Goal: Task Accomplishment & Management: Manage account settings

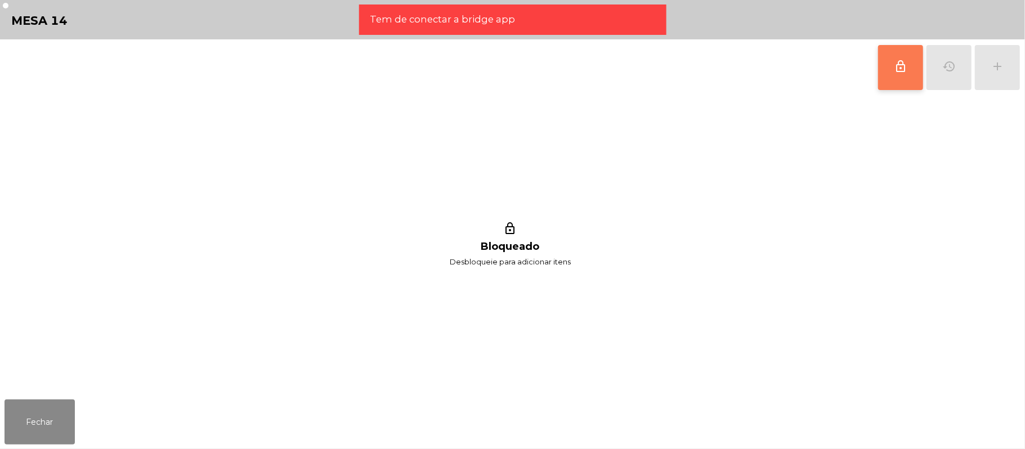
click at [892, 78] on button "lock_outline" at bounding box center [900, 67] width 45 height 45
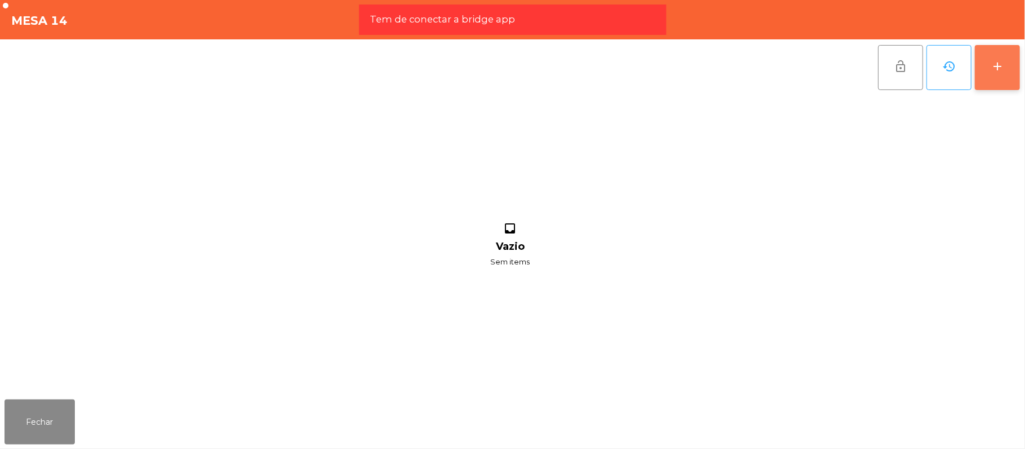
click at [1011, 82] on button "add" at bounding box center [997, 67] width 45 height 45
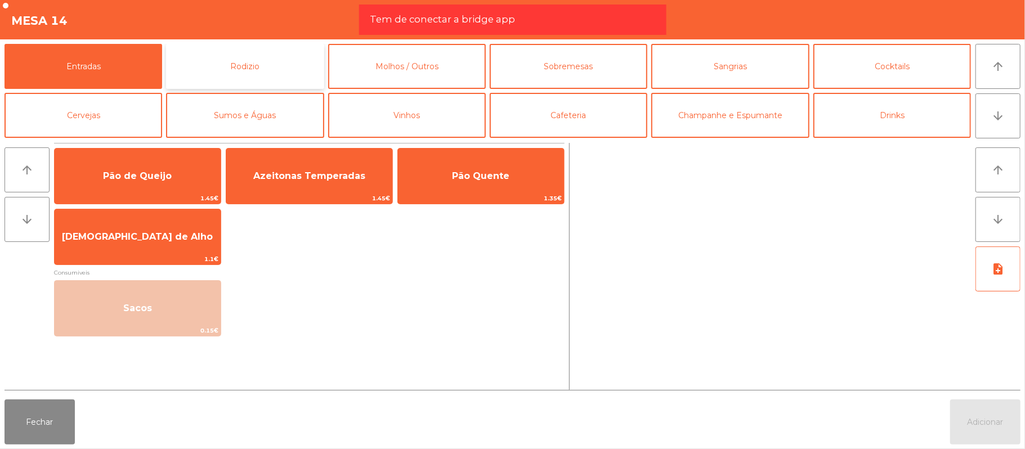
click at [266, 55] on button "Rodizio" at bounding box center [245, 66] width 158 height 45
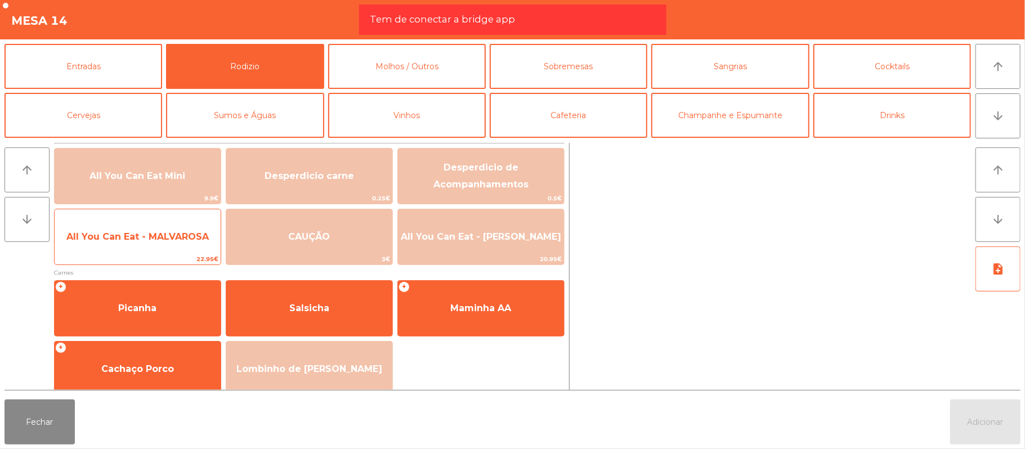
click at [168, 235] on span "All You Can Eat - MALVAROSA" at bounding box center [137, 236] width 142 height 11
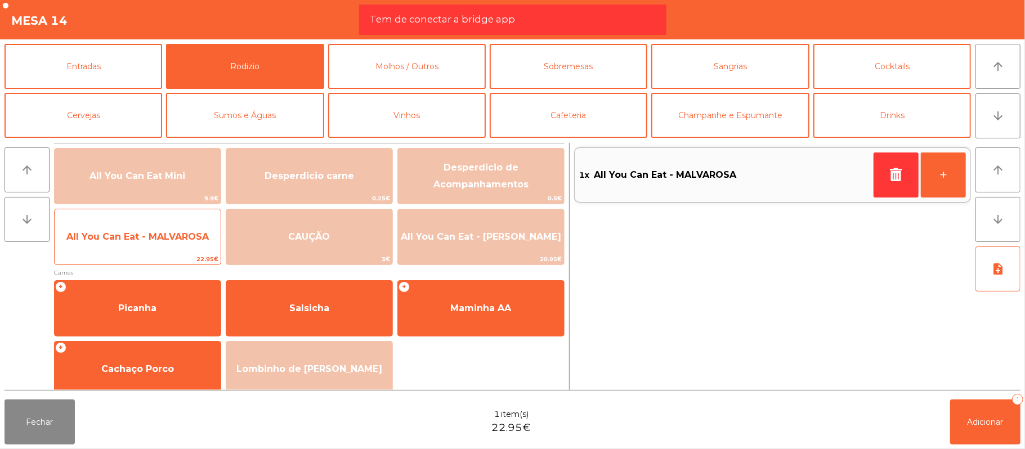
click at [179, 238] on span "All You Can Eat - MALVAROSA" at bounding box center [137, 236] width 142 height 11
click at [178, 237] on span "All You Can Eat - MALVAROSA" at bounding box center [137, 236] width 142 height 11
click at [181, 238] on span "All You Can Eat - MALVAROSA" at bounding box center [137, 236] width 142 height 11
click at [164, 244] on span "All You Can Eat - MALVAROSA" at bounding box center [138, 237] width 166 height 30
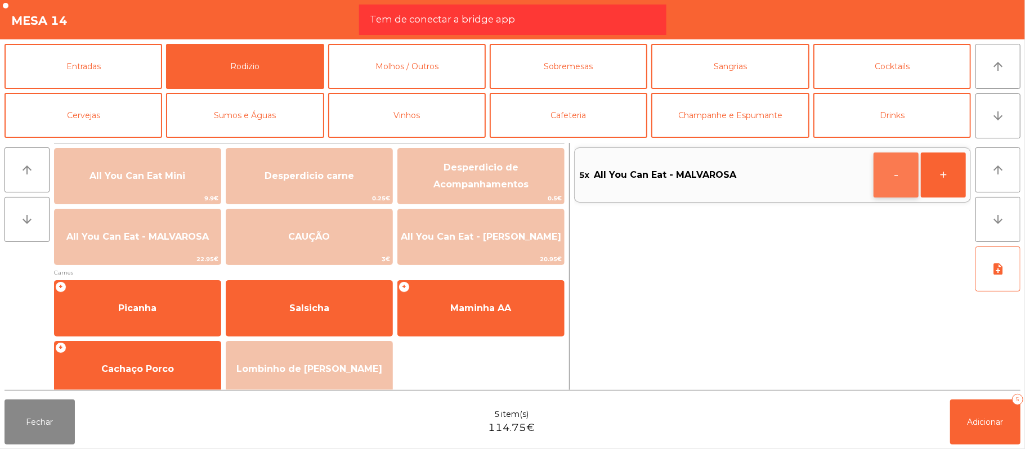
click at [888, 178] on button "-" at bounding box center [895, 175] width 45 height 45
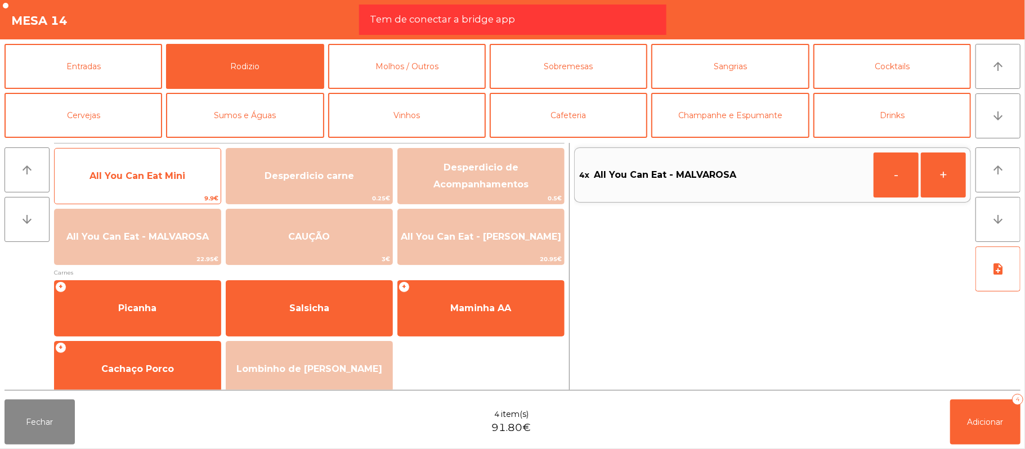
click at [177, 181] on span "All You Can Eat Mini" at bounding box center [137, 176] width 96 height 11
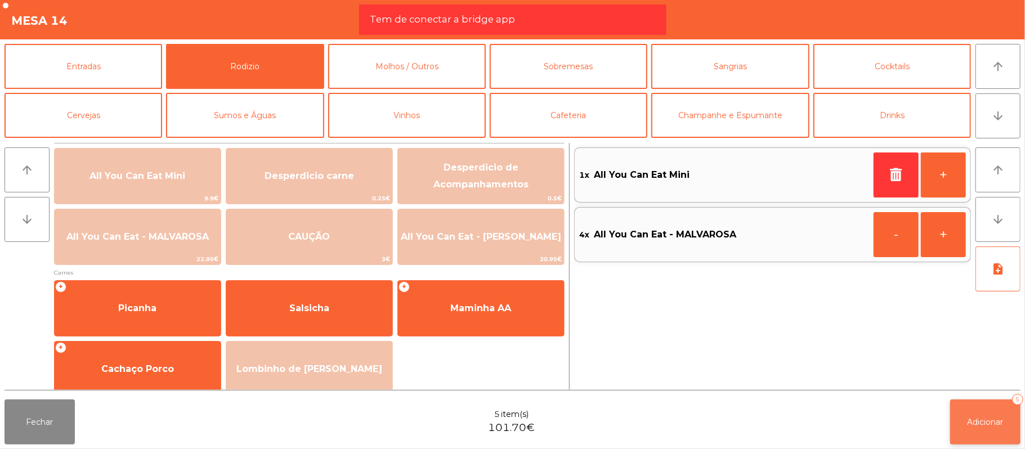
click at [984, 422] on span "Adicionar" at bounding box center [985, 422] width 36 height 10
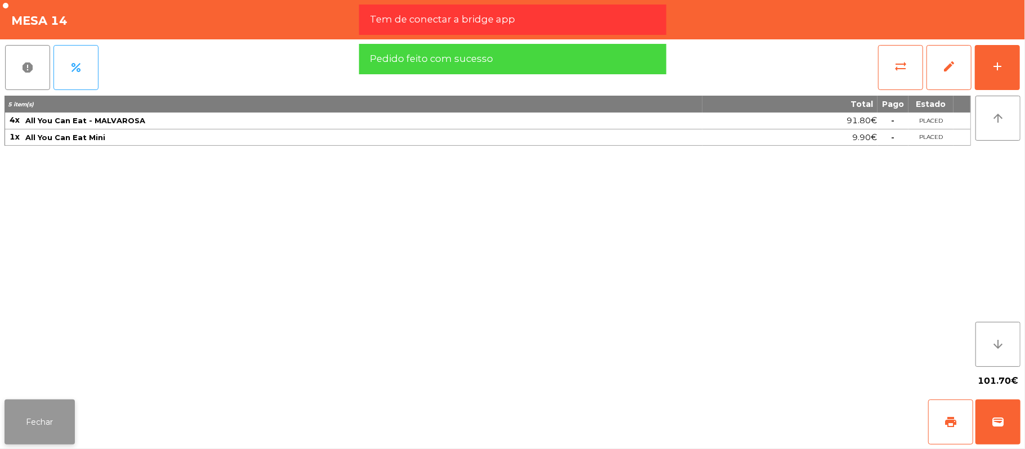
click at [39, 422] on button "Fechar" at bounding box center [40, 422] width 70 height 45
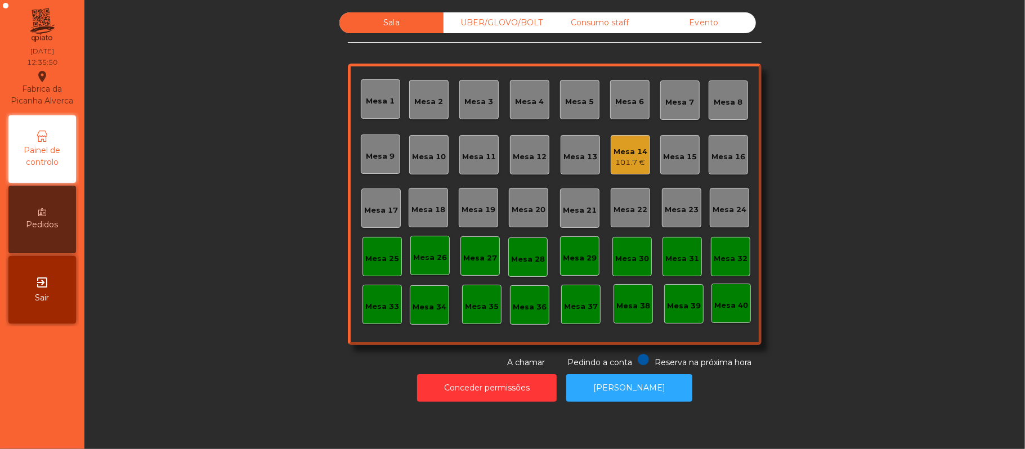
click at [615, 160] on div "101.7 €" at bounding box center [630, 162] width 34 height 11
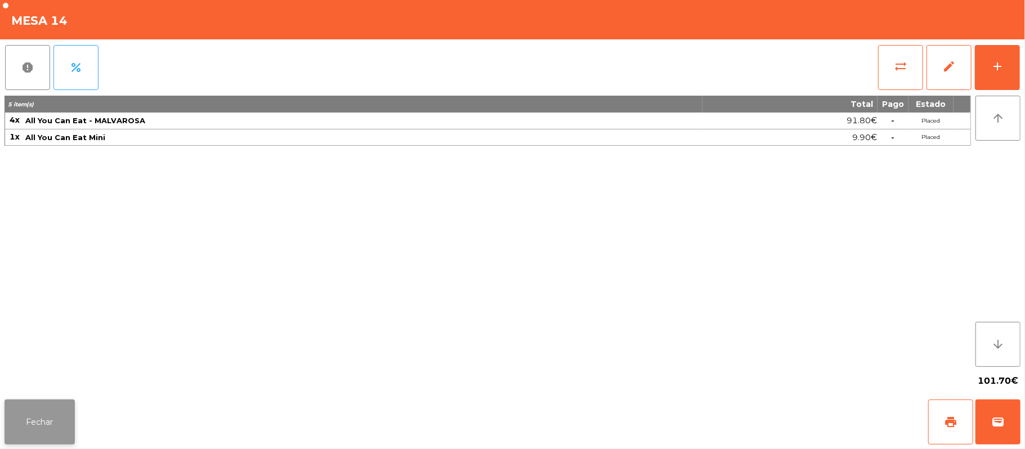
click at [54, 442] on button "Fechar" at bounding box center [40, 422] width 70 height 45
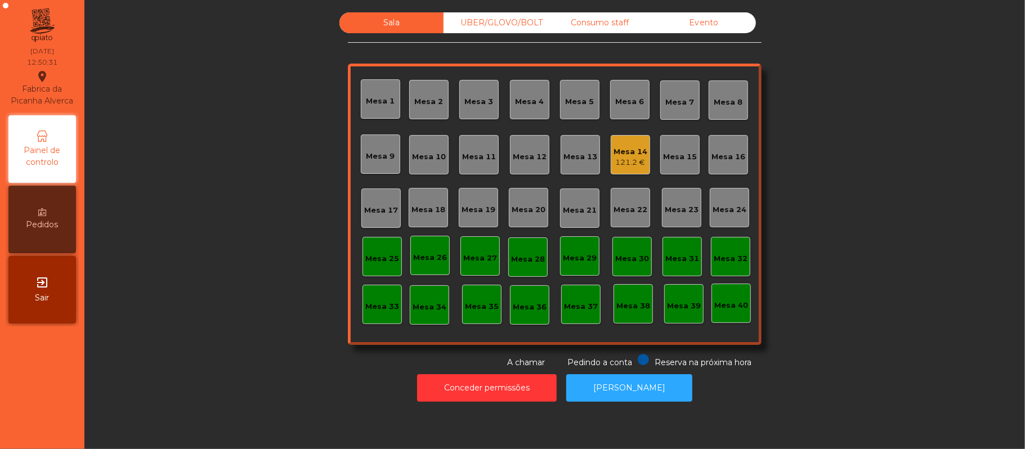
click at [625, 206] on div "Mesa 22" at bounding box center [630, 209] width 34 height 11
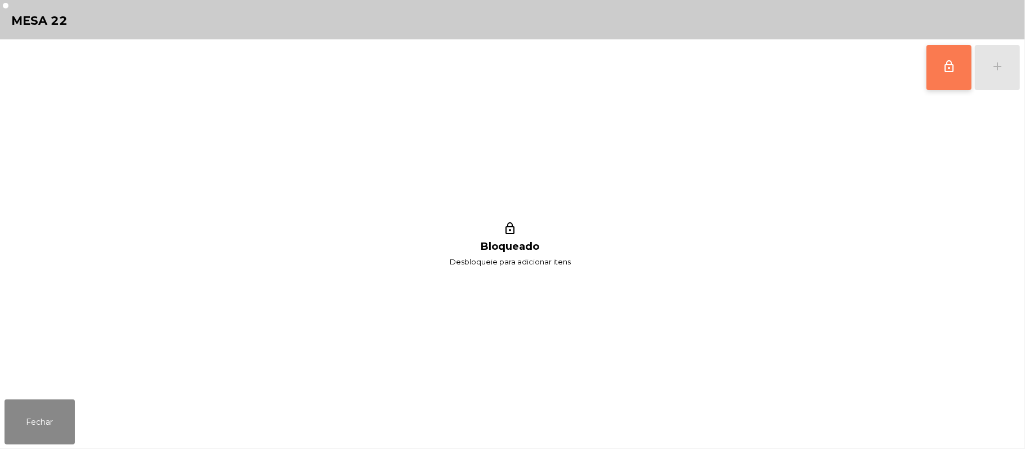
click at [953, 70] on span "lock_outline" at bounding box center [949, 67] width 14 height 14
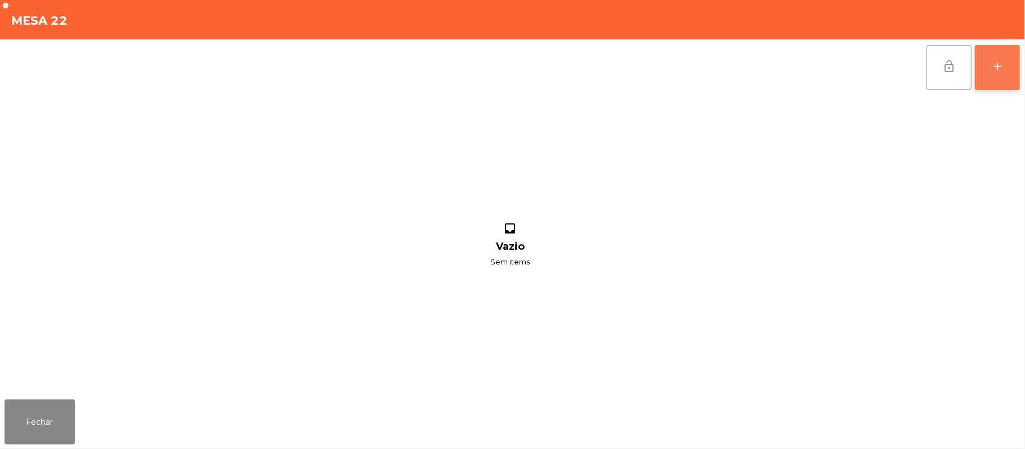
click at [995, 66] on div "add" at bounding box center [998, 67] width 14 height 14
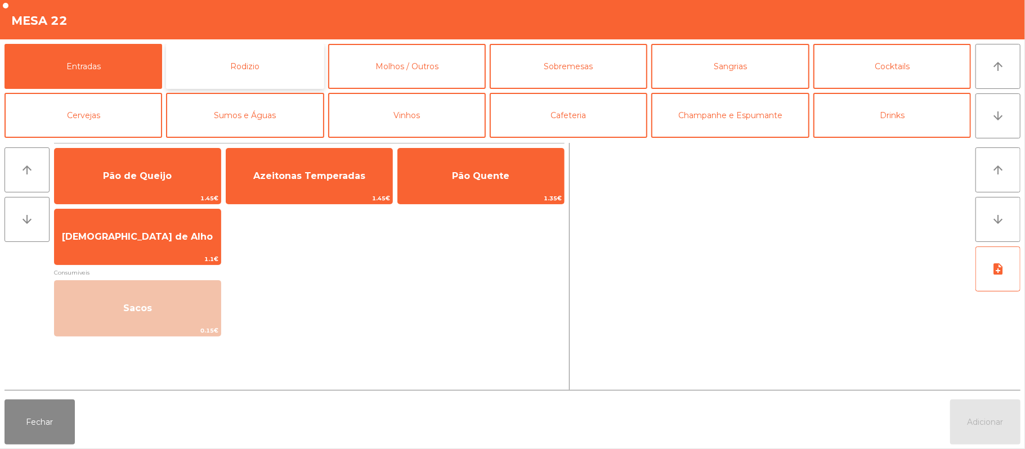
click at [286, 77] on button "Rodizio" at bounding box center [245, 66] width 158 height 45
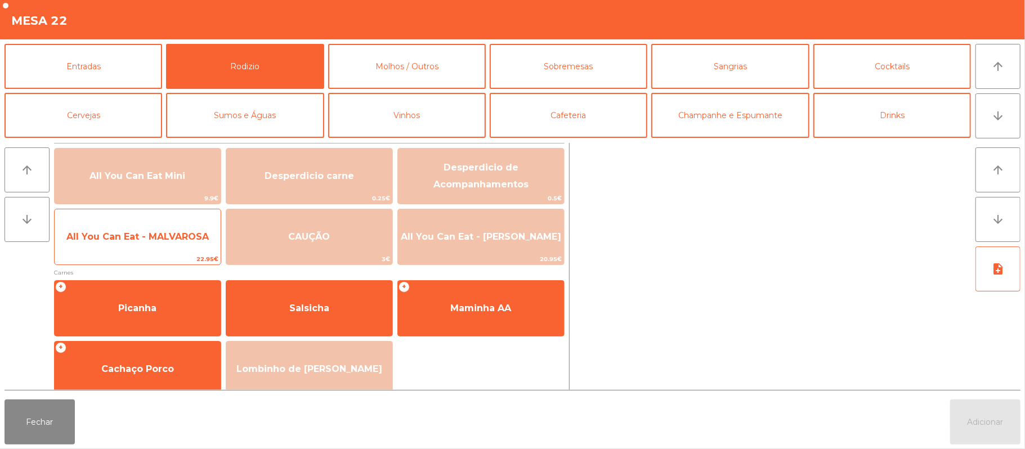
click at [179, 232] on span "All You Can Eat - MALVAROSA" at bounding box center [137, 236] width 142 height 11
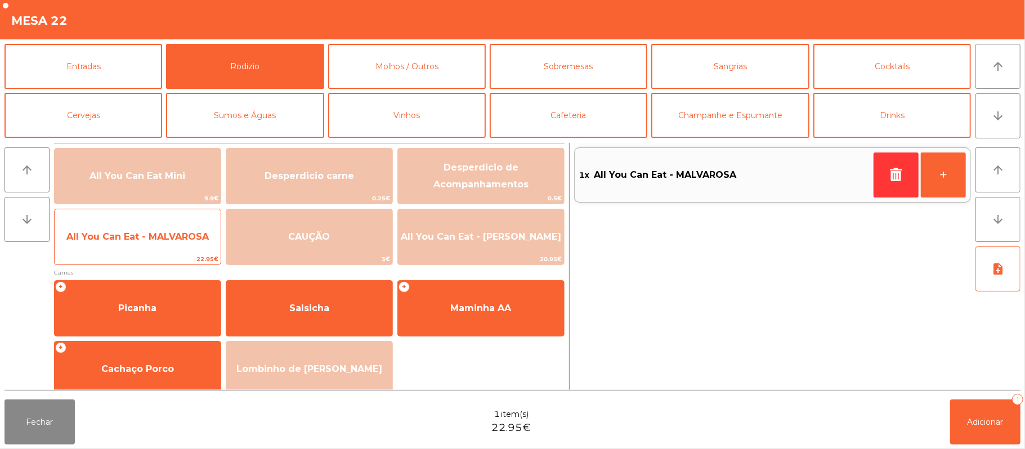
click at [176, 230] on span "All You Can Eat - MALVAROSA" at bounding box center [138, 237] width 166 height 30
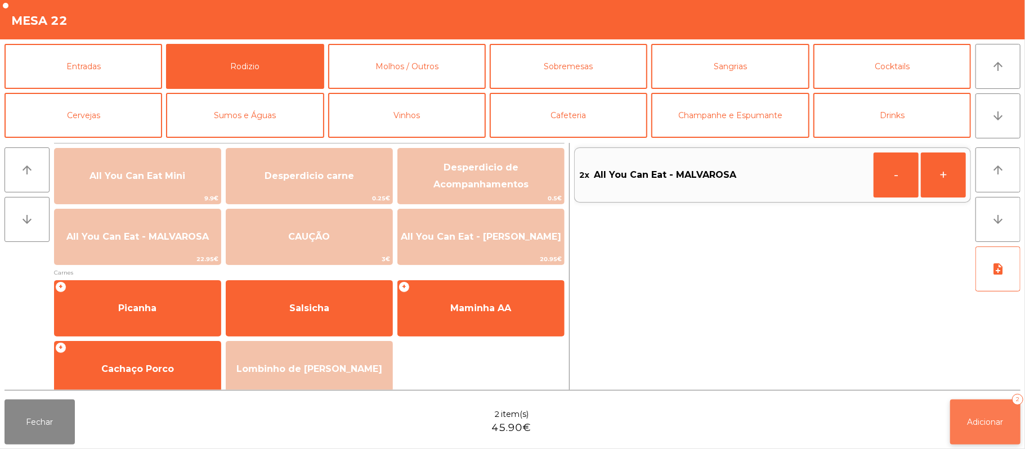
click at [969, 415] on button "Adicionar 2" at bounding box center [985, 422] width 70 height 45
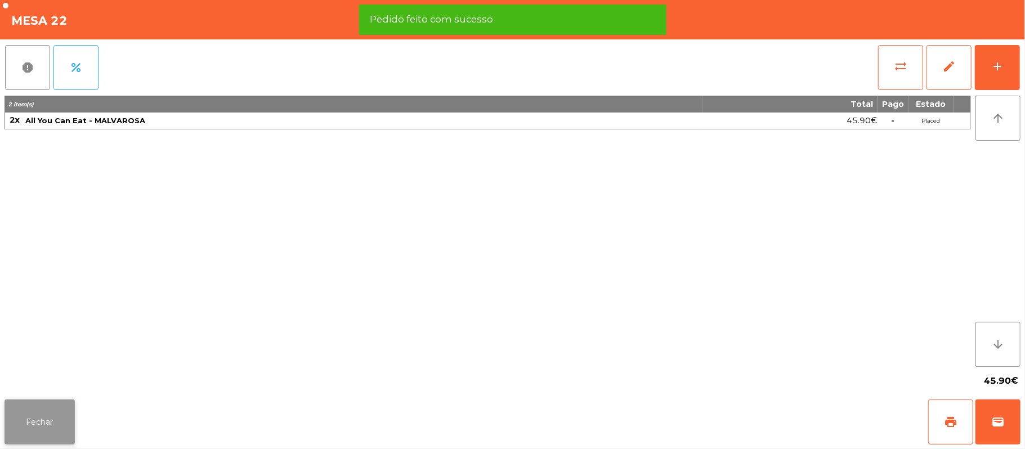
click at [53, 413] on button "Fechar" at bounding box center [40, 422] width 70 height 45
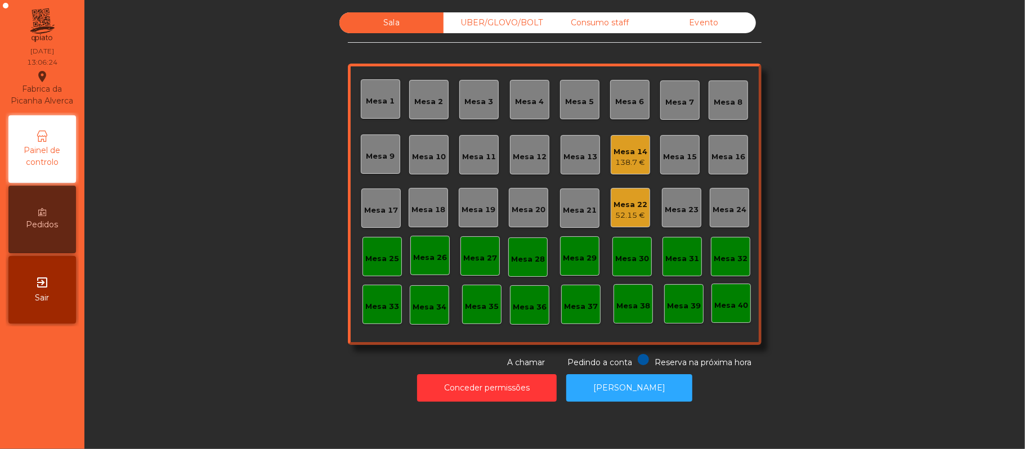
click at [487, 150] on div "Mesa 11" at bounding box center [479, 155] width 34 height 16
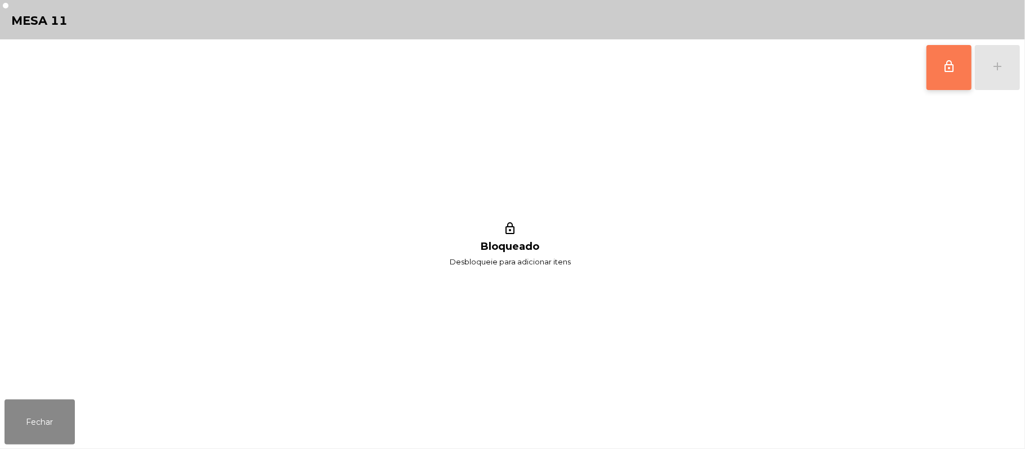
click at [937, 75] on button "lock_outline" at bounding box center [948, 67] width 45 height 45
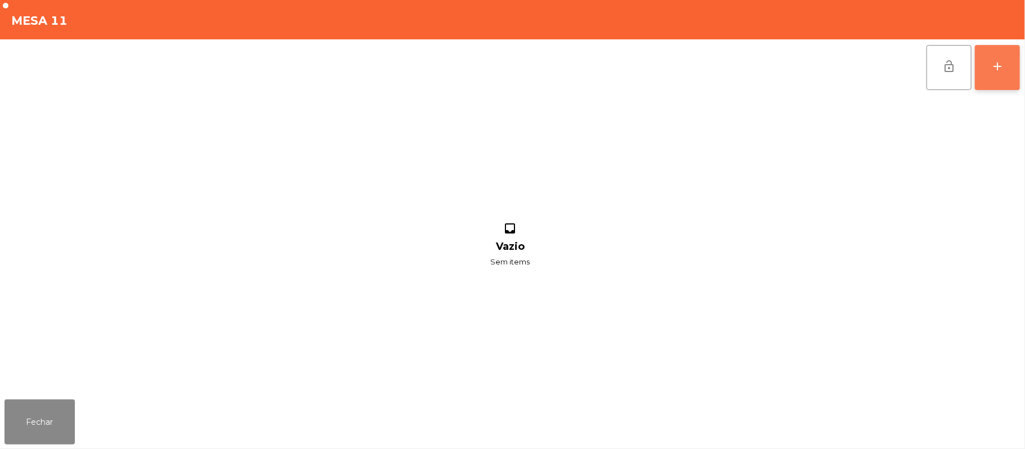
click at [986, 68] on button "add" at bounding box center [997, 67] width 45 height 45
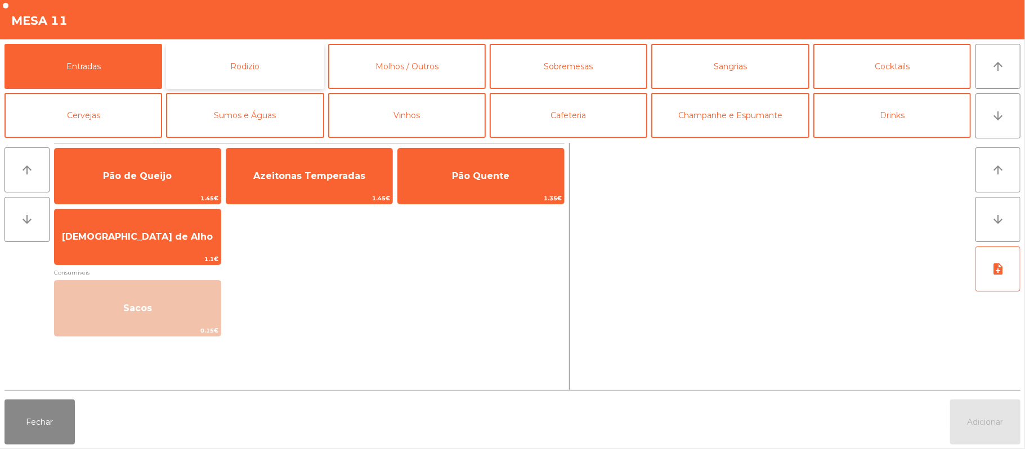
click at [257, 73] on button "Rodizio" at bounding box center [245, 66] width 158 height 45
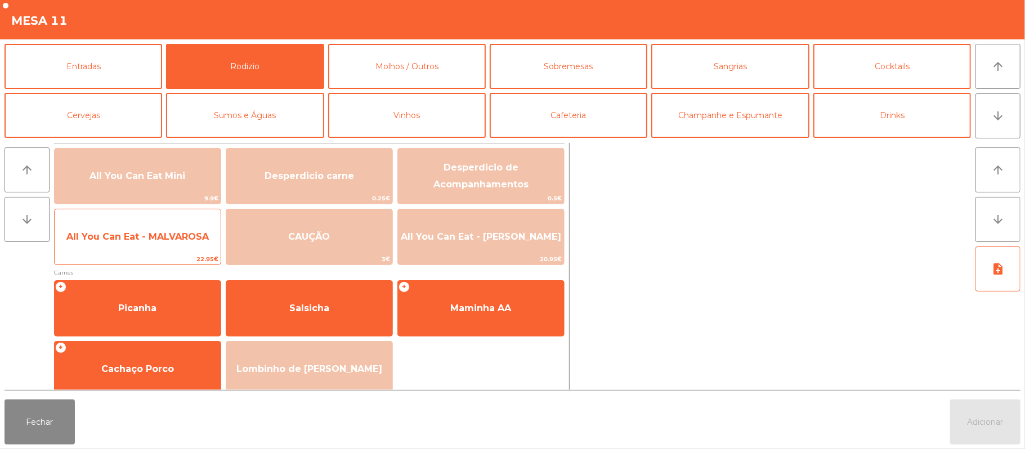
click at [156, 252] on span "All You Can Eat - MALVAROSA" at bounding box center [138, 237] width 166 height 30
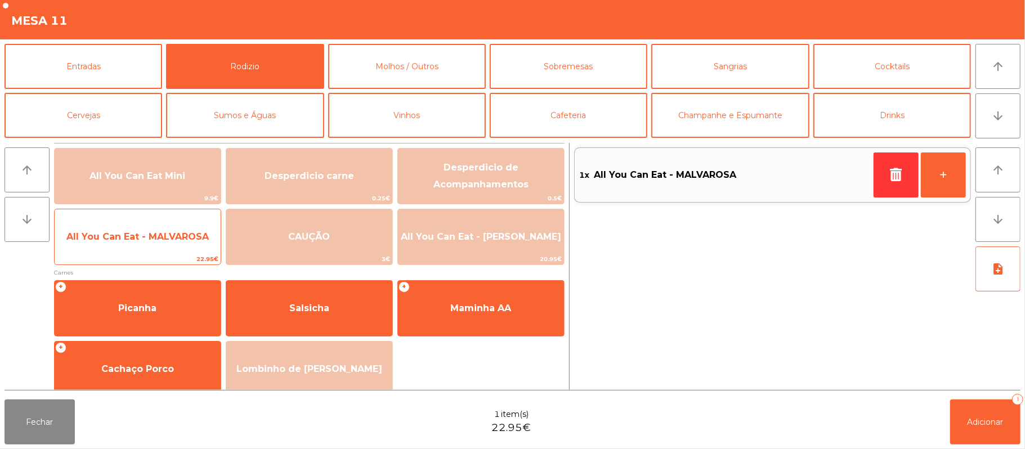
click at [150, 248] on span "All You Can Eat - MALVAROSA" at bounding box center [138, 237] width 166 height 30
click at [155, 244] on span "All You Can Eat - MALVAROSA" at bounding box center [138, 237] width 166 height 30
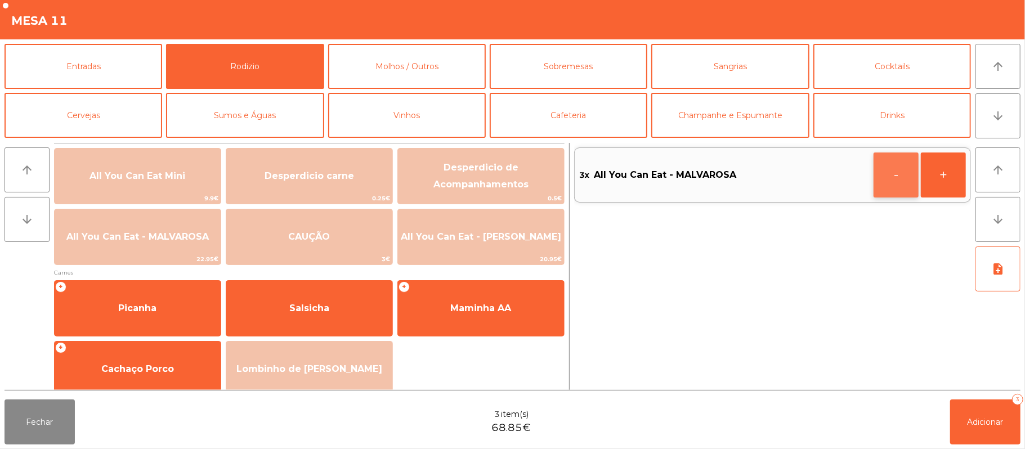
click at [884, 171] on button "-" at bounding box center [895, 175] width 45 height 45
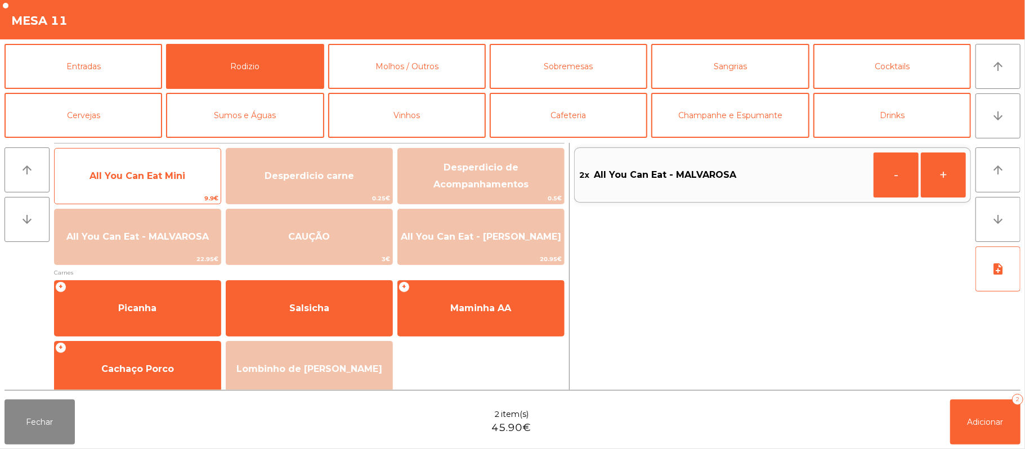
click at [161, 193] on span "9.9€" at bounding box center [138, 198] width 166 height 11
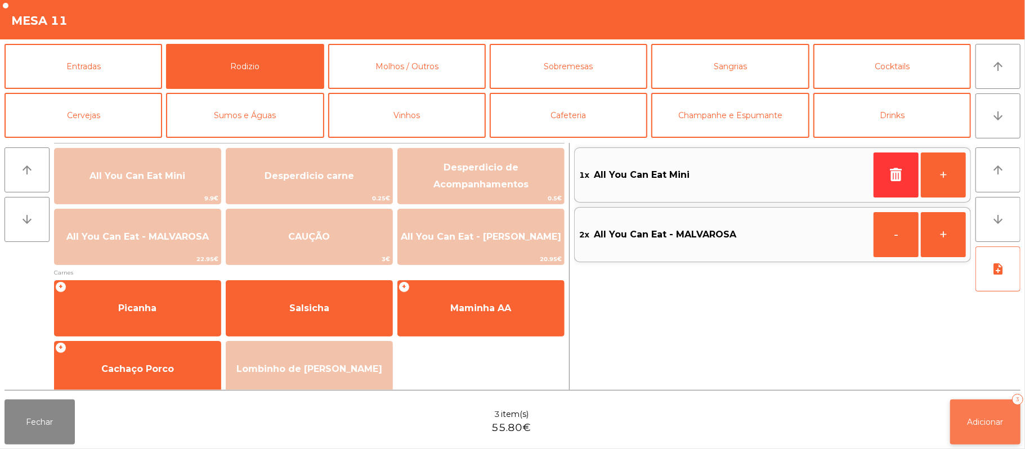
click at [988, 430] on button "Adicionar 3" at bounding box center [985, 422] width 70 height 45
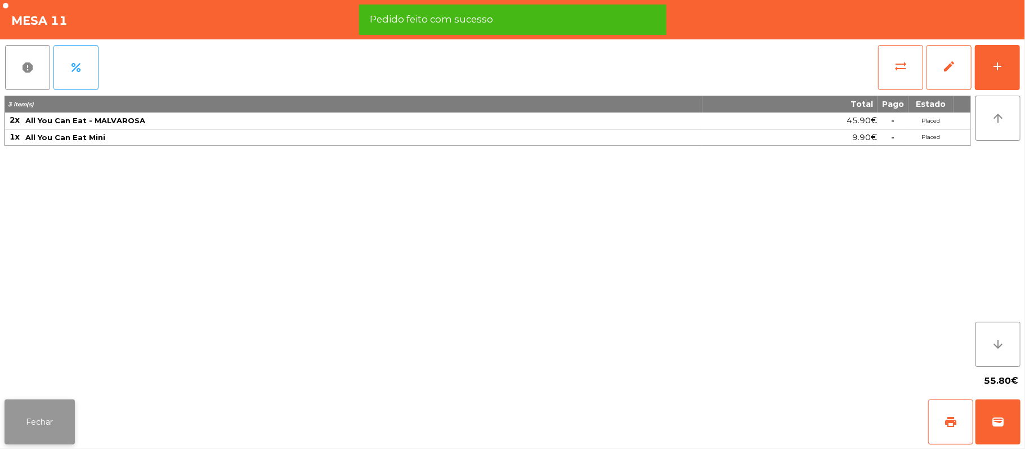
click at [41, 419] on button "Fechar" at bounding box center [40, 422] width 70 height 45
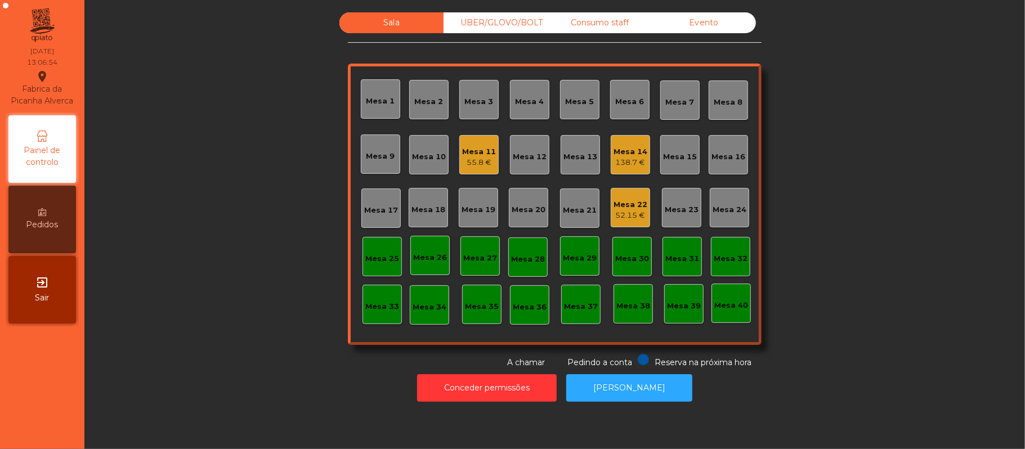
click at [507, 26] on div "Pedido feito com sucesso" at bounding box center [512, 19] width 285 height 14
click at [485, 19] on div "UBER/GLOVO/BOLT" at bounding box center [496, 22] width 104 height 21
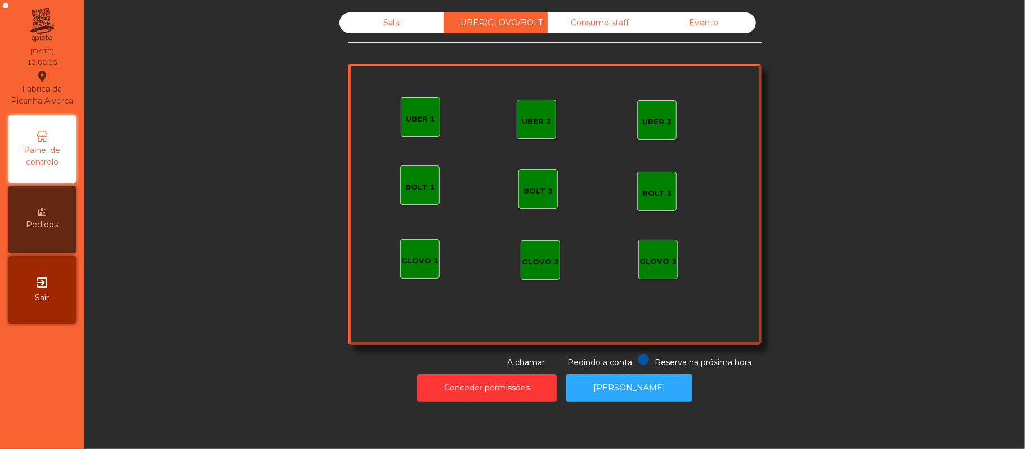
click at [417, 106] on div "UBER 1" at bounding box center [420, 116] width 39 height 39
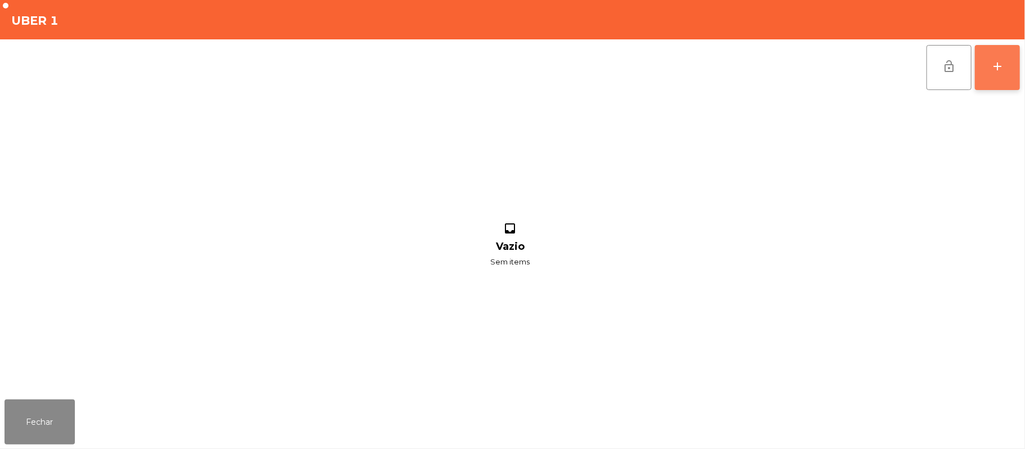
click at [993, 70] on div "add" at bounding box center [998, 67] width 14 height 14
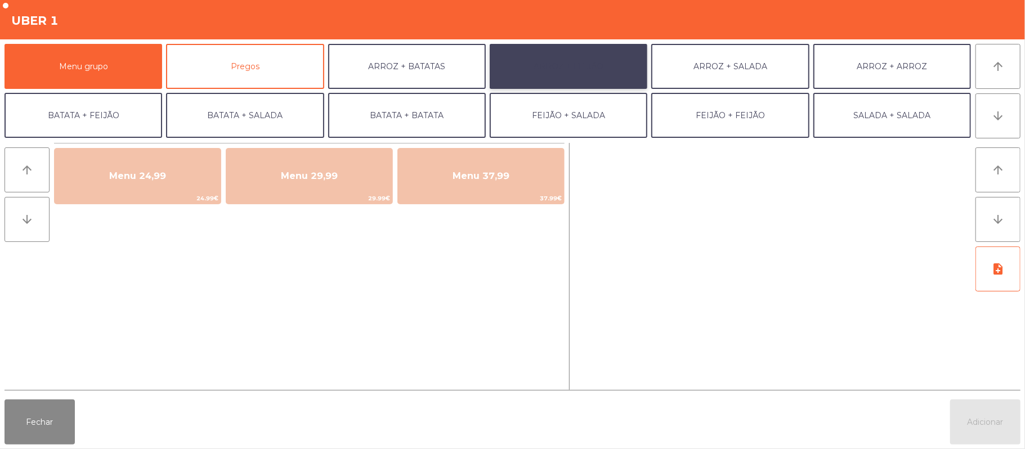
click at [579, 70] on button "ARROZ + FEIJÃO" at bounding box center [569, 66] width 158 height 45
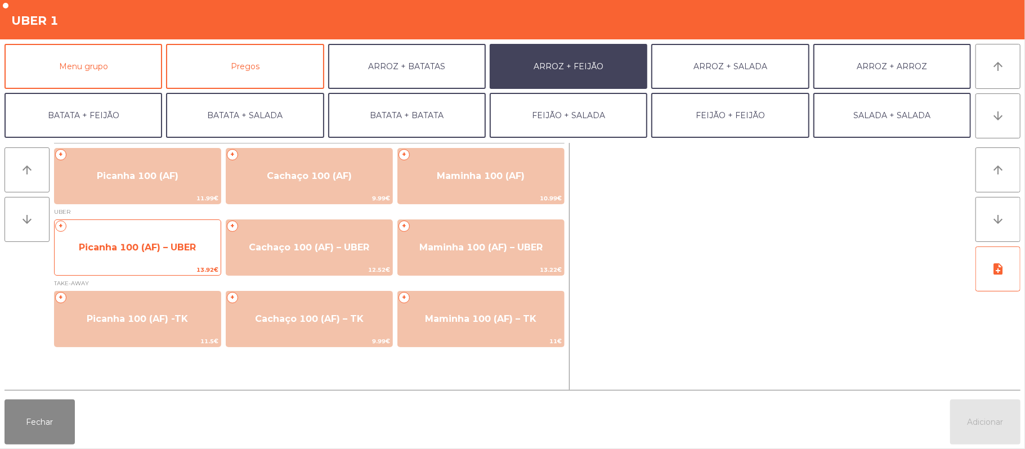
click at [131, 272] on span "13.92€" at bounding box center [138, 270] width 166 height 11
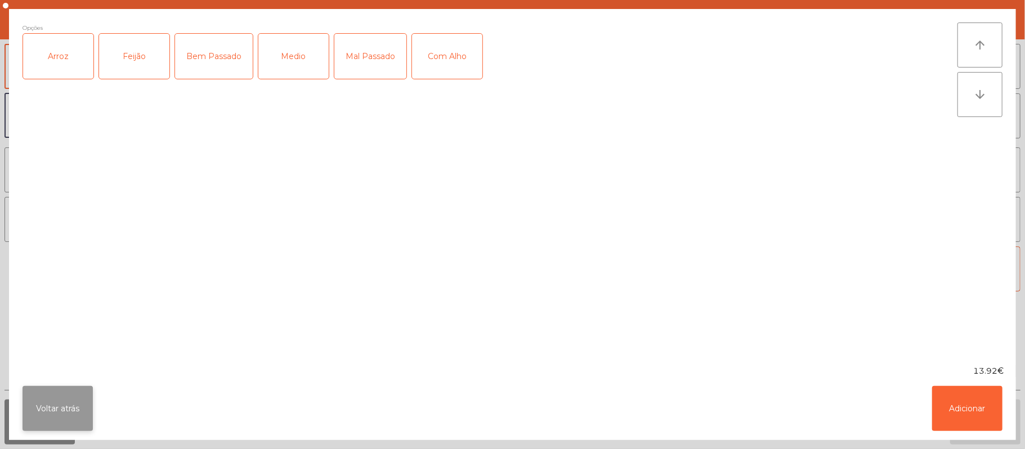
click at [55, 422] on button "Voltar atrás" at bounding box center [58, 408] width 70 height 45
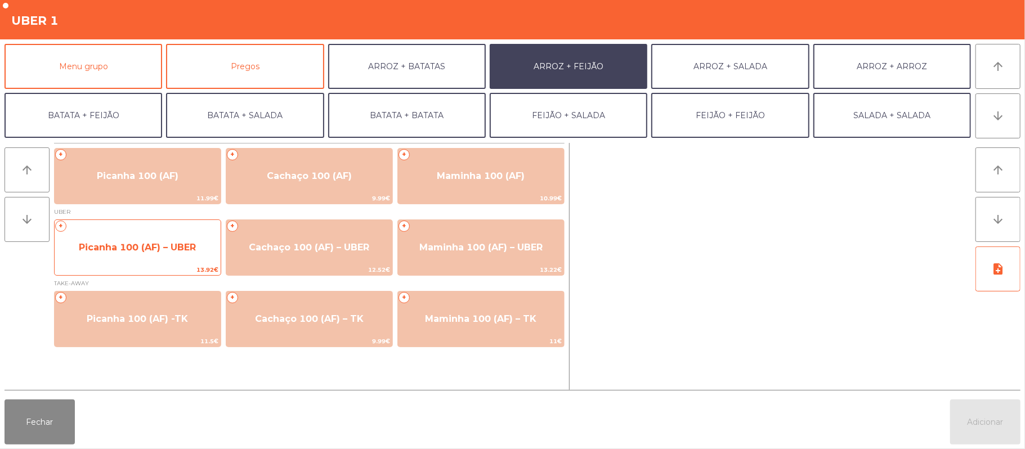
click at [158, 259] on span "Picanha 100 (AF) – UBER" at bounding box center [138, 247] width 166 height 30
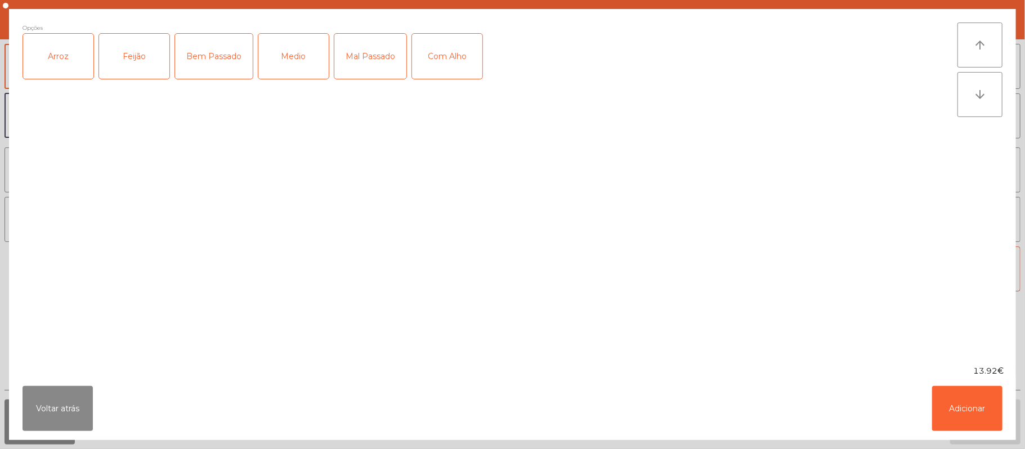
click at [74, 63] on div "Arroz" at bounding box center [58, 56] width 70 height 45
click at [124, 46] on div "Feijão" at bounding box center [134, 56] width 70 height 45
click at [274, 70] on div "Medio" at bounding box center [293, 56] width 70 height 45
click at [980, 406] on button "Adicionar" at bounding box center [967, 408] width 70 height 45
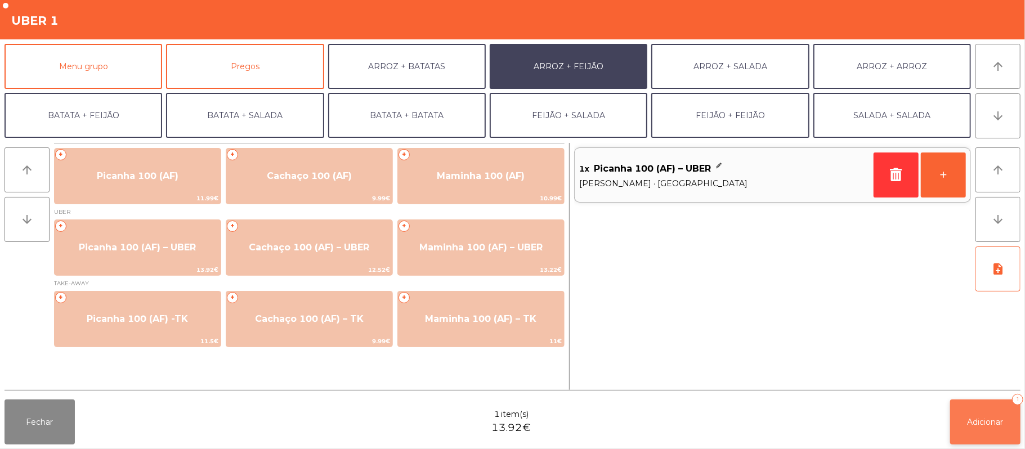
click at [987, 425] on span "Adicionar" at bounding box center [985, 422] width 36 height 10
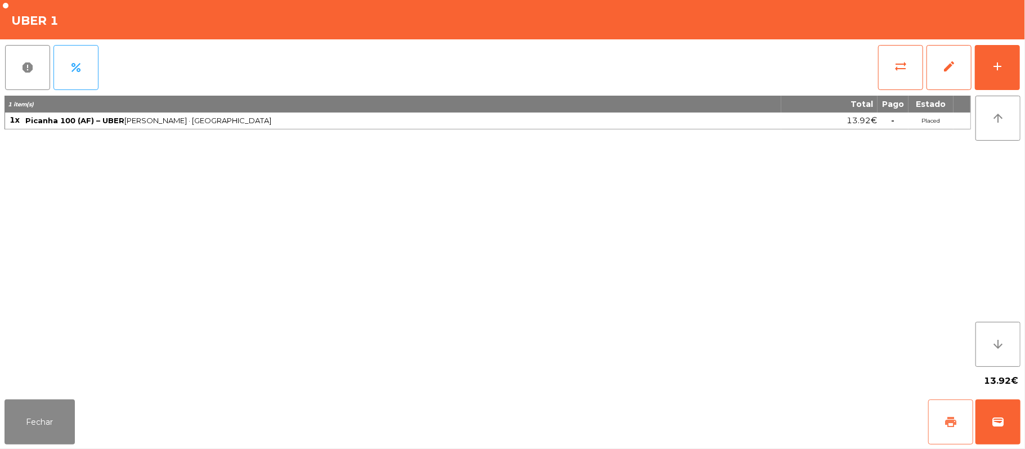
click at [940, 418] on button "print" at bounding box center [950, 422] width 45 height 45
click at [1012, 429] on button "wallet" at bounding box center [997, 422] width 45 height 45
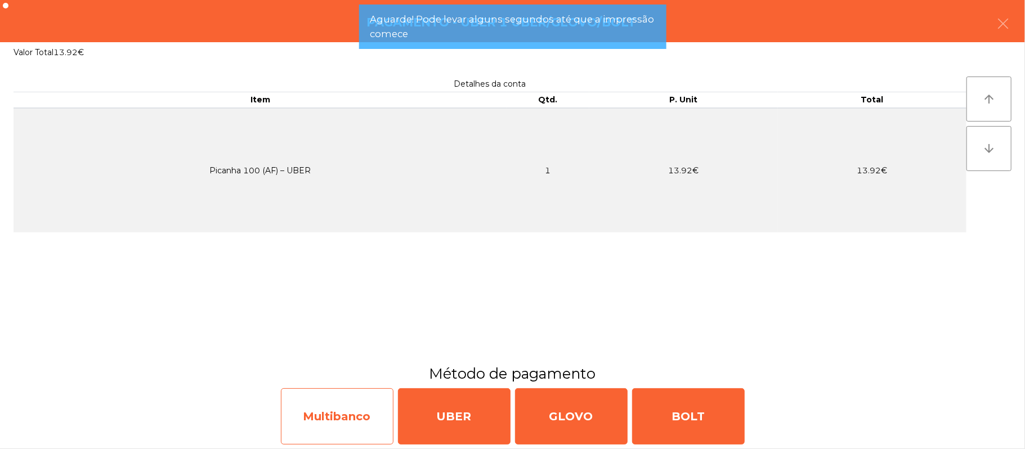
click at [327, 406] on div "Multibanco" at bounding box center [337, 416] width 113 height 56
select select "**"
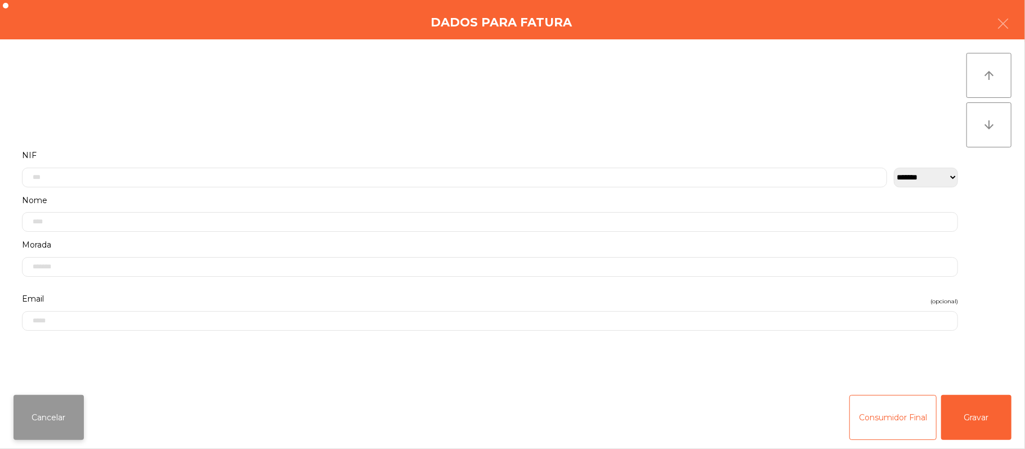
click at [60, 426] on button "Cancelar" at bounding box center [49, 417] width 70 height 45
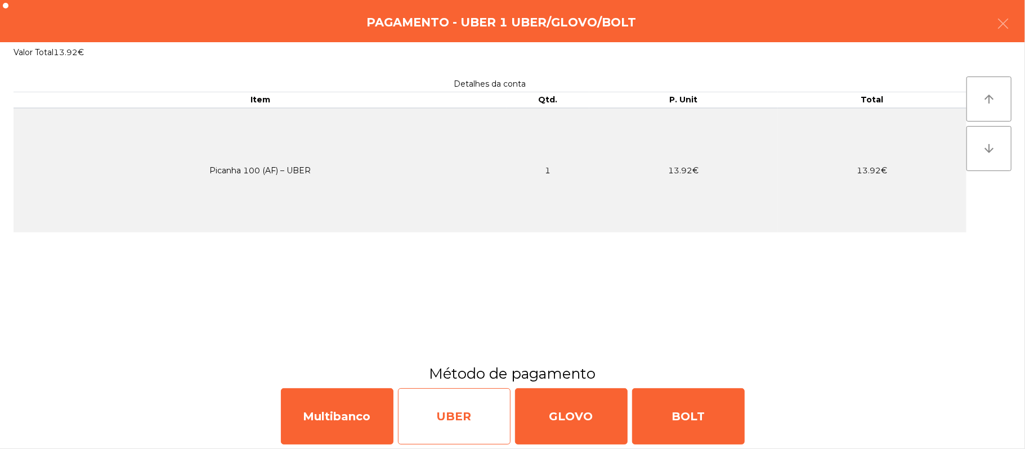
click at [467, 425] on div "UBER" at bounding box center [454, 416] width 113 height 56
select select "**"
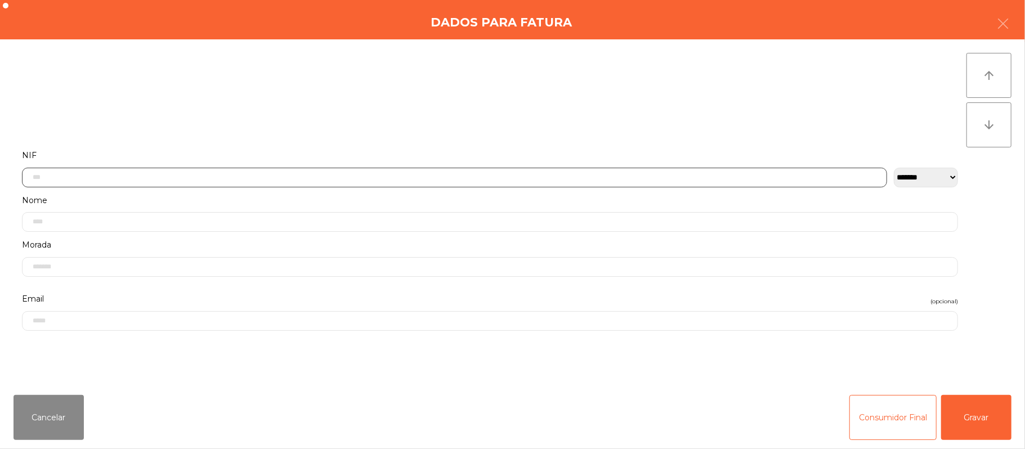
click at [517, 172] on input "text" at bounding box center [454, 178] width 865 height 20
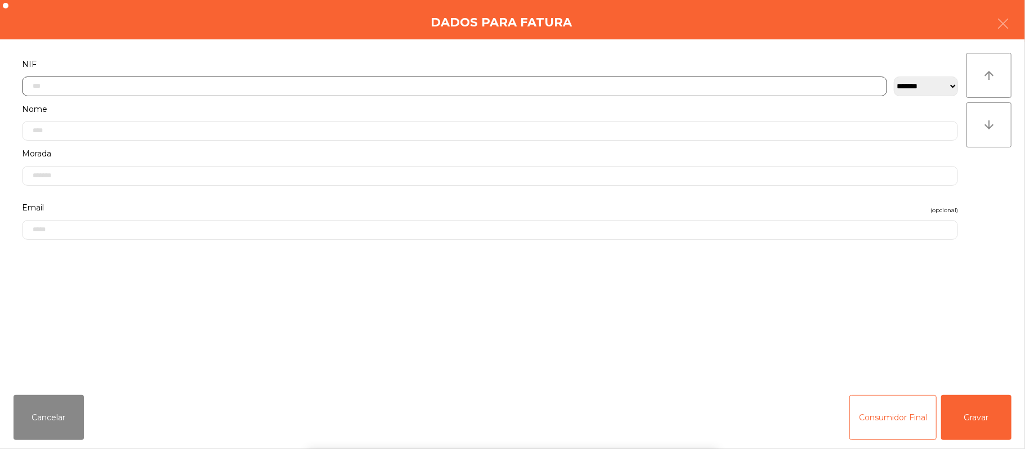
scroll to position [95, 0]
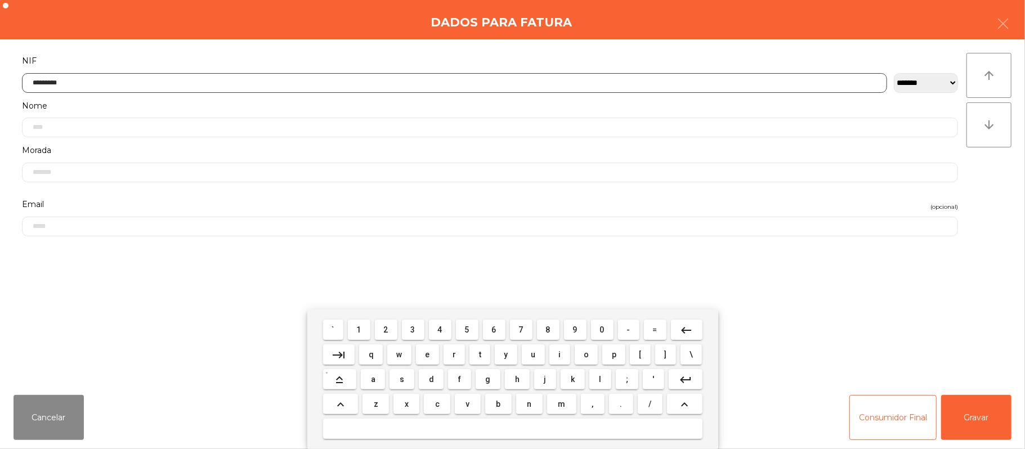
type input "*********"
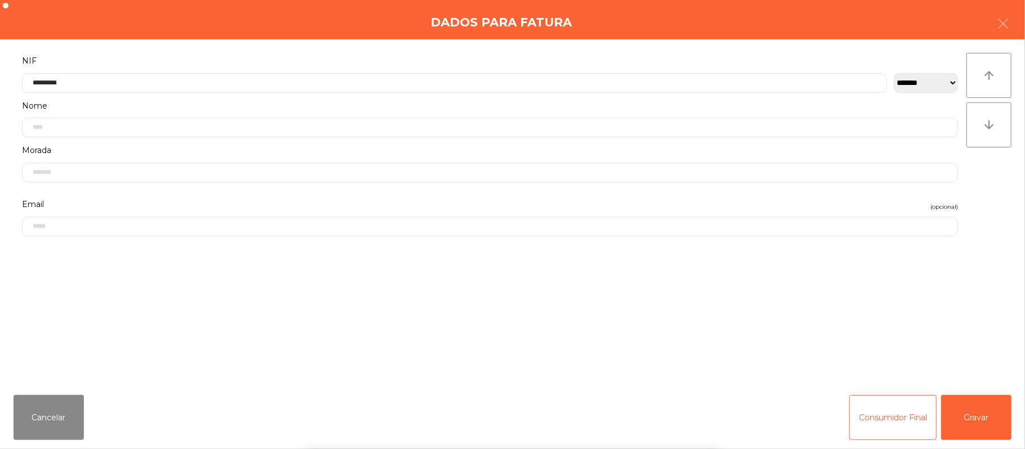
click at [991, 406] on div "` 1 2 3 4 5 6 7 8 9 0 - = keyboard_backspace keyboard_tab q w e r t y u i o p […" at bounding box center [512, 380] width 1025 height 140
click at [987, 402] on div "` 1 2 3 4 5 6 7 8 9 0 - = keyboard_backspace keyboard_tab q w e r t y u i o p […" at bounding box center [512, 380] width 1025 height 140
click at [993, 407] on button "Gravar" at bounding box center [976, 417] width 70 height 45
click at [988, 415] on div "SIM NAO" at bounding box center [513, 411] width 1016 height 68
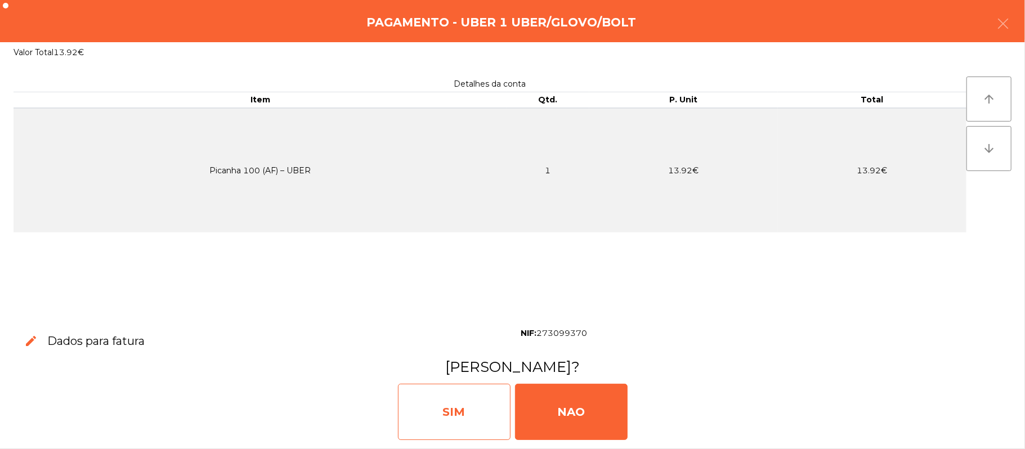
click at [441, 413] on div "SIM" at bounding box center [454, 412] width 113 height 56
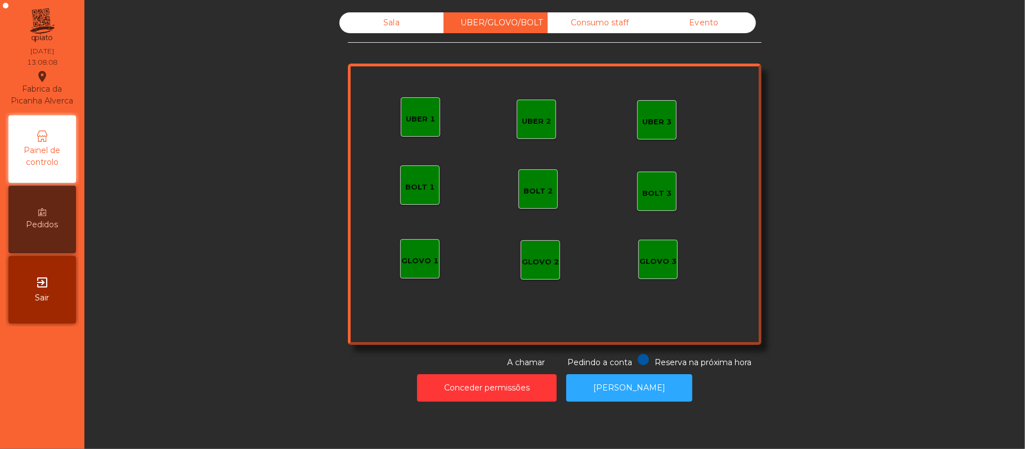
click at [386, 23] on div "Sala" at bounding box center [391, 22] width 104 height 21
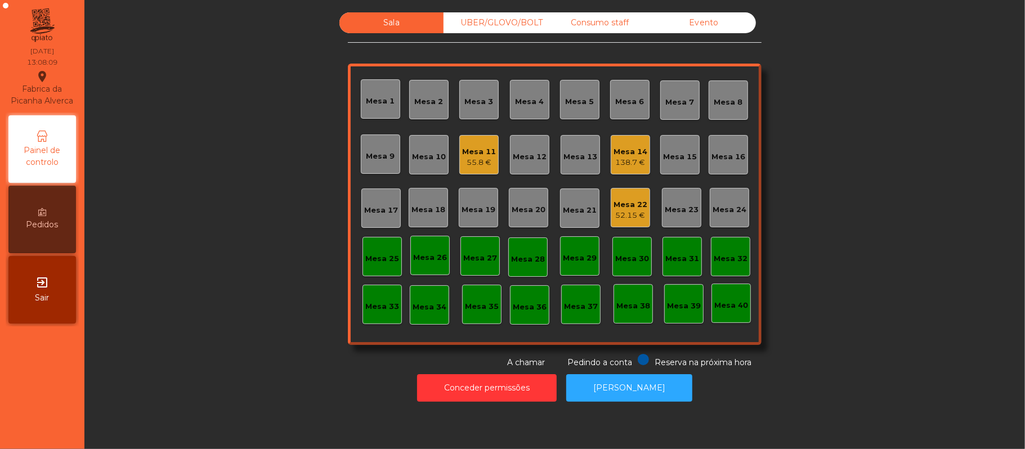
click at [617, 207] on div "Mesa 22" at bounding box center [630, 204] width 34 height 11
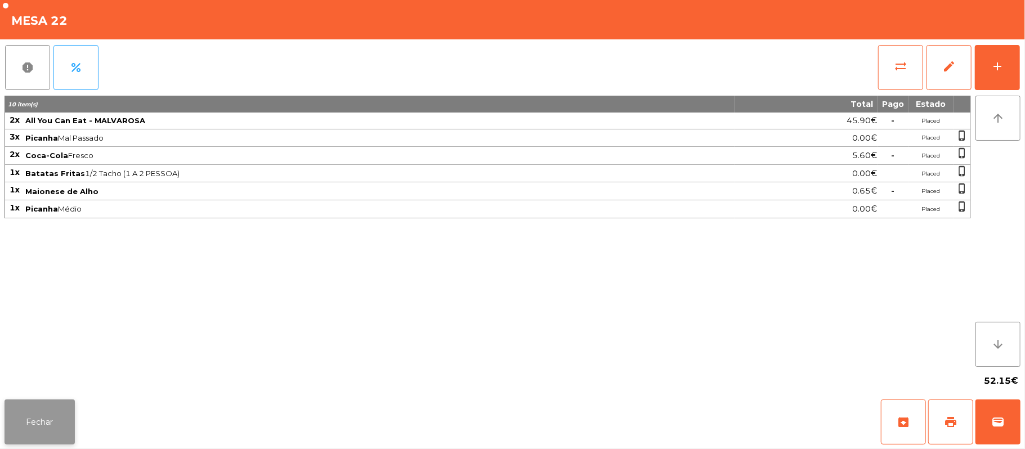
click at [64, 412] on button "Fechar" at bounding box center [40, 422] width 70 height 45
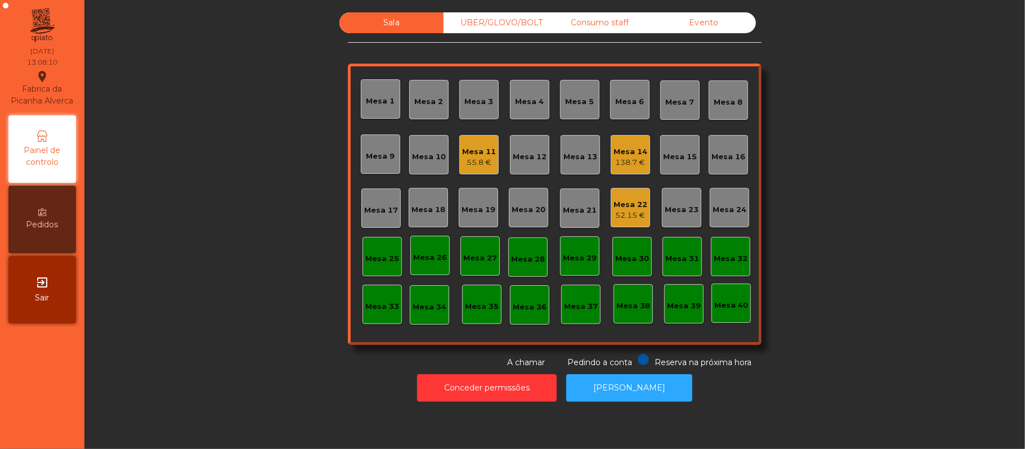
click at [682, 309] on div "Mesa 39" at bounding box center [684, 306] width 34 height 11
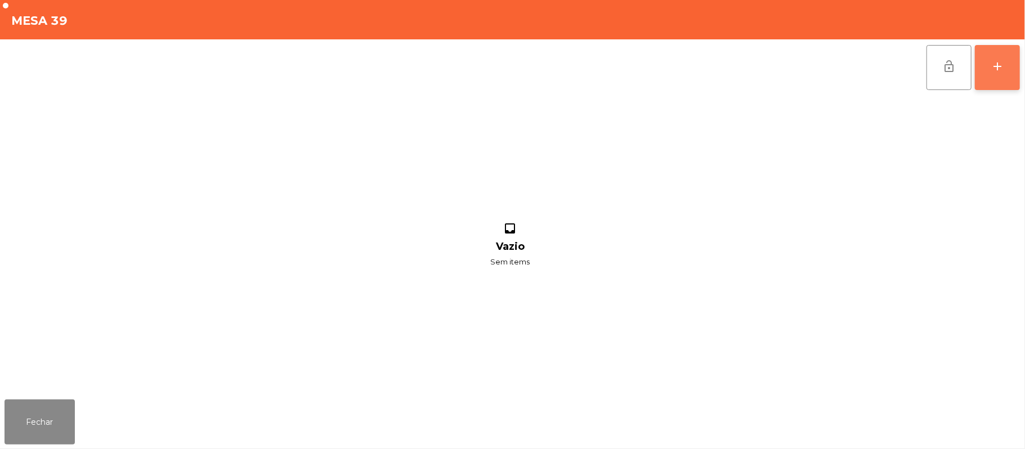
click at [995, 70] on div "add" at bounding box center [998, 67] width 14 height 14
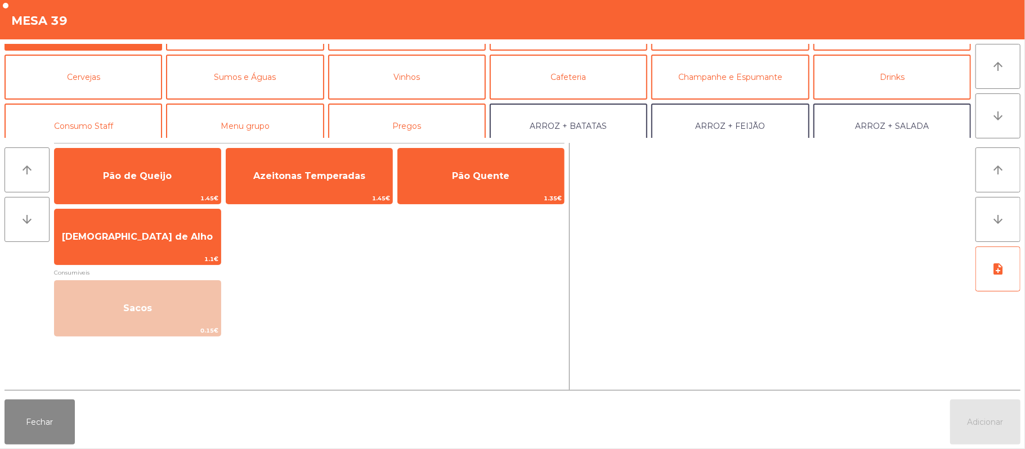
scroll to position [48, 0]
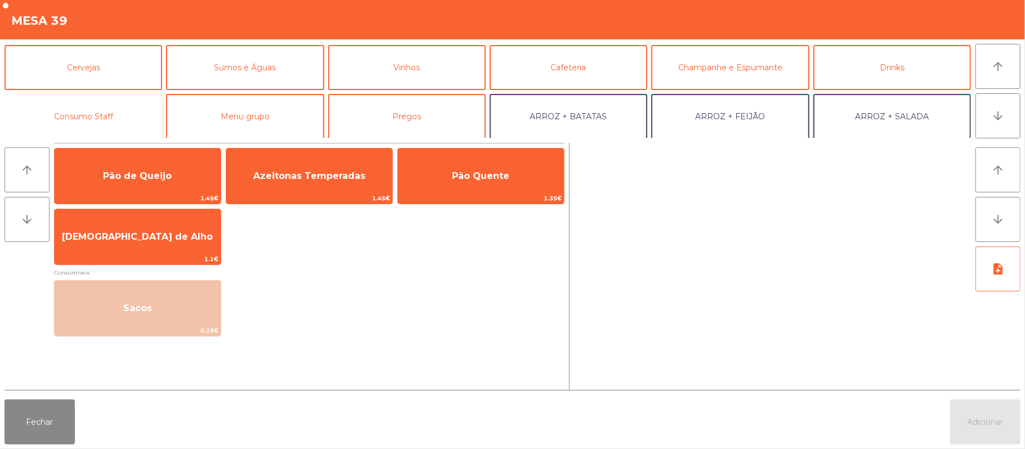
click at [109, 120] on button "Consumo Staff" at bounding box center [84, 116] width 158 height 45
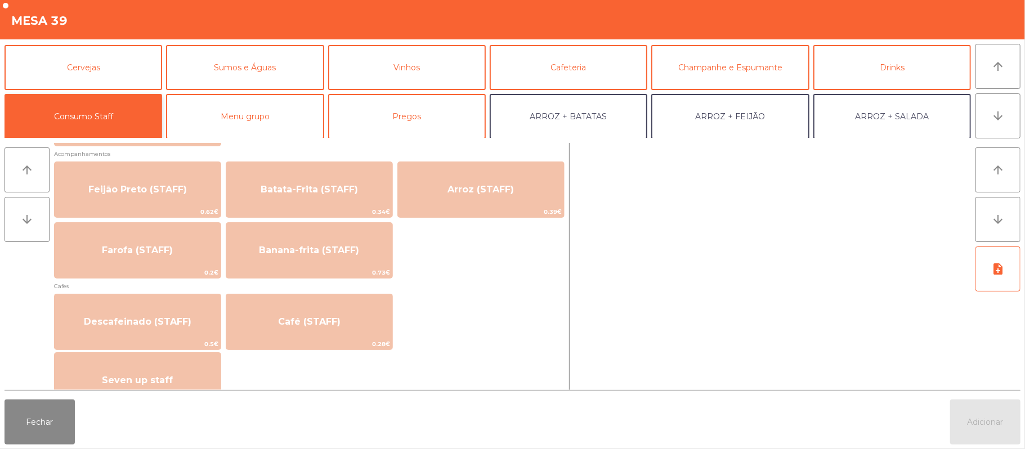
scroll to position [519, 0]
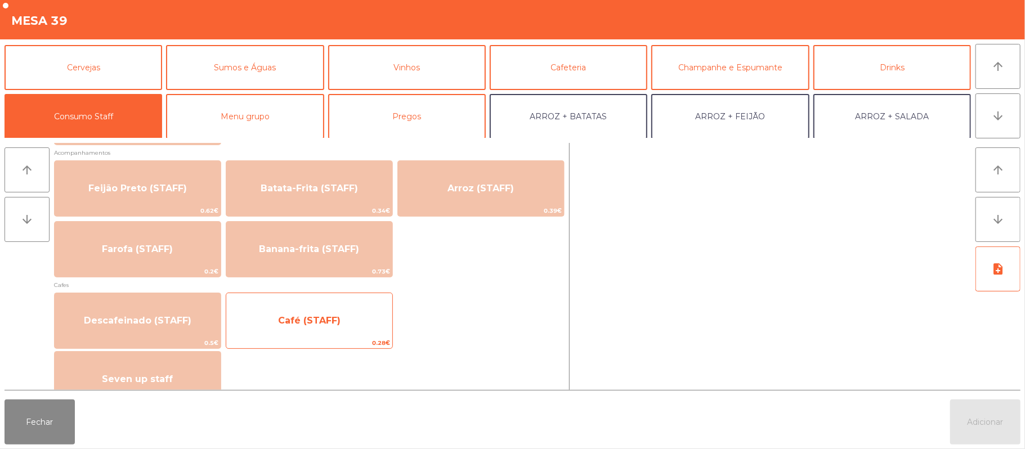
click at [313, 317] on span "Café (STAFF)" at bounding box center [309, 320] width 62 height 11
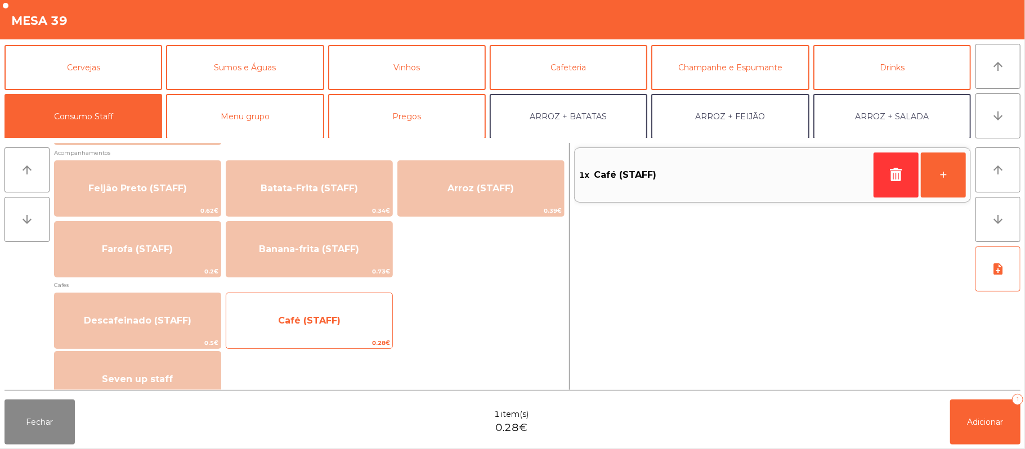
click at [309, 315] on span "Café (STAFF)" at bounding box center [309, 320] width 62 height 11
click at [311, 316] on span "Café (STAFF)" at bounding box center [309, 320] width 62 height 11
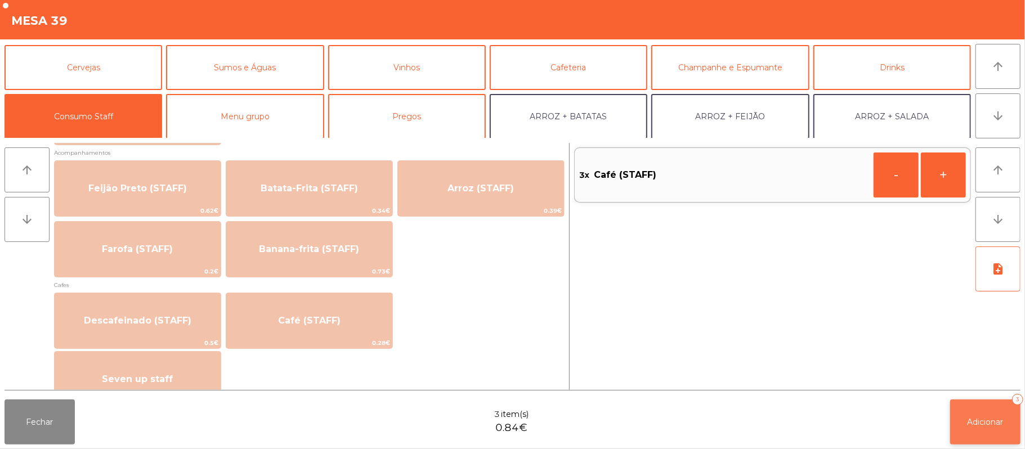
click at [1012, 431] on button "Adicionar 3" at bounding box center [985, 422] width 70 height 45
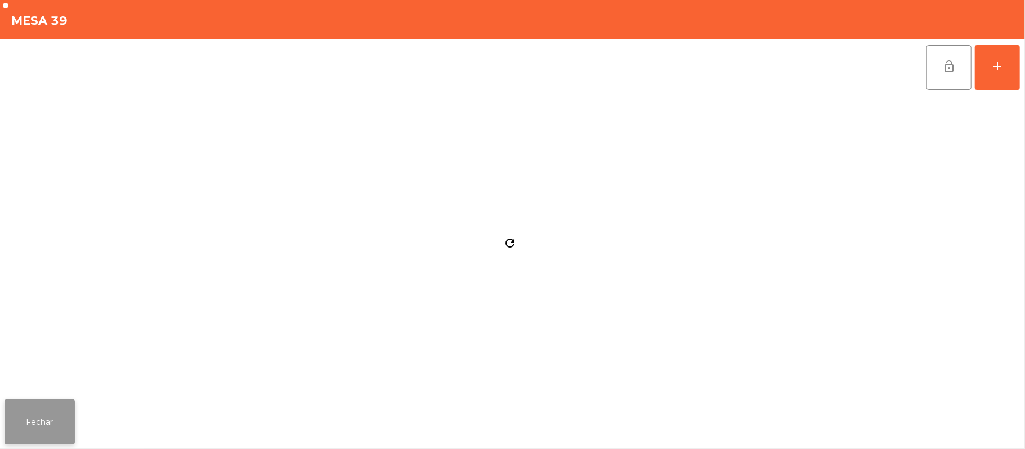
click at [50, 432] on button "Fechar" at bounding box center [40, 422] width 70 height 45
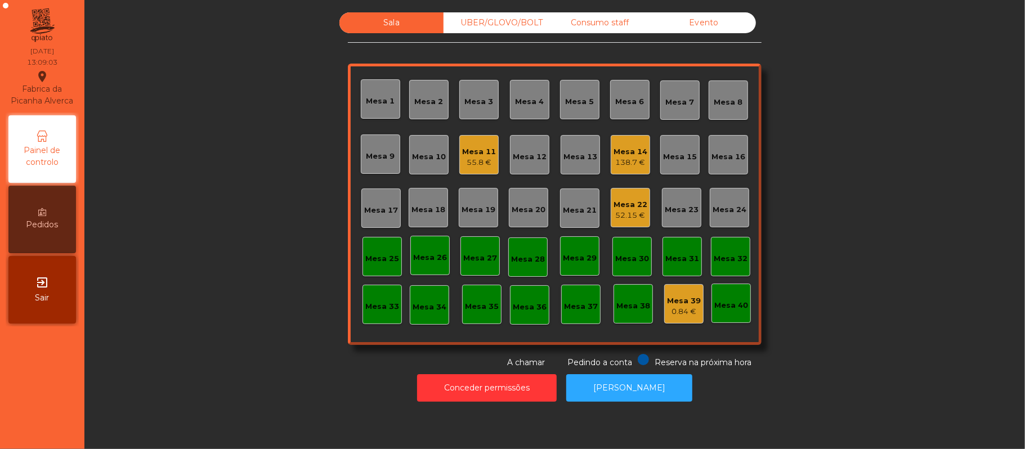
click at [687, 304] on div "Mesa 39" at bounding box center [684, 300] width 34 height 11
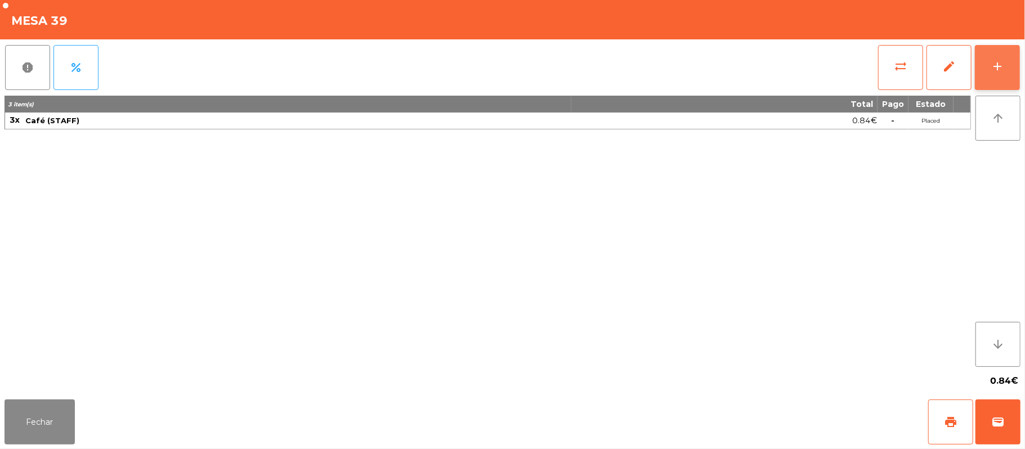
click at [992, 73] on button "add" at bounding box center [997, 67] width 45 height 45
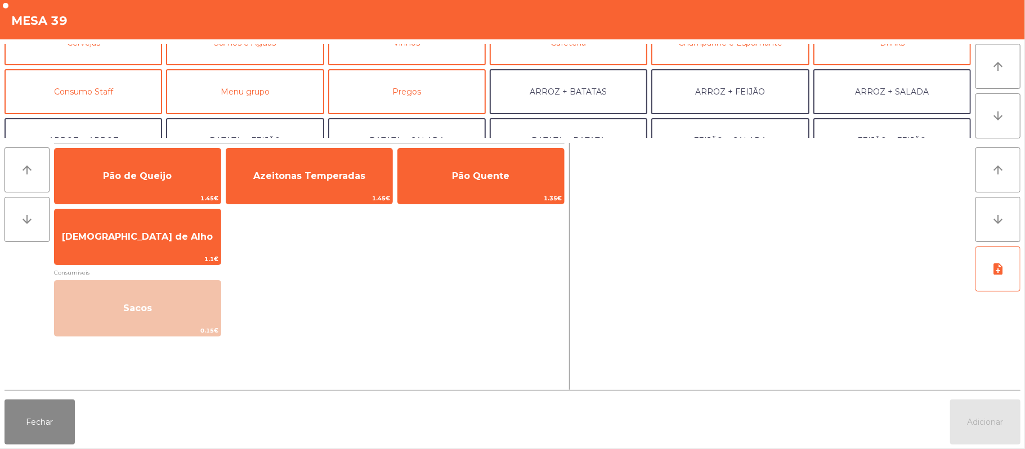
scroll to position [72, 0]
click at [152, 97] on button "Consumo Staff" at bounding box center [84, 92] width 158 height 45
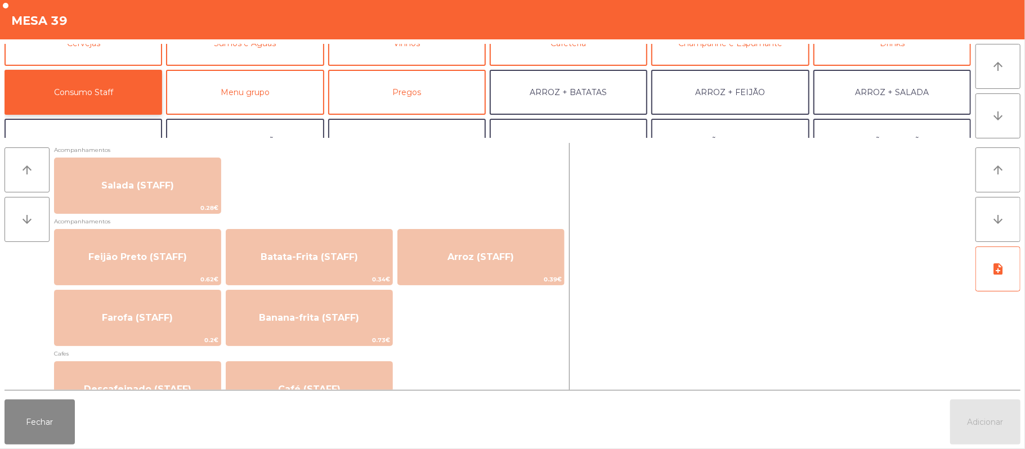
scroll to position [495, 0]
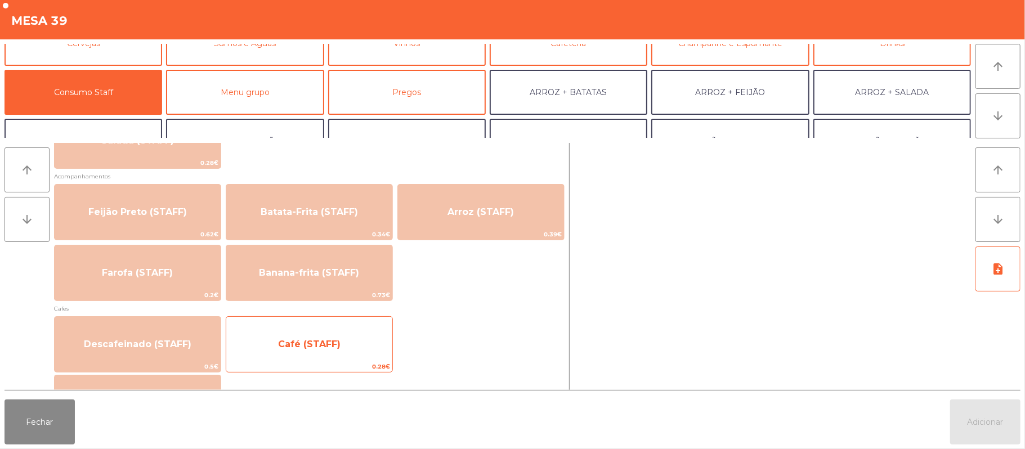
click at [359, 341] on span "Café (STAFF)" at bounding box center [309, 344] width 166 height 30
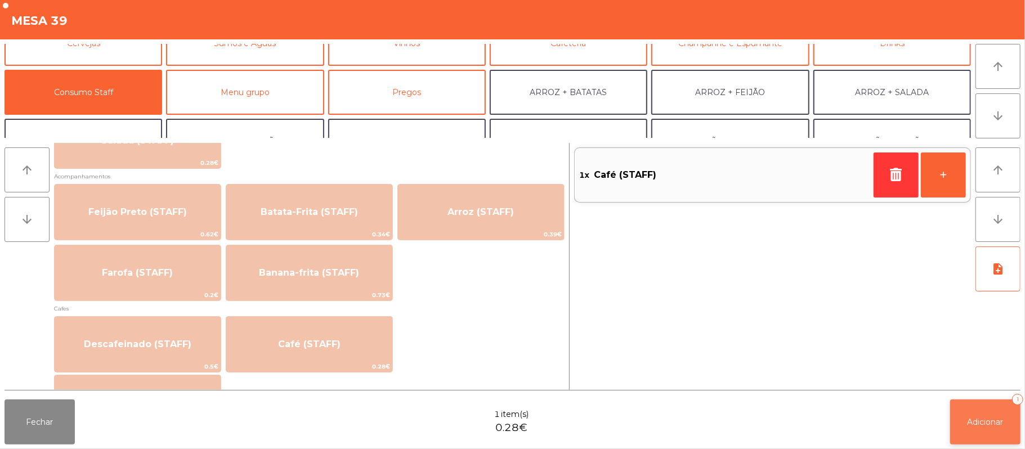
click at [976, 422] on span "Adicionar" at bounding box center [985, 422] width 36 height 10
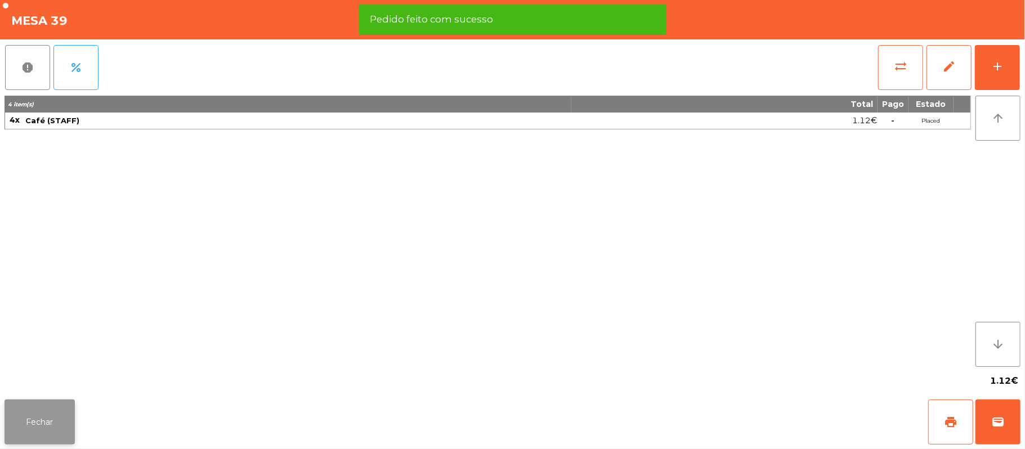
click at [60, 402] on button "Fechar" at bounding box center [40, 422] width 70 height 45
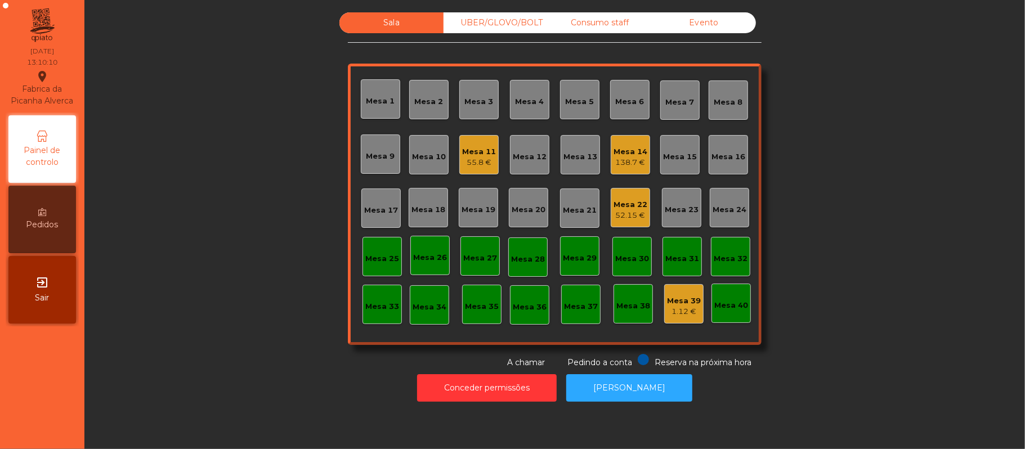
click at [716, 99] on div "Mesa 8" at bounding box center [728, 102] width 29 height 11
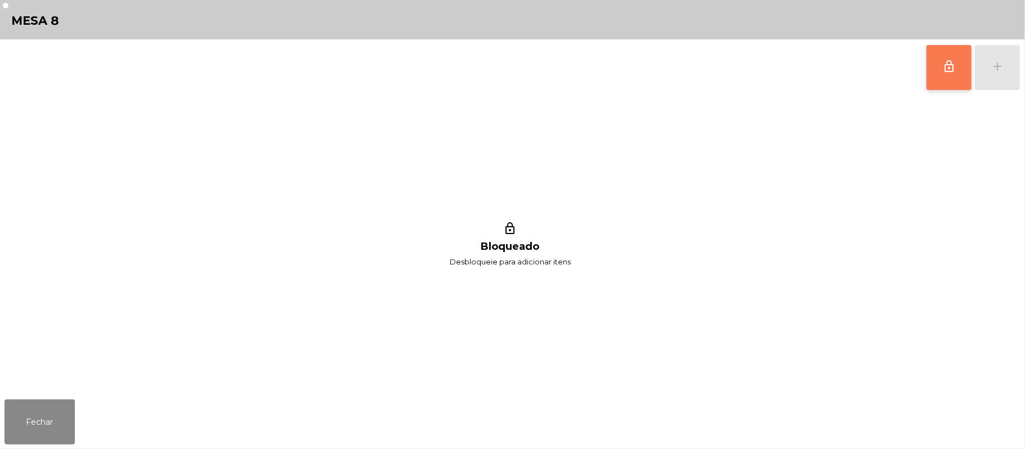
click at [941, 77] on button "lock_outline" at bounding box center [948, 67] width 45 height 45
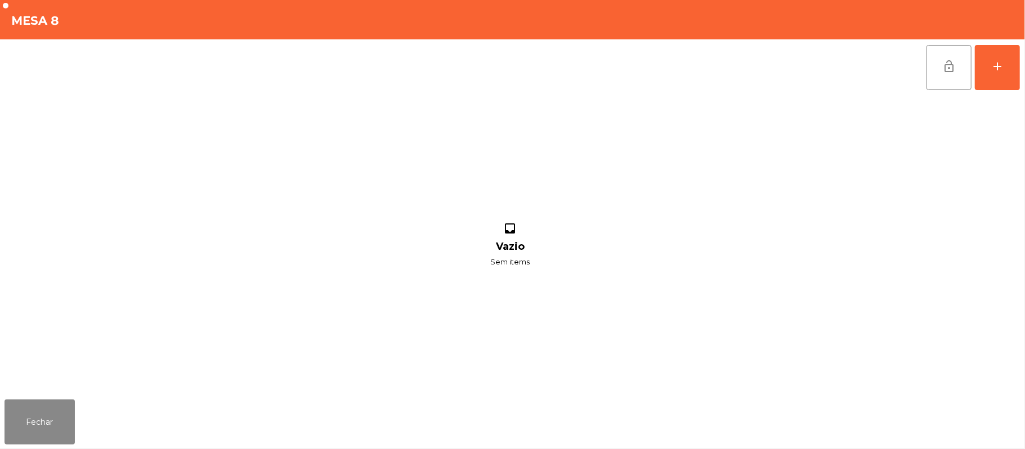
click at [1021, 65] on div "lock_open add inbox Vazio Sem items" at bounding box center [512, 217] width 1025 height 356
click at [1015, 70] on button "add" at bounding box center [997, 67] width 45 height 45
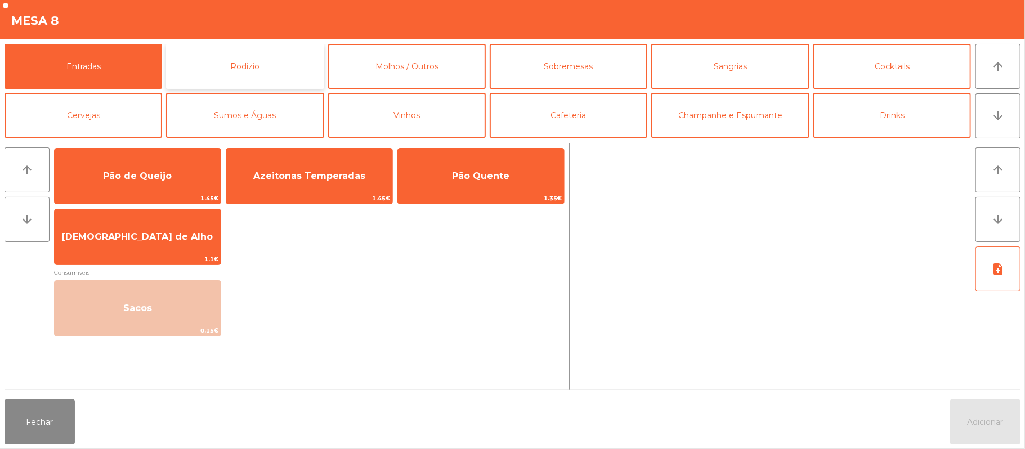
click at [277, 73] on button "Rodizio" at bounding box center [245, 66] width 158 height 45
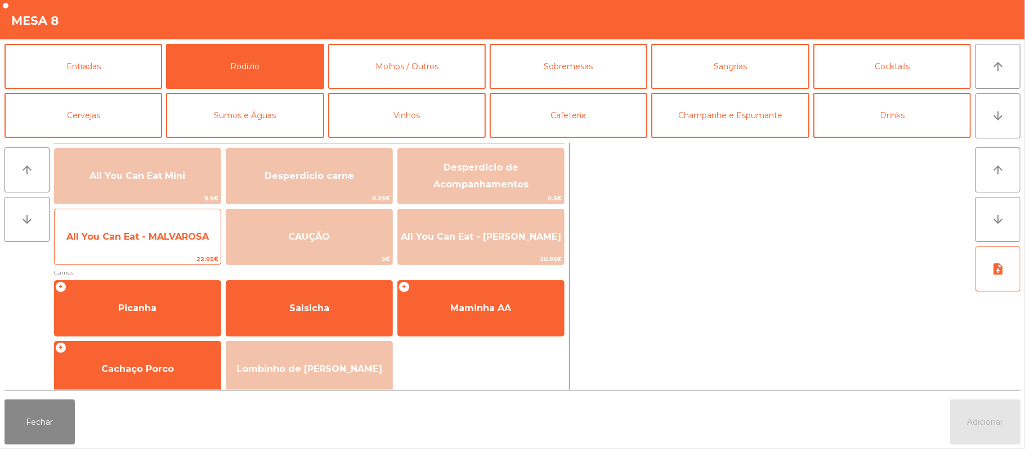
click at [181, 246] on span "All You Can Eat - MALVAROSA" at bounding box center [138, 237] width 166 height 30
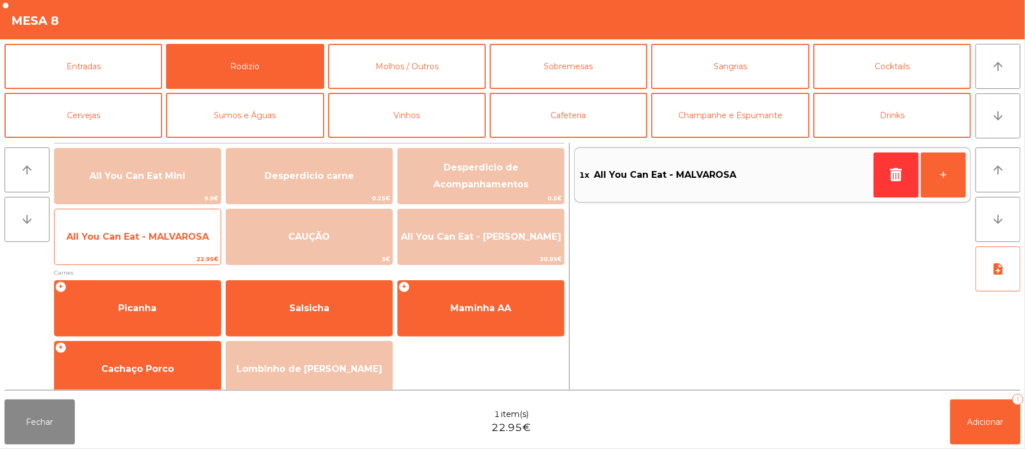
click at [179, 239] on span "All You Can Eat - MALVAROSA" at bounding box center [137, 236] width 142 height 11
click at [172, 240] on span "All You Can Eat - MALVAROSA" at bounding box center [137, 236] width 142 height 11
click at [165, 241] on span "All You Can Eat - MALVAROSA" at bounding box center [137, 236] width 142 height 11
click at [163, 236] on span "All You Can Eat - MALVAROSA" at bounding box center [137, 236] width 142 height 11
click at [177, 246] on span "All You Can Eat - MALVAROSA" at bounding box center [138, 237] width 166 height 30
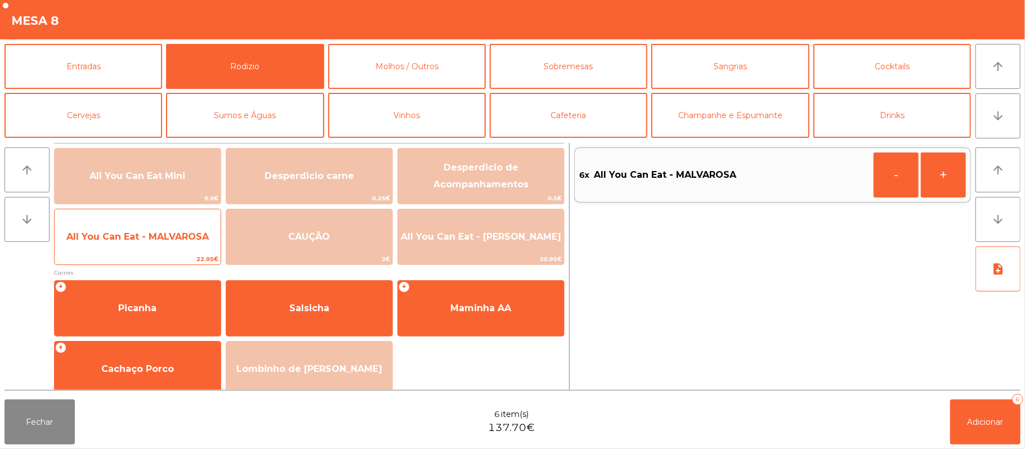
click at [181, 244] on span "All You Can Eat - MALVAROSA" at bounding box center [138, 237] width 166 height 30
click at [185, 236] on span "All You Can Eat - MALVAROSA" at bounding box center [137, 236] width 142 height 11
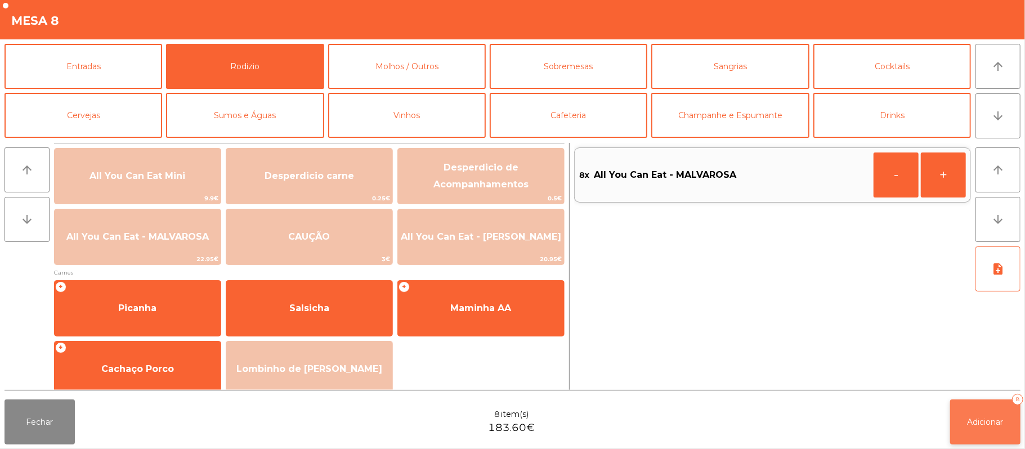
click at [968, 404] on button "Adicionar 8" at bounding box center [985, 422] width 70 height 45
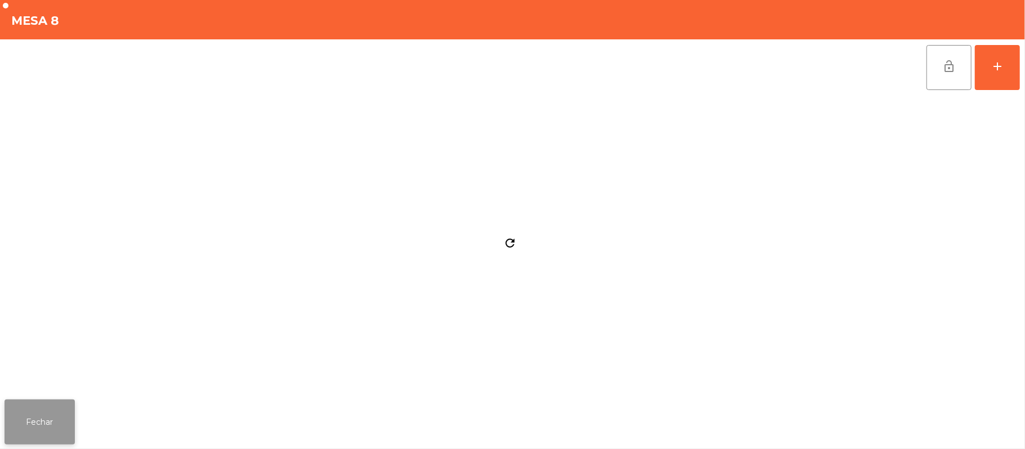
click at [55, 406] on button "Fechar" at bounding box center [40, 422] width 70 height 45
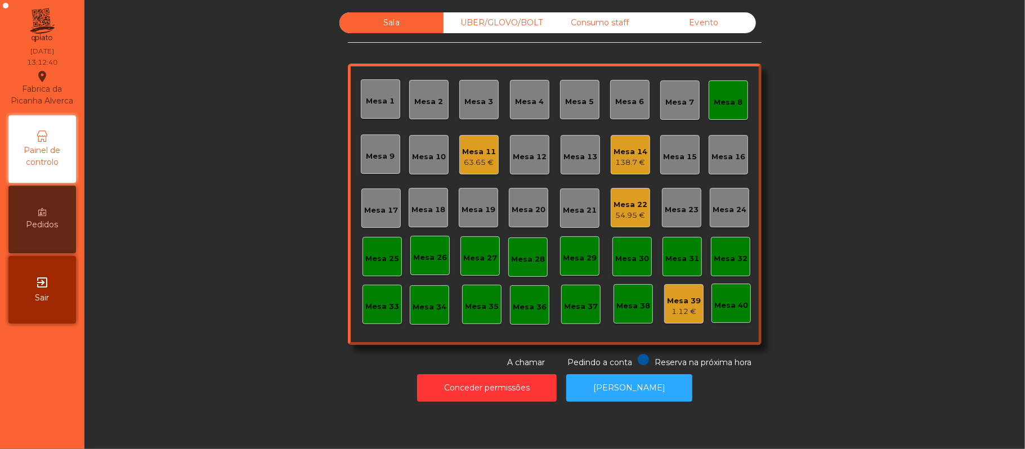
click at [736, 96] on div "Mesa 8" at bounding box center [728, 99] width 39 height 39
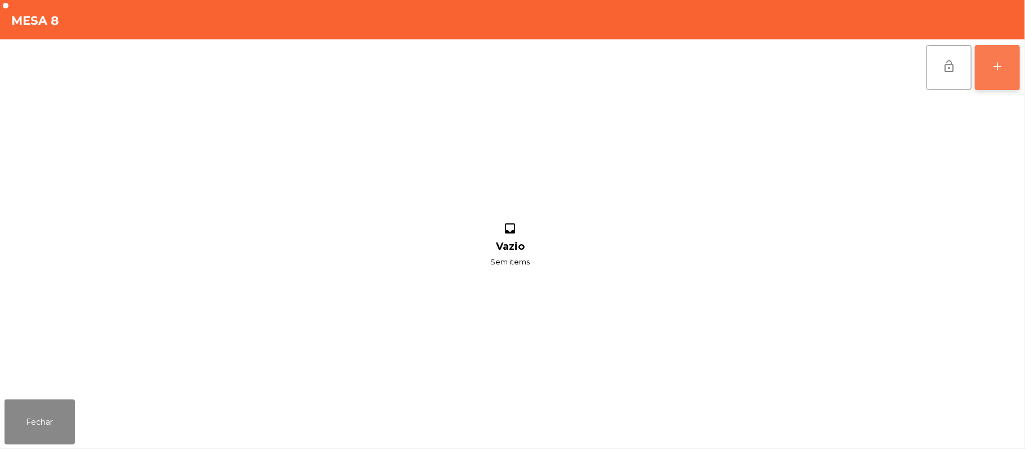
click at [1016, 64] on button "add" at bounding box center [997, 67] width 45 height 45
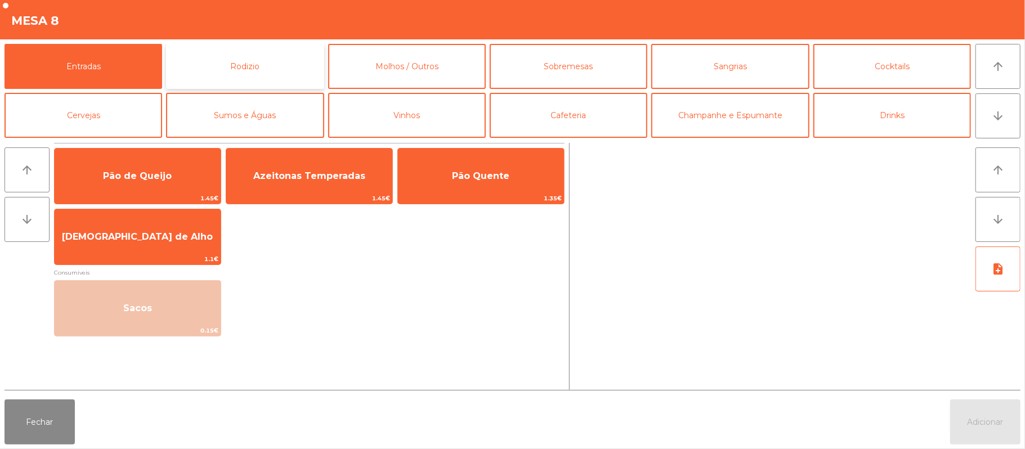
click at [263, 69] on button "Rodizio" at bounding box center [245, 66] width 158 height 45
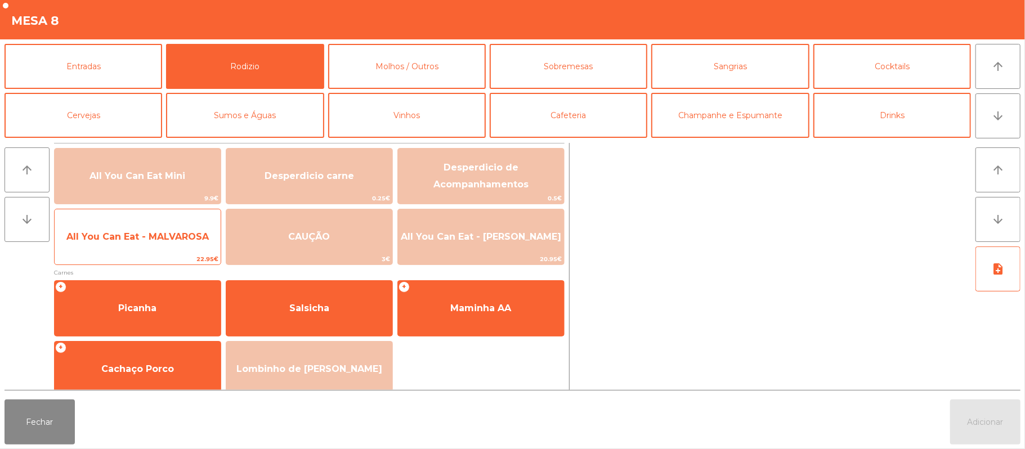
click at [169, 236] on span "All You Can Eat - MALVAROSA" at bounding box center [137, 236] width 142 height 11
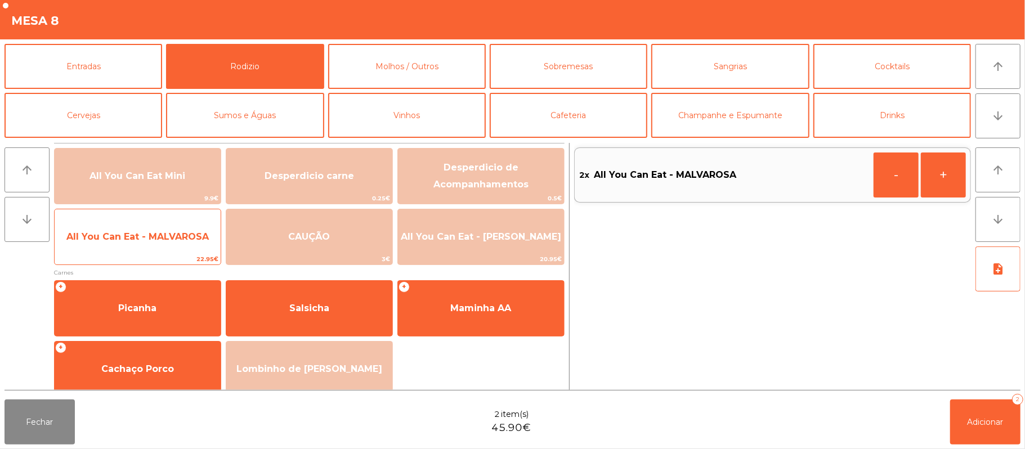
click at [164, 239] on span "All You Can Eat - MALVAROSA" at bounding box center [137, 236] width 142 height 11
click at [160, 244] on span "All You Can Eat - MALVAROSA" at bounding box center [138, 237] width 166 height 30
click at [163, 244] on span "All You Can Eat - MALVAROSA" at bounding box center [138, 237] width 166 height 30
click at [171, 236] on span "All You Can Eat - MALVAROSA" at bounding box center [137, 236] width 142 height 11
click at [167, 243] on span "All You Can Eat - MALVAROSA" at bounding box center [138, 237] width 166 height 30
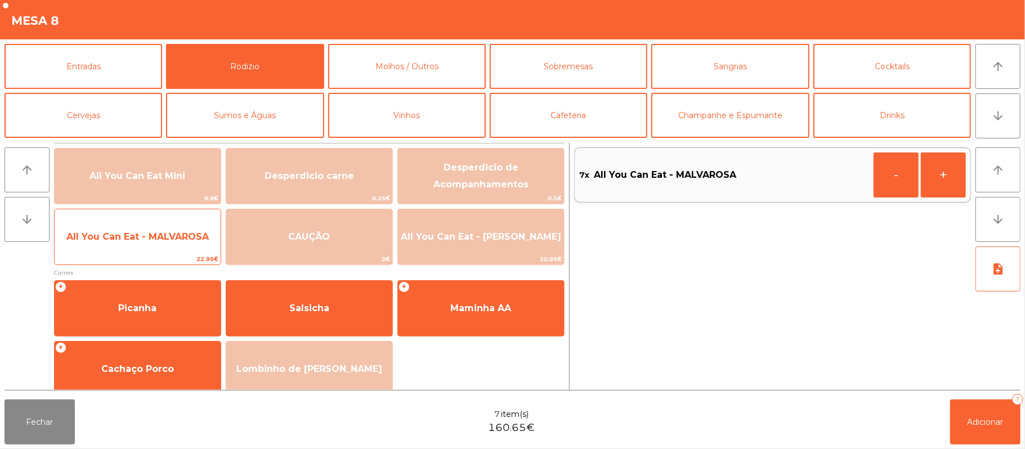
click at [165, 237] on span "All You Can Eat - MALVAROSA" at bounding box center [137, 236] width 142 height 11
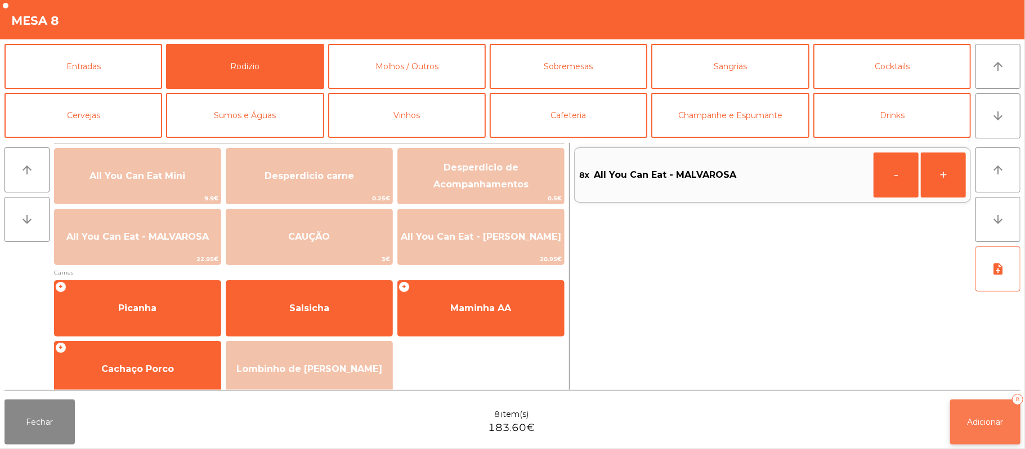
click at [991, 420] on span "Adicionar" at bounding box center [985, 422] width 36 height 10
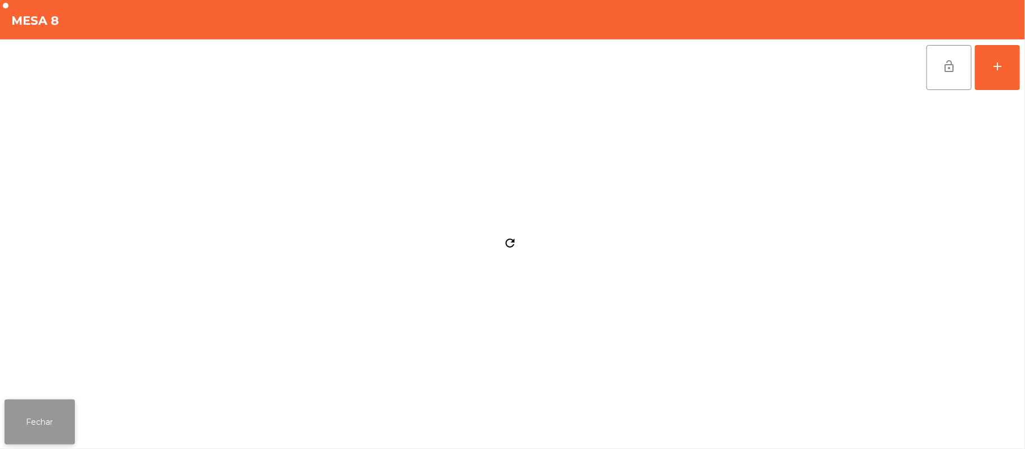
click at [47, 423] on button "Fechar" at bounding box center [40, 422] width 70 height 45
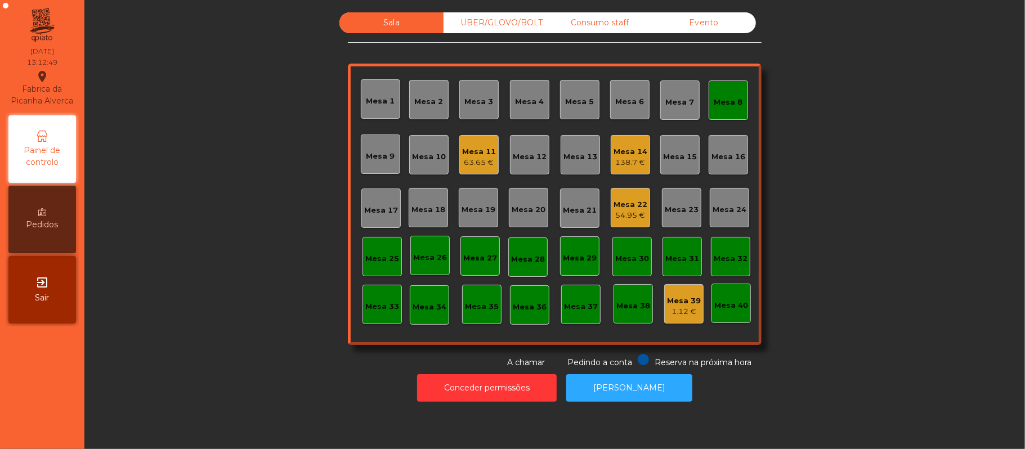
click at [713, 111] on div "Mesa 8" at bounding box center [728, 99] width 39 height 39
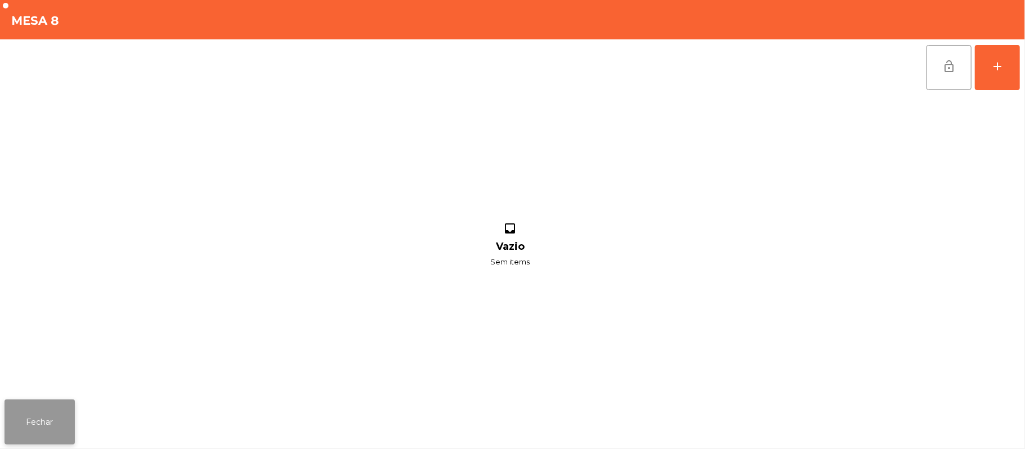
click at [72, 418] on button "Fechar" at bounding box center [40, 422] width 70 height 45
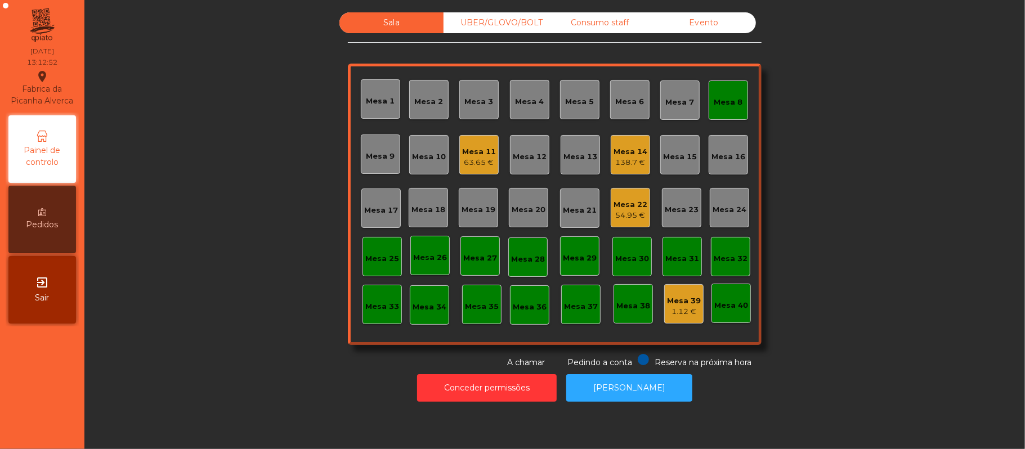
click at [737, 102] on div "Mesa 8" at bounding box center [728, 99] width 39 height 39
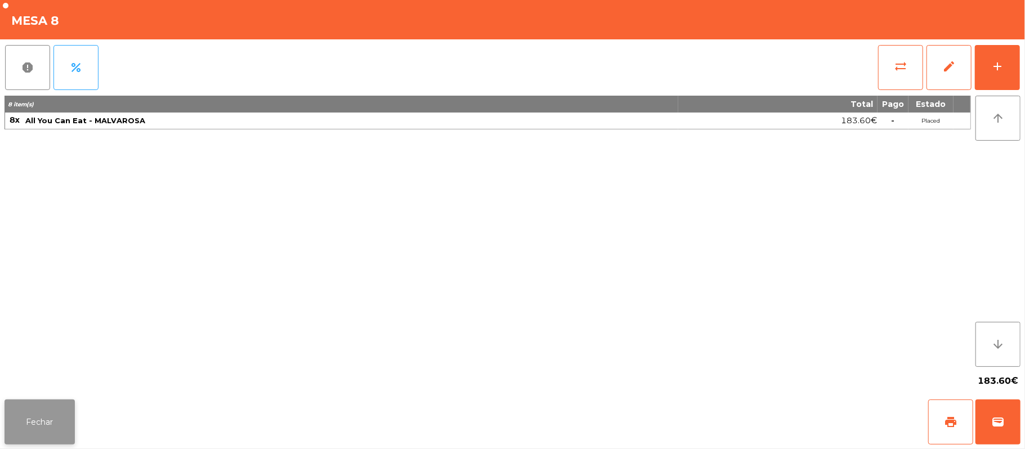
click at [46, 422] on button "Fechar" at bounding box center [40, 422] width 70 height 45
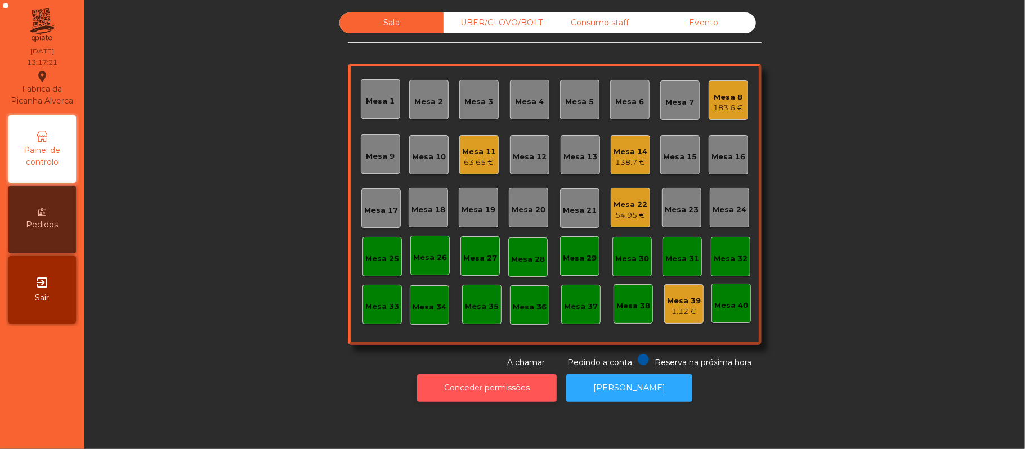
click at [467, 388] on button "Conceder permissões" at bounding box center [487, 388] width 140 height 28
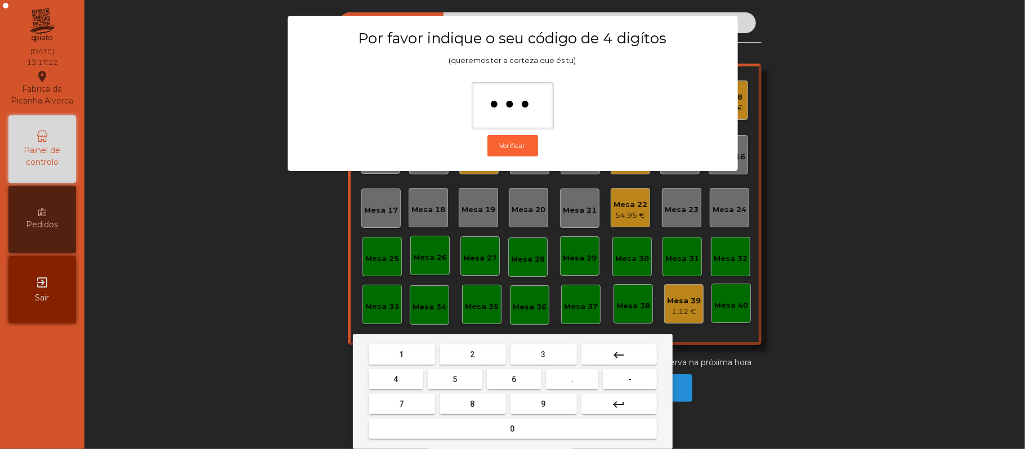
type input "****"
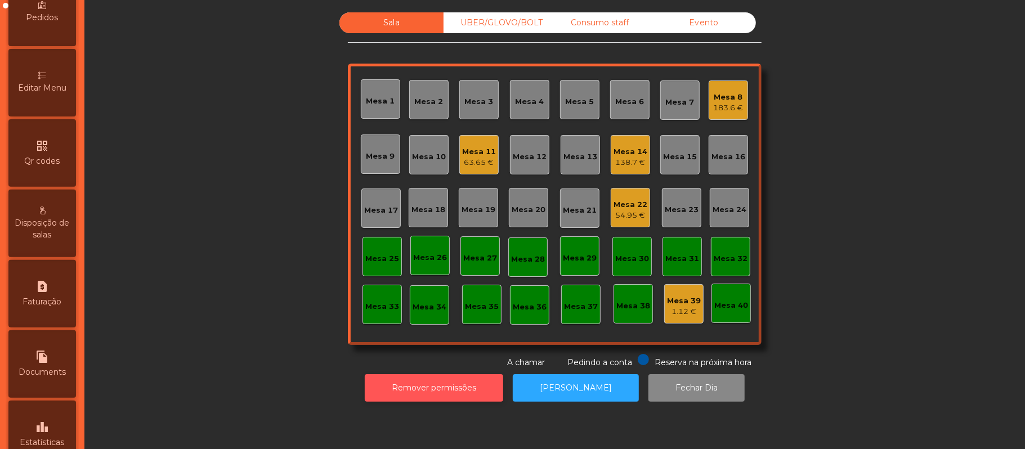
scroll to position [223, 0]
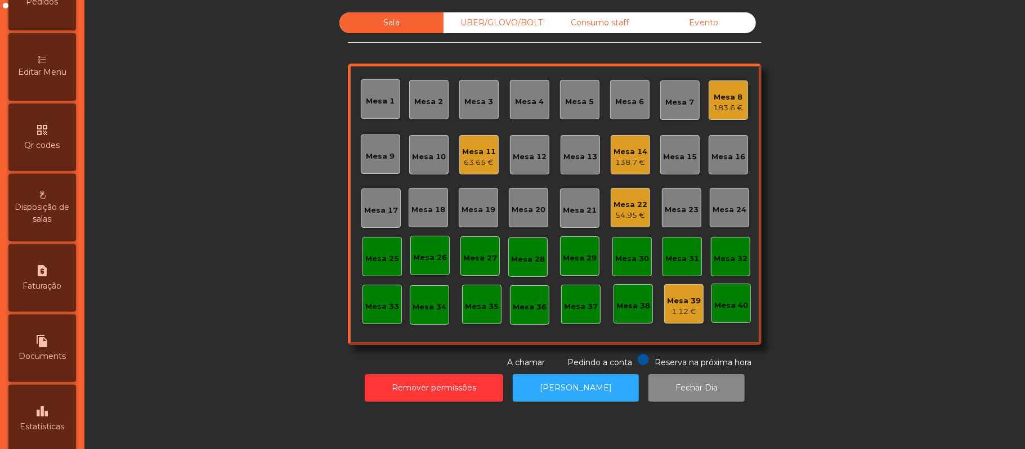
click at [73, 219] on span "Disposição de salas" at bounding box center [42, 213] width 62 height 24
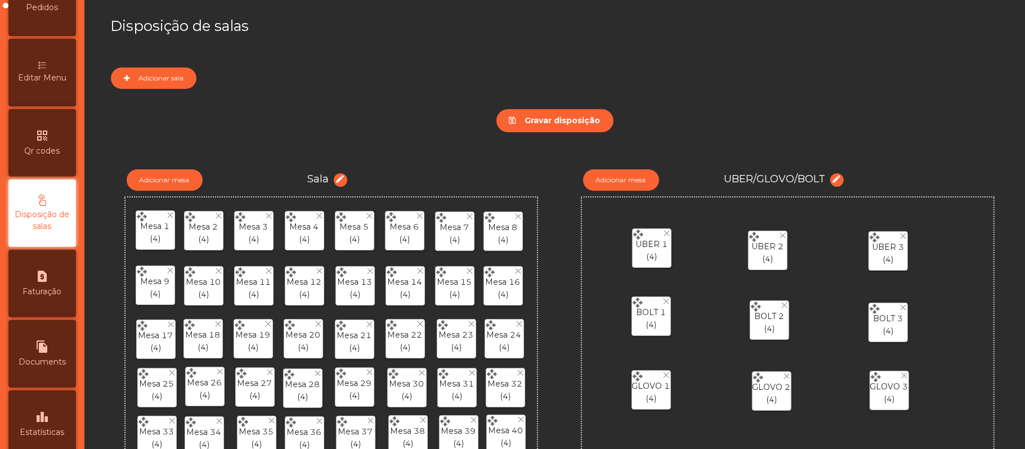
click at [61, 287] on div "request_page Faturação" at bounding box center [42, 284] width 68 height 68
select select "*"
select select "****"
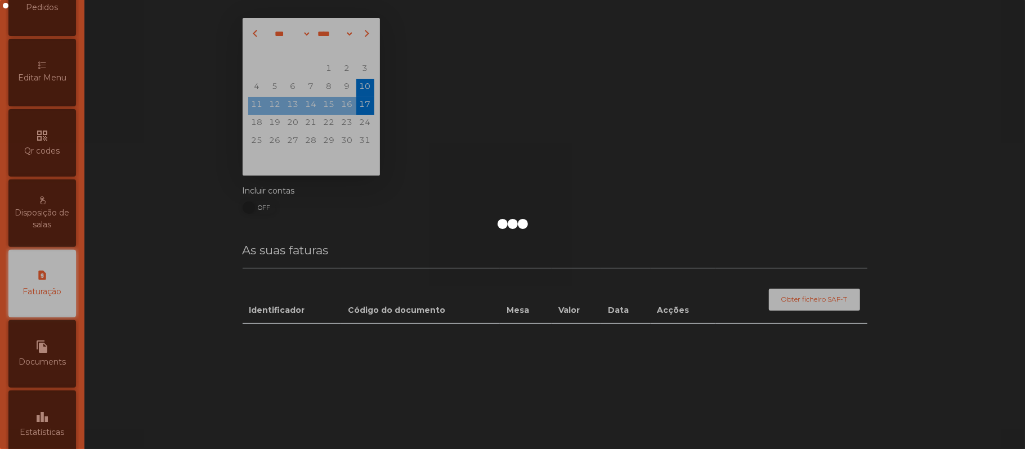
scroll to position [288, 0]
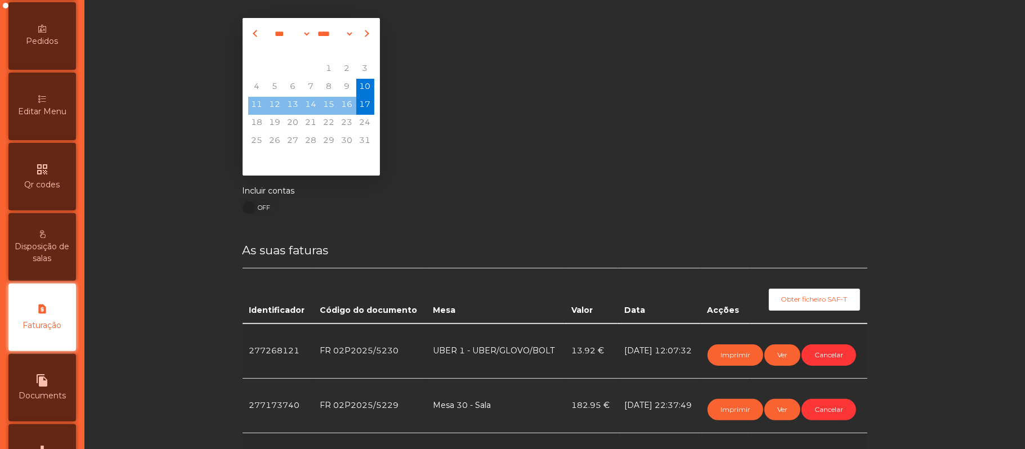
click at [66, 111] on div "Editar Menu" at bounding box center [42, 107] width 68 height 68
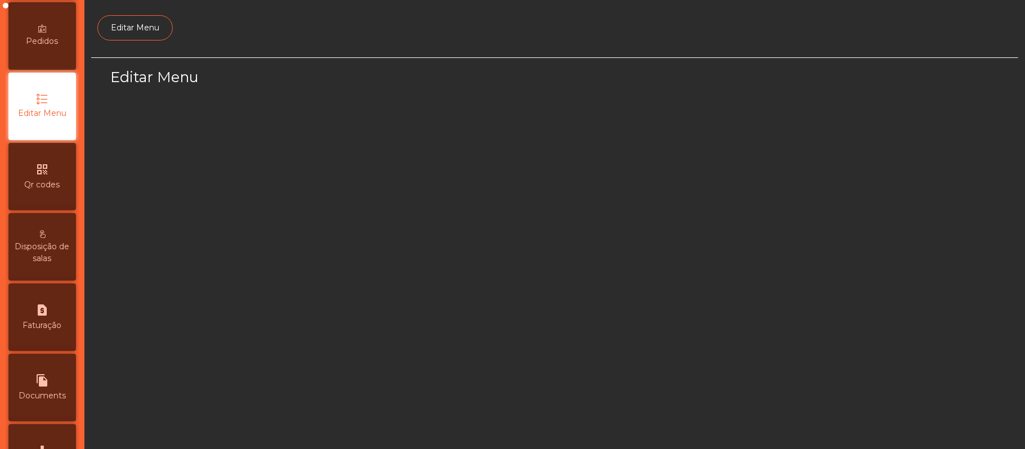
scroll to position [77, 0]
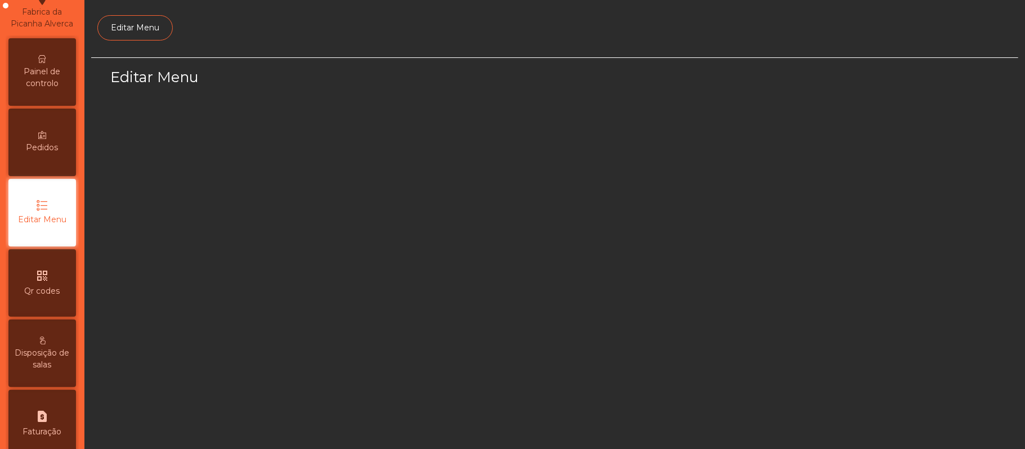
select select "*"
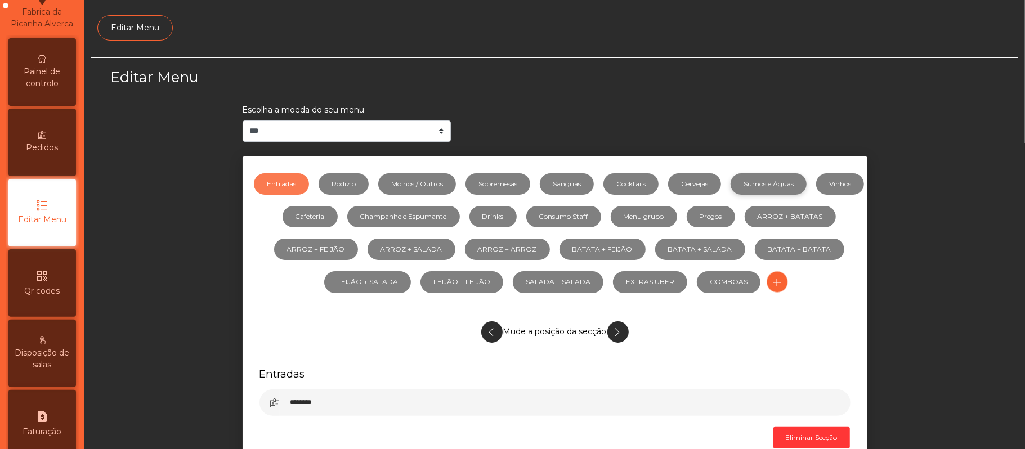
click at [807, 183] on link "Sumos e Águas" at bounding box center [769, 183] width 76 height 21
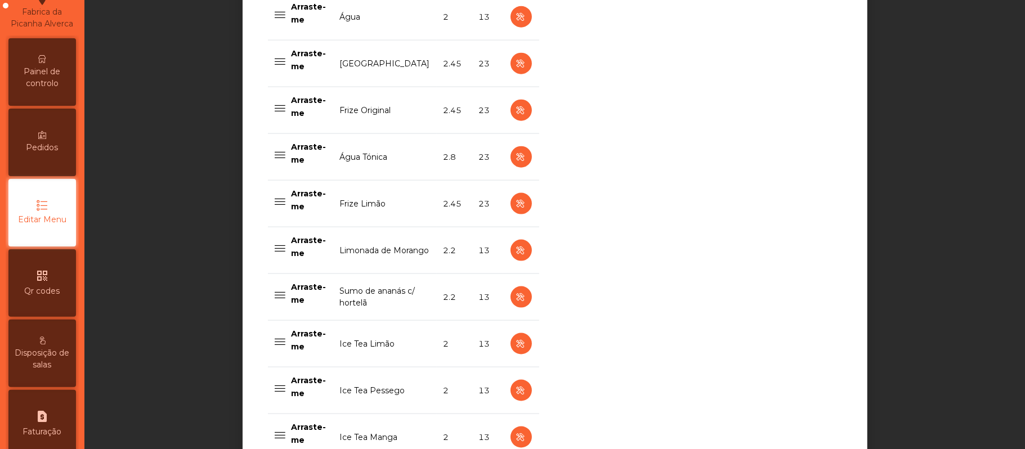
scroll to position [980, 0]
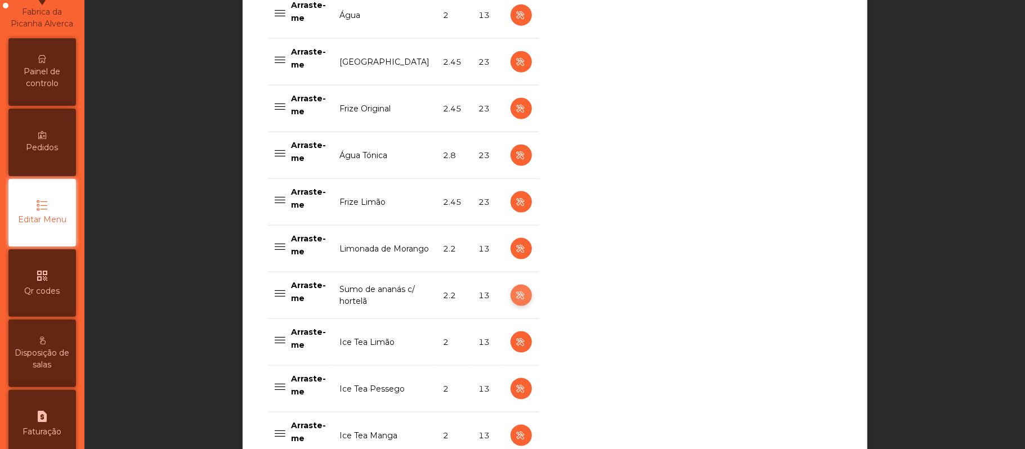
click at [514, 298] on icon "button" at bounding box center [520, 296] width 13 height 14
select select "***"
select select "**"
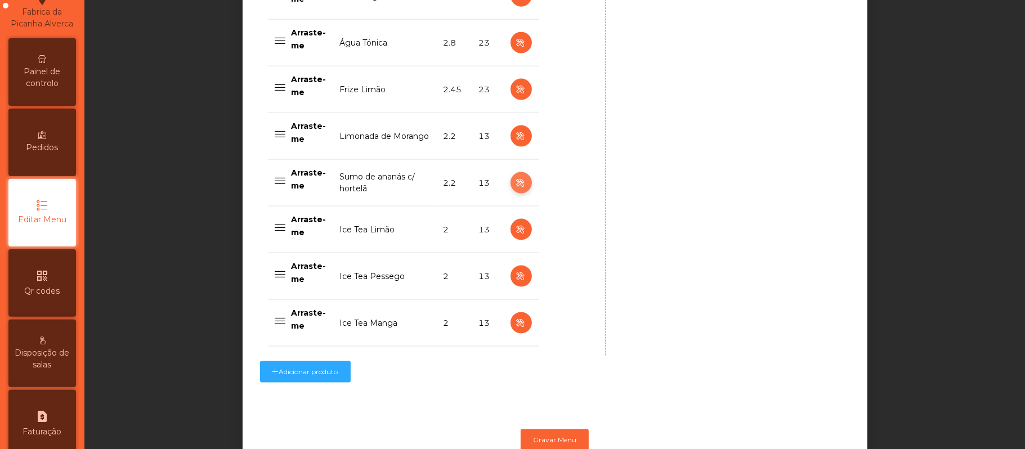
scroll to position [1076, 0]
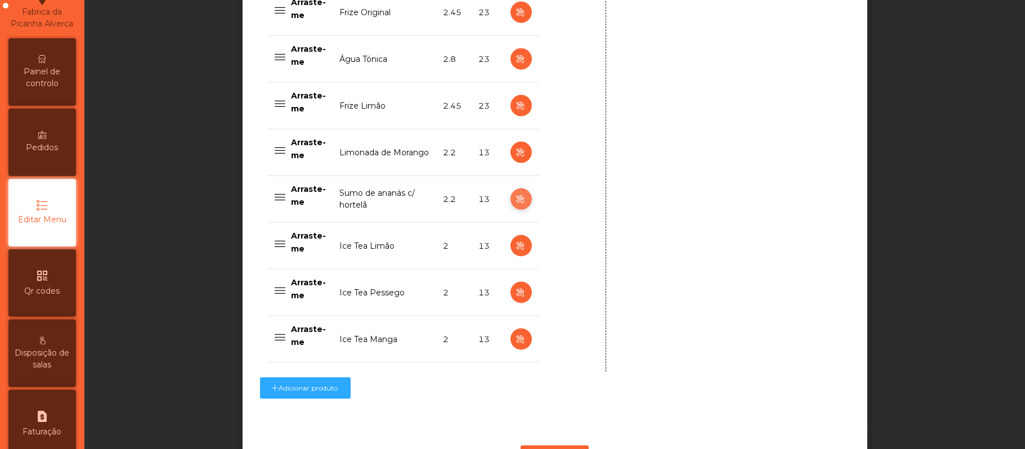
click at [514, 203] on icon "button" at bounding box center [520, 199] width 13 height 14
click at [517, 205] on icon "button" at bounding box center [520, 199] width 13 height 14
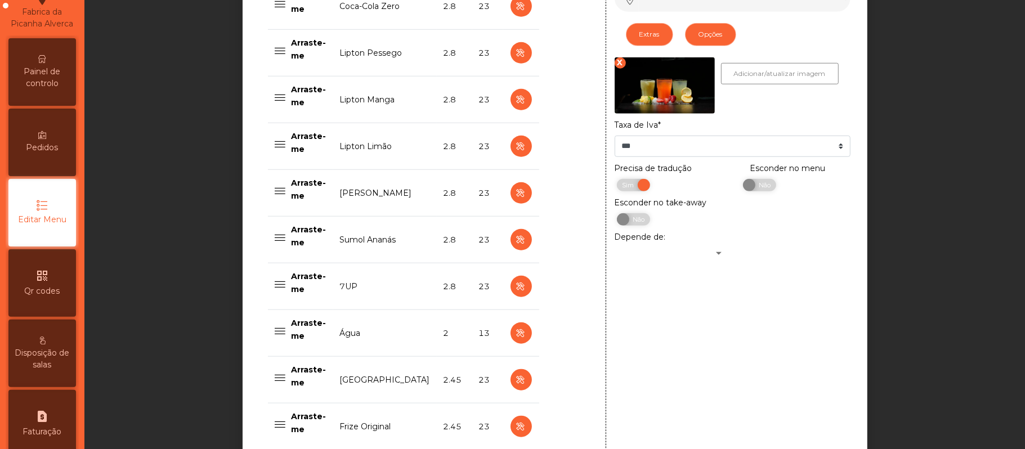
scroll to position [660, 0]
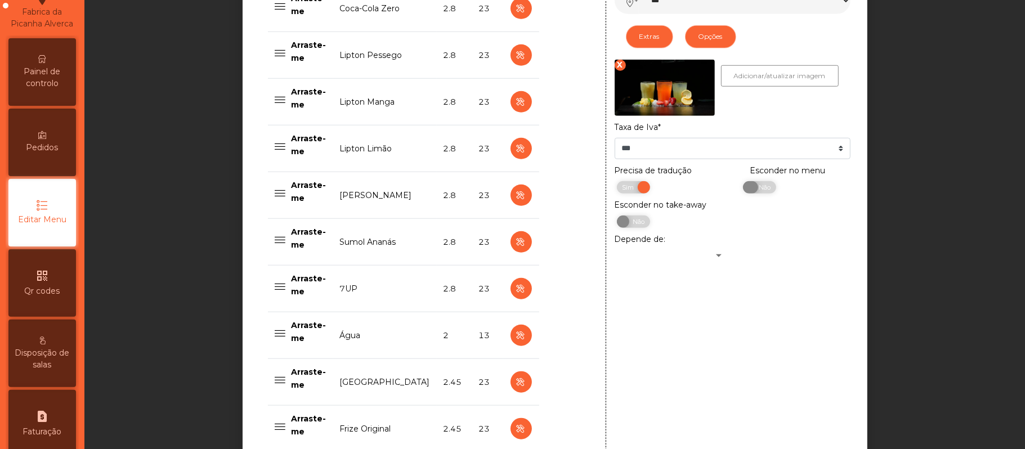
click at [763, 194] on span "Não" at bounding box center [763, 187] width 28 height 12
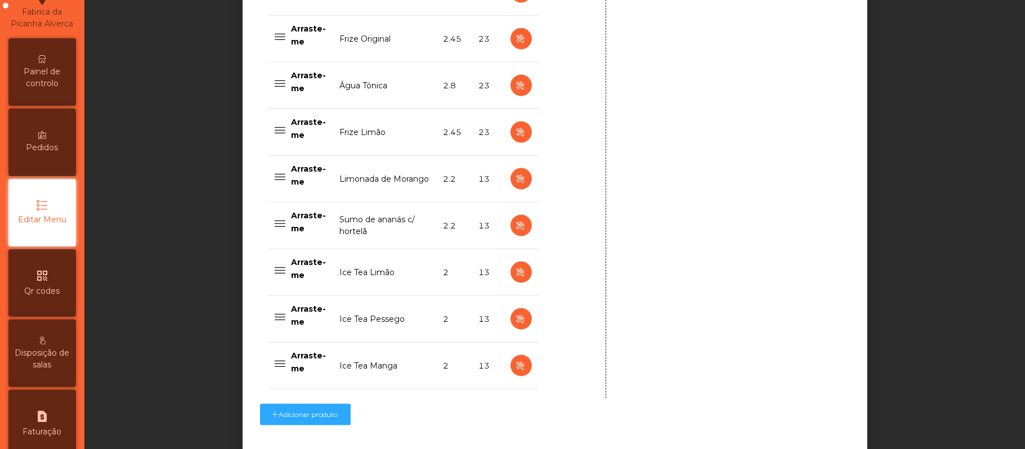
scroll to position [1138, 0]
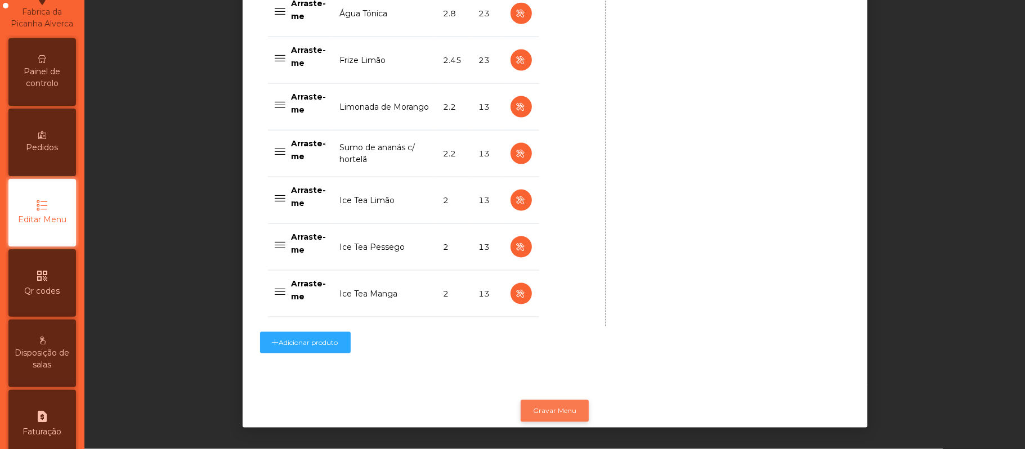
click at [566, 400] on button "Gravar Menu" at bounding box center [555, 410] width 68 height 21
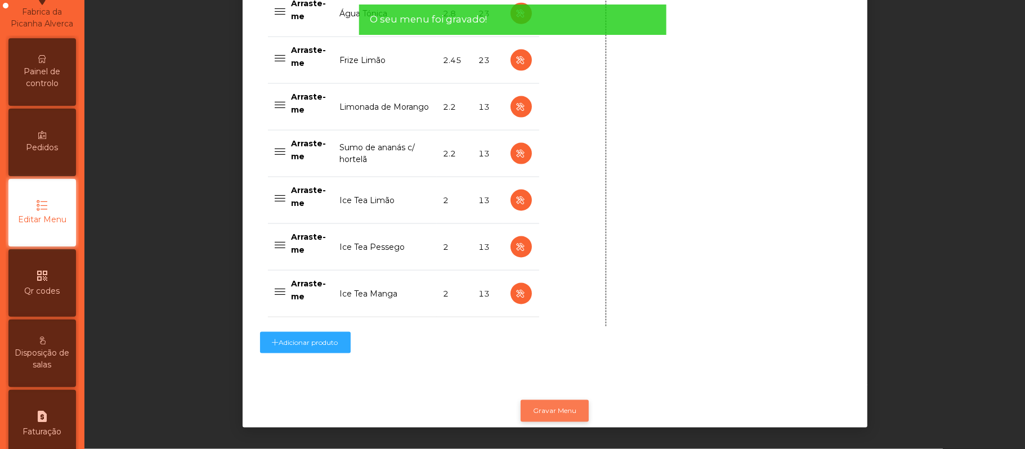
scroll to position [0, 0]
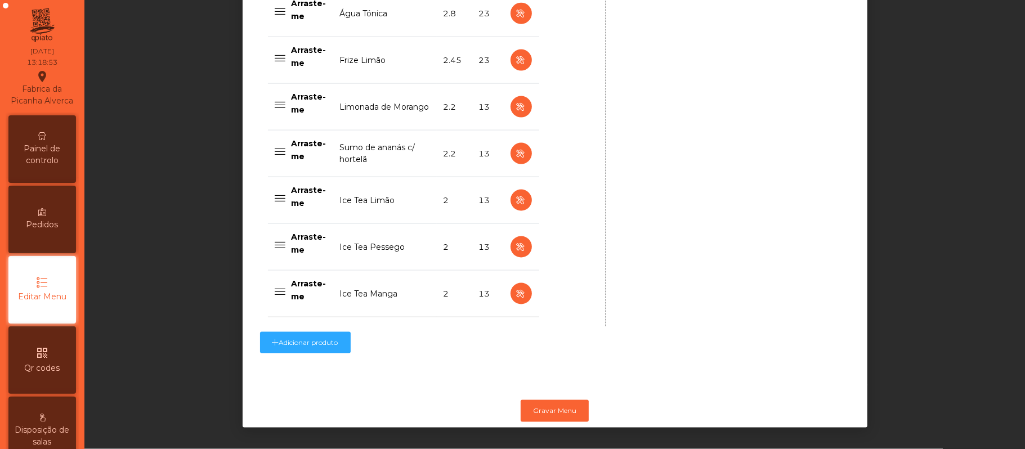
click at [52, 167] on span "Painel de controlo" at bounding box center [42, 155] width 62 height 24
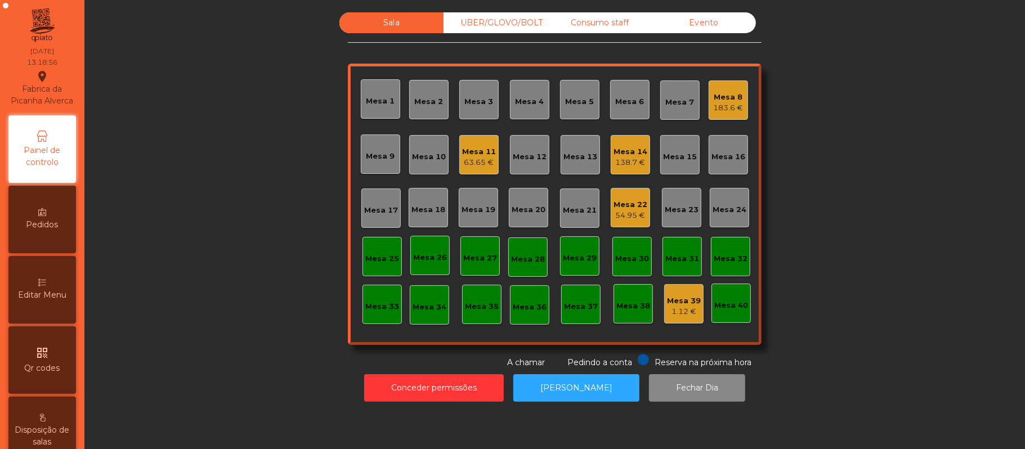
click at [512, 144] on div "Mesa 12" at bounding box center [529, 154] width 39 height 39
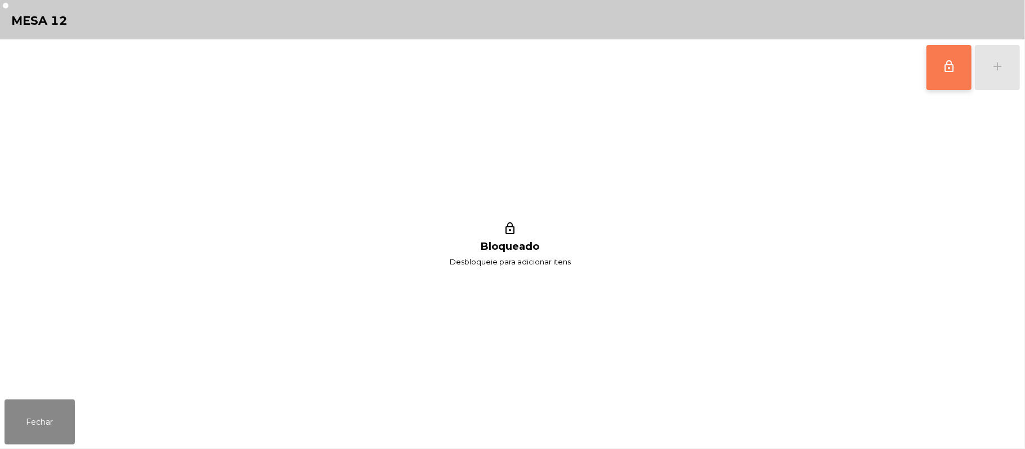
click at [939, 79] on button "lock_outline" at bounding box center [948, 67] width 45 height 45
click at [1000, 73] on div "lock_outline add" at bounding box center [973, 67] width 95 height 56
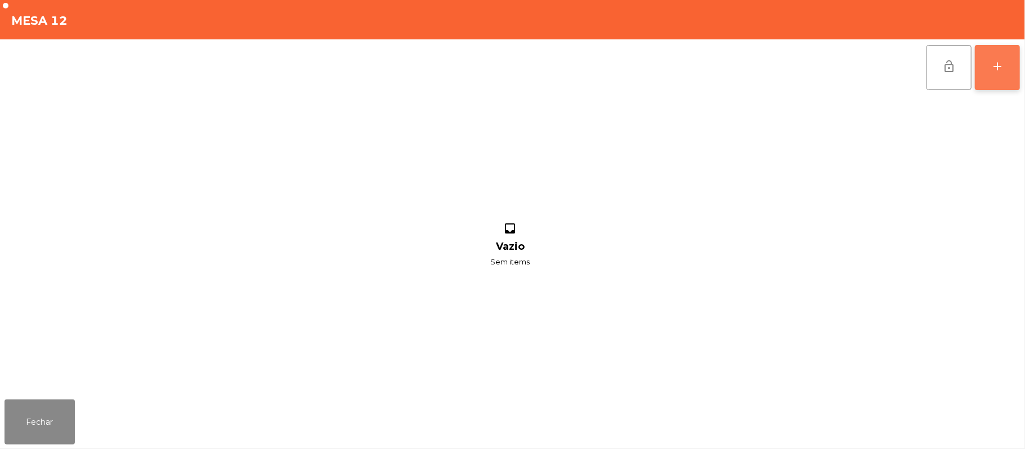
click at [992, 72] on div "add" at bounding box center [998, 67] width 14 height 14
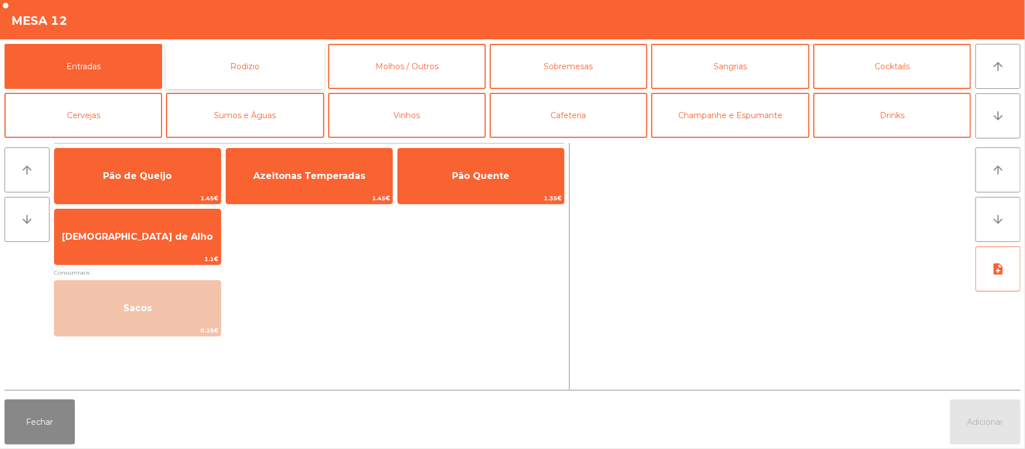
click at [284, 56] on button "Rodizio" at bounding box center [245, 66] width 158 height 45
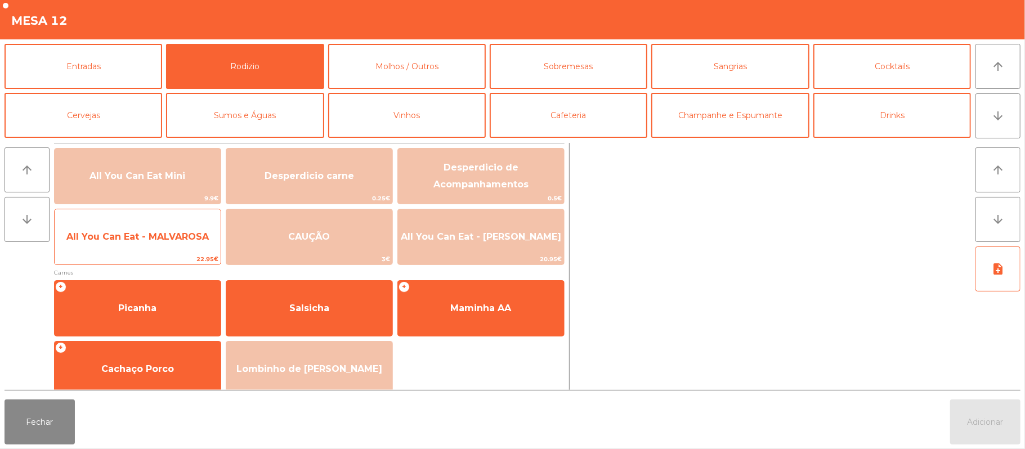
click at [185, 248] on span "All You Can Eat - MALVAROSA" at bounding box center [138, 237] width 166 height 30
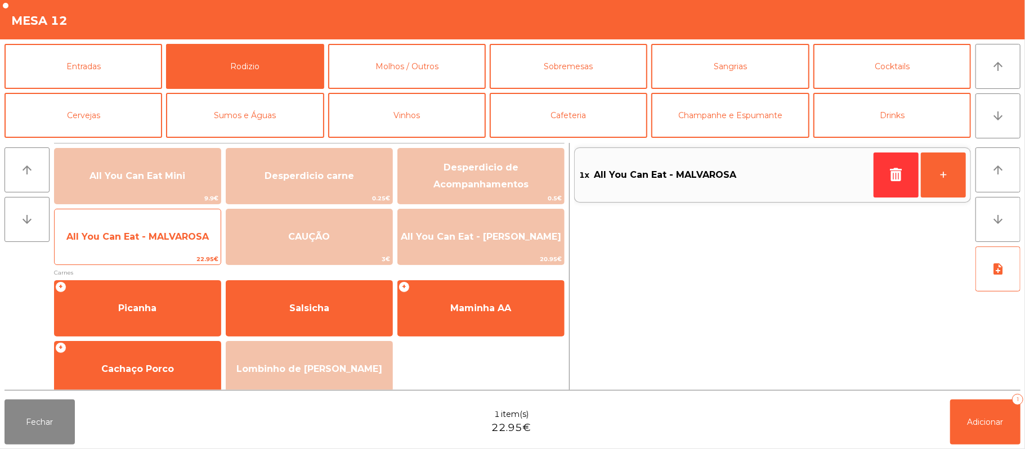
click at [183, 250] on span "All You Can Eat - MALVAROSA" at bounding box center [138, 237] width 166 height 30
click at [182, 246] on span "All You Can Eat - MALVAROSA" at bounding box center [138, 237] width 166 height 30
click at [174, 247] on span "All You Can Eat - MALVAROSA" at bounding box center [138, 237] width 166 height 30
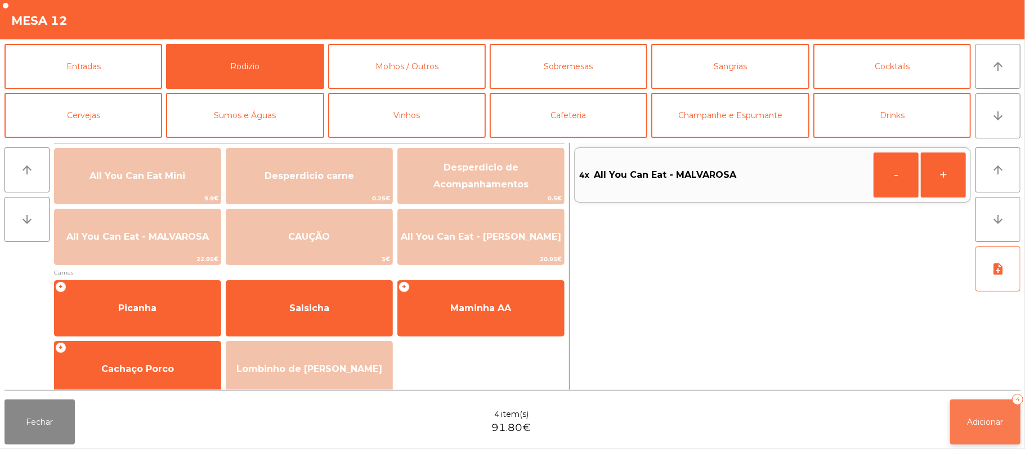
click at [984, 426] on span "Adicionar" at bounding box center [985, 422] width 36 height 10
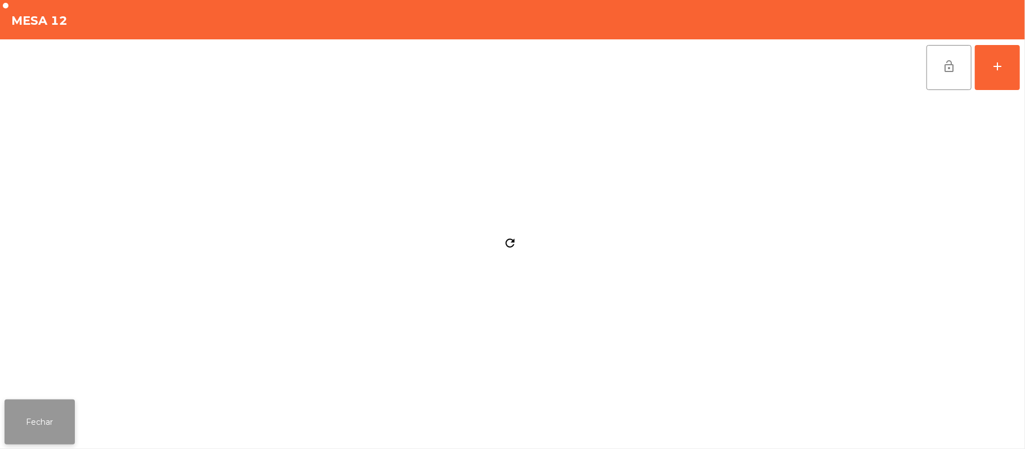
click at [37, 431] on button "Fechar" at bounding box center [40, 422] width 70 height 45
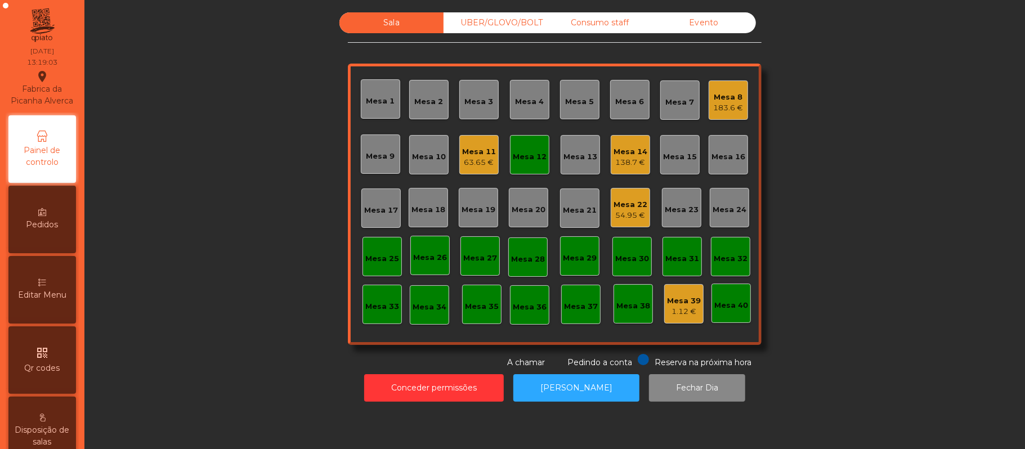
click at [539, 154] on div "Mesa 12" at bounding box center [530, 156] width 34 height 11
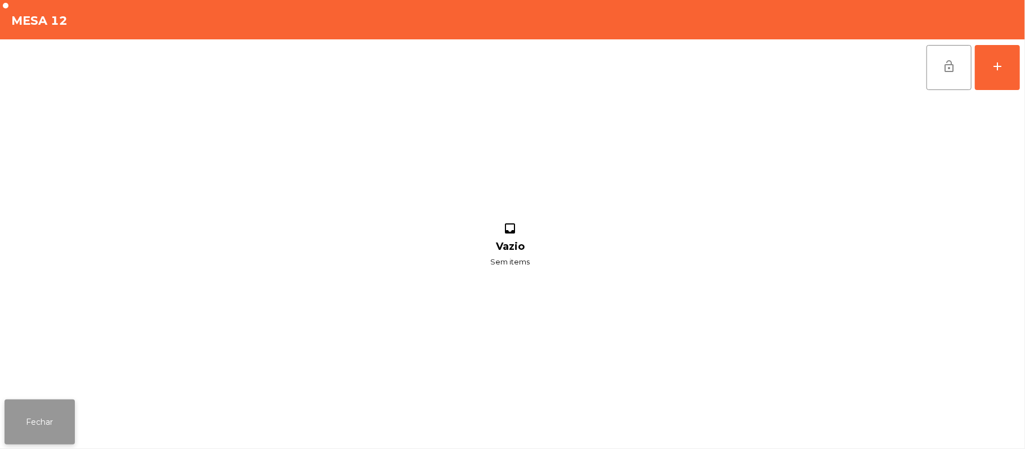
click at [61, 433] on button "Fechar" at bounding box center [40, 422] width 70 height 45
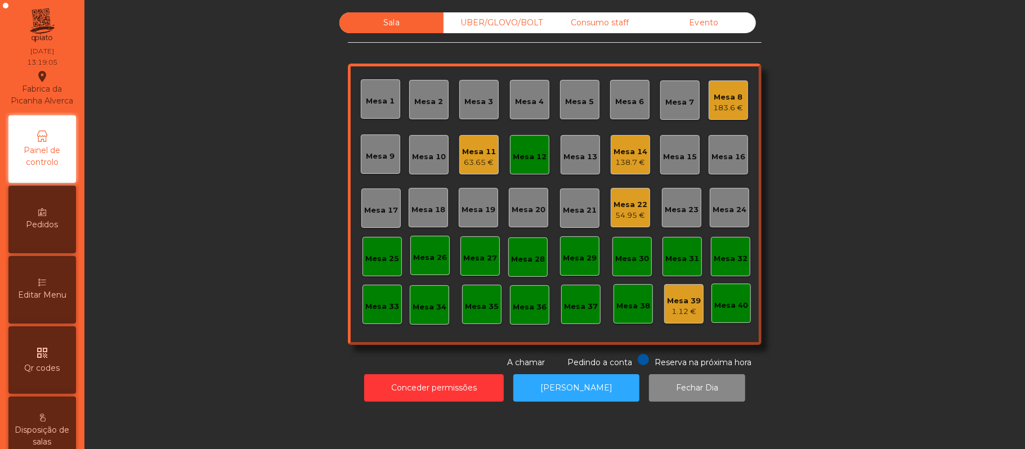
click at [523, 161] on div "Mesa 12" at bounding box center [530, 156] width 34 height 11
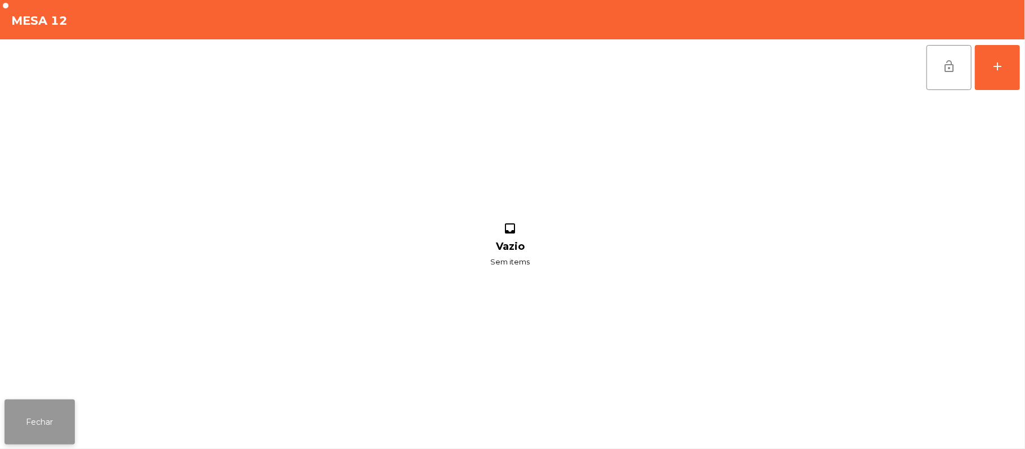
click at [60, 412] on button "Fechar" at bounding box center [40, 422] width 70 height 45
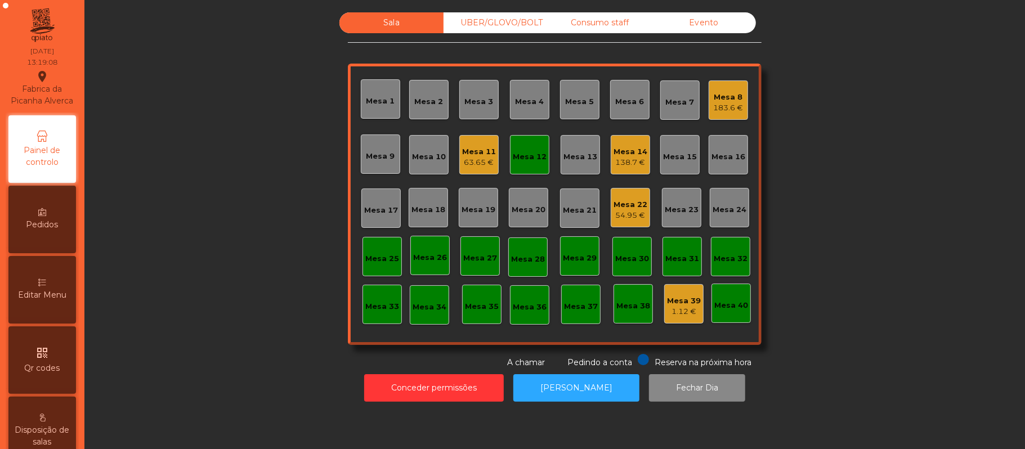
click at [530, 167] on div "Mesa 12" at bounding box center [529, 154] width 39 height 39
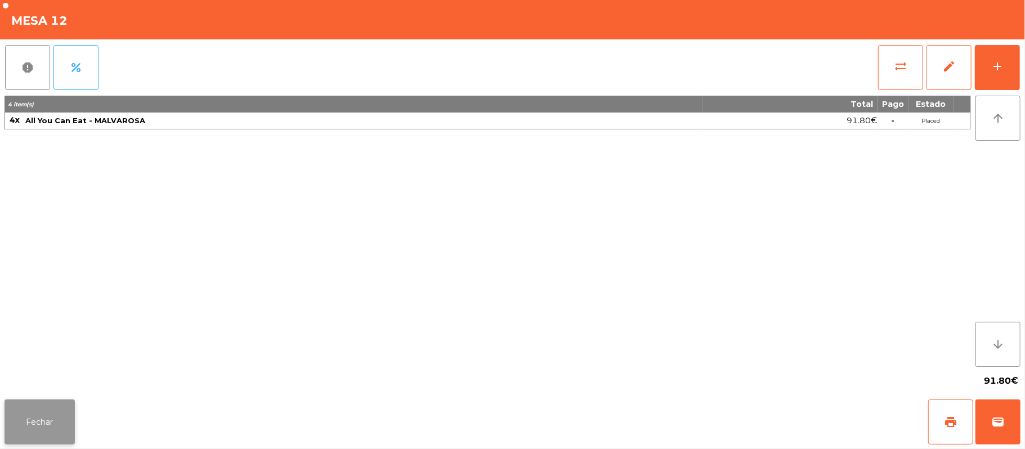
click at [56, 424] on button "Fechar" at bounding box center [40, 422] width 70 height 45
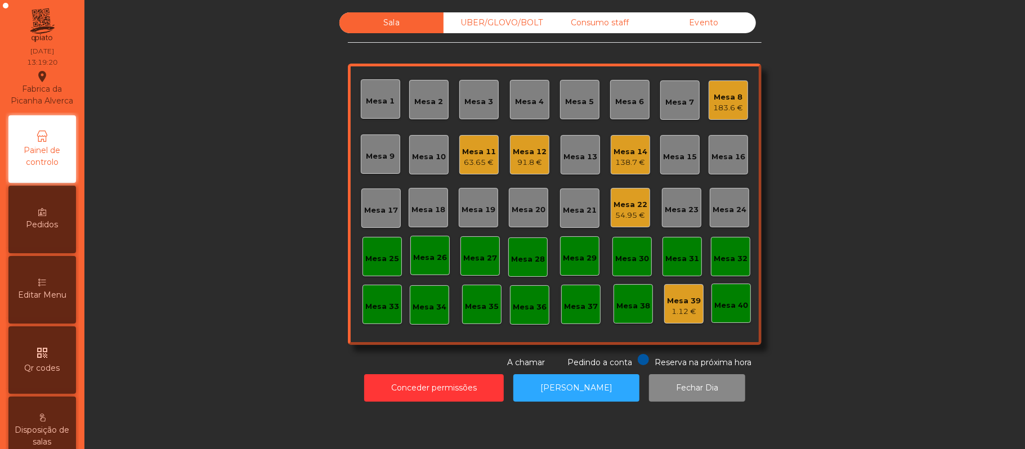
click at [530, 165] on div "91.8 €" at bounding box center [530, 162] width 34 height 11
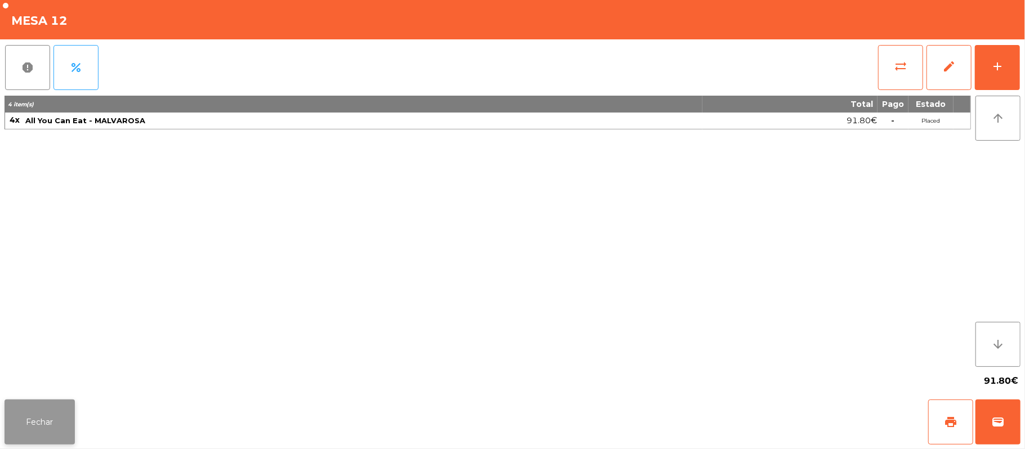
click at [47, 430] on button "Fechar" at bounding box center [40, 422] width 70 height 45
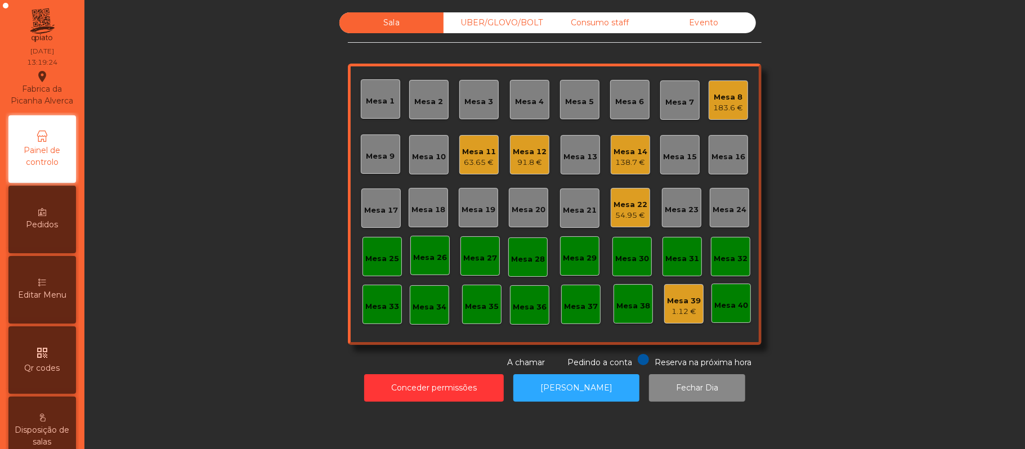
click at [472, 102] on div "Mesa 3" at bounding box center [479, 101] width 29 height 11
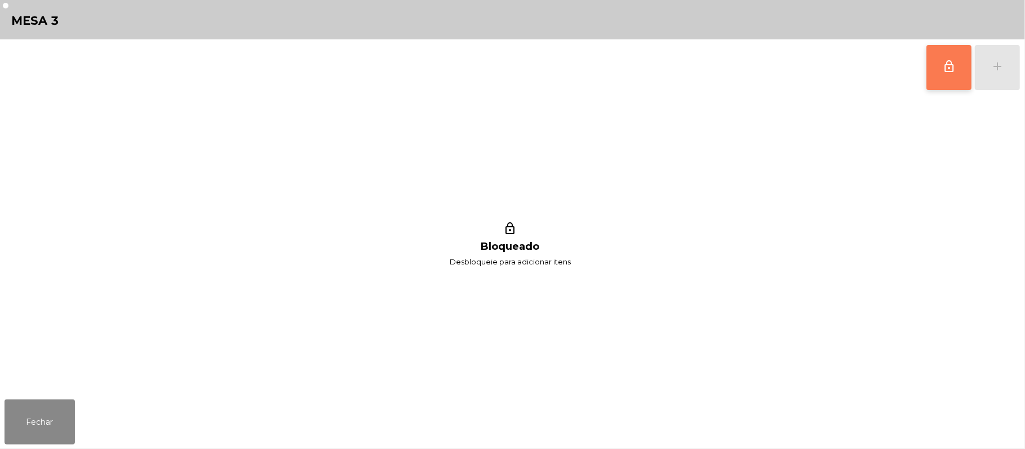
click at [937, 68] on button "lock_outline" at bounding box center [948, 67] width 45 height 45
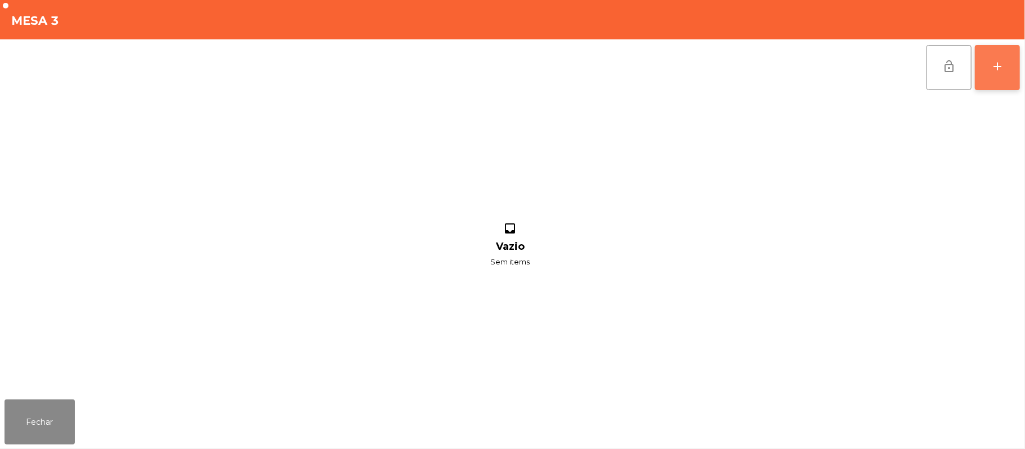
click at [993, 69] on div "add" at bounding box center [998, 67] width 14 height 14
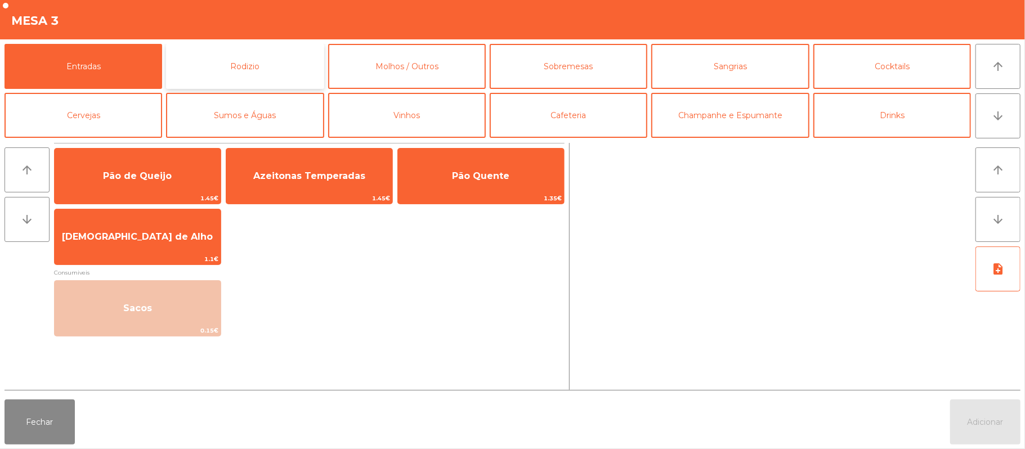
click at [281, 73] on button "Rodizio" at bounding box center [245, 66] width 158 height 45
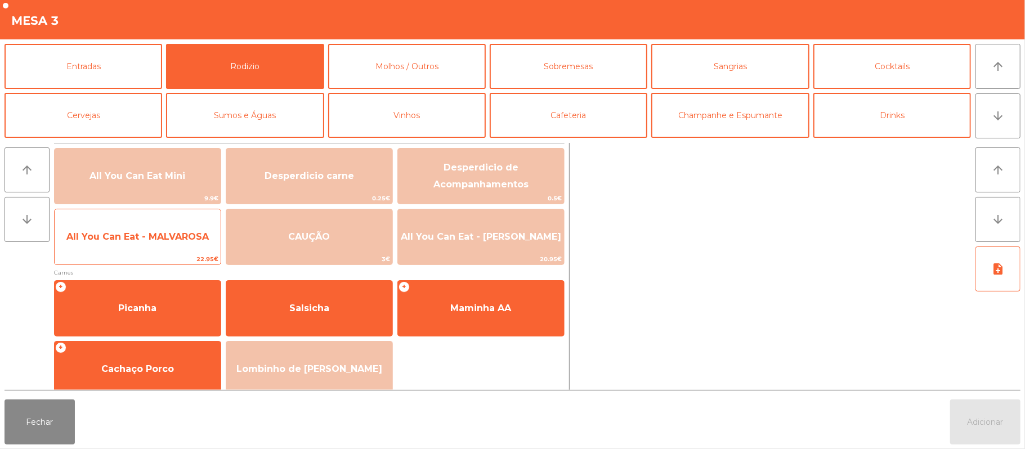
click at [158, 238] on span "All You Can Eat - MALVAROSA" at bounding box center [137, 236] width 142 height 11
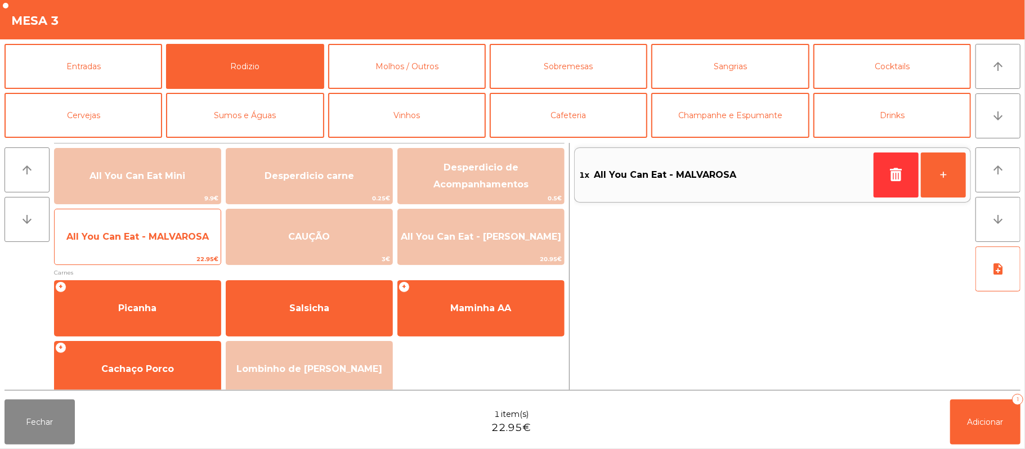
click at [152, 238] on span "All You Can Eat - MALVAROSA" at bounding box center [137, 236] width 142 height 11
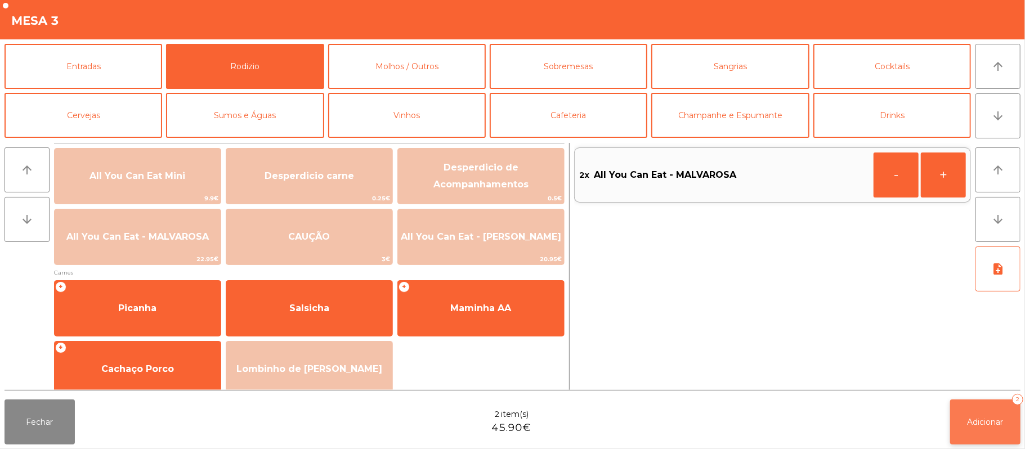
click at [984, 424] on span "Adicionar" at bounding box center [985, 422] width 36 height 10
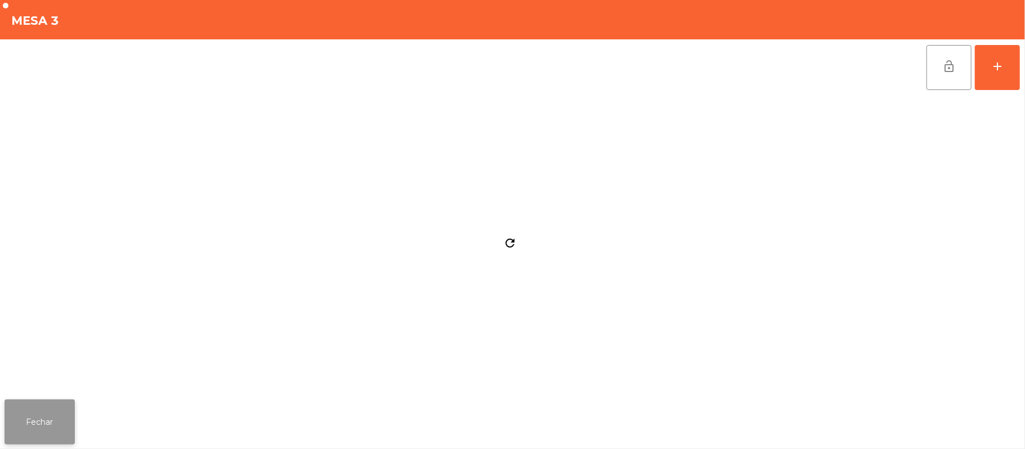
click at [42, 428] on button "Fechar" at bounding box center [40, 422] width 70 height 45
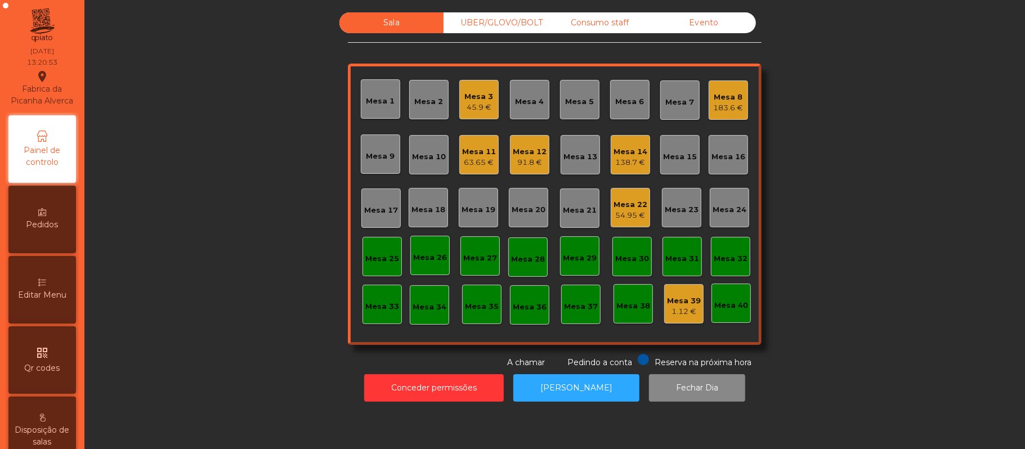
click at [481, 172] on div "Mesa 11 63.65 €" at bounding box center [478, 154] width 39 height 39
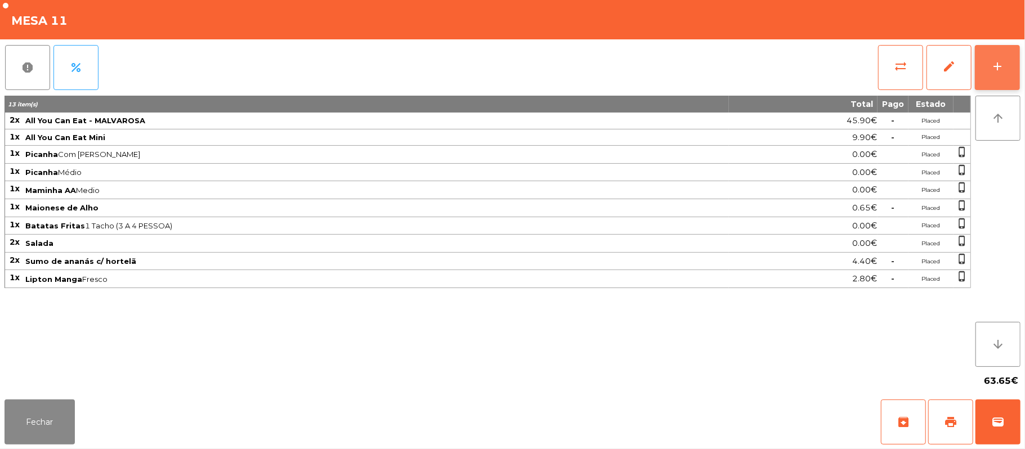
click at [993, 77] on button "add" at bounding box center [997, 67] width 45 height 45
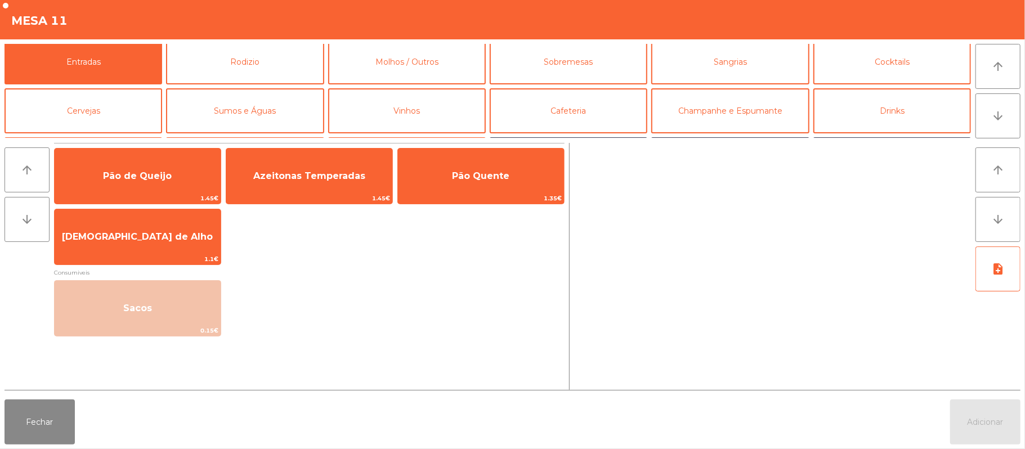
scroll to position [6, 0]
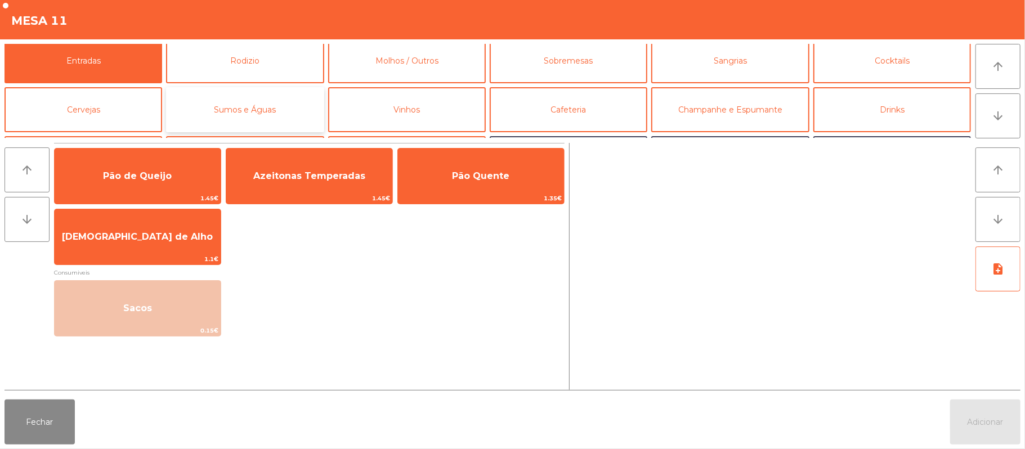
click at [277, 107] on button "Sumos e Águas" at bounding box center [245, 109] width 158 height 45
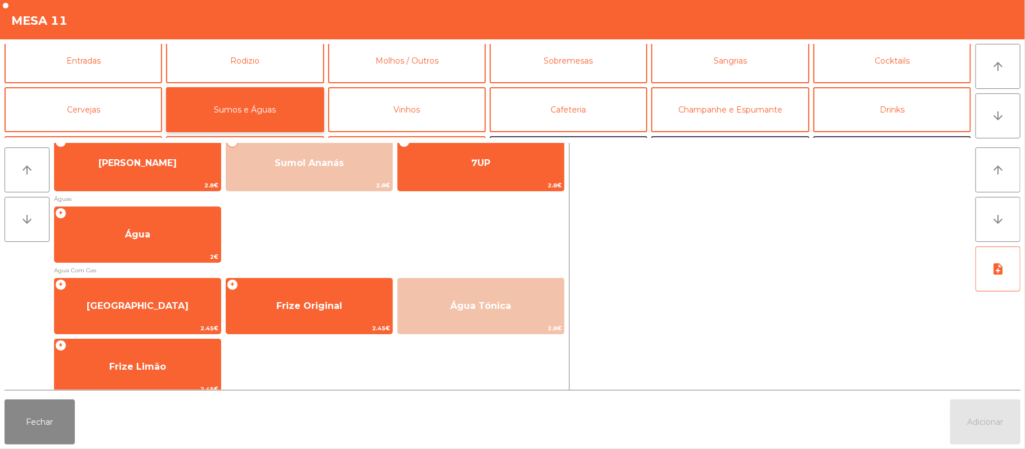
scroll to position [276, 0]
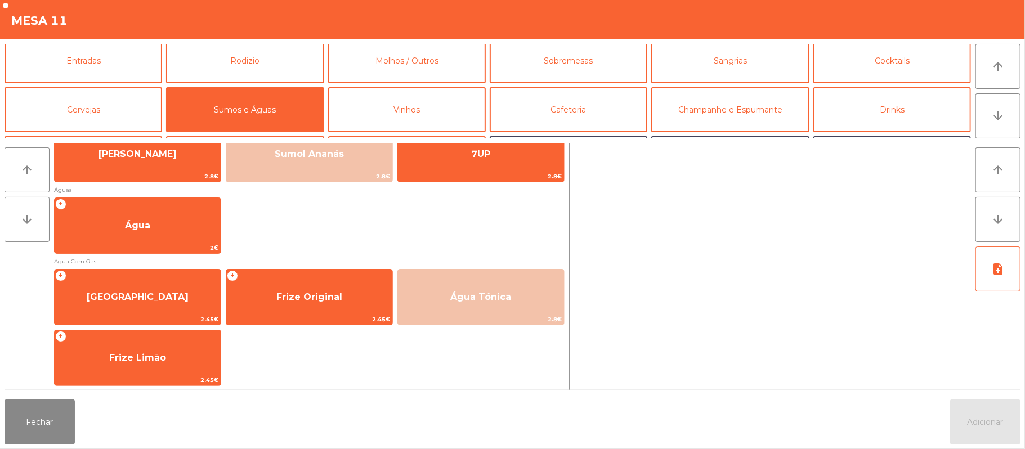
click at [486, 247] on div "+ Água 2€" at bounding box center [309, 226] width 510 height 56
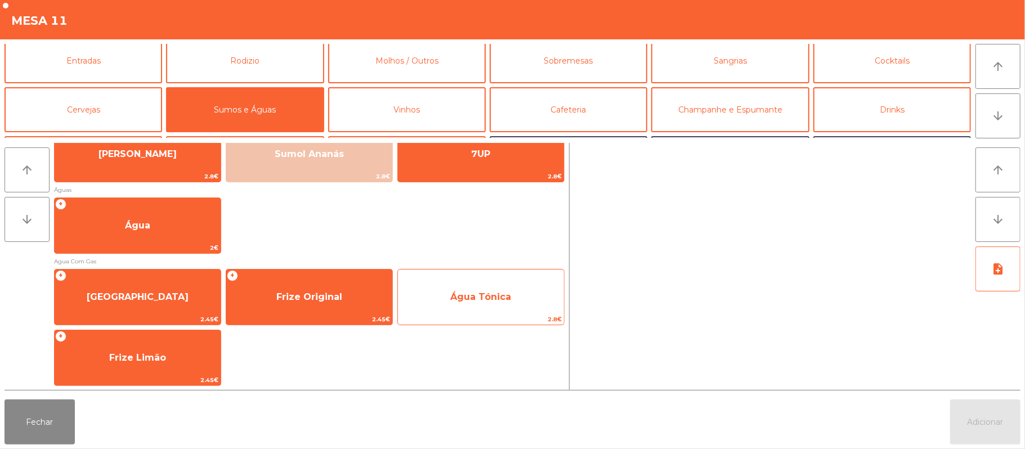
click at [465, 269] on div "Água Tónica 2.8€" at bounding box center [480, 297] width 167 height 56
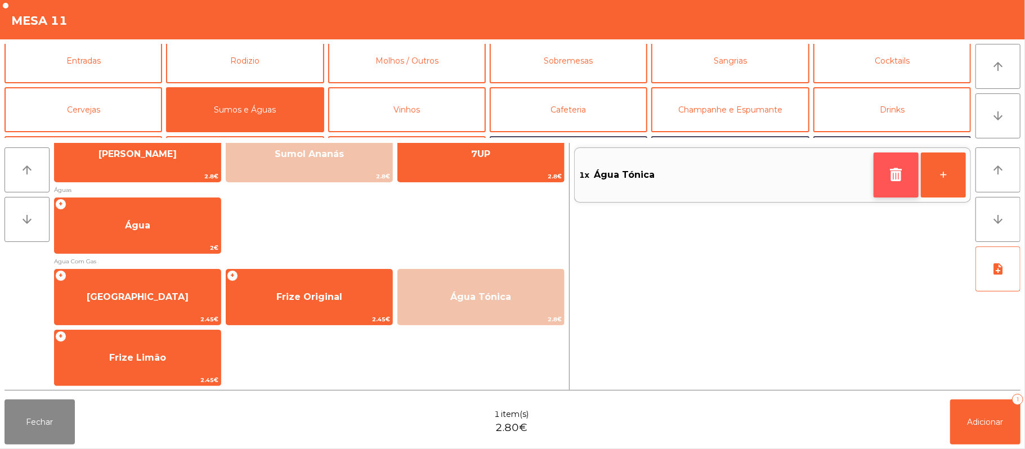
click at [888, 177] on icon "button" at bounding box center [896, 175] width 17 height 14
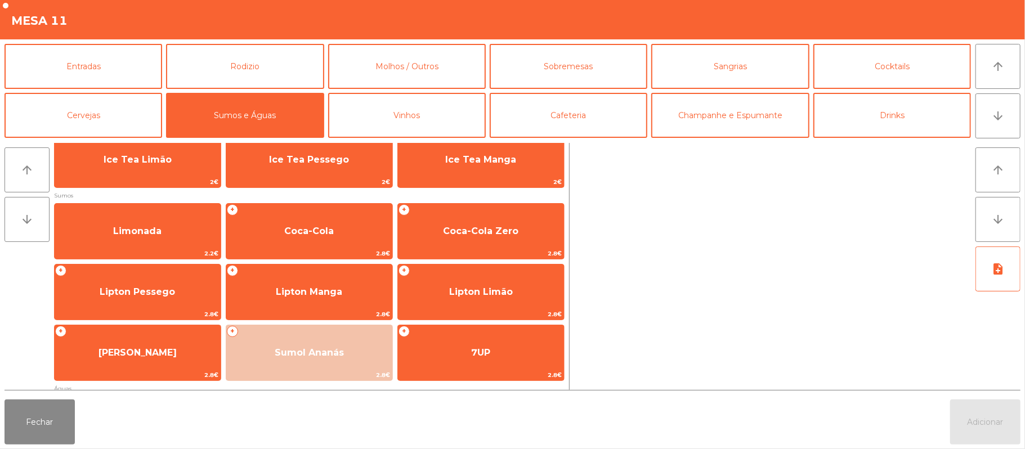
scroll to position [77, 0]
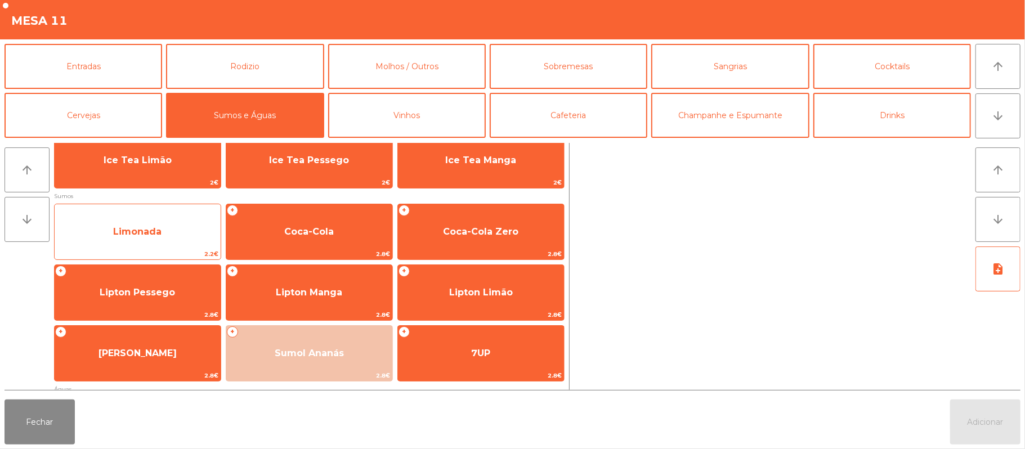
click at [165, 226] on span "Limonada" at bounding box center [138, 232] width 166 height 30
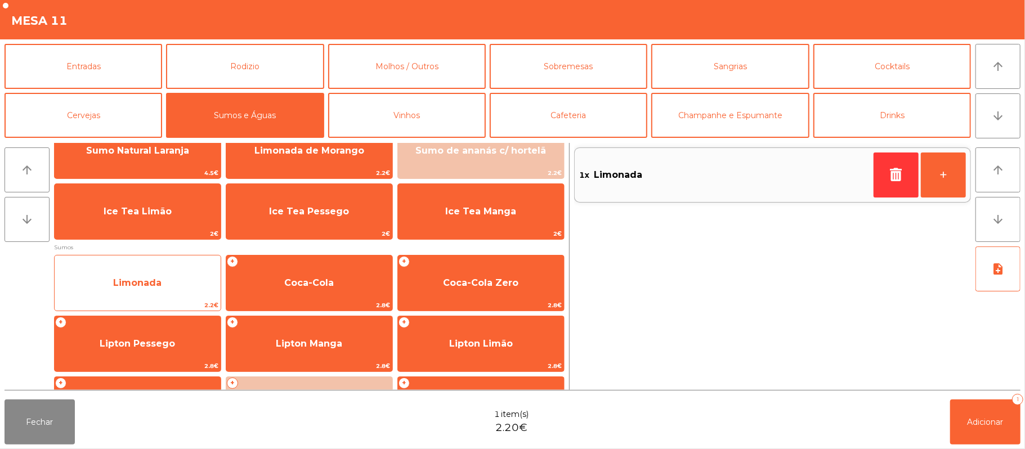
scroll to position [0, 0]
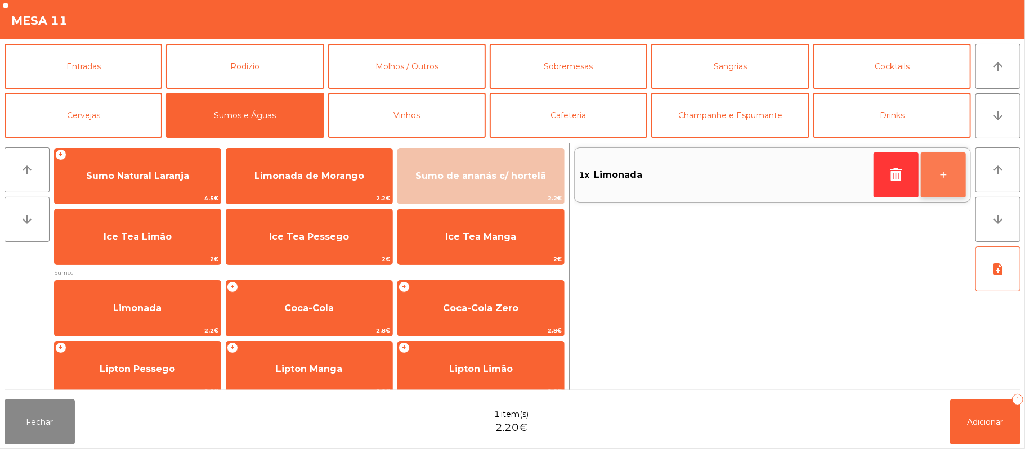
click at [947, 178] on button "+" at bounding box center [943, 175] width 45 height 45
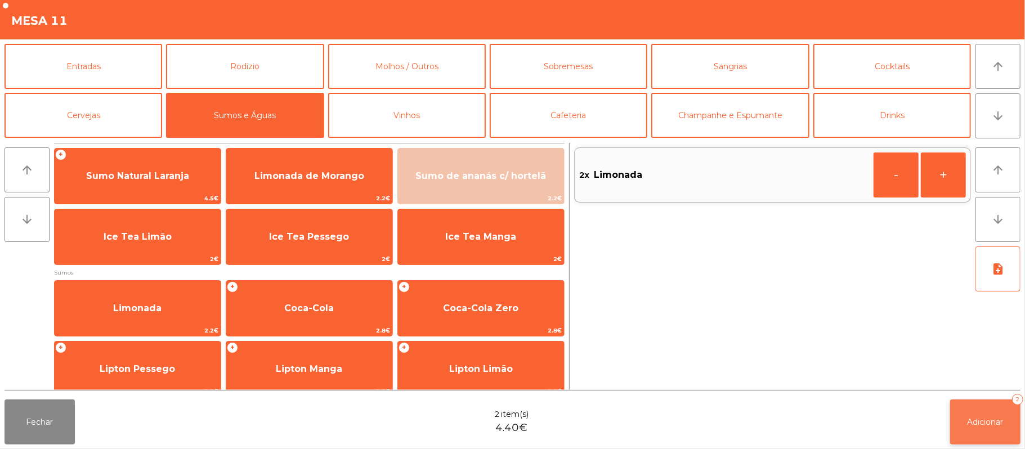
click at [993, 427] on button "Adicionar 2" at bounding box center [985, 422] width 70 height 45
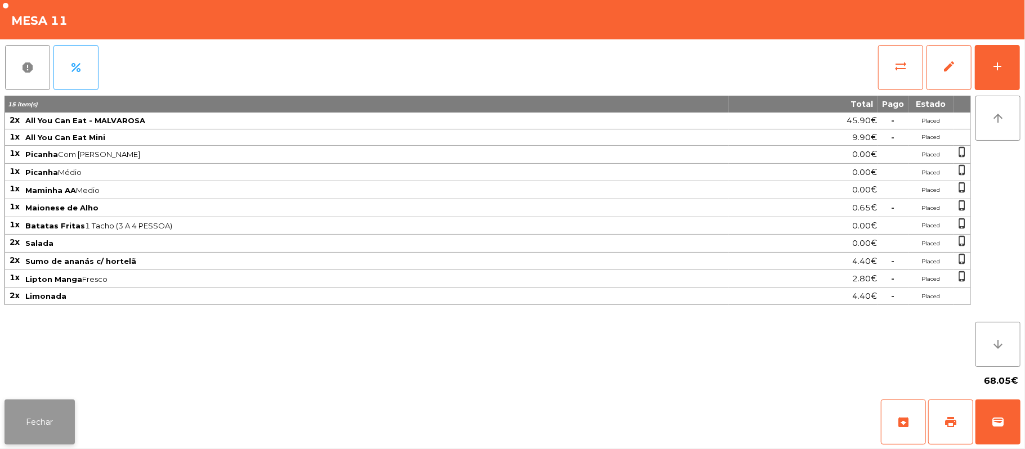
click at [52, 433] on button "Fechar" at bounding box center [40, 422] width 70 height 45
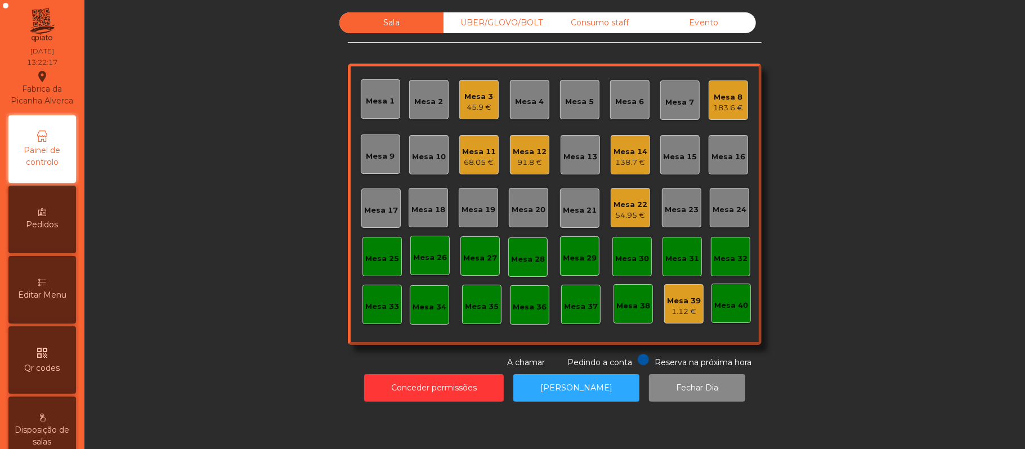
click at [469, 154] on div "Mesa 11" at bounding box center [479, 151] width 34 height 11
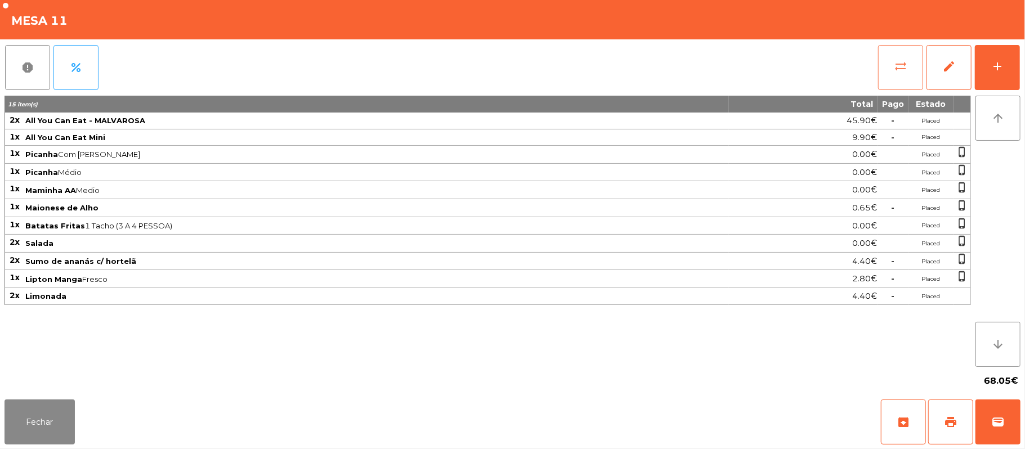
click at [894, 48] on button "sync_alt" at bounding box center [900, 67] width 45 height 45
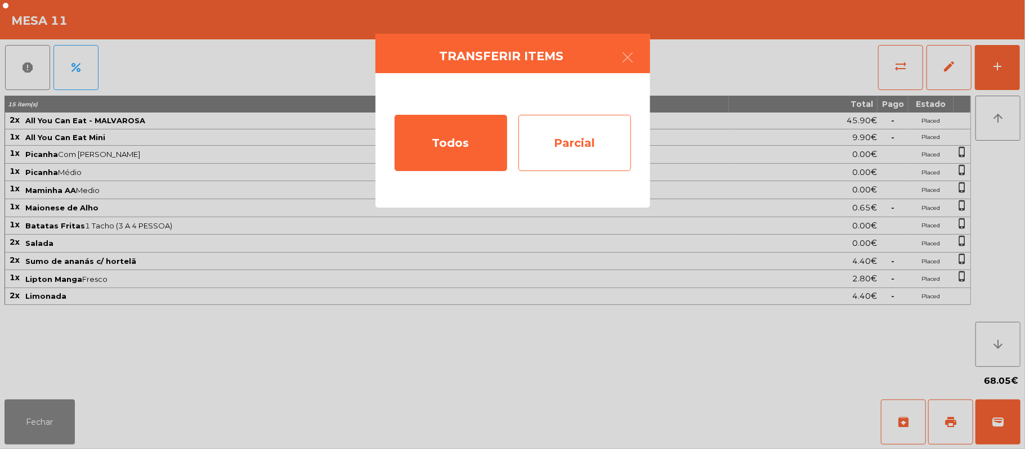
click at [562, 134] on div "Parcial" at bounding box center [574, 143] width 113 height 56
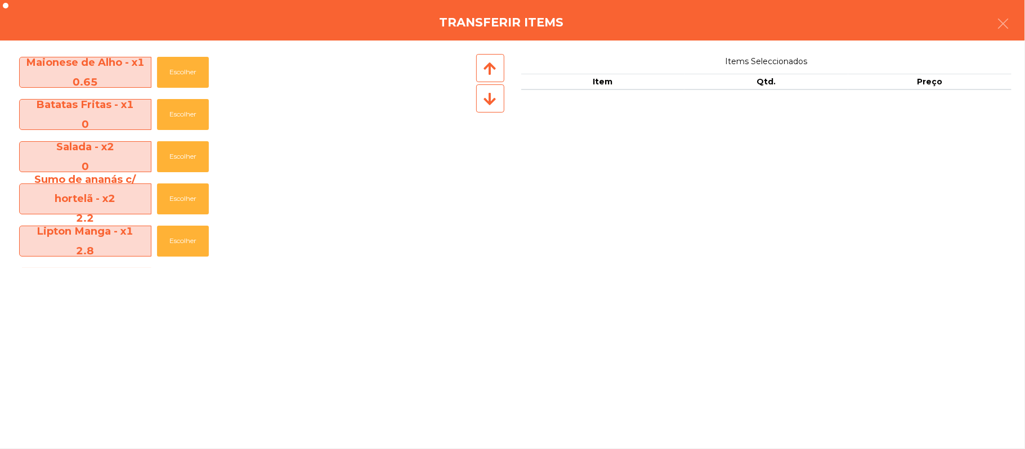
scroll to position [160, 0]
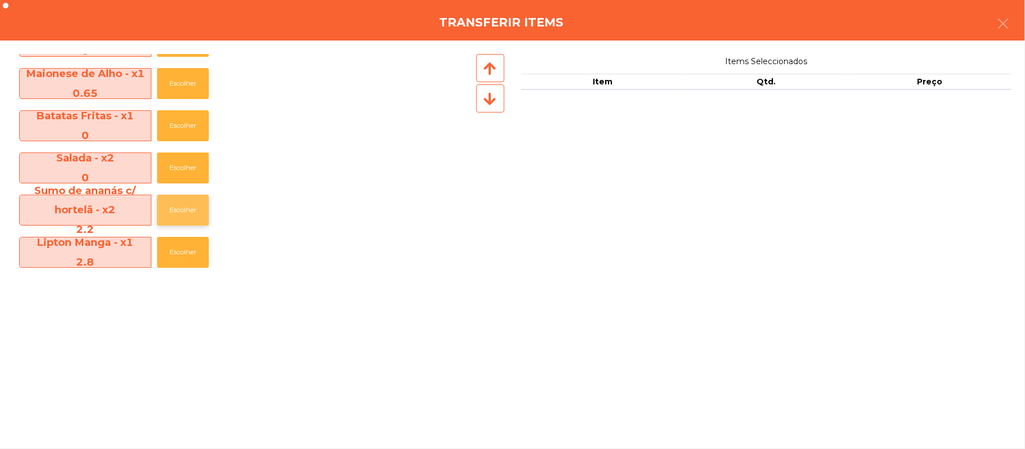
click at [187, 209] on button "Escolher" at bounding box center [183, 210] width 52 height 31
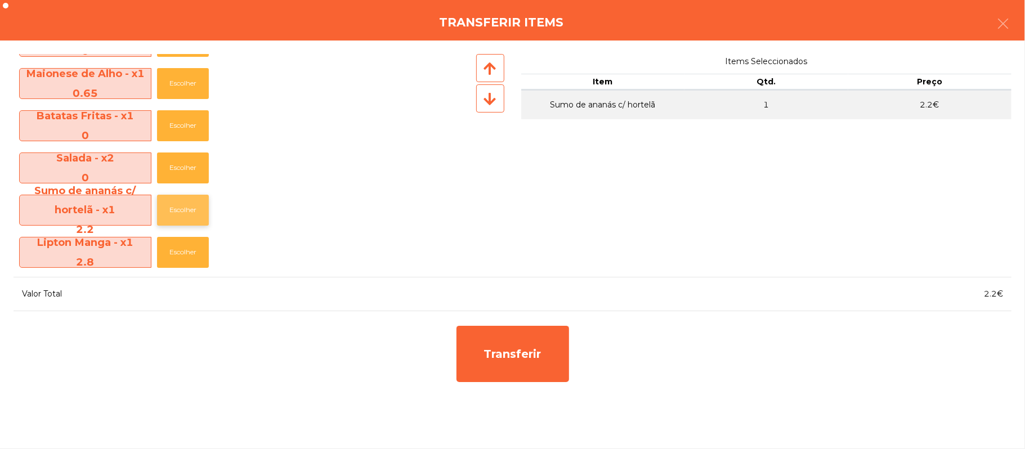
click at [187, 208] on button "Escolher" at bounding box center [183, 210] width 52 height 31
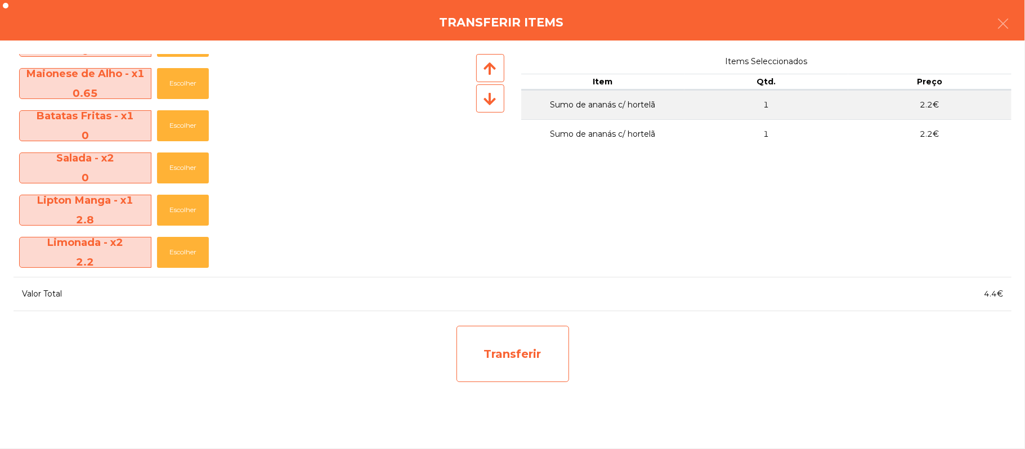
click at [513, 349] on div "Transferir" at bounding box center [512, 354] width 113 height 56
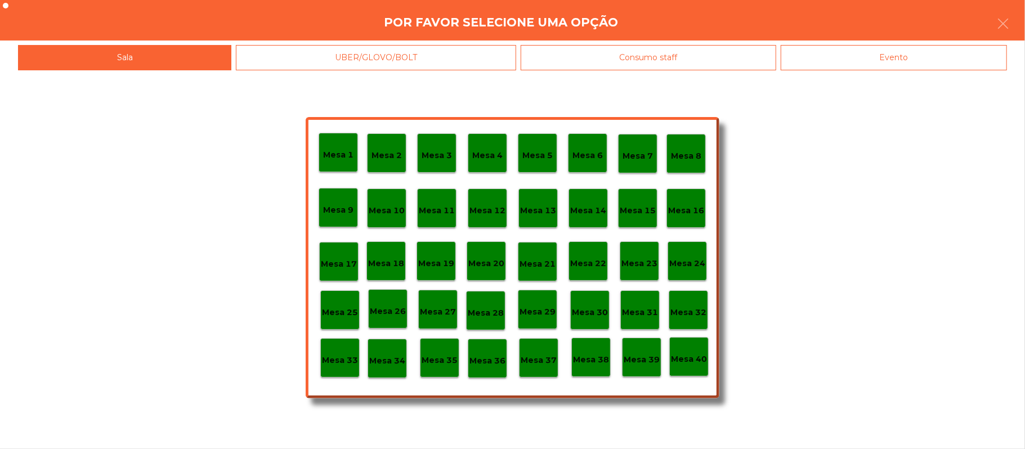
click at [543, 365] on p "Mesa 37" at bounding box center [539, 360] width 36 height 13
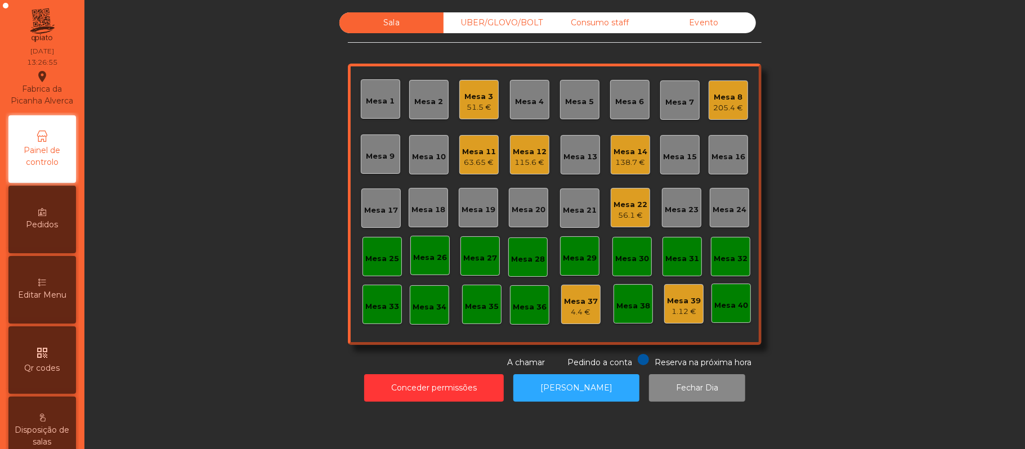
click at [613, 210] on div "56.1 €" at bounding box center [630, 215] width 34 height 11
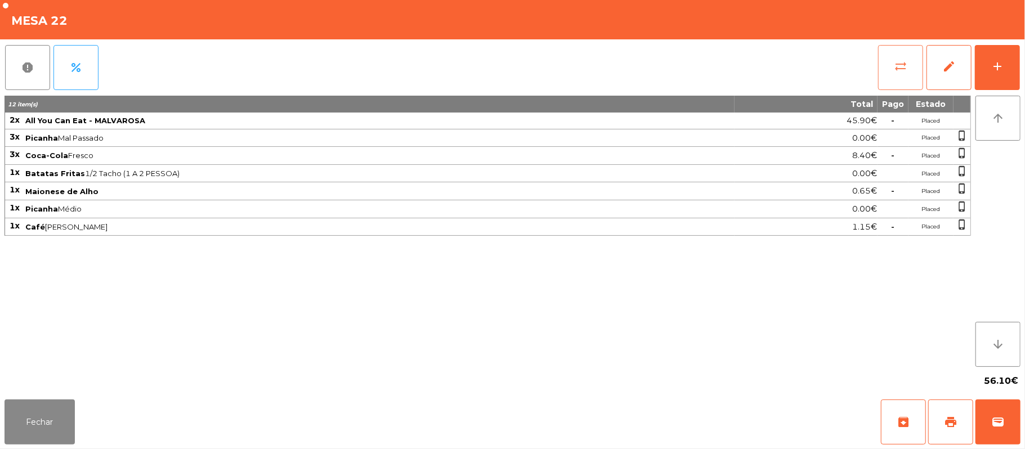
click at [893, 60] on button "sync_alt" at bounding box center [900, 67] width 45 height 45
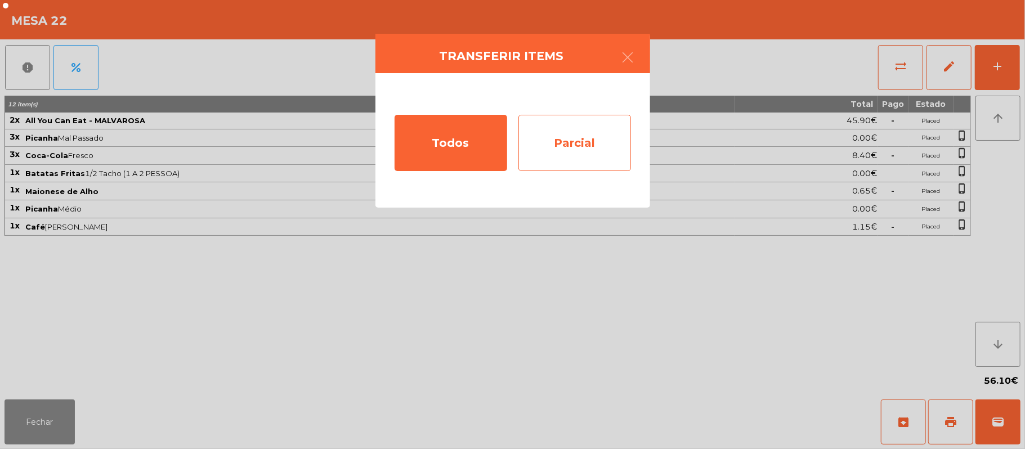
click at [572, 131] on div "Parcial" at bounding box center [574, 143] width 113 height 56
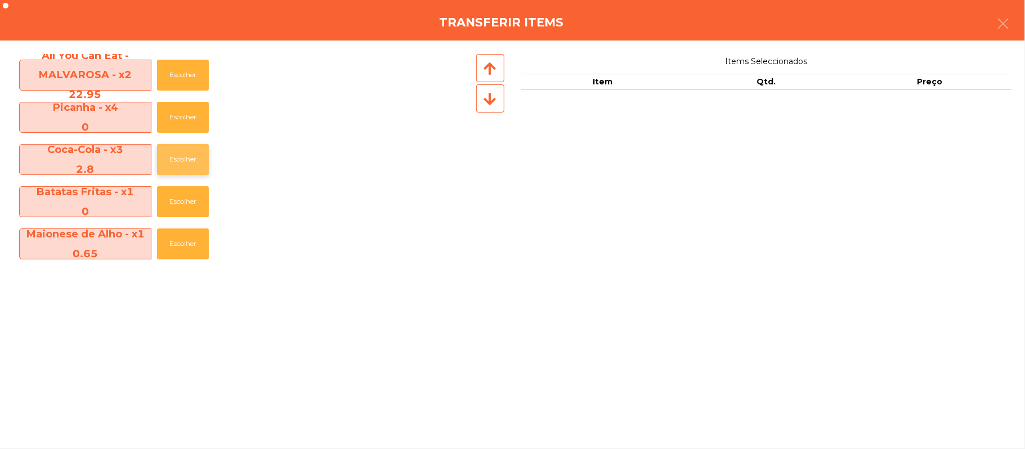
click at [189, 154] on button "Escolher" at bounding box center [183, 159] width 52 height 31
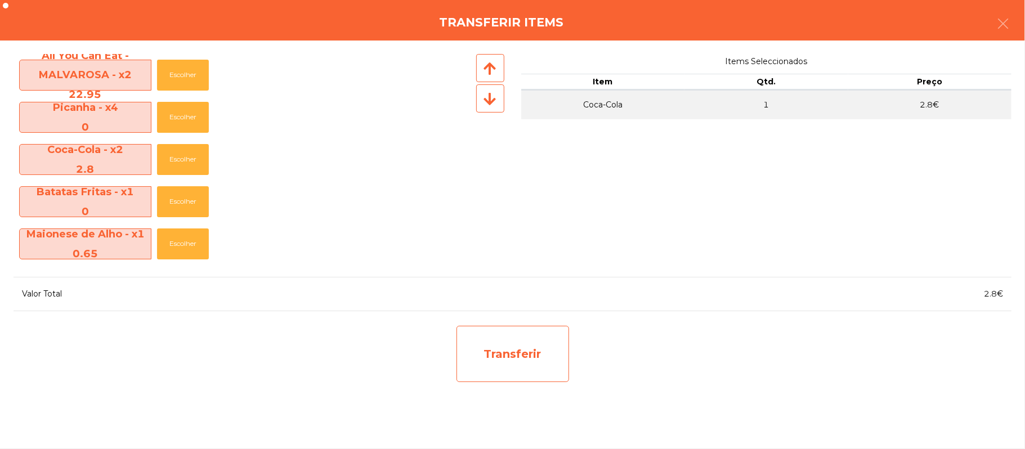
click at [531, 359] on div "Transferir" at bounding box center [512, 354] width 113 height 56
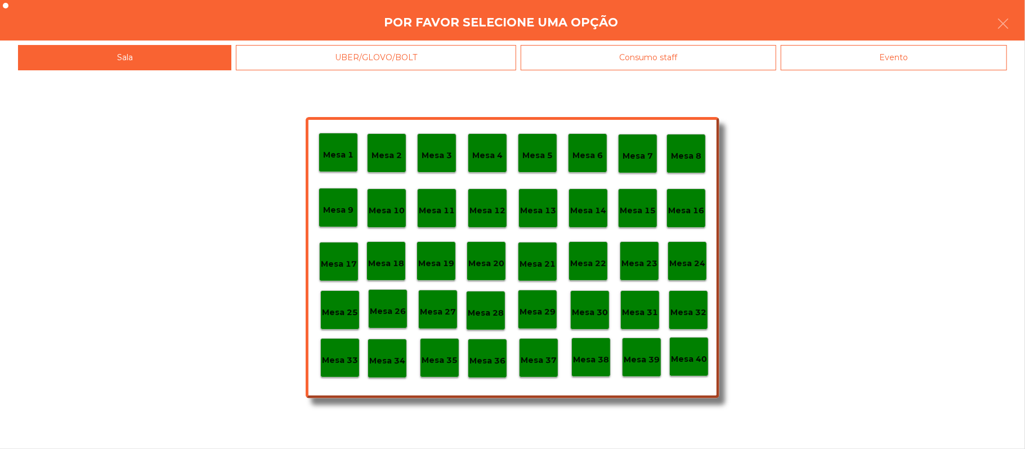
click at [539, 359] on p "Mesa 37" at bounding box center [539, 360] width 36 height 13
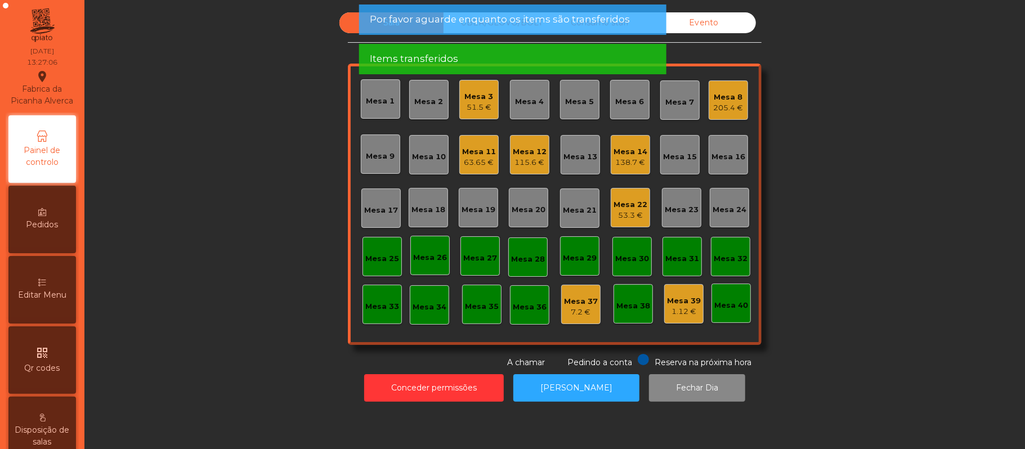
click at [859, 298] on div "Sala UBER/GLOVO/BOLT Consumo staff Evento Mesa 1 Mesa 2 Mesa 3 51.5 € Mesa 4 Me…" at bounding box center [555, 190] width 910 height 356
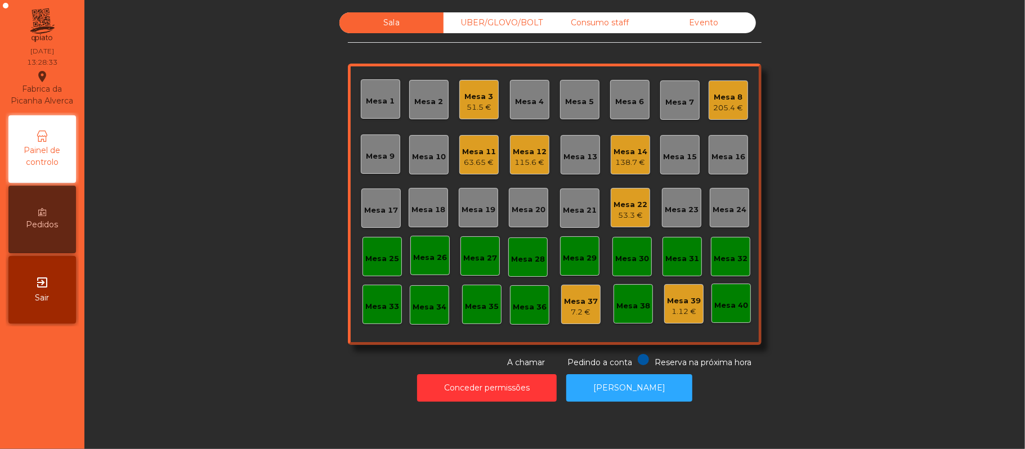
click at [418, 206] on div "Mesa 18" at bounding box center [428, 209] width 34 height 11
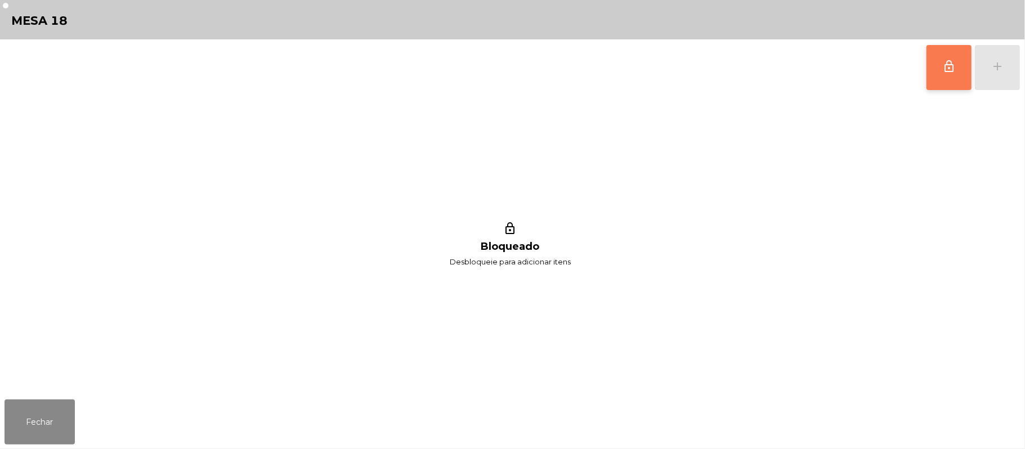
click at [951, 68] on span "lock_outline" at bounding box center [949, 67] width 14 height 14
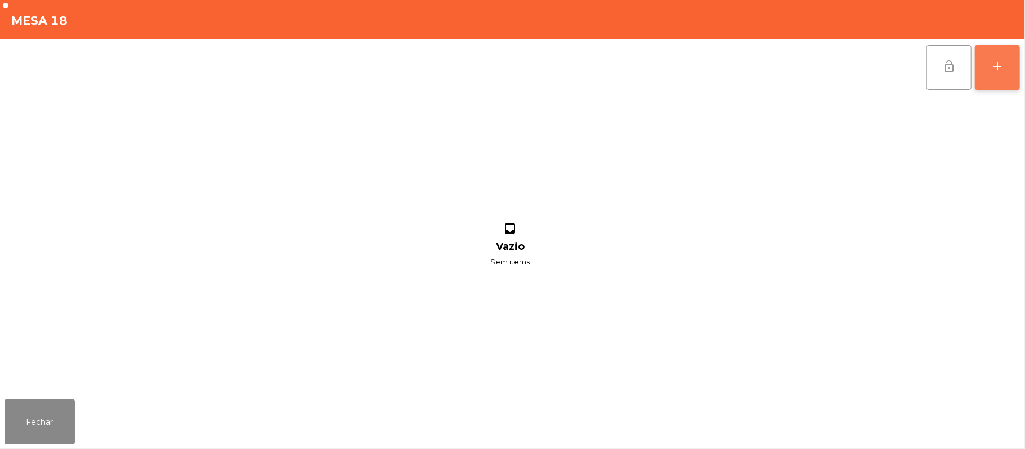
click at [992, 75] on button "add" at bounding box center [997, 67] width 45 height 45
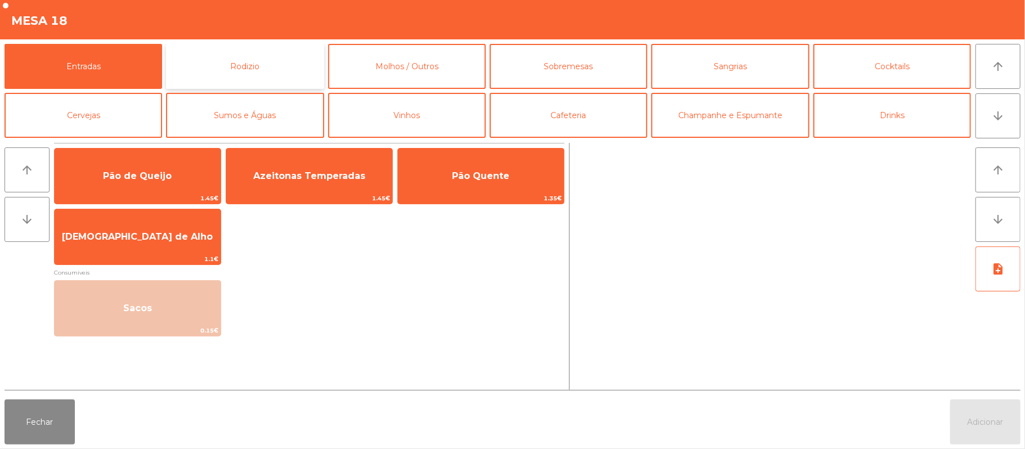
click at [271, 77] on button "Rodizio" at bounding box center [245, 66] width 158 height 45
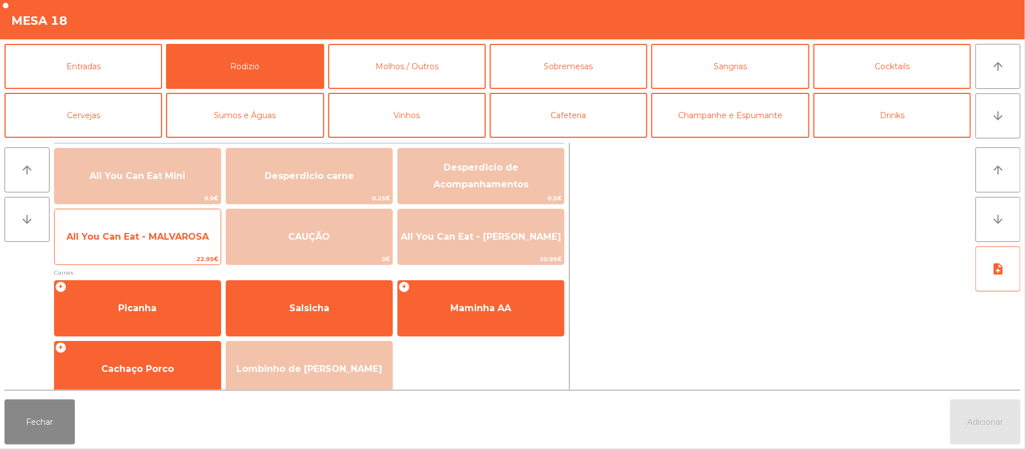
click at [178, 239] on span "All You Can Eat - MALVAROSA" at bounding box center [137, 236] width 142 height 11
click at [176, 235] on span "All You Can Eat - MALVAROSA" at bounding box center [137, 236] width 142 height 11
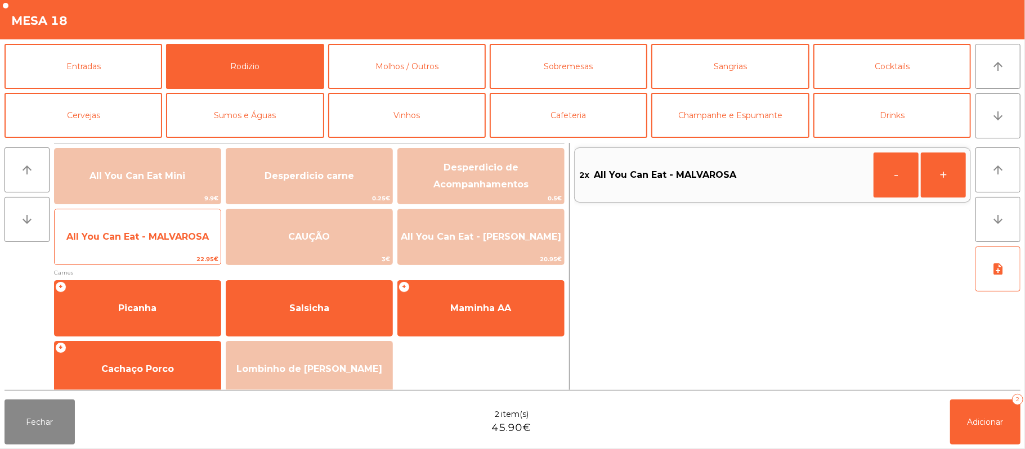
click at [189, 230] on span "All You Can Eat - MALVAROSA" at bounding box center [138, 237] width 166 height 30
click at [187, 224] on span "All You Can Eat - MALVAROSA" at bounding box center [138, 237] width 166 height 30
click at [186, 231] on span "All You Can Eat - MALVAROSA" at bounding box center [137, 236] width 142 height 11
click at [187, 227] on span "All You Can Eat - MALVAROSA" at bounding box center [138, 237] width 166 height 30
click at [183, 233] on span "All You Can Eat - MALVAROSA" at bounding box center [137, 236] width 142 height 11
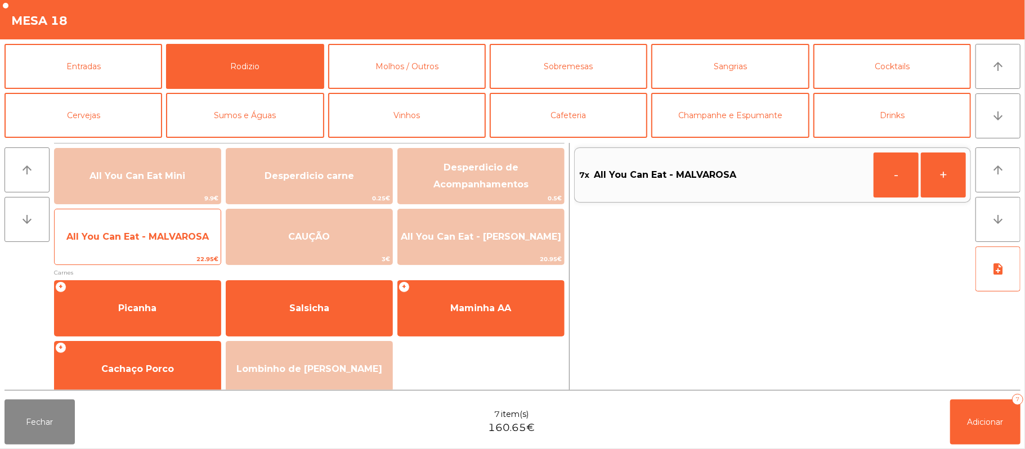
click at [185, 237] on span "All You Can Eat - MALVAROSA" at bounding box center [137, 236] width 142 height 11
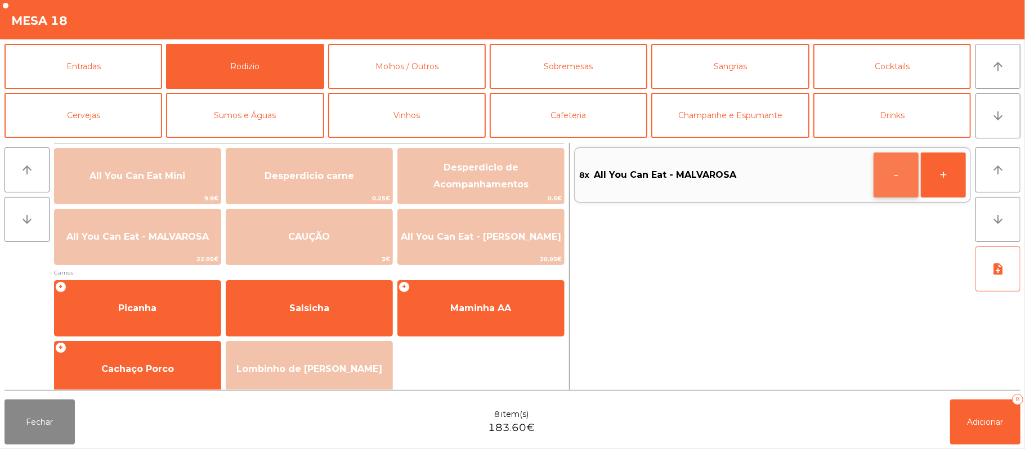
click at [884, 174] on button "-" at bounding box center [895, 175] width 45 height 45
click at [879, 174] on button "-" at bounding box center [895, 175] width 45 height 45
click at [885, 174] on button "-" at bounding box center [895, 175] width 45 height 45
click at [883, 176] on button "-" at bounding box center [895, 175] width 45 height 45
click at [887, 177] on button "-" at bounding box center [895, 175] width 45 height 45
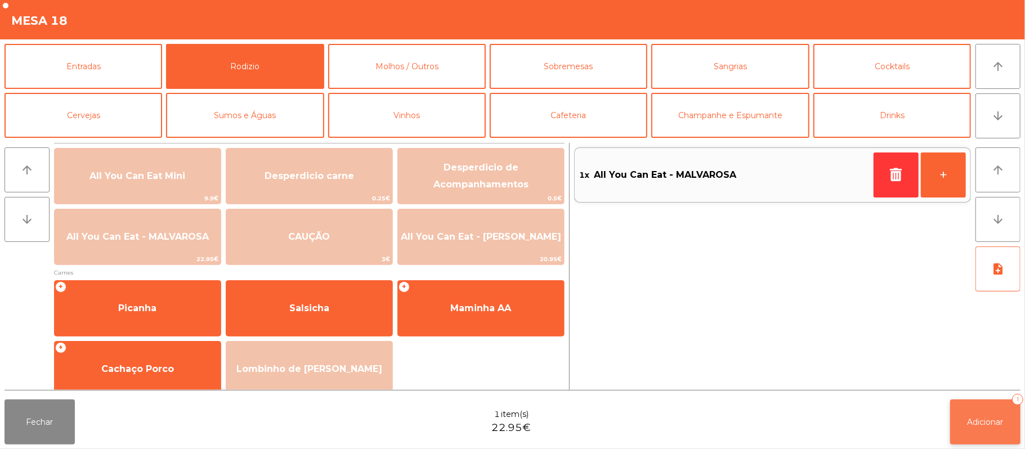
click at [991, 424] on span "Adicionar" at bounding box center [985, 422] width 36 height 10
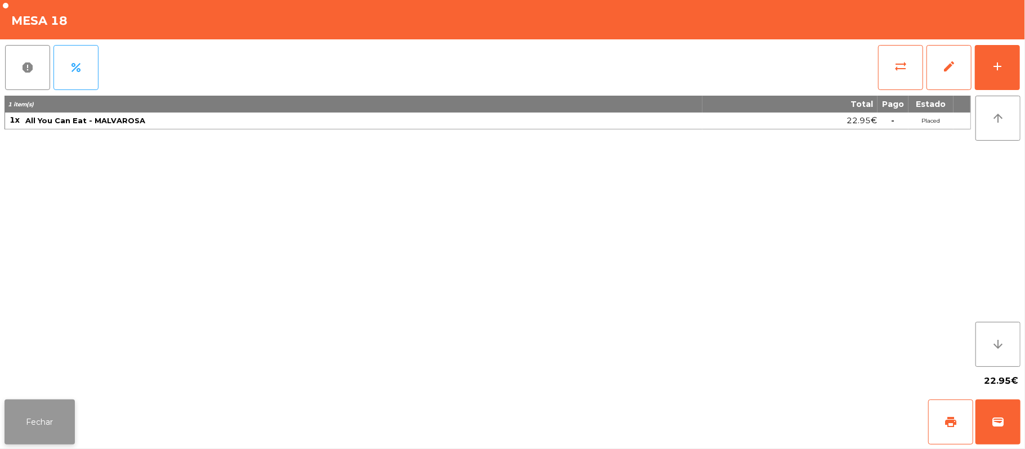
click at [64, 406] on button "Fechar" at bounding box center [40, 422] width 70 height 45
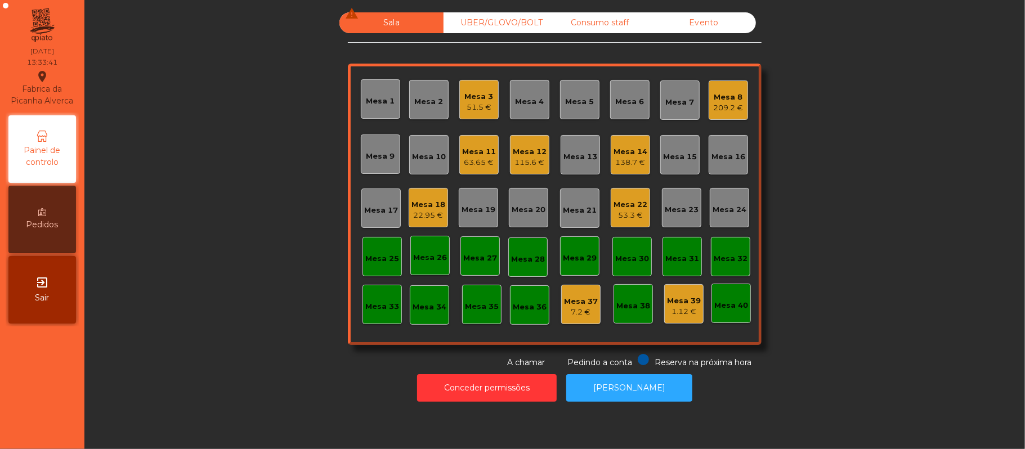
click at [624, 200] on div "Mesa 22" at bounding box center [630, 204] width 34 height 11
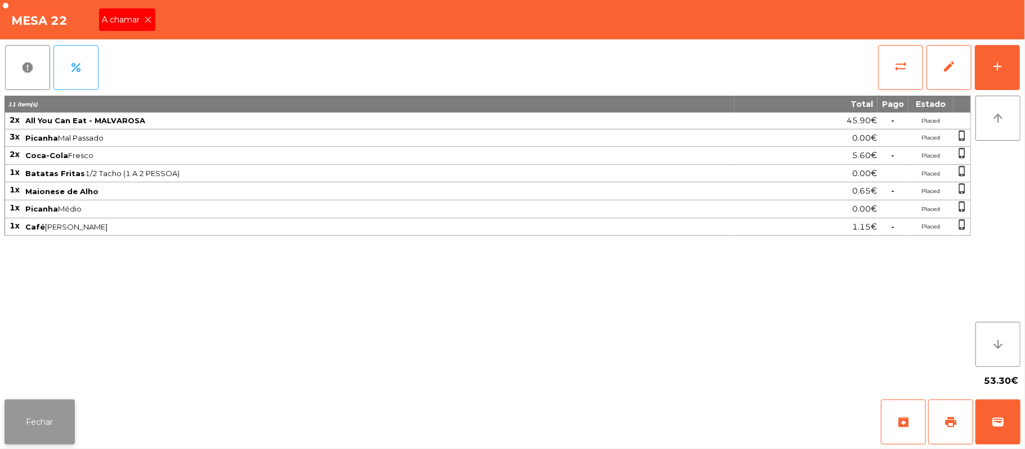
click at [38, 434] on button "Fechar" at bounding box center [40, 422] width 70 height 45
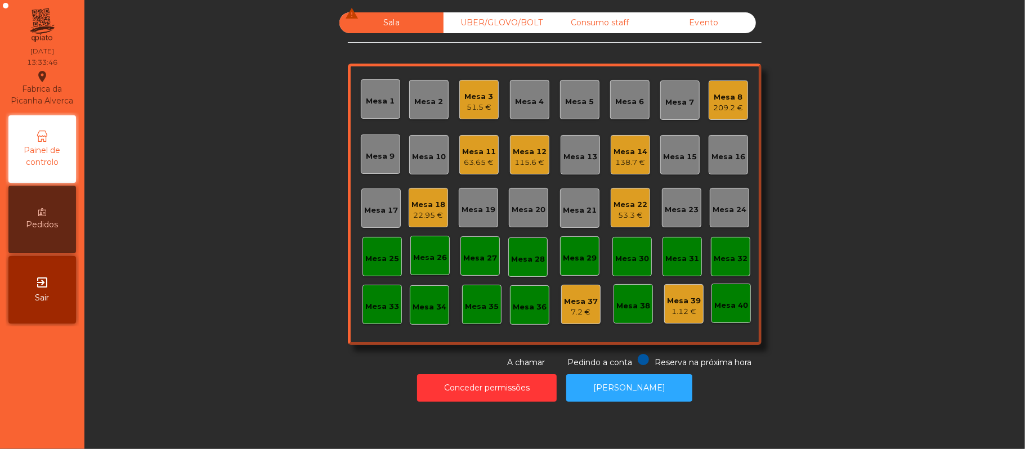
click at [613, 219] on div "53.3 €" at bounding box center [630, 215] width 34 height 11
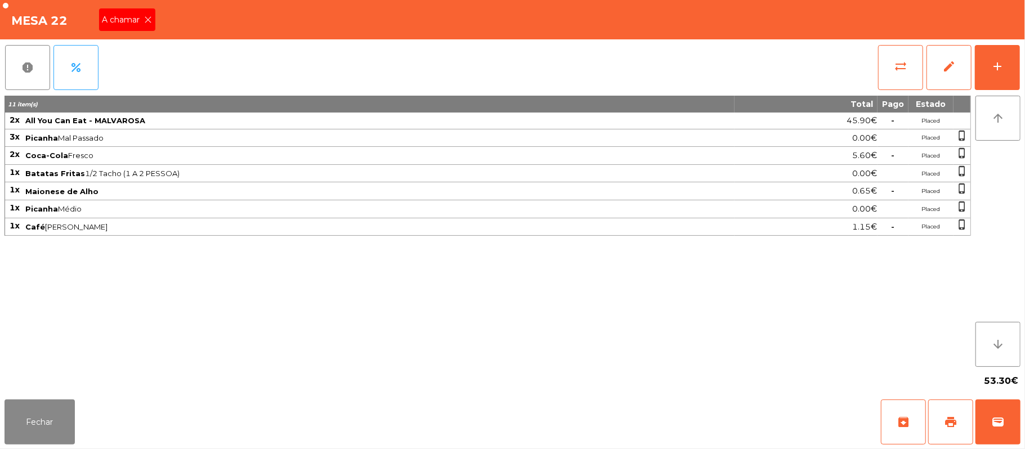
click at [147, 20] on icon at bounding box center [149, 20] width 8 height 8
click at [147, 19] on icon at bounding box center [149, 20] width 8 height 8
click at [154, 16] on div "Mesa 22 A chamar" at bounding box center [512, 19] width 1025 height 39
click at [54, 424] on button "Fechar" at bounding box center [40, 422] width 70 height 45
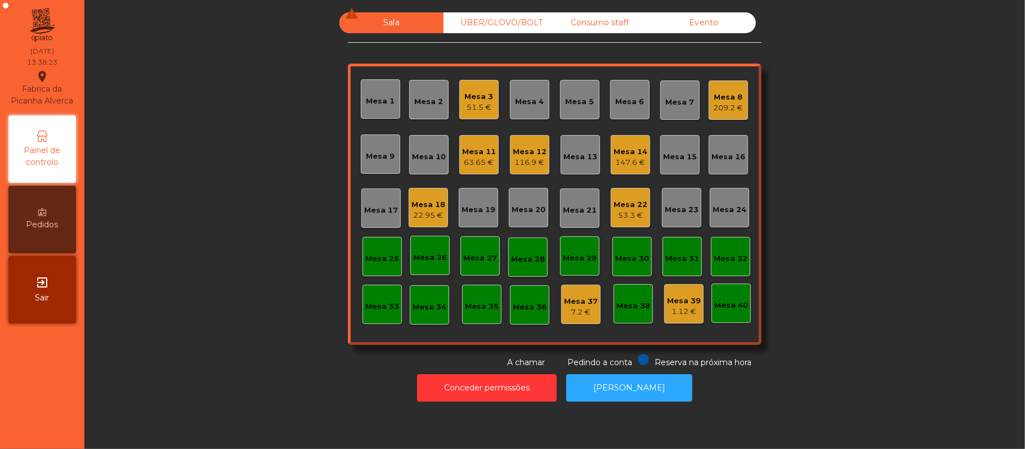
click at [527, 224] on div "Mesa 20" at bounding box center [528, 207] width 39 height 39
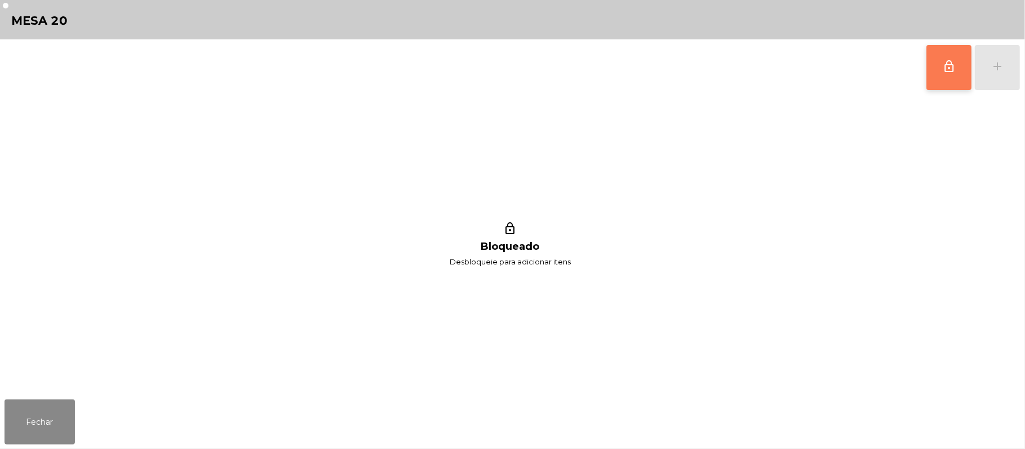
click at [935, 65] on button "lock_outline" at bounding box center [948, 67] width 45 height 45
click at [989, 66] on button "add" at bounding box center [997, 67] width 45 height 45
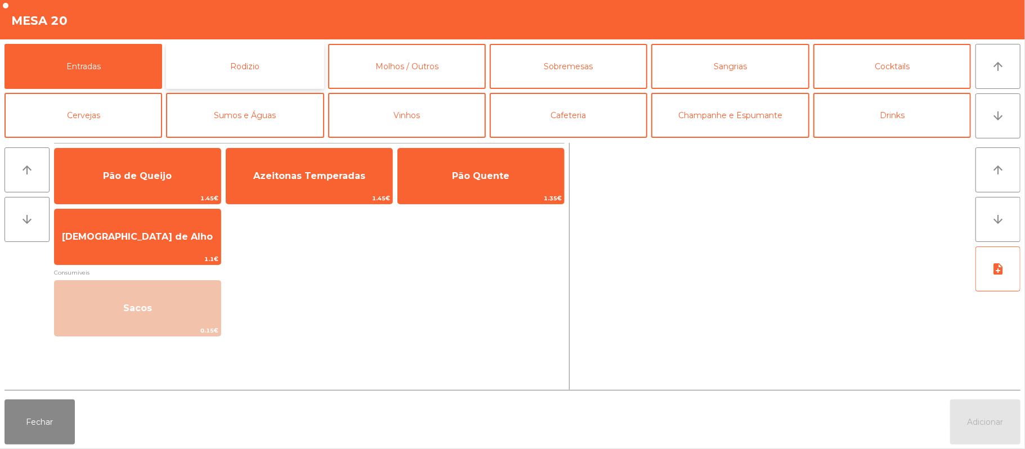
click at [241, 50] on button "Rodizio" at bounding box center [245, 66] width 158 height 45
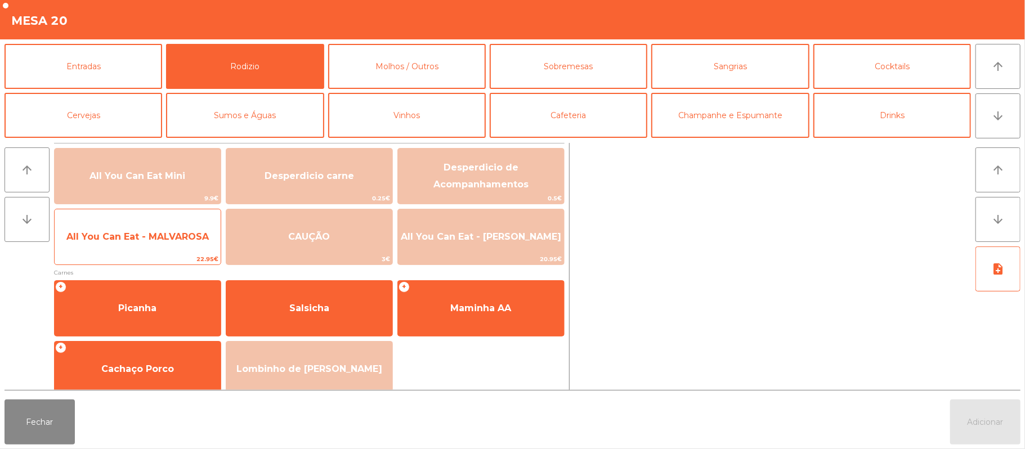
click at [182, 245] on span "All You Can Eat - MALVAROSA" at bounding box center [138, 237] width 166 height 30
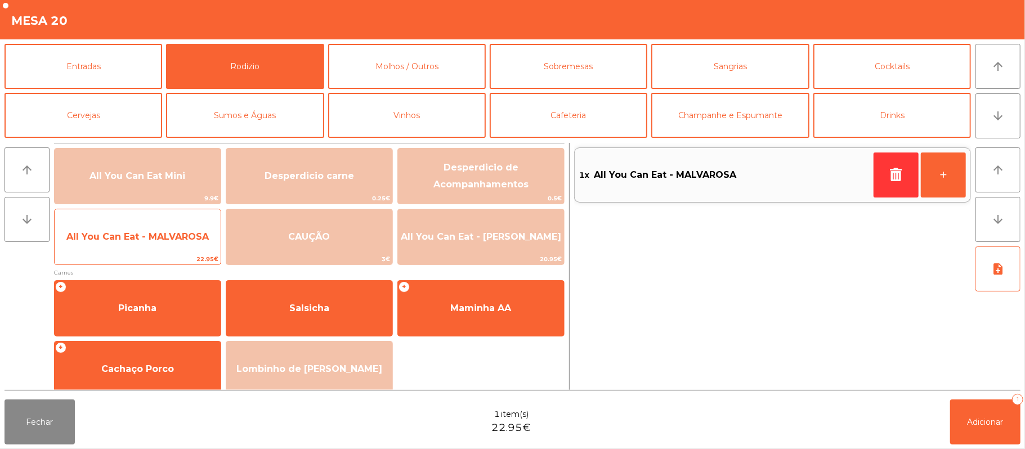
click at [190, 249] on span "All You Can Eat - MALVAROSA" at bounding box center [138, 237] width 166 height 30
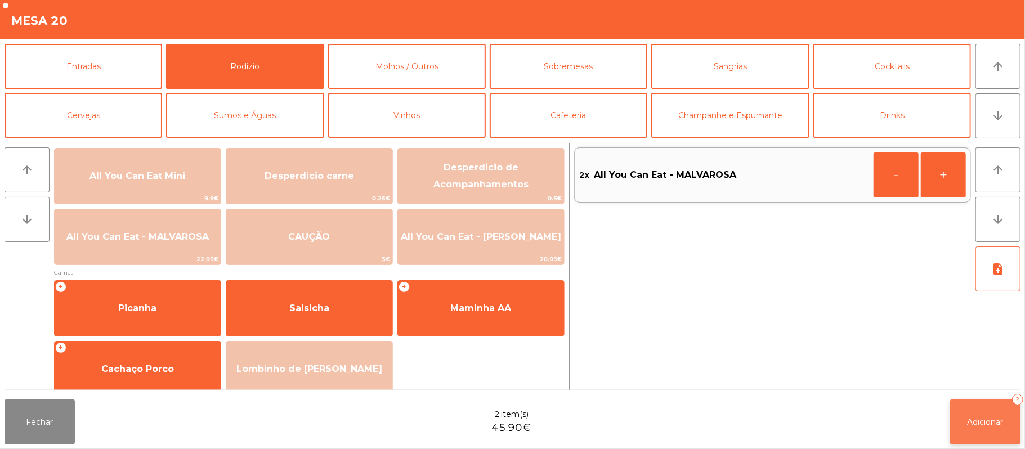
click at [988, 429] on button "Adicionar 2" at bounding box center [985, 422] width 70 height 45
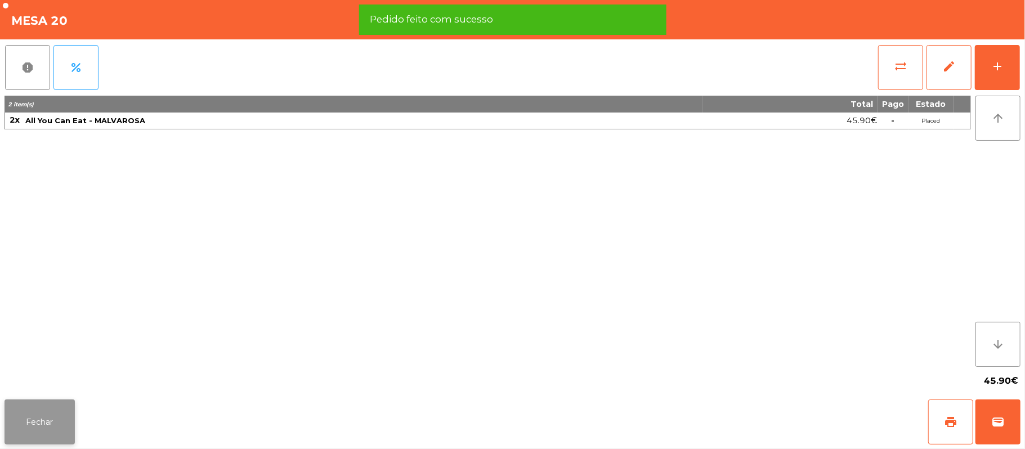
click at [37, 426] on button "Fechar" at bounding box center [40, 422] width 70 height 45
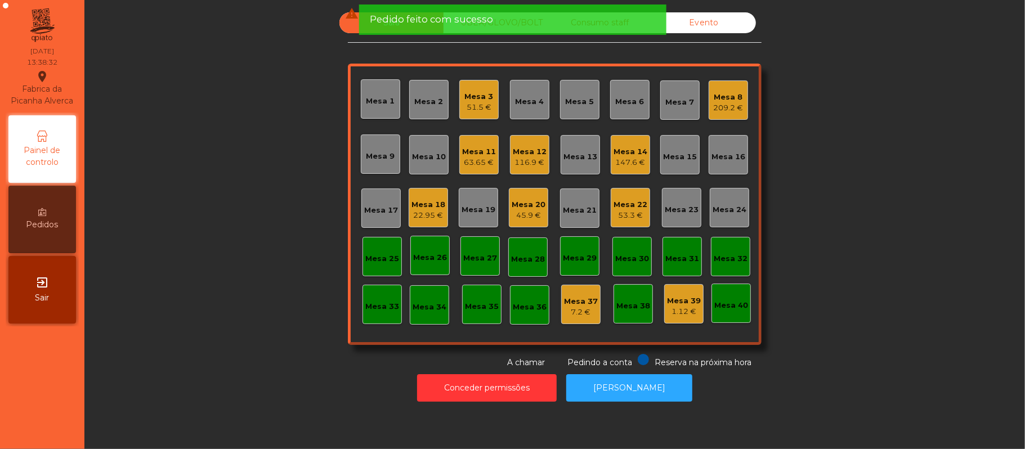
click at [620, 216] on div "53.3 €" at bounding box center [630, 215] width 34 height 11
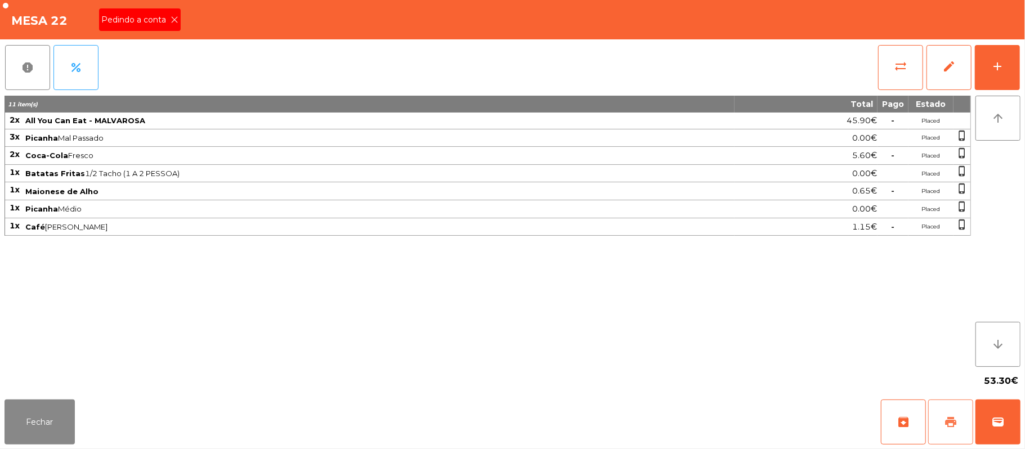
click at [942, 421] on button "print" at bounding box center [950, 422] width 45 height 45
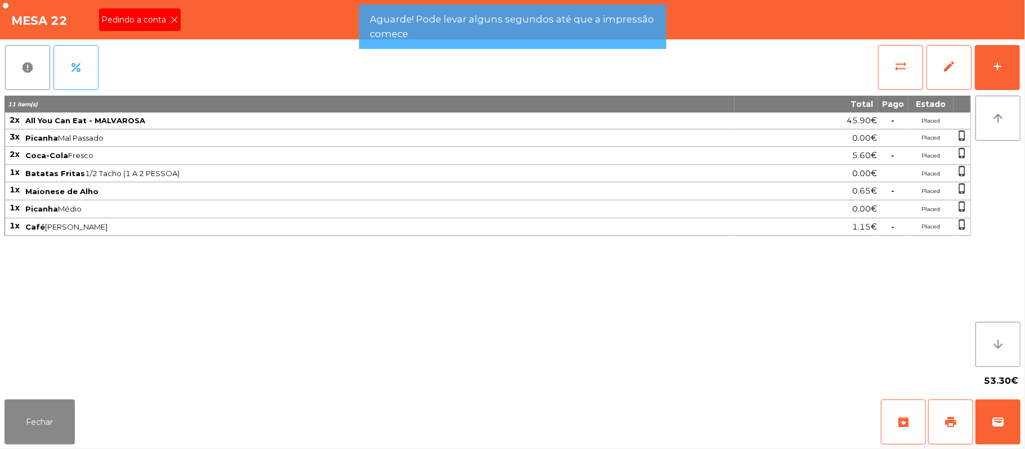
click at [173, 19] on icon at bounding box center [175, 20] width 8 height 8
click at [171, 19] on icon at bounding box center [175, 20] width 8 height 8
click at [181, 19] on div "Mesa 22" at bounding box center [512, 19] width 1025 height 39
click at [182, 23] on div "Mesa 22" at bounding box center [512, 19] width 1025 height 39
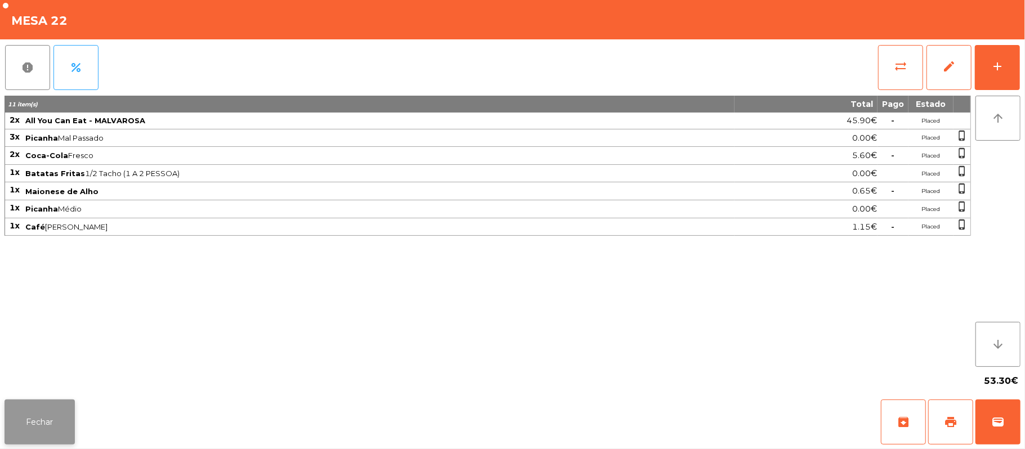
click at [39, 433] on button "Fechar" at bounding box center [40, 422] width 70 height 45
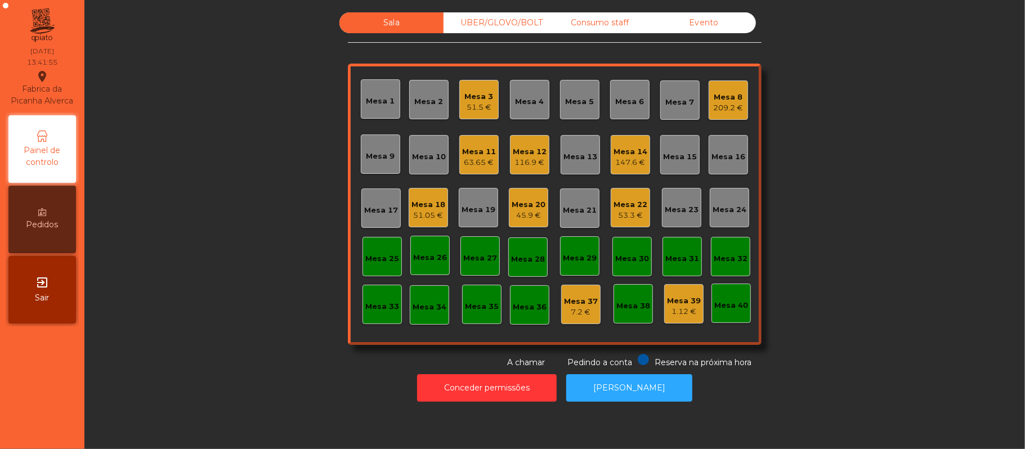
click at [635, 212] on div "53.3 €" at bounding box center [630, 215] width 34 height 11
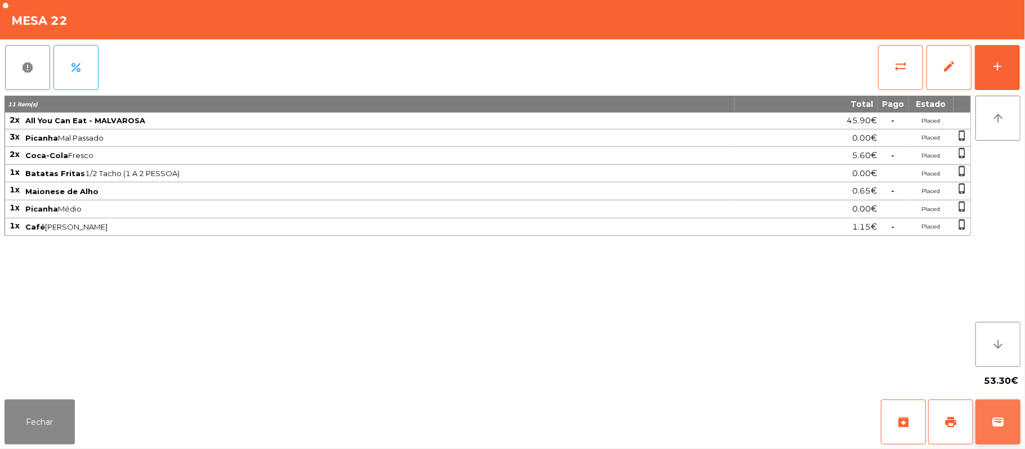
click at [1019, 433] on button "wallet" at bounding box center [997, 422] width 45 height 45
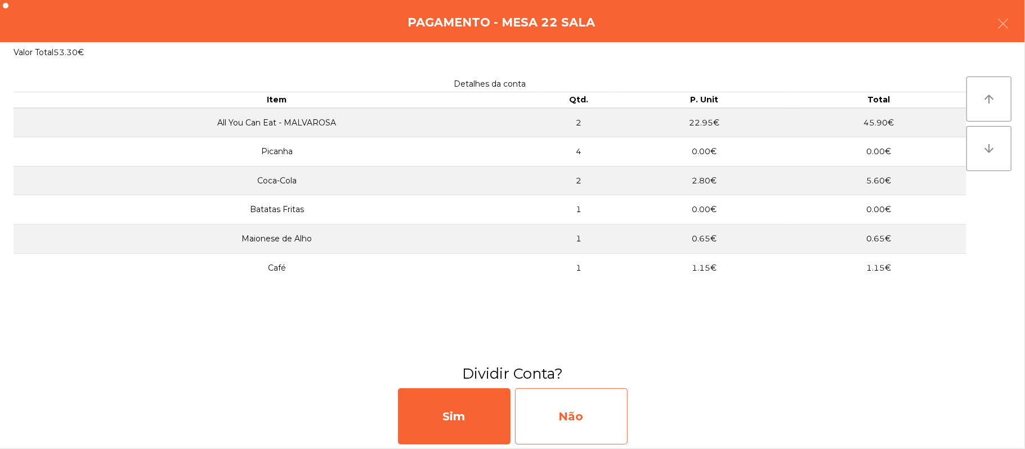
click at [583, 426] on div "Não" at bounding box center [571, 416] width 113 height 56
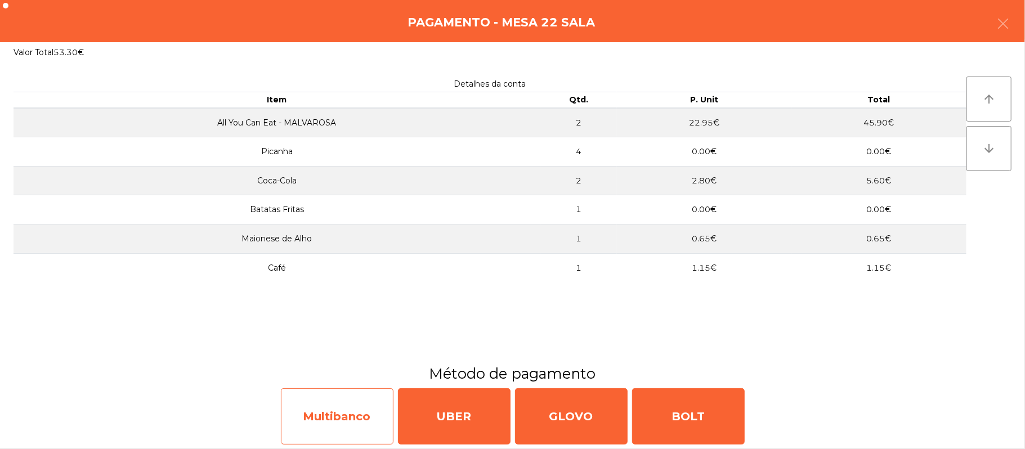
click at [333, 433] on div "Multibanco" at bounding box center [337, 416] width 113 height 56
select select "**"
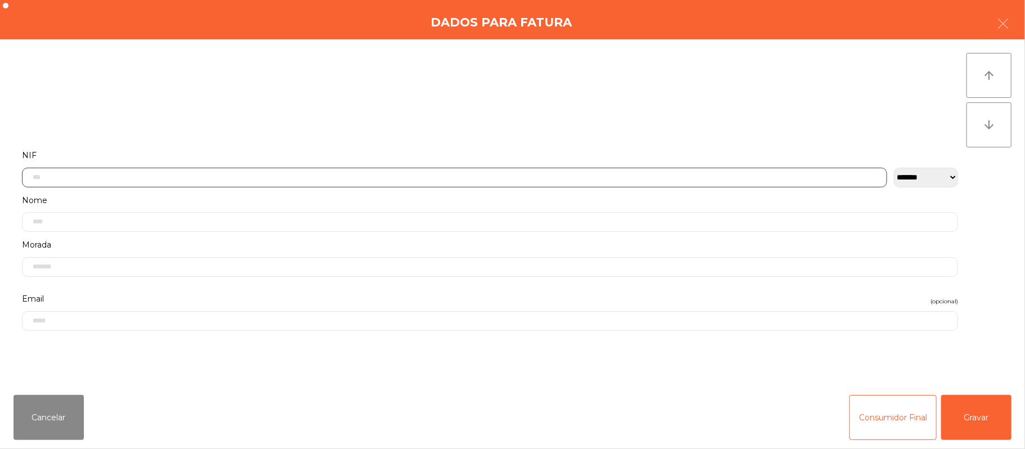
click at [428, 176] on input "text" at bounding box center [454, 178] width 865 height 20
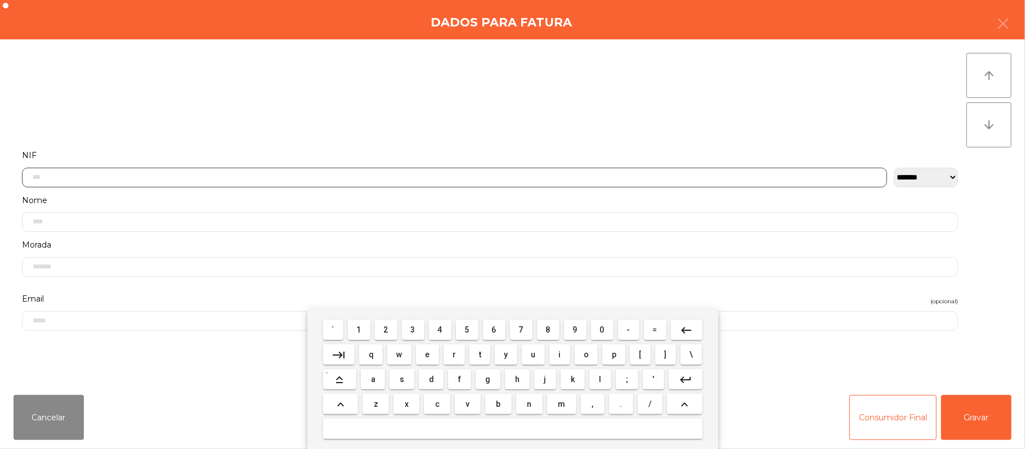
scroll to position [95, 0]
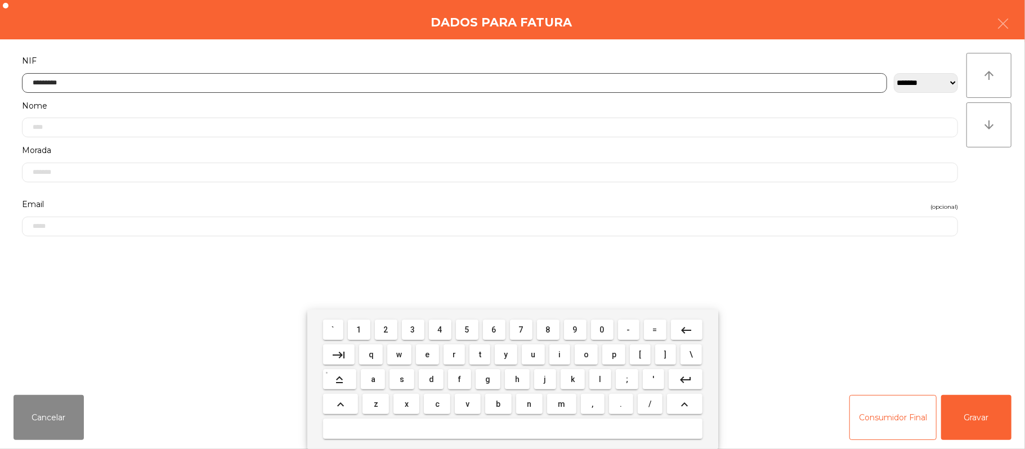
type input "*********"
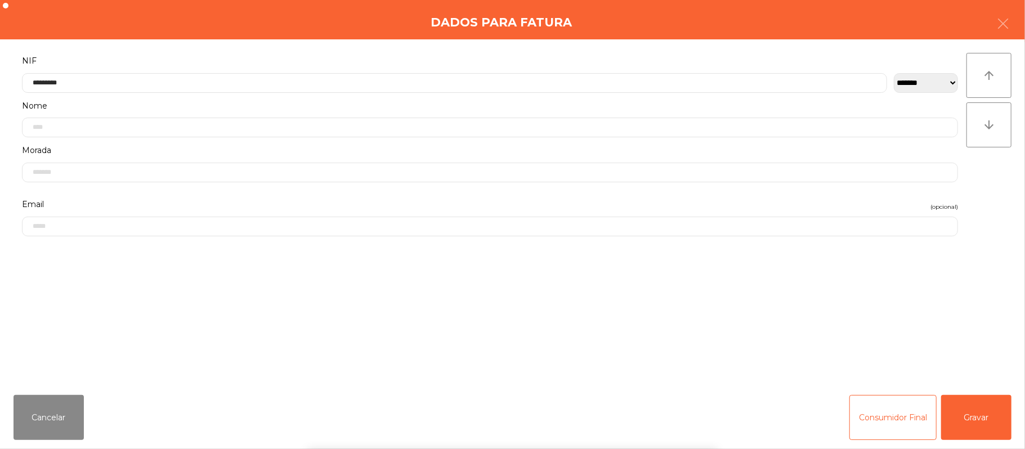
click at [973, 423] on div "` 1 2 3 4 5 6 7 8 9 0 - = keyboard_backspace keyboard_tab q w e r t y u i o p […" at bounding box center [512, 380] width 1025 height 140
click at [982, 410] on div "` 1 2 3 4 5 6 7 8 9 0 - = keyboard_backspace keyboard_tab q w e r t y u i o p […" at bounding box center [512, 380] width 1025 height 140
click at [985, 413] on button "Gravar" at bounding box center [976, 417] width 70 height 45
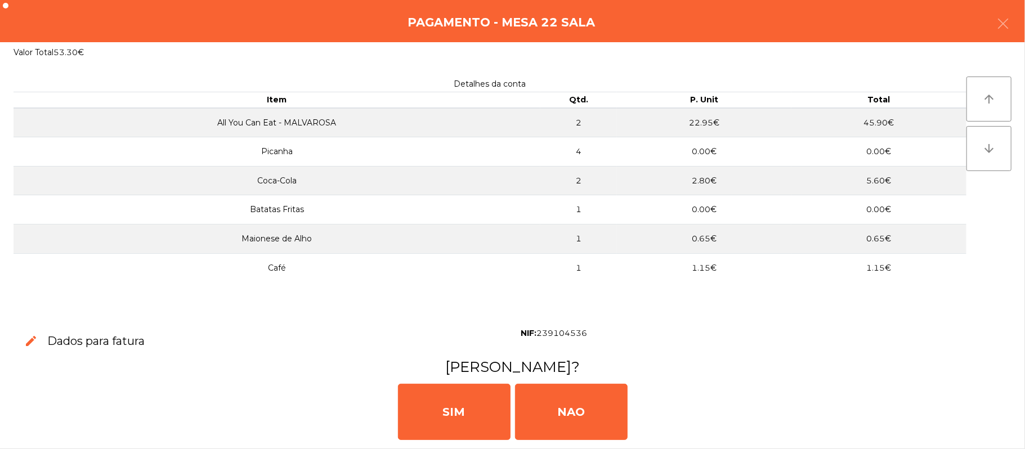
click at [995, 423] on div "SIM NAO" at bounding box center [513, 411] width 1016 height 68
click at [464, 441] on div "SIM NAO" at bounding box center [513, 411] width 1016 height 68
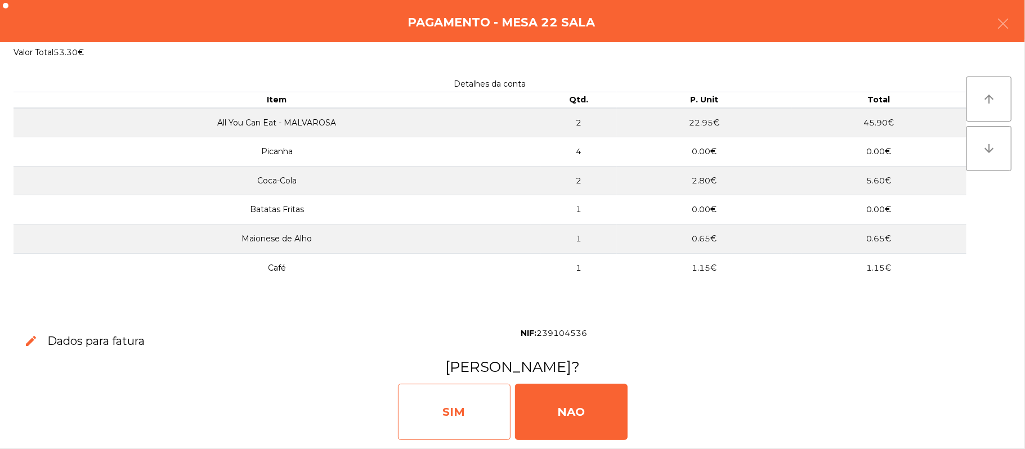
click at [458, 401] on div "SIM" at bounding box center [454, 412] width 113 height 56
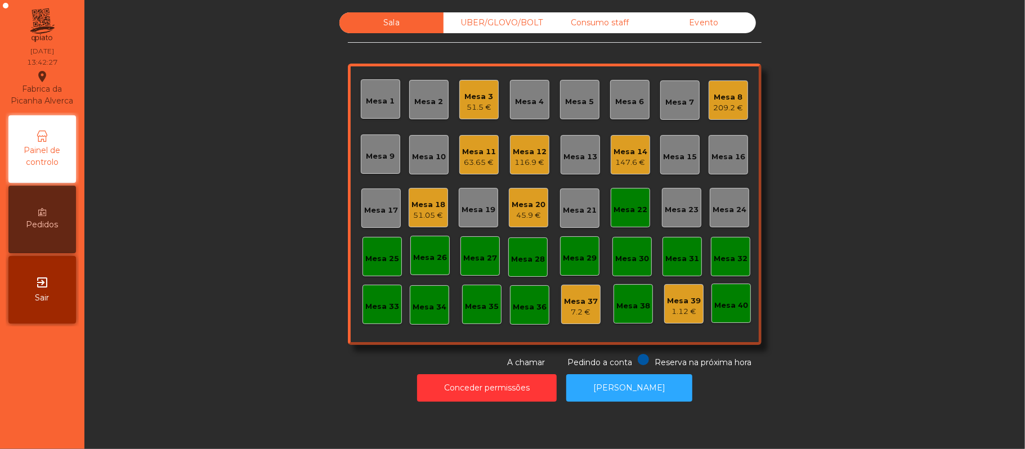
click at [613, 213] on div "Mesa 22" at bounding box center [630, 209] width 34 height 11
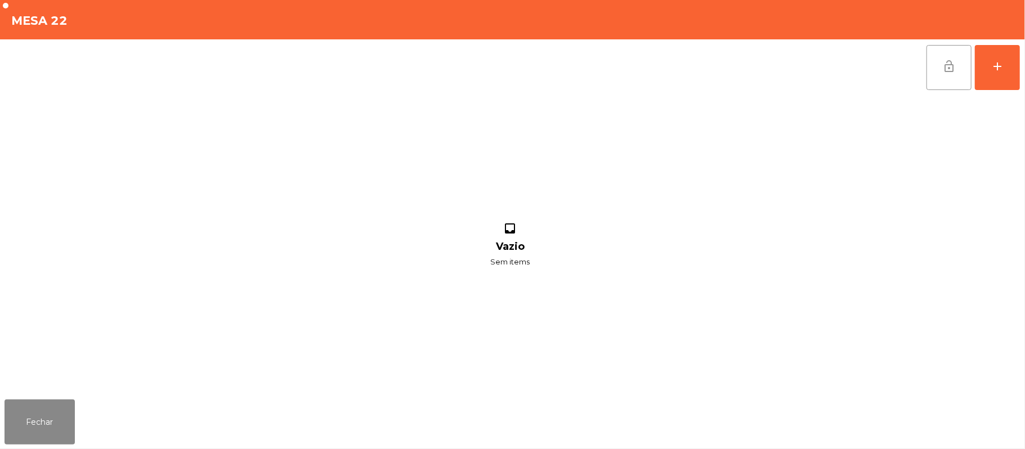
click at [941, 72] on button "lock_open" at bounding box center [948, 67] width 45 height 45
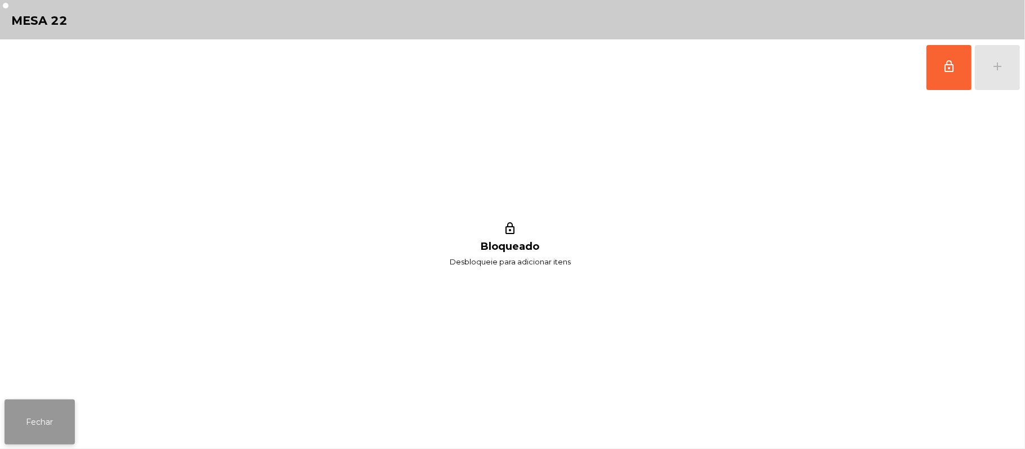
click at [39, 417] on button "Fechar" at bounding box center [40, 422] width 70 height 45
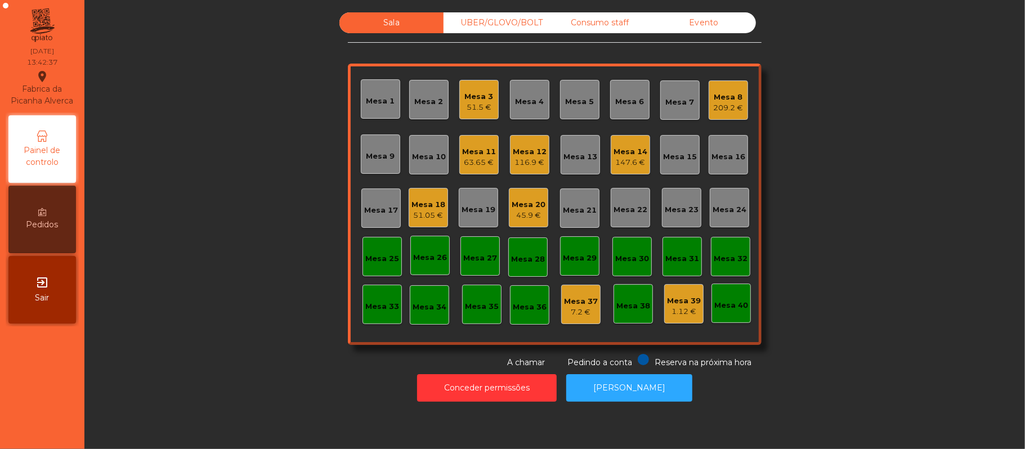
click at [422, 199] on div "Mesa 18" at bounding box center [428, 204] width 34 height 11
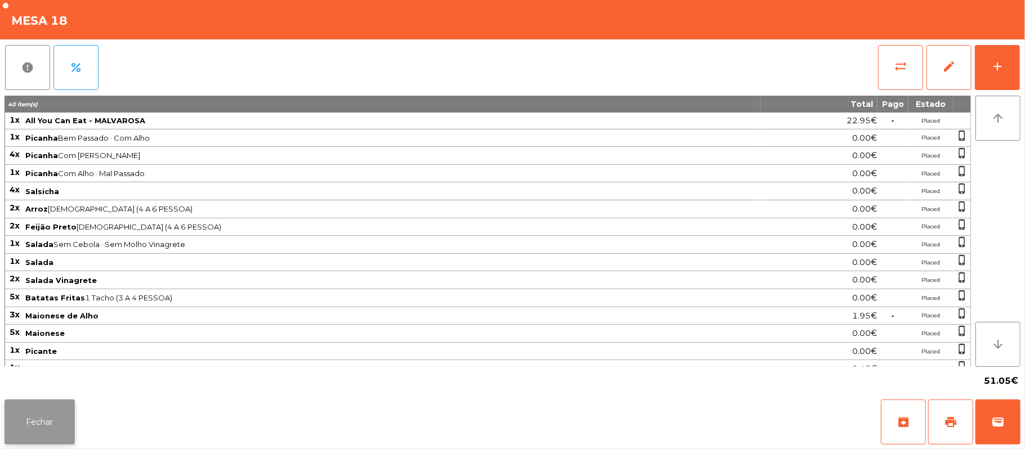
click at [73, 419] on button "Fechar" at bounding box center [40, 422] width 70 height 45
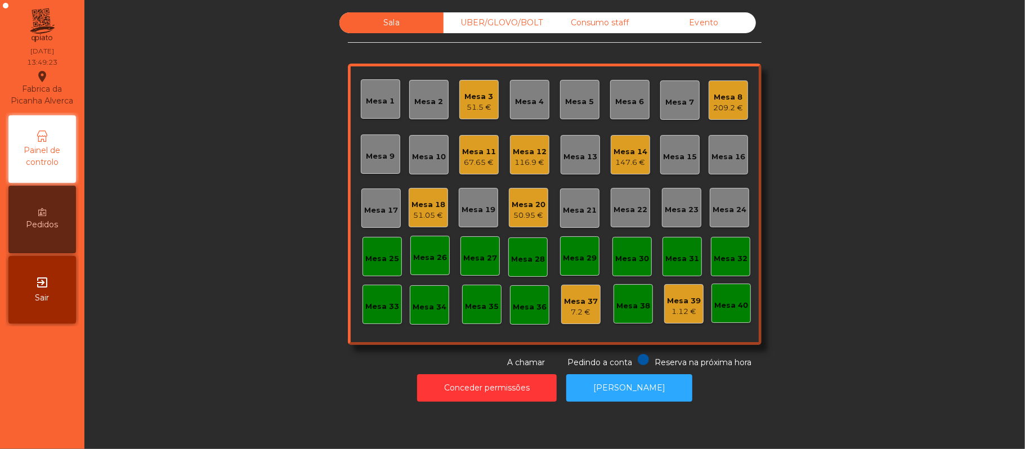
click at [568, 113] on div "Mesa 5" at bounding box center [579, 99] width 39 height 39
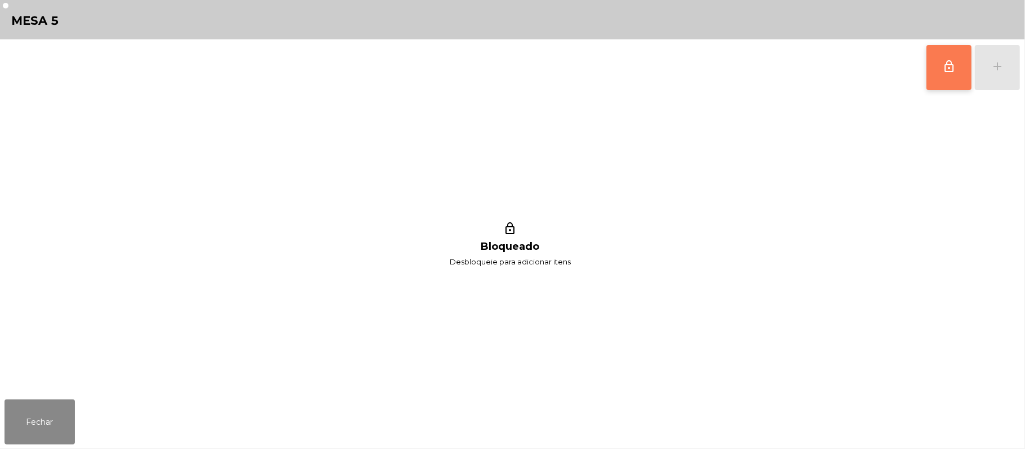
click at [941, 68] on button "lock_outline" at bounding box center [948, 67] width 45 height 45
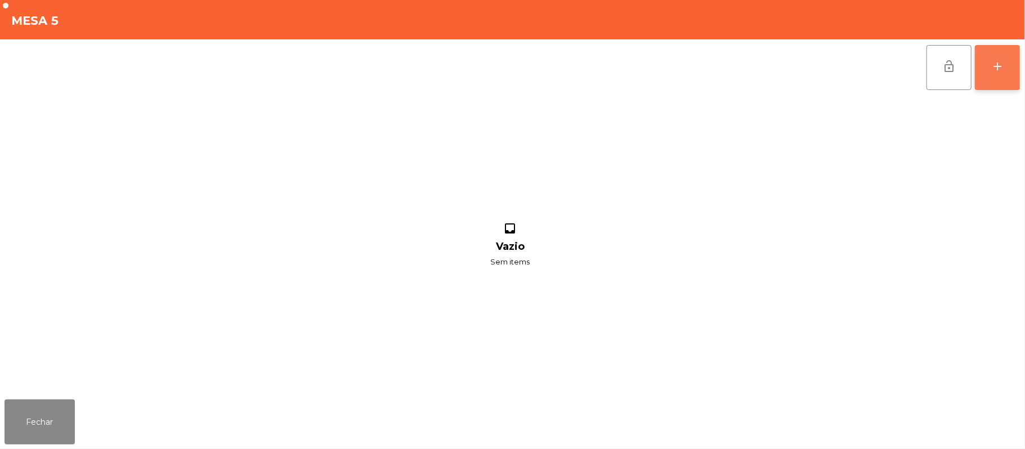
click at [993, 61] on div "add" at bounding box center [998, 67] width 14 height 14
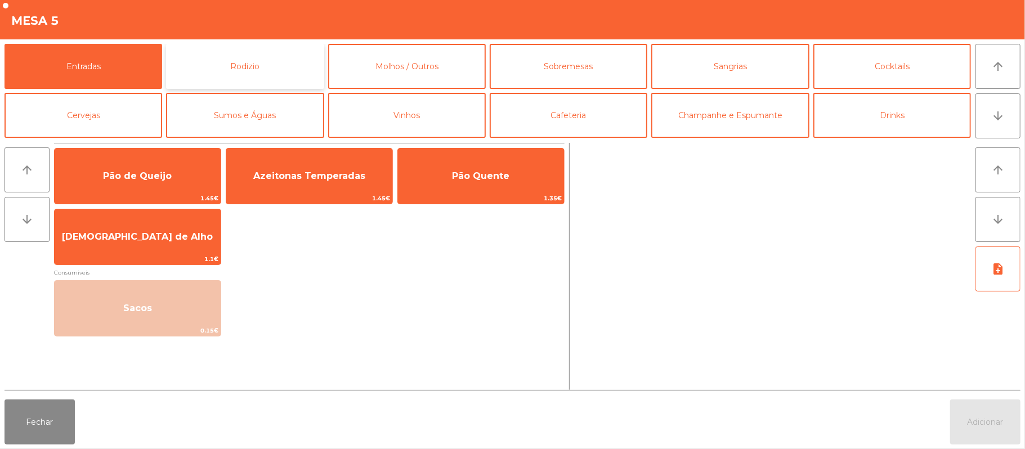
click at [259, 69] on button "Rodizio" at bounding box center [245, 66] width 158 height 45
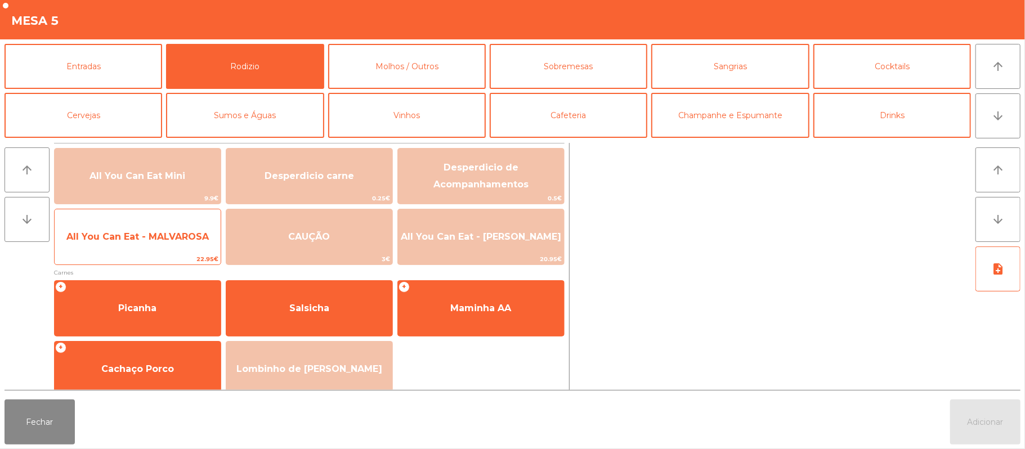
click at [160, 251] on span "All You Can Eat - MALVAROSA" at bounding box center [138, 237] width 166 height 30
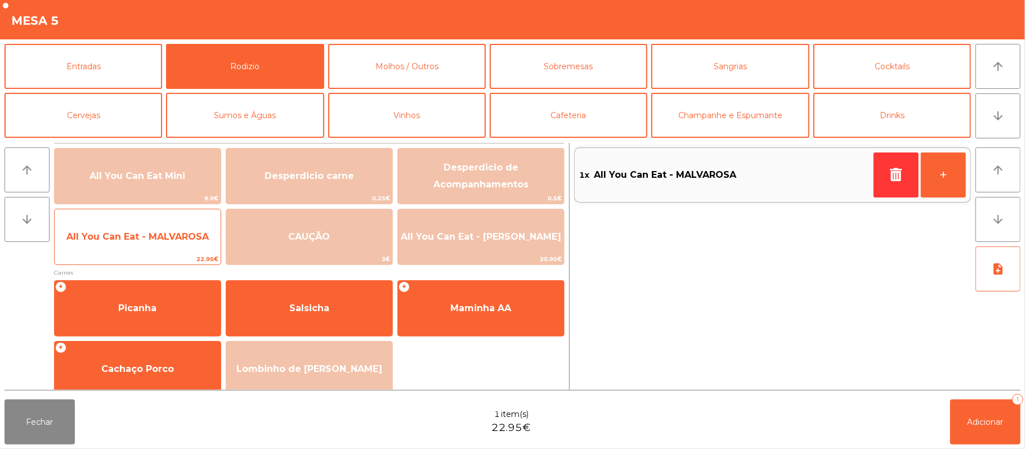
click at [167, 240] on span "All You Can Eat - MALVAROSA" at bounding box center [137, 236] width 142 height 11
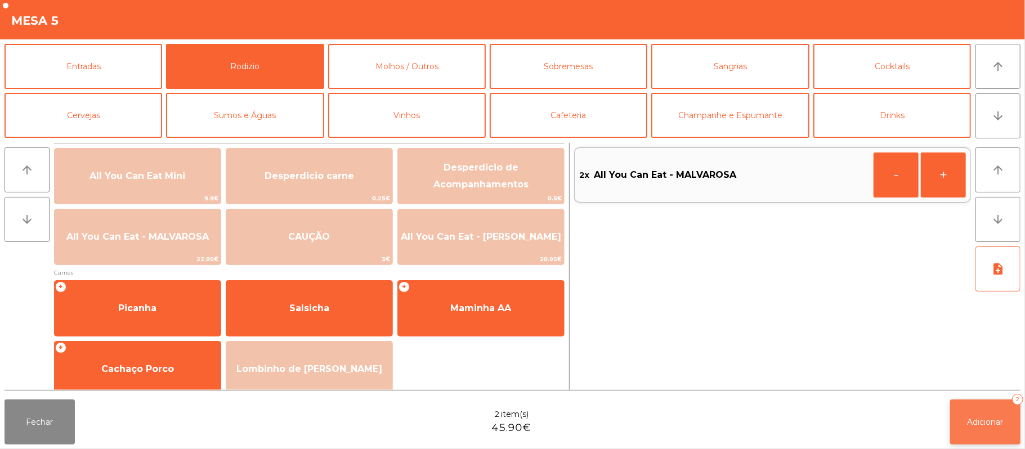
click at [975, 430] on button "Adicionar 2" at bounding box center [985, 422] width 70 height 45
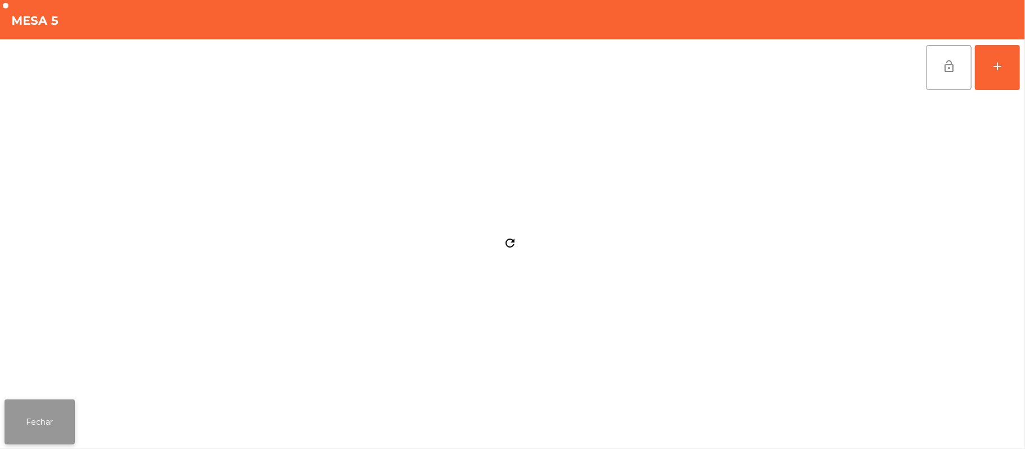
click at [37, 429] on button "Fechar" at bounding box center [40, 422] width 70 height 45
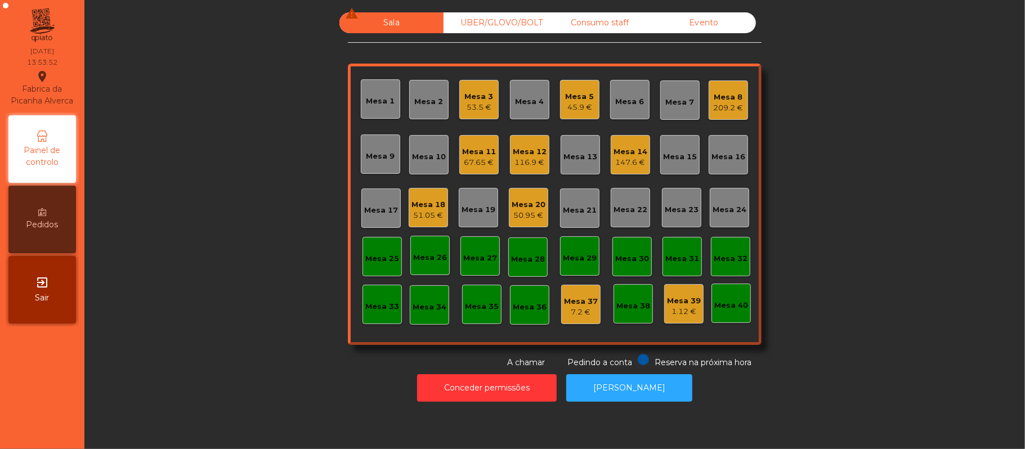
click at [571, 98] on div "Mesa 5" at bounding box center [580, 96] width 29 height 11
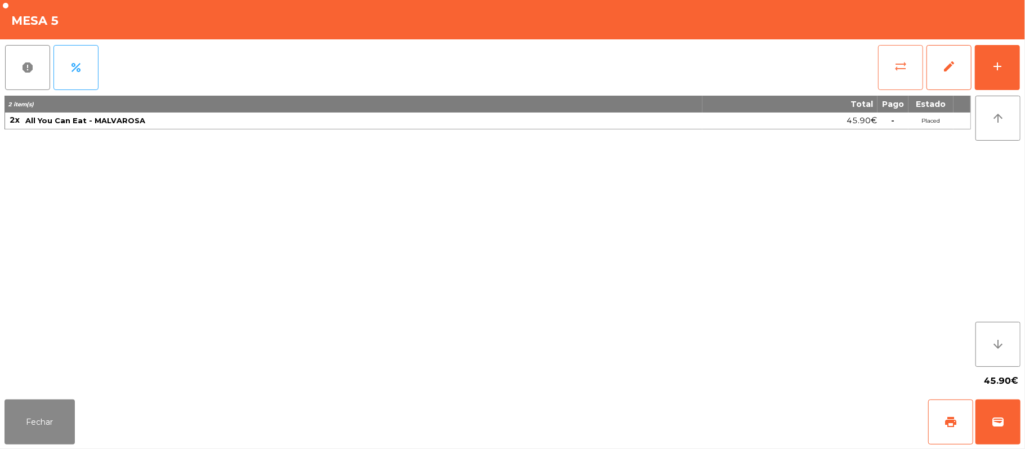
click at [879, 78] on button "sync_alt" at bounding box center [900, 67] width 45 height 45
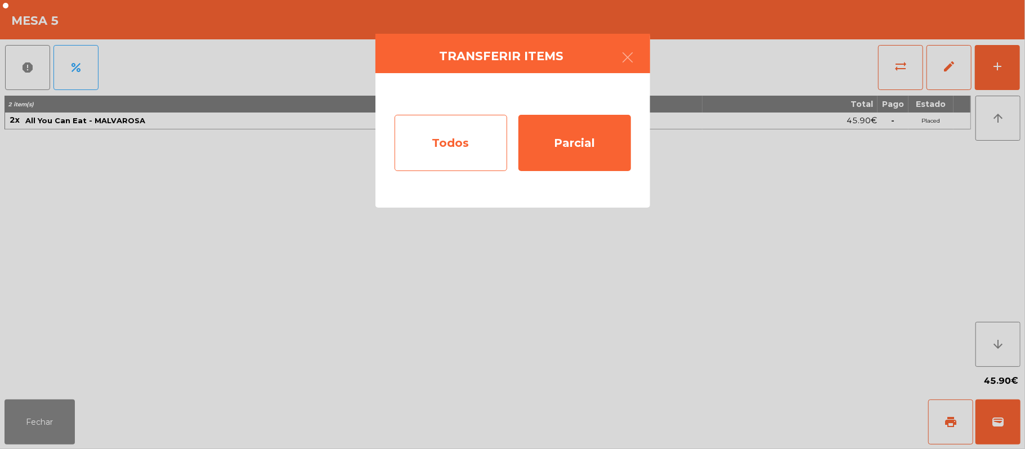
click at [486, 136] on div "Todos" at bounding box center [451, 143] width 113 height 56
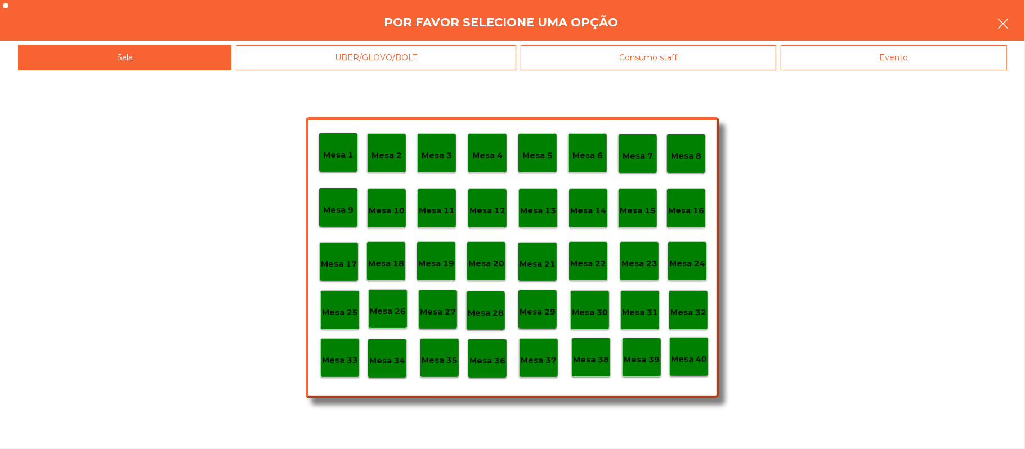
click at [1002, 11] on button "button" at bounding box center [1003, 25] width 32 height 34
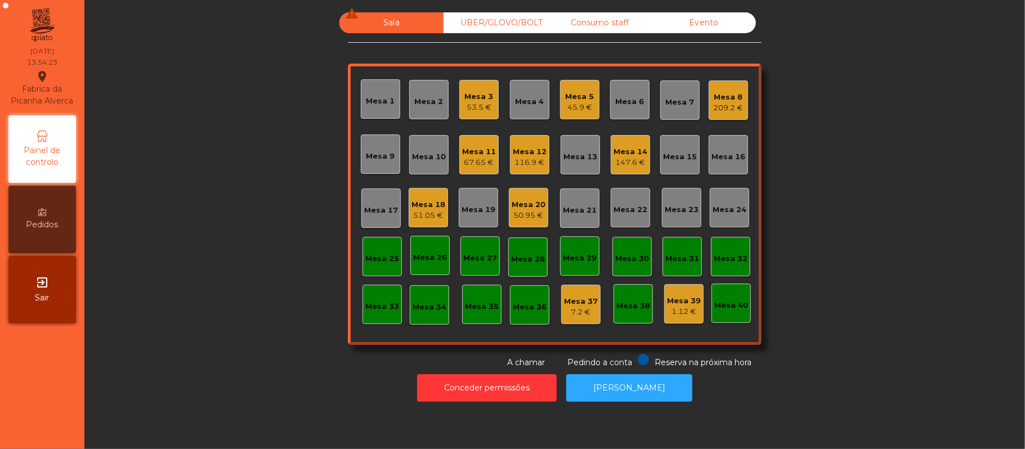
click at [570, 95] on div "Mesa 5" at bounding box center [580, 96] width 29 height 11
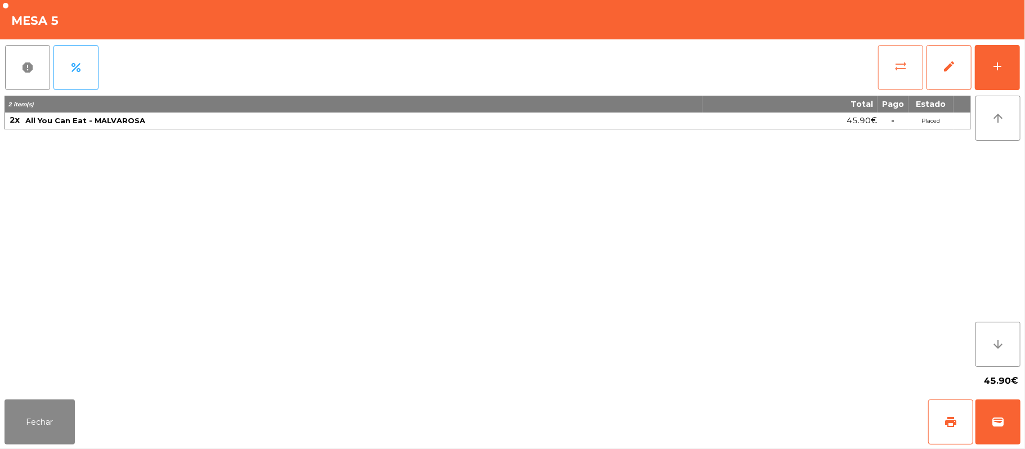
click at [898, 75] on button "sync_alt" at bounding box center [900, 67] width 45 height 45
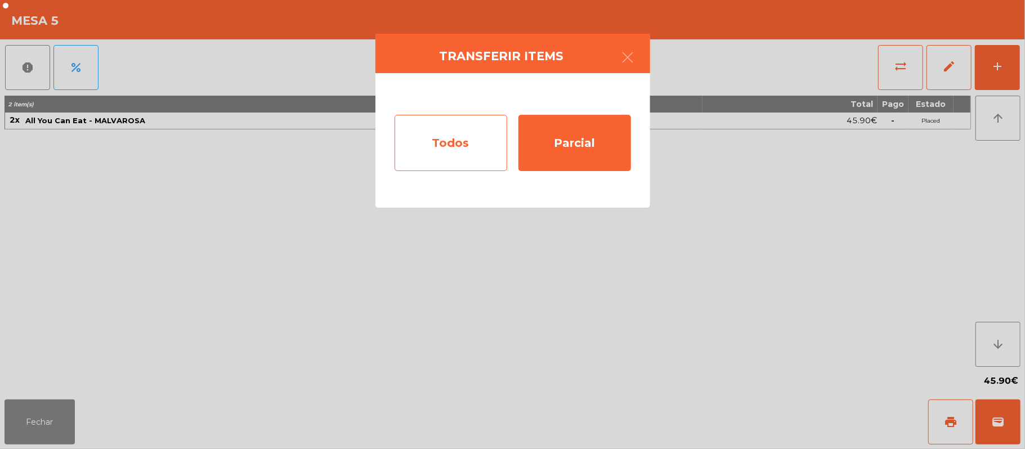
click at [442, 147] on div "Todos" at bounding box center [451, 143] width 113 height 56
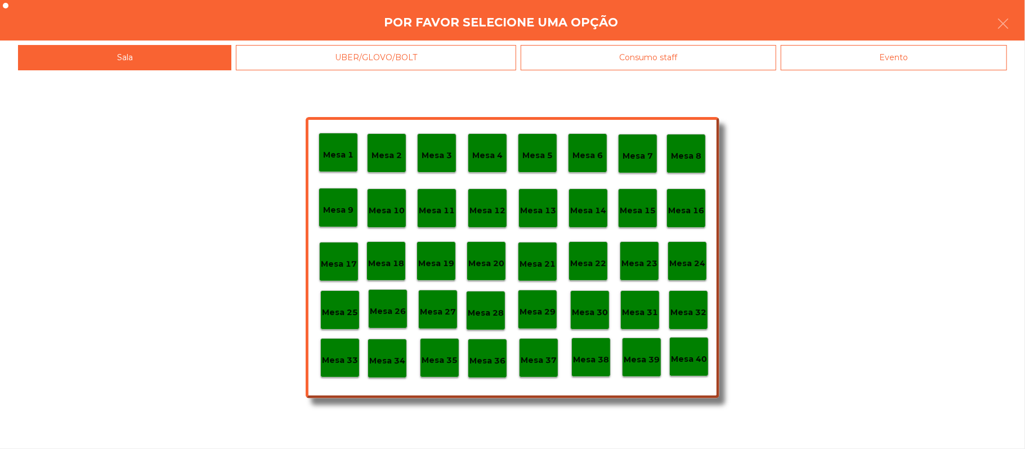
click at [593, 155] on p "Mesa 6" at bounding box center [587, 155] width 30 height 13
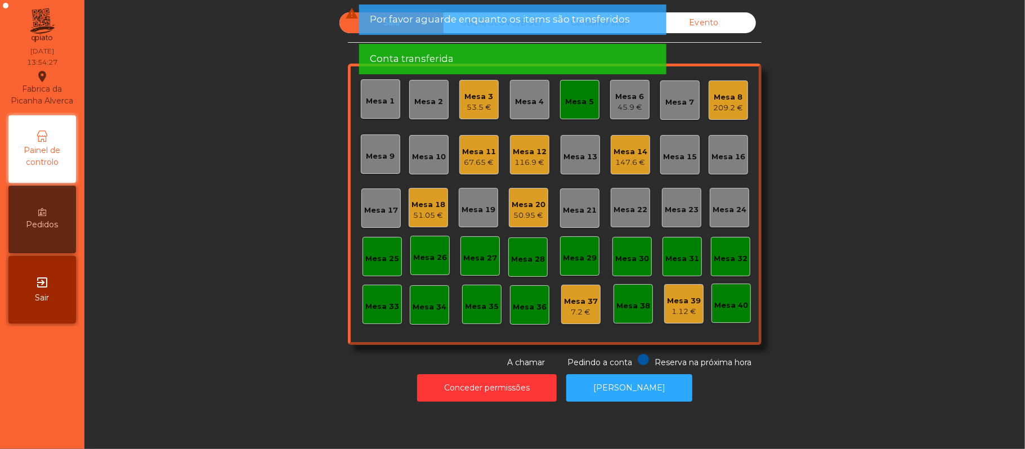
click at [634, 109] on div "45.9 €" at bounding box center [630, 107] width 29 height 11
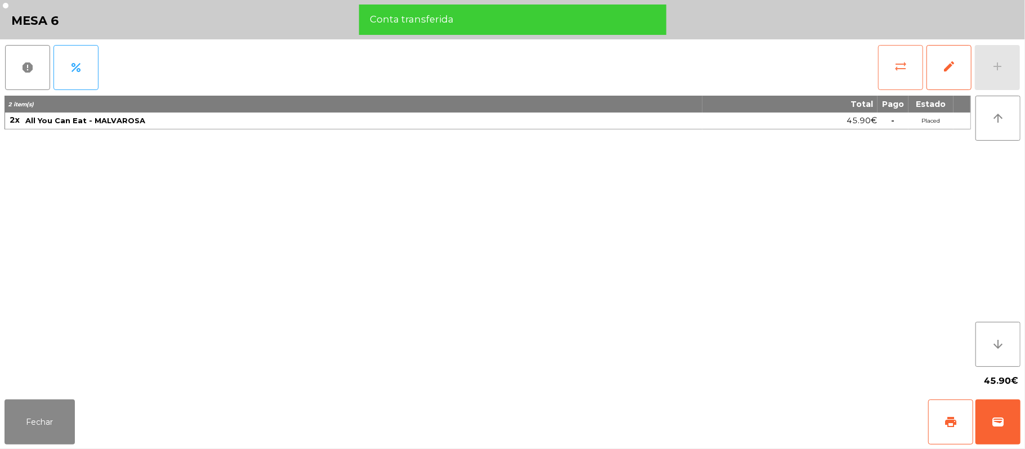
click at [903, 70] on span "sync_alt" at bounding box center [901, 67] width 14 height 14
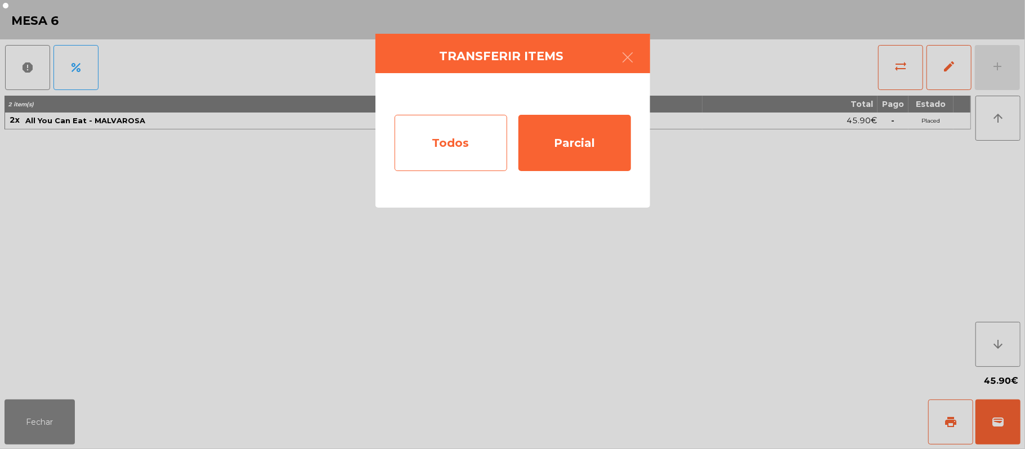
click at [472, 149] on div "Todos" at bounding box center [451, 143] width 113 height 56
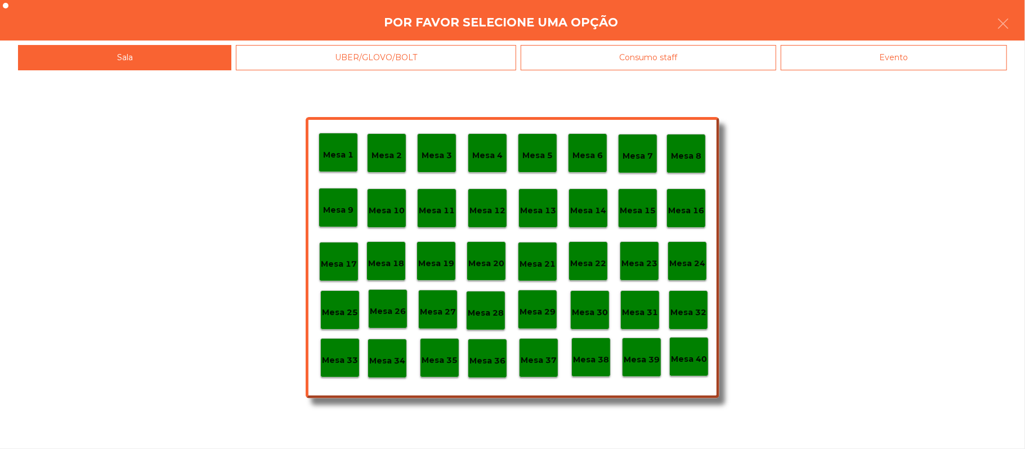
click at [534, 151] on p "Mesa 5" at bounding box center [537, 155] width 30 height 13
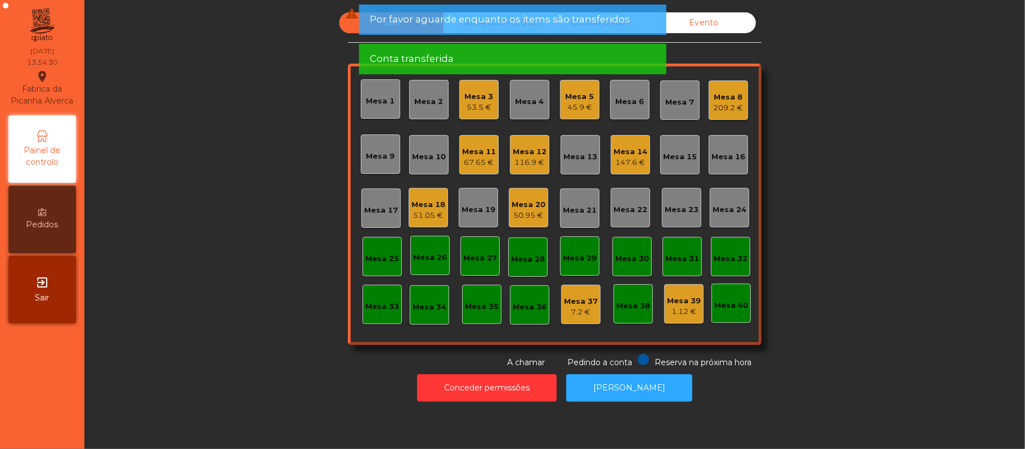
click at [635, 100] on div "Mesa 6" at bounding box center [630, 101] width 29 height 11
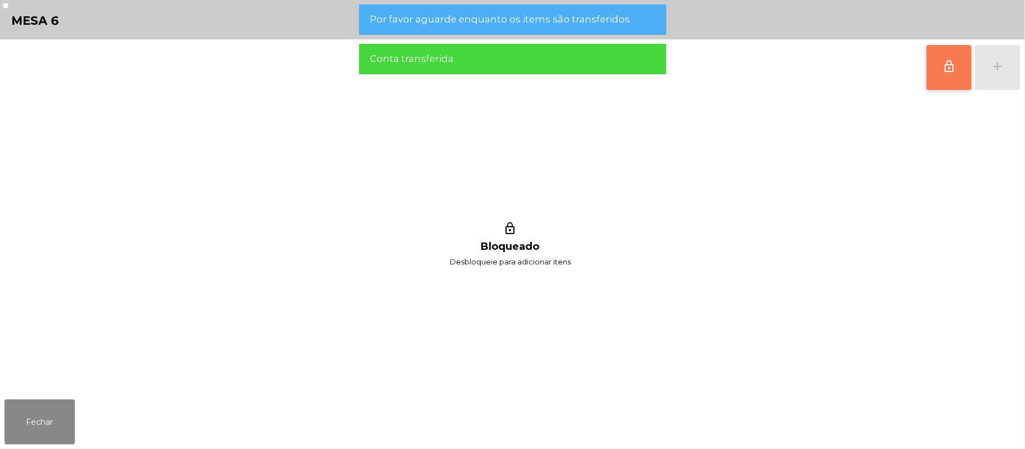
click at [947, 70] on span "lock_outline" at bounding box center [949, 67] width 14 height 14
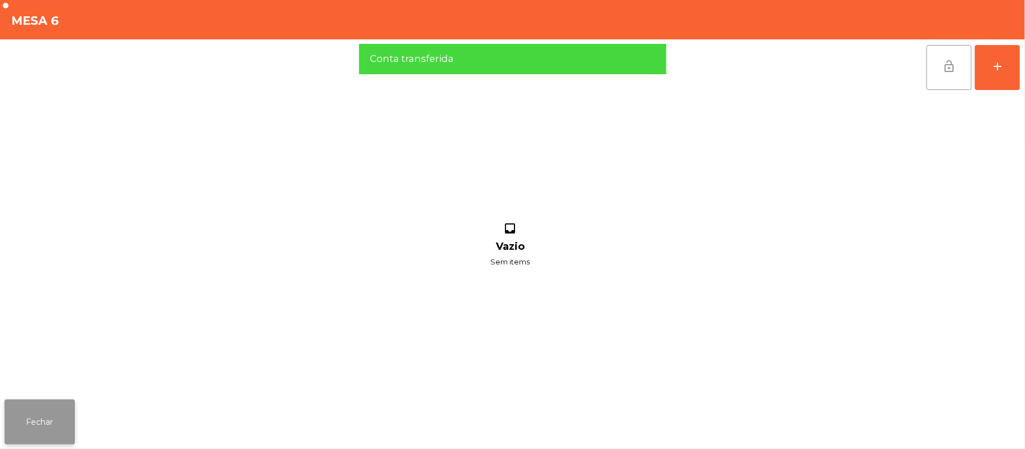
click at [41, 428] on button "Fechar" at bounding box center [40, 422] width 70 height 45
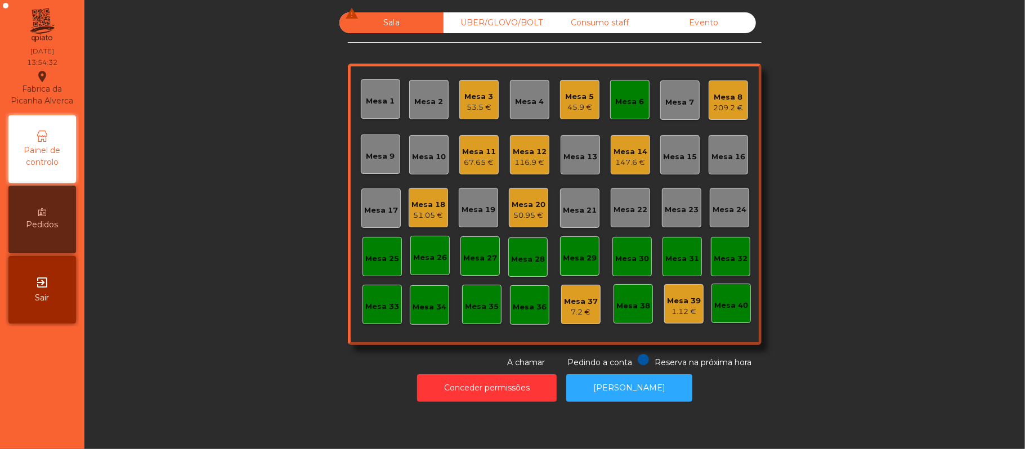
click at [592, 106] on div "Mesa 5 45.9 €" at bounding box center [579, 99] width 39 height 39
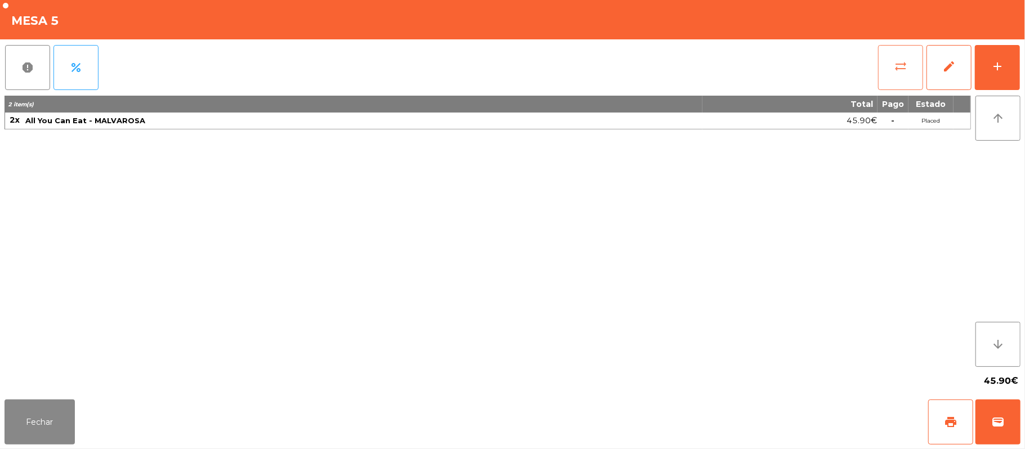
click at [892, 73] on button "sync_alt" at bounding box center [900, 67] width 45 height 45
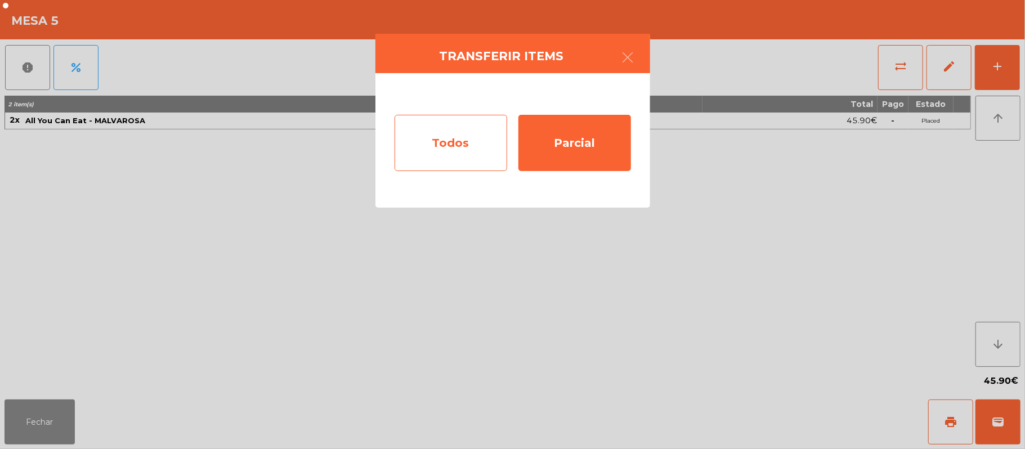
click at [458, 138] on div "Todos" at bounding box center [451, 143] width 113 height 56
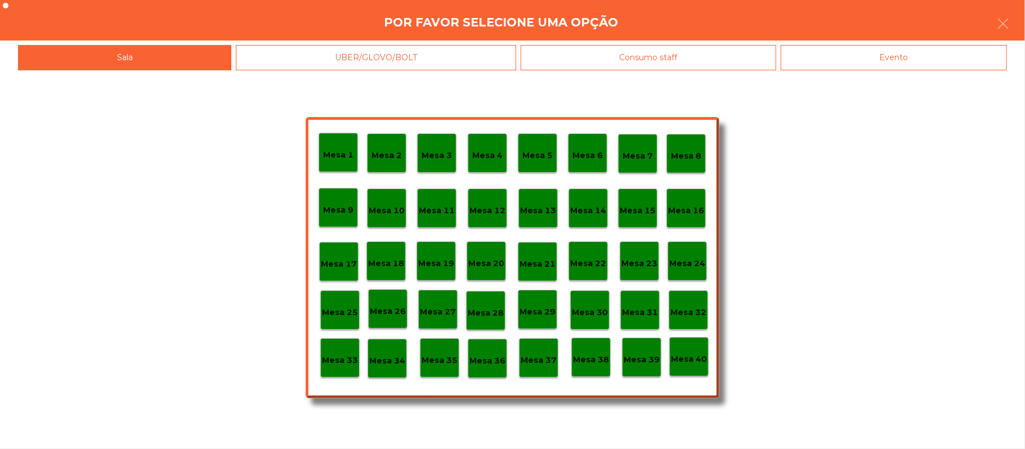
click at [590, 154] on p "Mesa 6" at bounding box center [587, 155] width 30 height 13
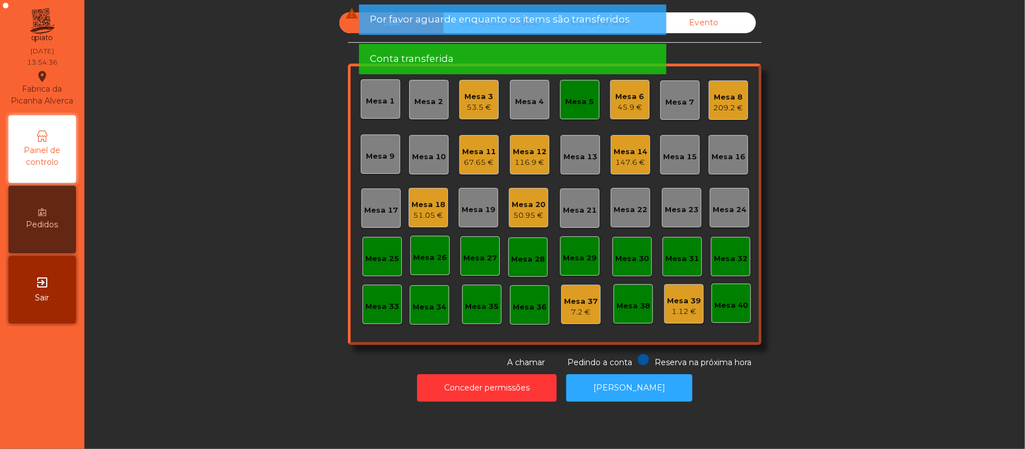
click at [627, 104] on div "45.9 €" at bounding box center [630, 107] width 29 height 11
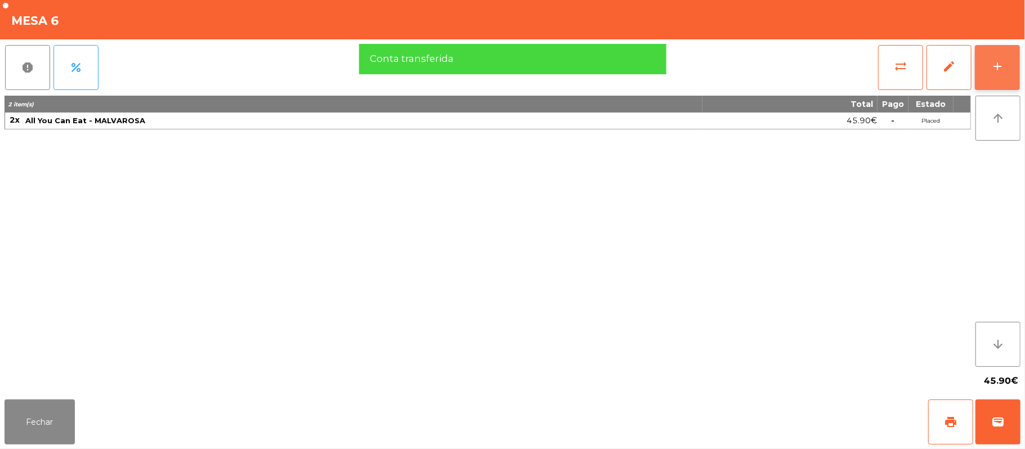
click at [1010, 73] on button "add" at bounding box center [997, 67] width 45 height 45
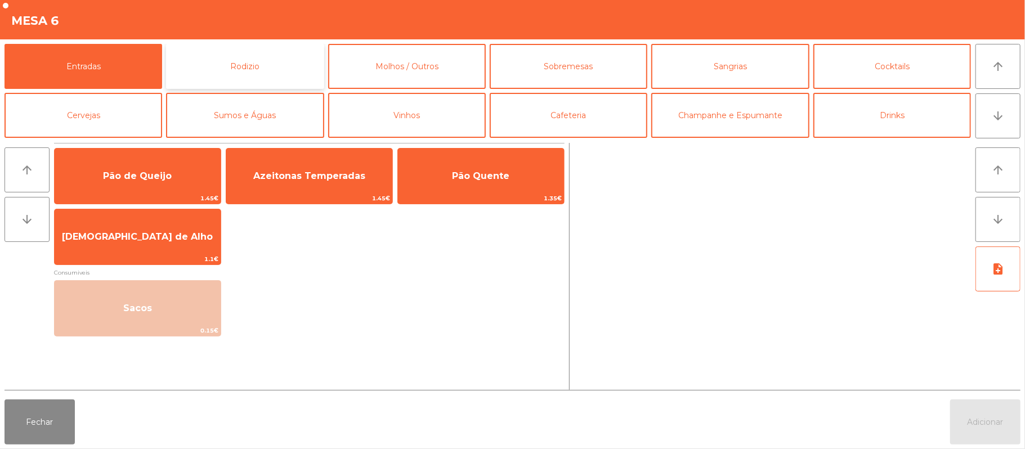
click at [268, 66] on button "Rodizio" at bounding box center [245, 66] width 158 height 45
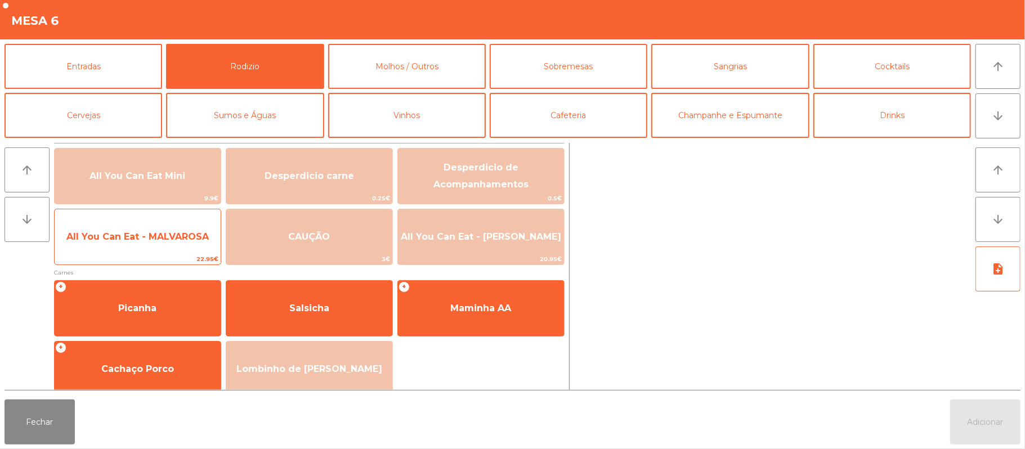
click at [154, 232] on span "All You Can Eat - MALVAROSA" at bounding box center [137, 236] width 142 height 11
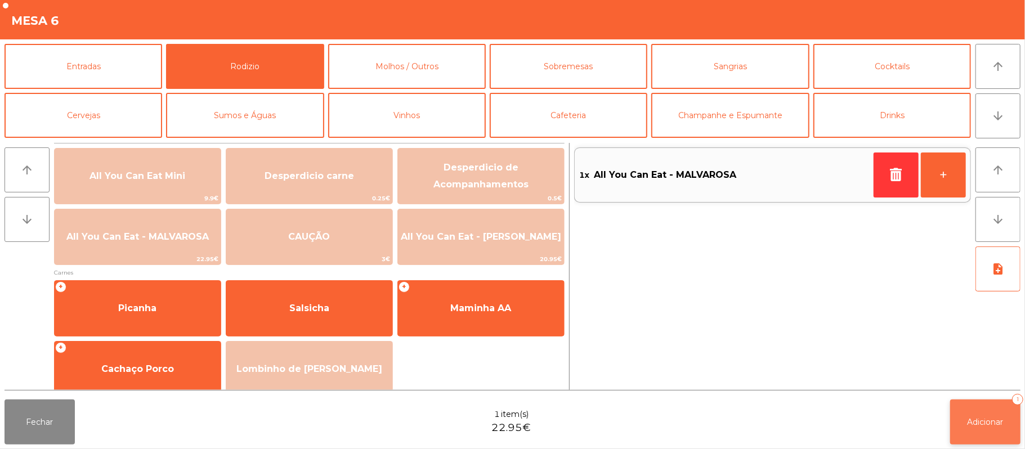
click at [991, 424] on span "Adicionar" at bounding box center [985, 422] width 36 height 10
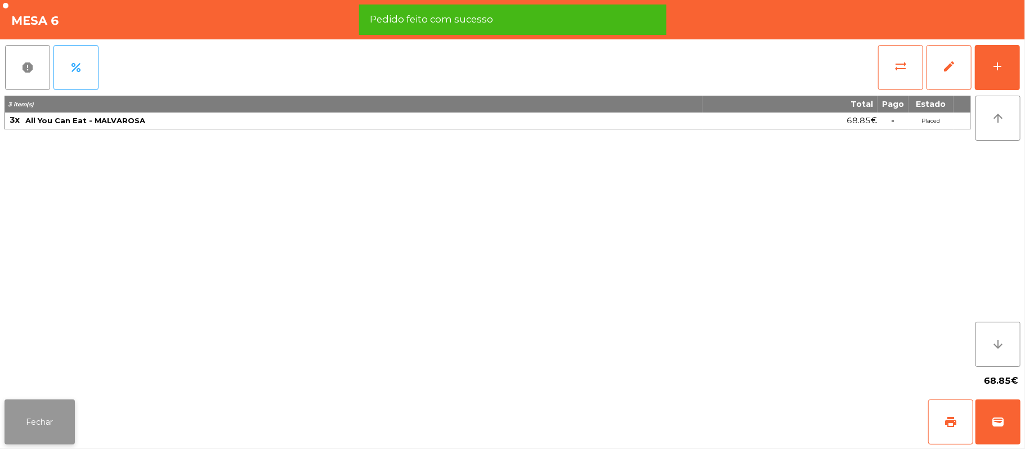
click at [54, 406] on button "Fechar" at bounding box center [40, 422] width 70 height 45
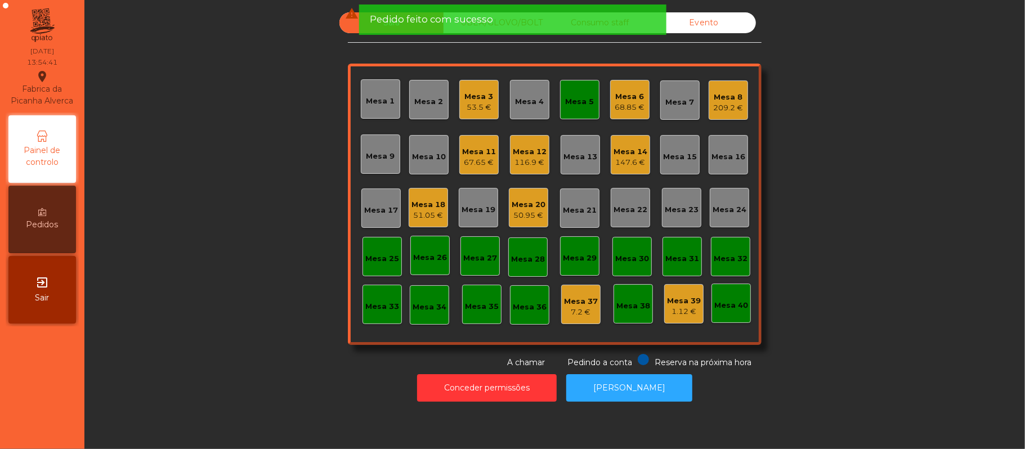
click at [476, 158] on div "67.65 €" at bounding box center [479, 162] width 34 height 11
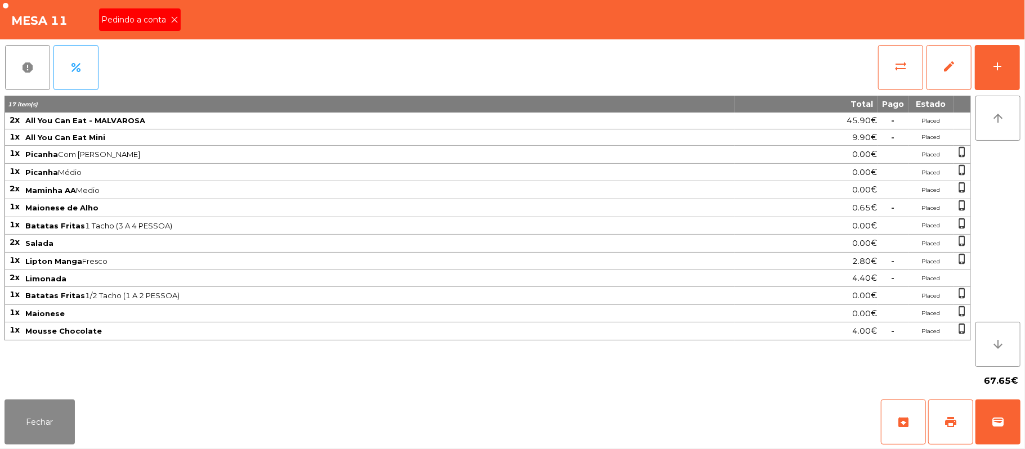
click at [173, 19] on icon at bounding box center [175, 20] width 8 height 8
click at [942, 409] on button "print" at bounding box center [950, 422] width 45 height 45
click at [32, 416] on button "Fechar" at bounding box center [40, 422] width 70 height 45
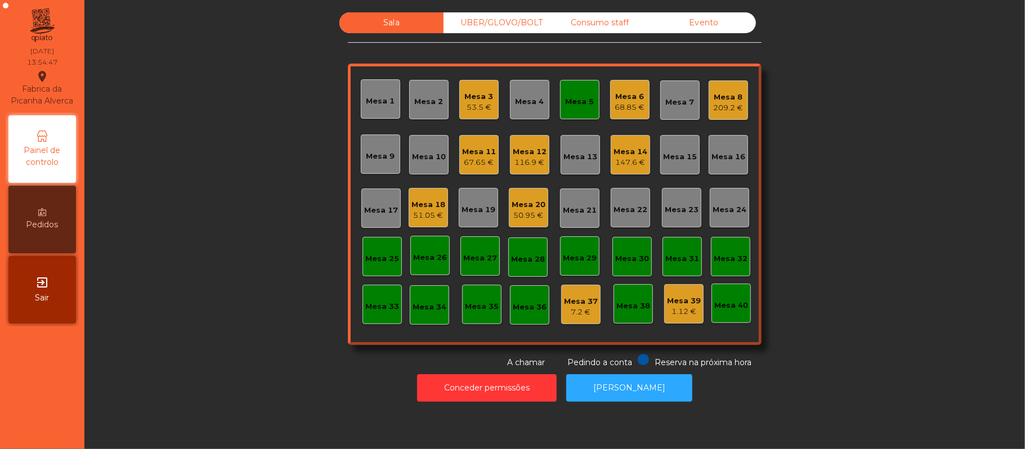
click at [591, 104] on div "Mesa 5" at bounding box center [579, 99] width 39 height 39
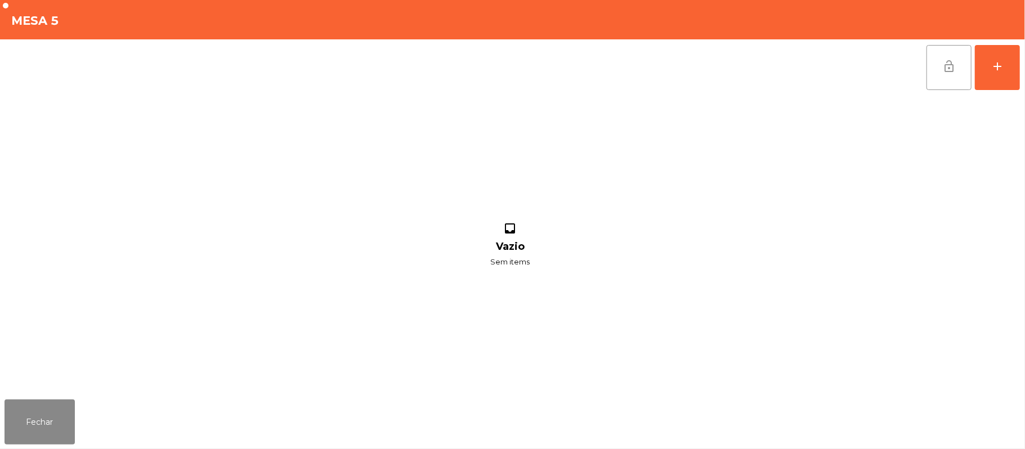
click at [939, 75] on button "lock_open" at bounding box center [948, 67] width 45 height 45
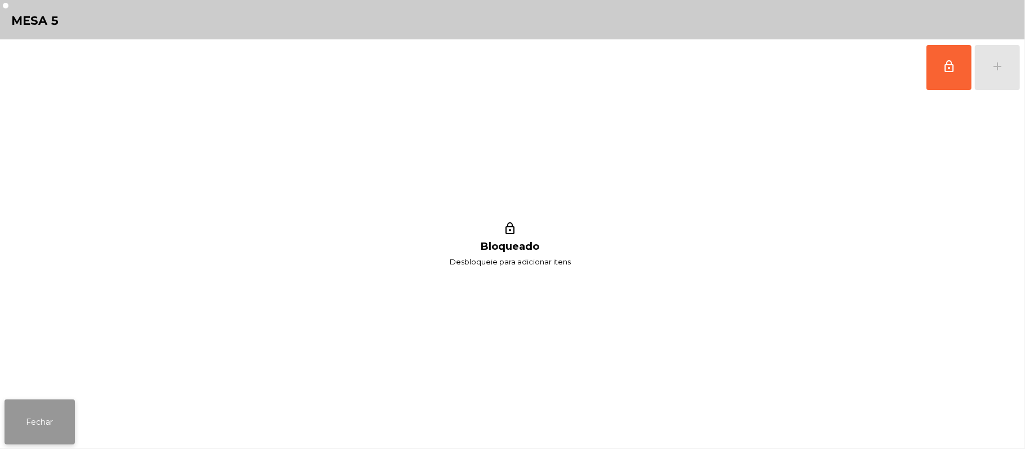
click at [5, 438] on button "Fechar" at bounding box center [40, 422] width 70 height 45
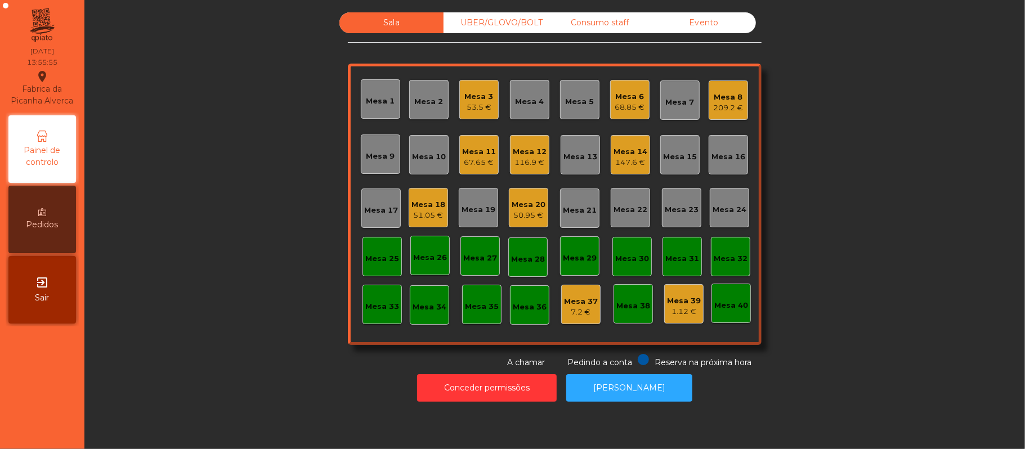
click at [464, 154] on div "Mesa 11" at bounding box center [479, 151] width 34 height 11
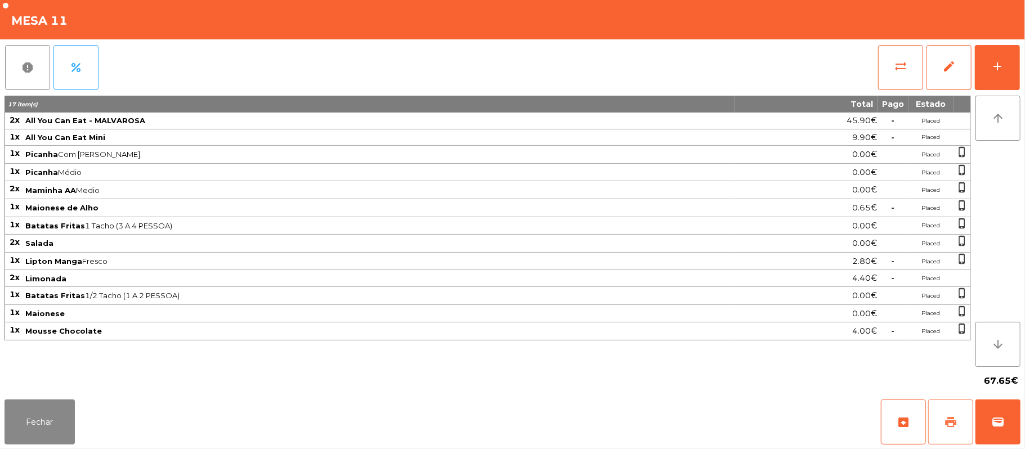
click at [947, 417] on span "print" at bounding box center [951, 422] width 14 height 14
click at [37, 413] on button "Fechar" at bounding box center [40, 422] width 70 height 45
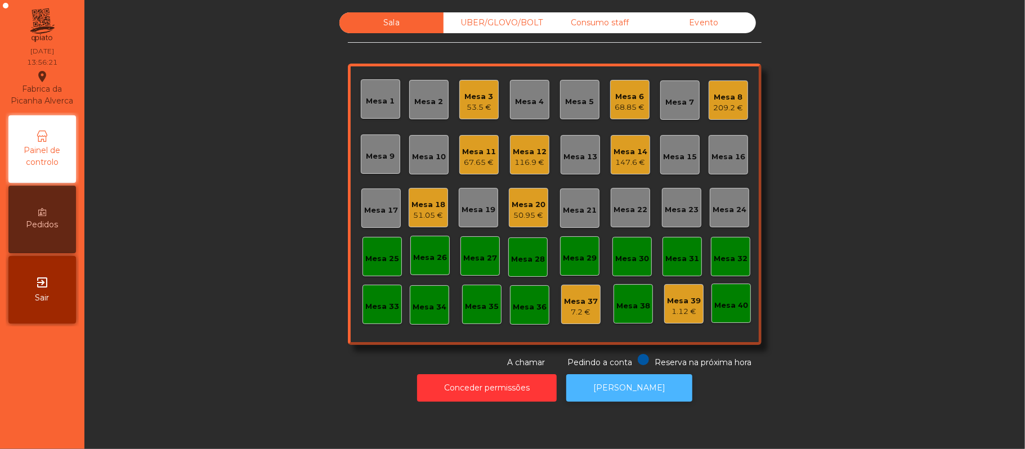
click at [610, 388] on button "[PERSON_NAME]" at bounding box center [629, 388] width 126 height 28
click at [485, 164] on div "67.65 €" at bounding box center [479, 162] width 34 height 11
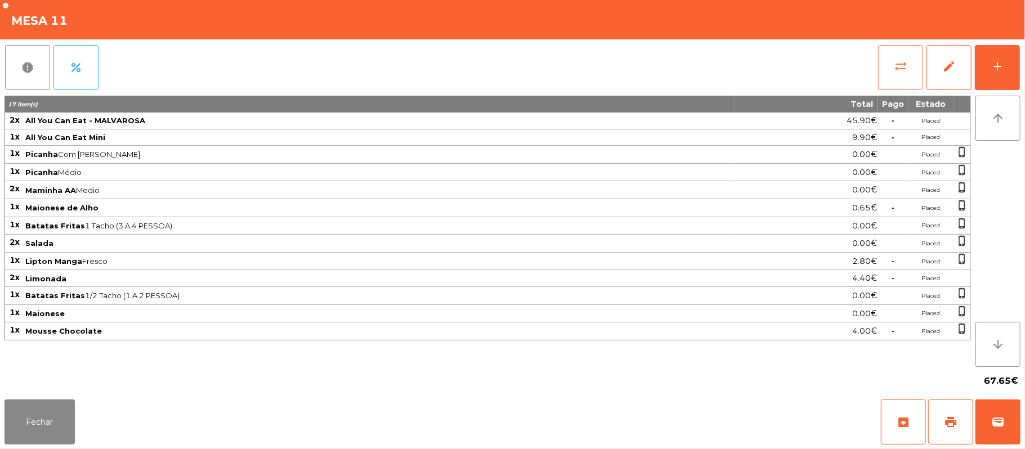
click at [897, 55] on button "sync_alt" at bounding box center [900, 67] width 45 height 45
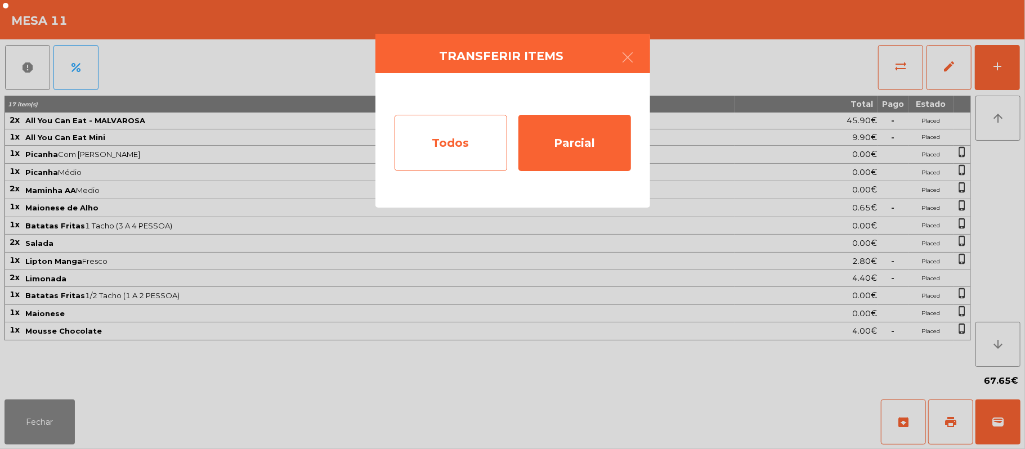
click at [440, 136] on div "Todos" at bounding box center [451, 143] width 113 height 56
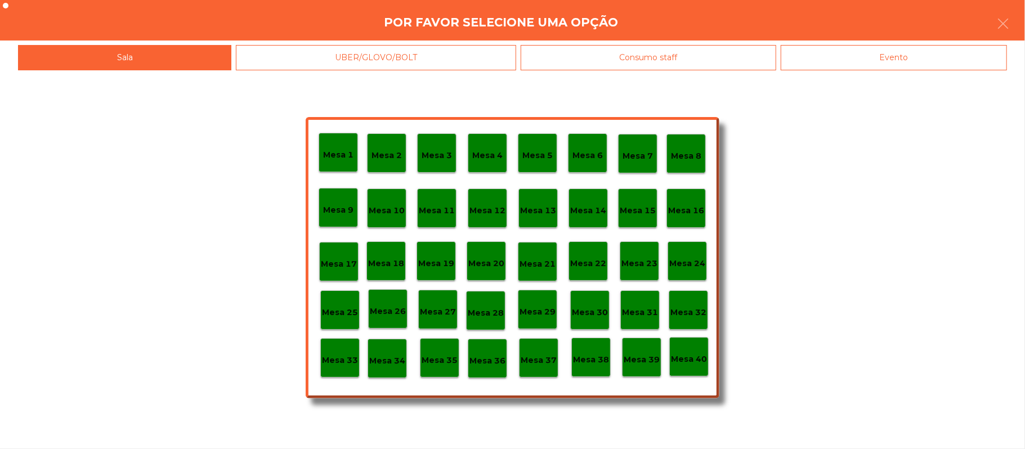
click at [892, 55] on div "Evento" at bounding box center [894, 57] width 226 height 25
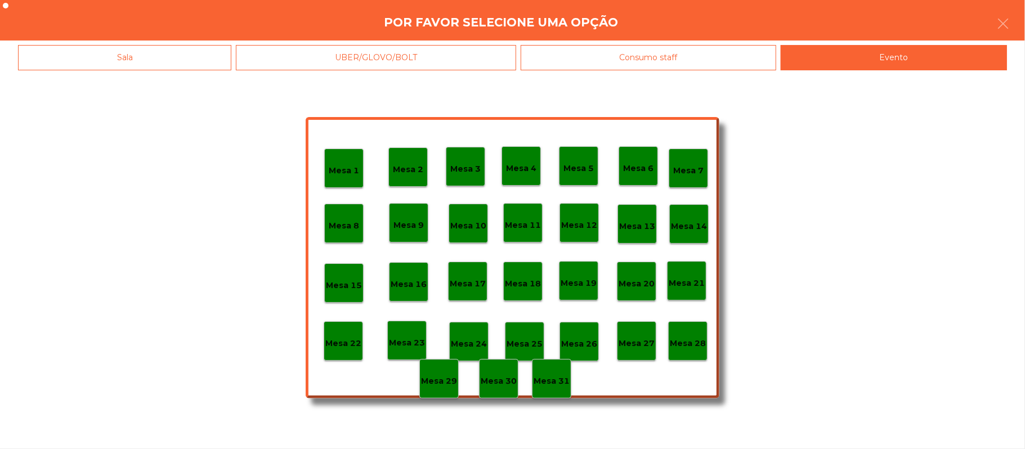
click at [687, 341] on p "Mesa 28" at bounding box center [688, 343] width 36 height 13
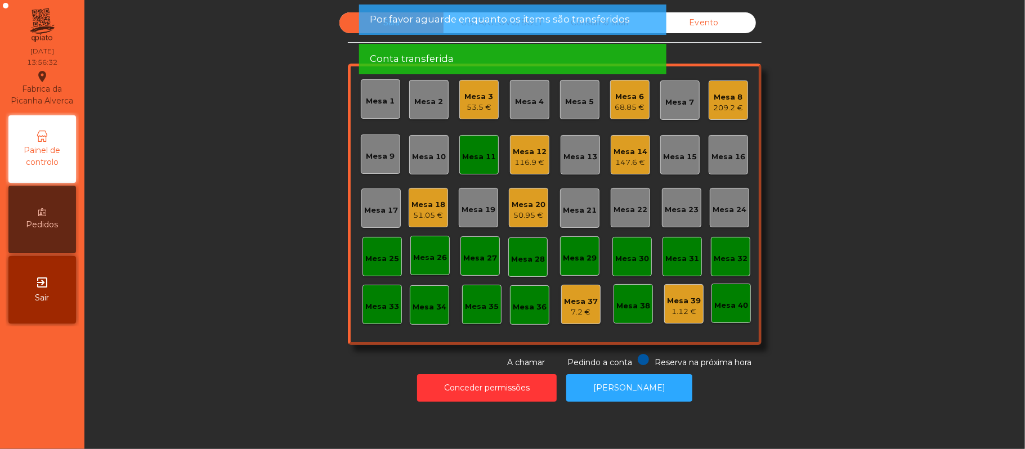
click at [472, 149] on div "Mesa 11" at bounding box center [479, 155] width 34 height 16
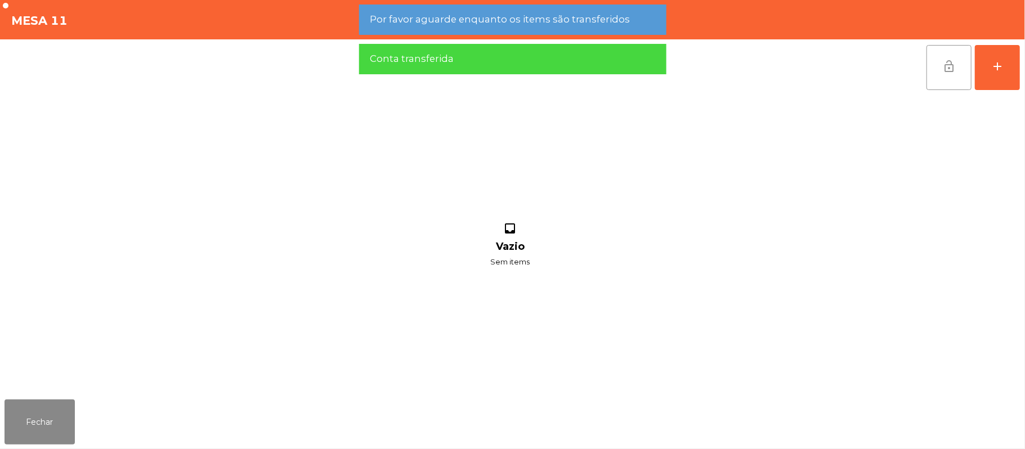
click at [937, 71] on button "lock_open" at bounding box center [948, 67] width 45 height 45
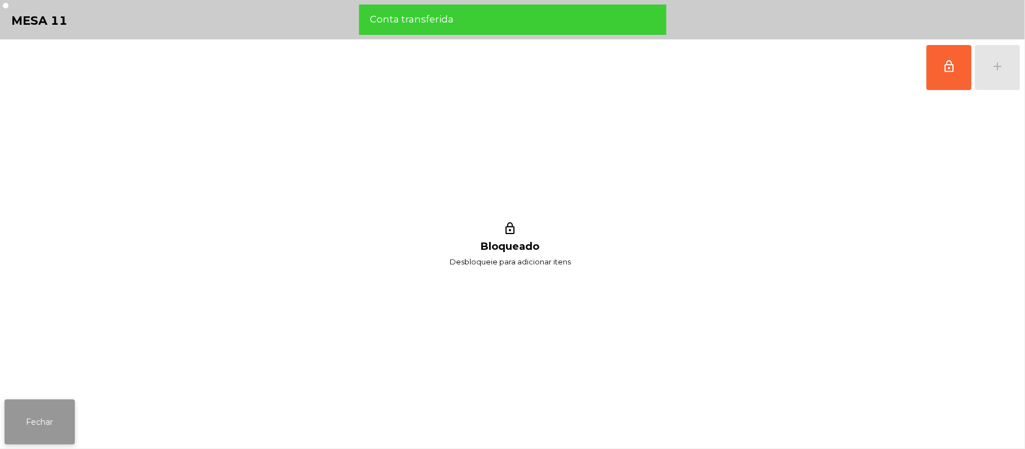
click at [52, 406] on button "Fechar" at bounding box center [40, 422] width 70 height 45
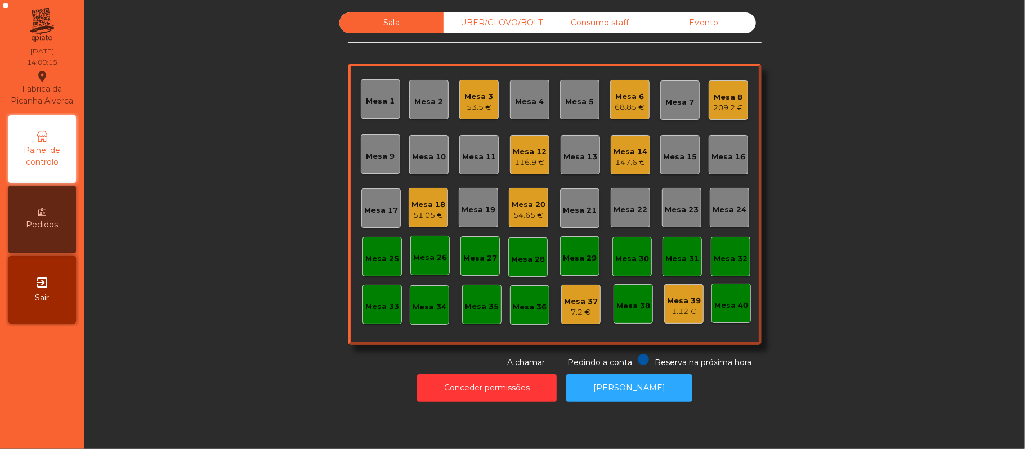
click at [637, 201] on div "Mesa 22" at bounding box center [630, 208] width 34 height 16
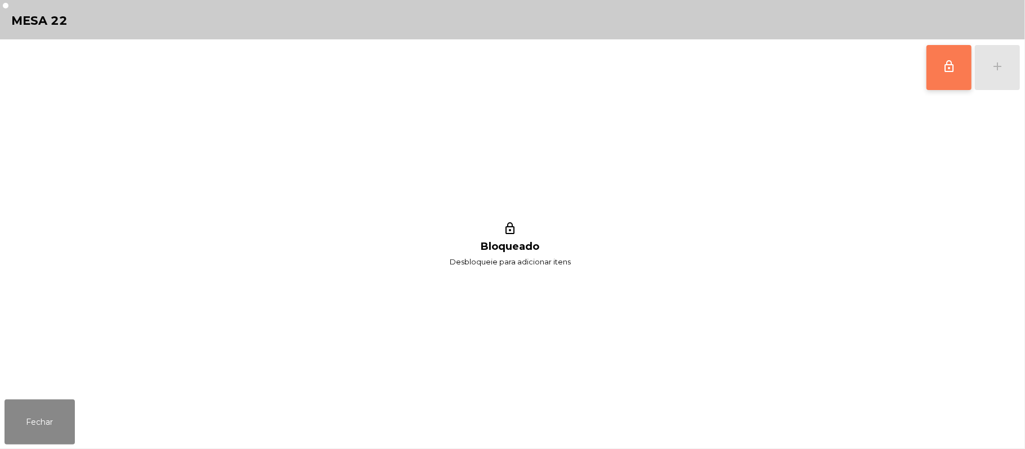
click at [944, 60] on span "lock_outline" at bounding box center [949, 67] width 14 height 14
click at [1003, 66] on div "lock_outline add" at bounding box center [973, 67] width 95 height 56
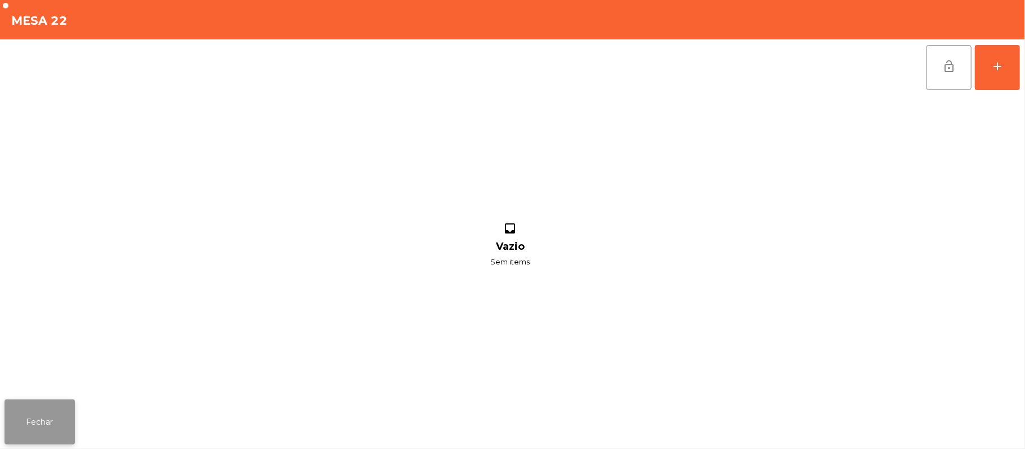
click at [14, 428] on button "Fechar" at bounding box center [40, 422] width 70 height 45
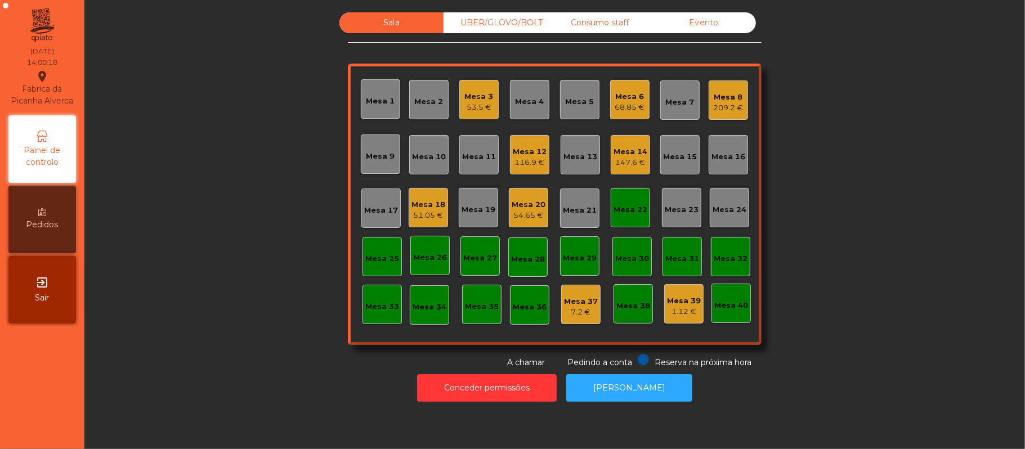
click at [628, 217] on div "Mesa 22" at bounding box center [630, 207] width 39 height 39
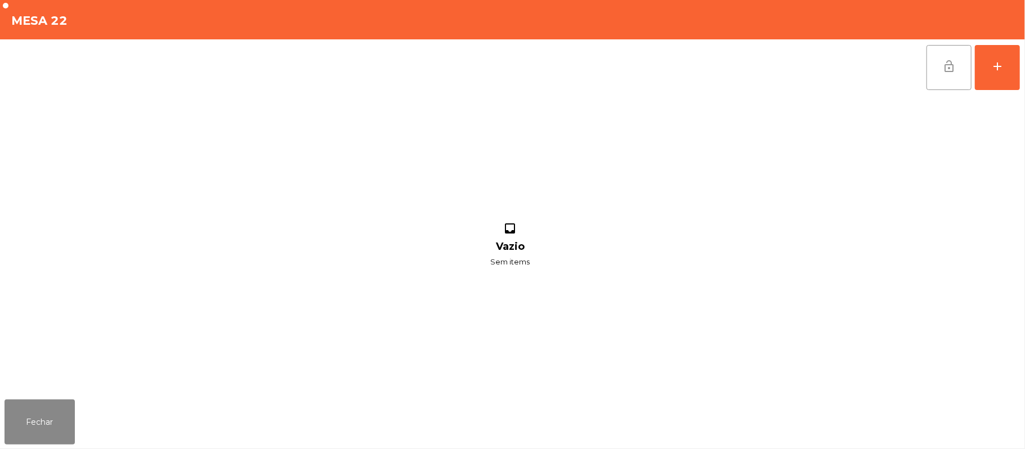
click at [969, 72] on button "lock_open" at bounding box center [948, 67] width 45 height 45
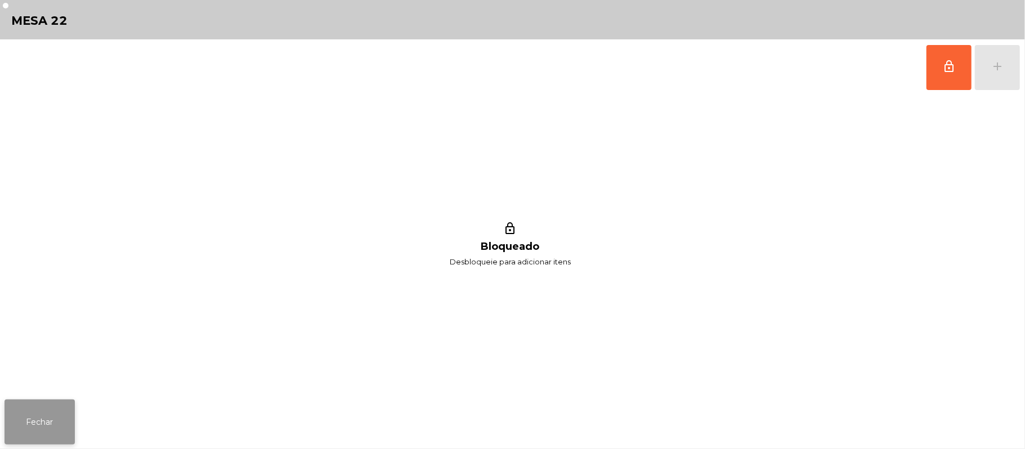
click at [11, 427] on button "Fechar" at bounding box center [40, 422] width 70 height 45
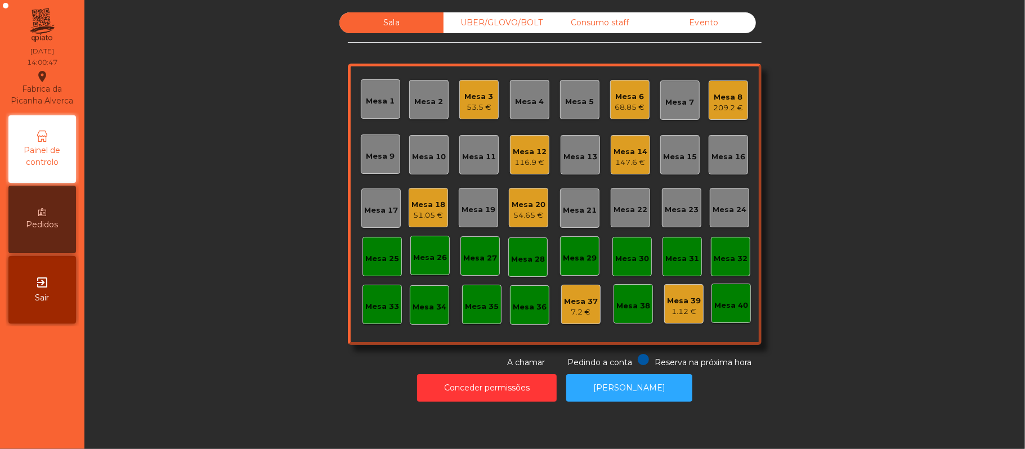
click at [611, 199] on div "Mesa 22" at bounding box center [630, 207] width 39 height 39
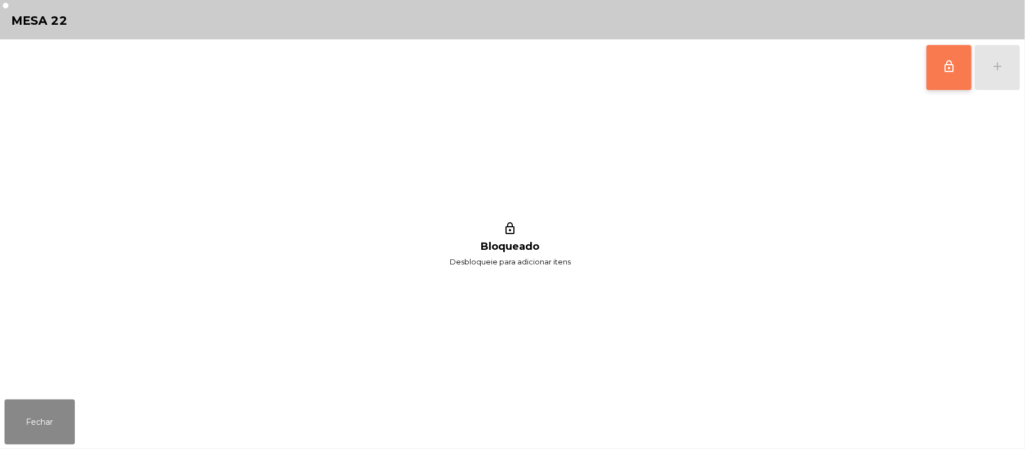
click at [939, 78] on button "lock_outline" at bounding box center [948, 67] width 45 height 45
click at [995, 62] on div "lock_outline add" at bounding box center [973, 67] width 95 height 56
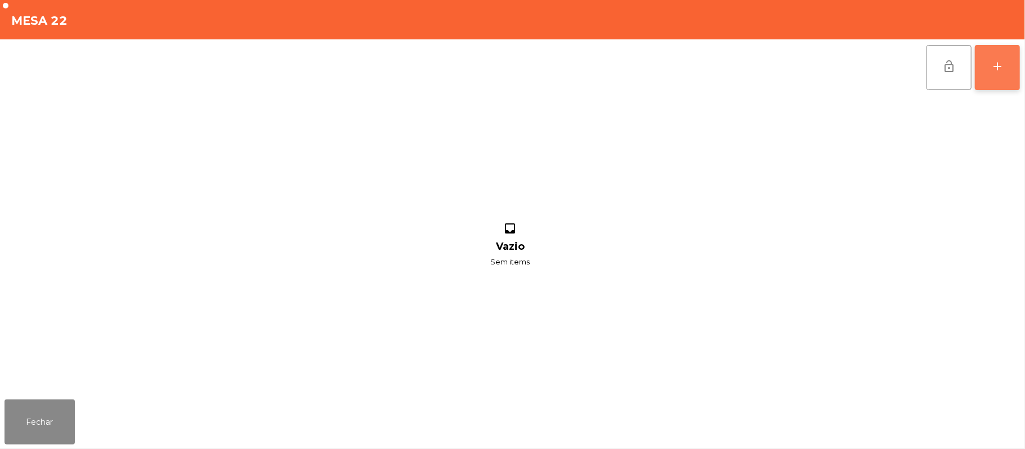
click at [1012, 73] on button "add" at bounding box center [997, 67] width 45 height 45
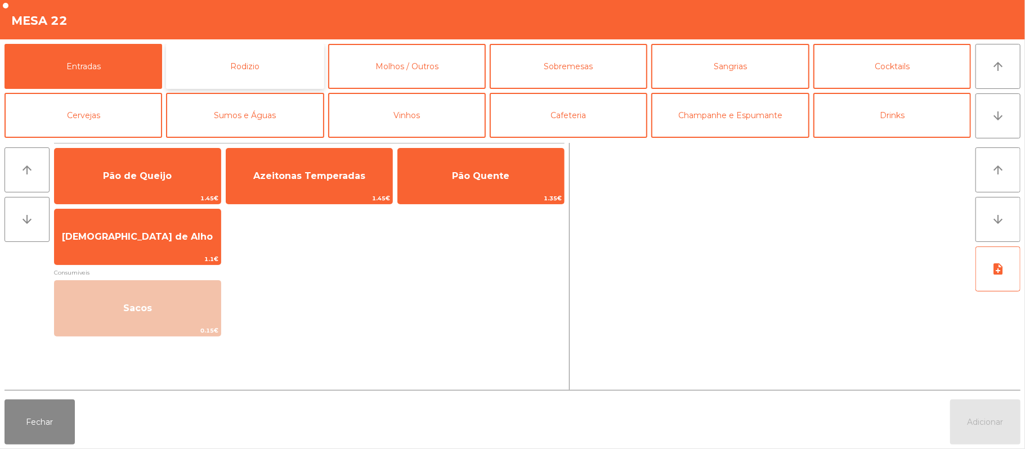
click at [290, 82] on button "Rodizio" at bounding box center [245, 66] width 158 height 45
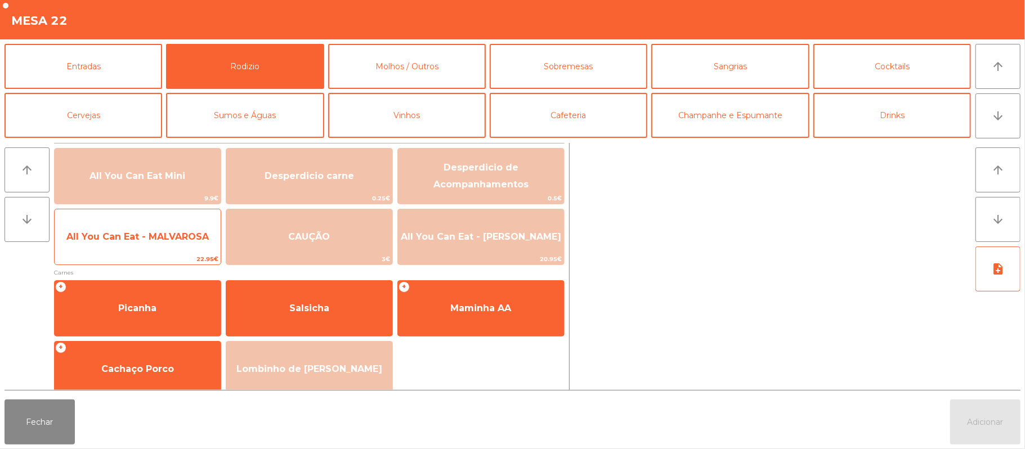
click at [158, 252] on span "All You Can Eat - MALVAROSA" at bounding box center [138, 237] width 166 height 30
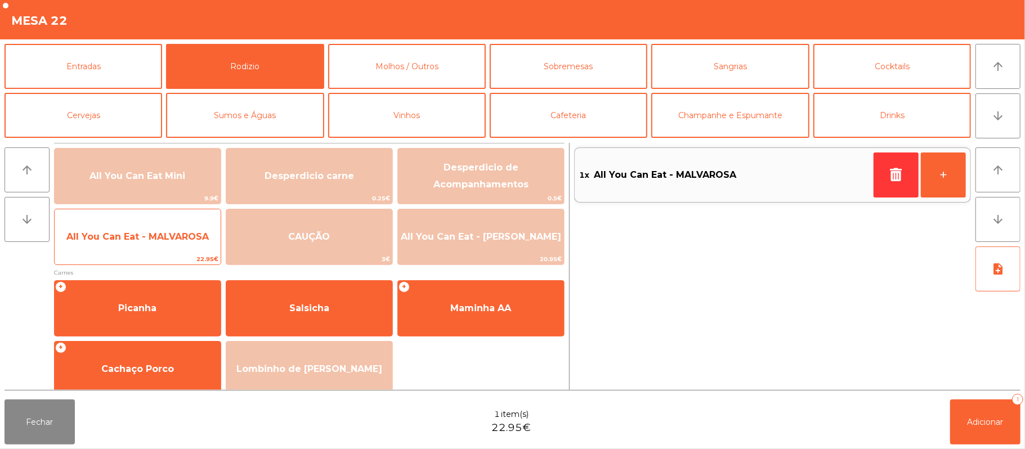
click at [163, 254] on span "22.95€" at bounding box center [138, 259] width 166 height 11
click at [167, 248] on span "All You Can Eat - MALVAROSA" at bounding box center [138, 237] width 166 height 30
click at [168, 250] on span "All You Can Eat - MALVAROSA" at bounding box center [138, 237] width 166 height 30
click at [162, 250] on span "All You Can Eat - MALVAROSA" at bounding box center [138, 237] width 166 height 30
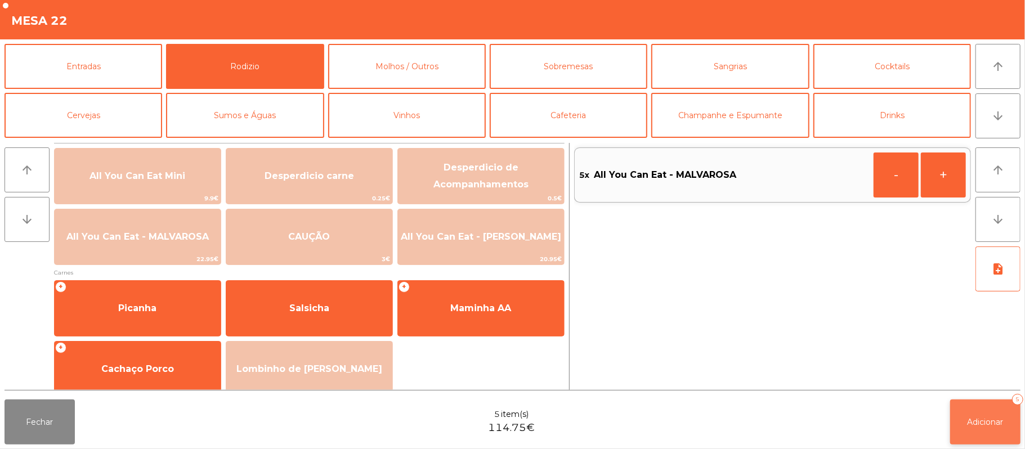
click at [980, 422] on span "Adicionar" at bounding box center [985, 422] width 36 height 10
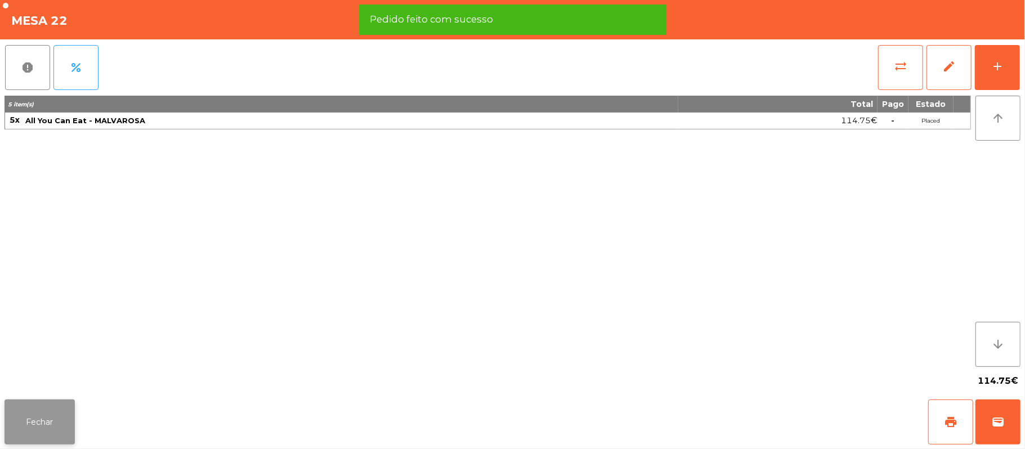
click at [56, 419] on button "Fechar" at bounding box center [40, 422] width 70 height 45
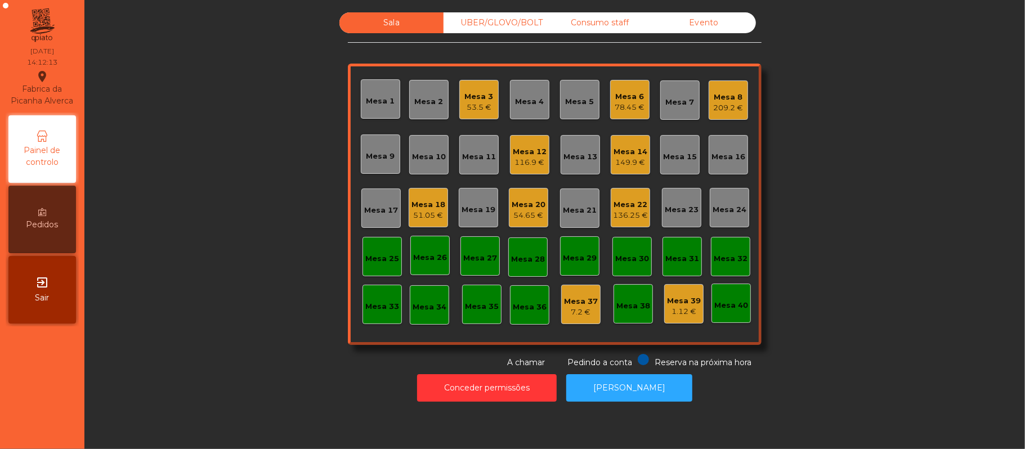
click at [486, 160] on div "Mesa 11" at bounding box center [479, 156] width 34 height 11
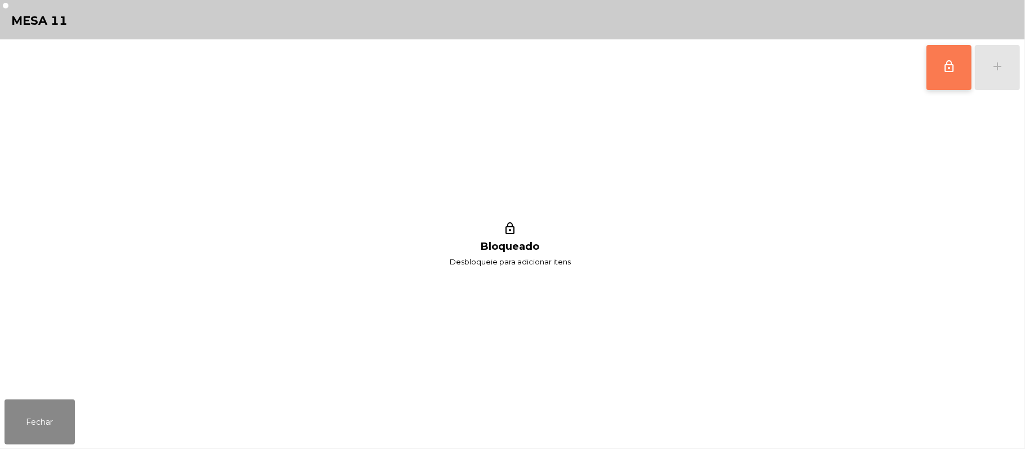
click at [944, 73] on button "lock_outline" at bounding box center [948, 67] width 45 height 45
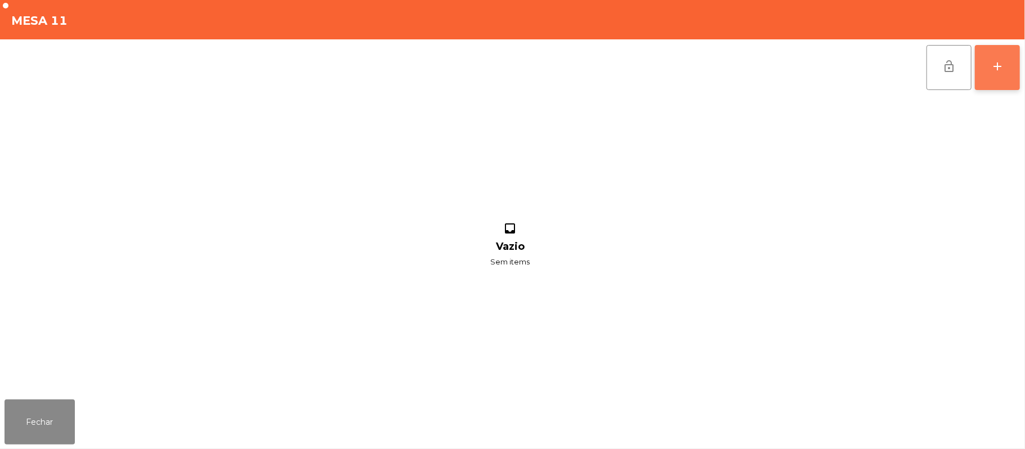
click at [994, 71] on div "add" at bounding box center [998, 67] width 14 height 14
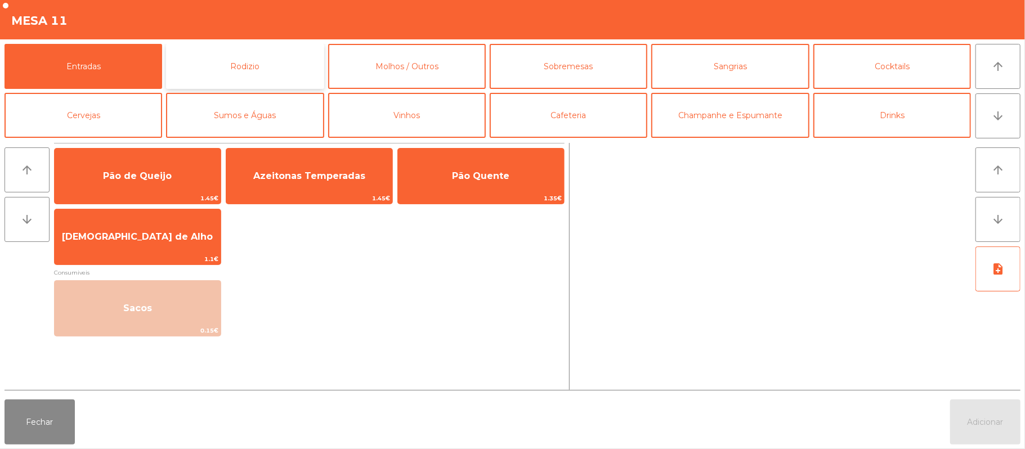
click at [275, 75] on button "Rodizio" at bounding box center [245, 66] width 158 height 45
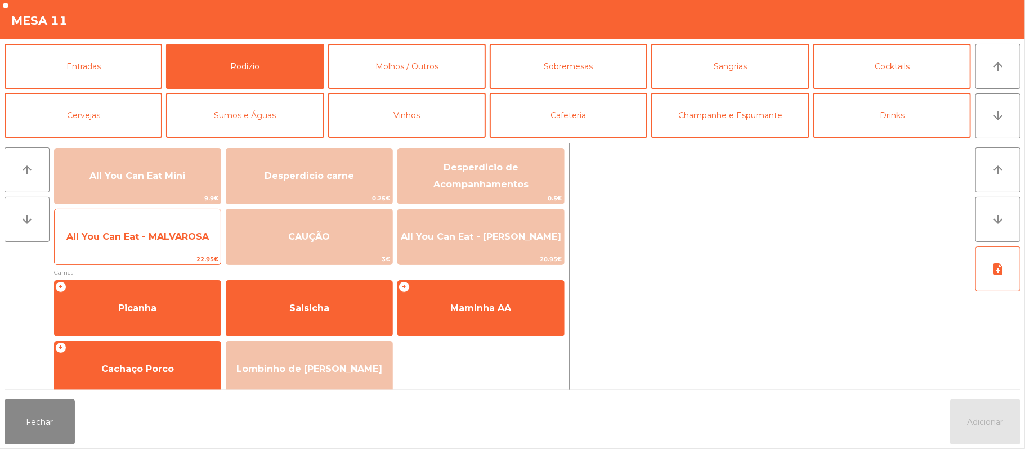
click at [186, 236] on span "All You Can Eat - MALVAROSA" at bounding box center [137, 236] width 142 height 11
click at [187, 241] on span "All You Can Eat - MALVAROSA" at bounding box center [137, 236] width 142 height 11
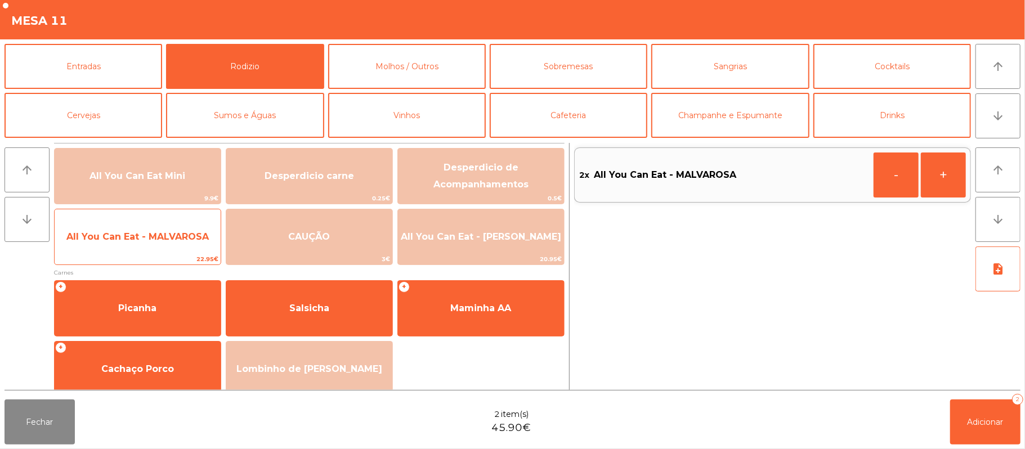
click at [185, 241] on span "All You Can Eat - MALVAROSA" at bounding box center [137, 236] width 142 height 11
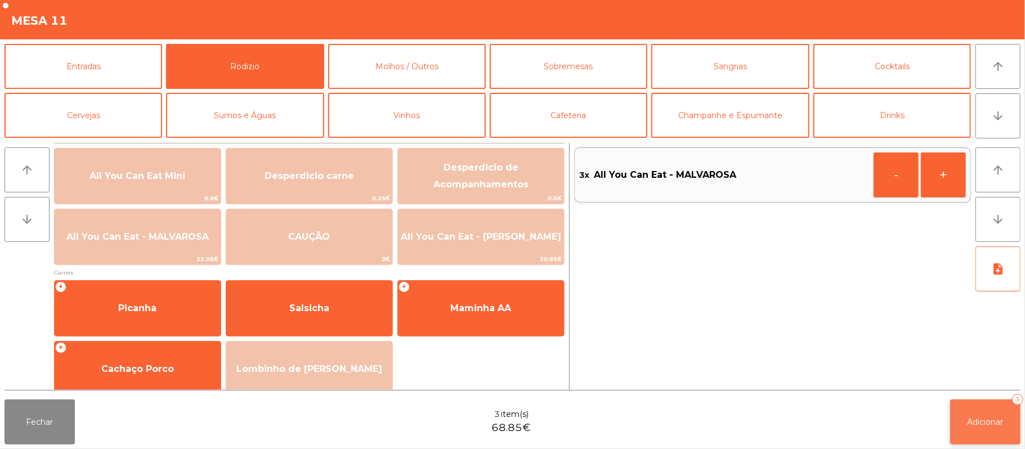
click at [978, 421] on span "Adicionar" at bounding box center [985, 422] width 36 height 10
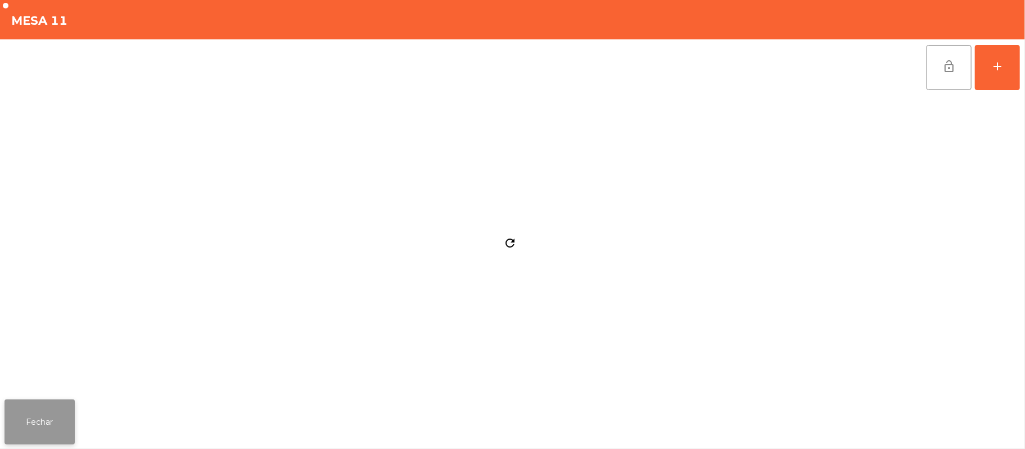
click at [16, 429] on button "Fechar" at bounding box center [40, 422] width 70 height 45
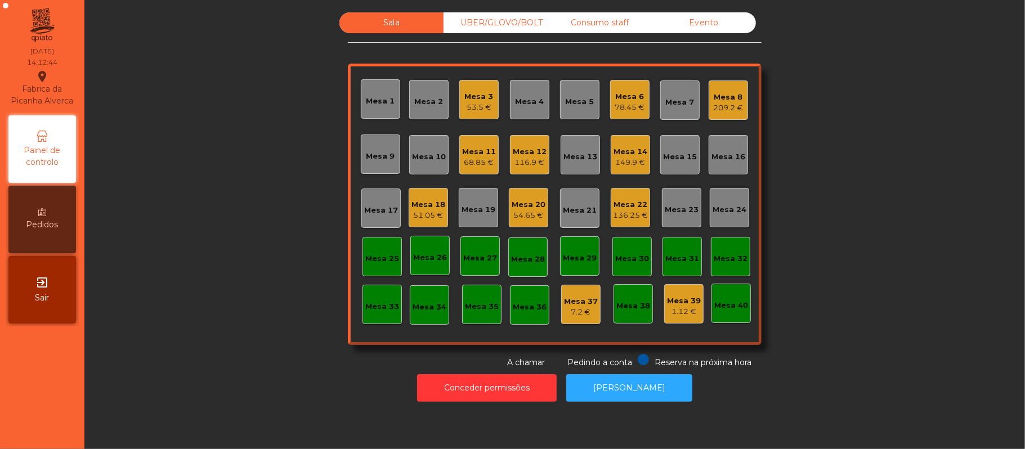
click at [532, 114] on div "Mesa 4" at bounding box center [529, 99] width 39 height 39
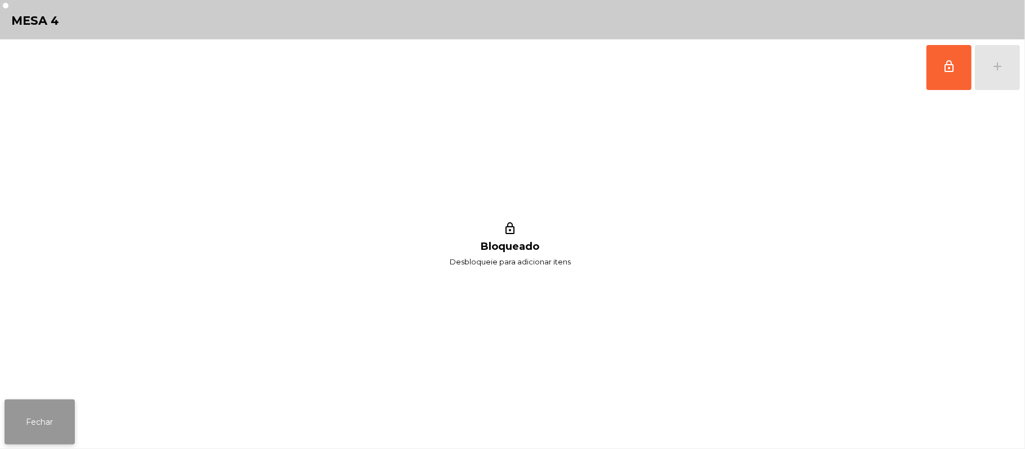
click at [39, 422] on button "Fechar" at bounding box center [40, 422] width 70 height 45
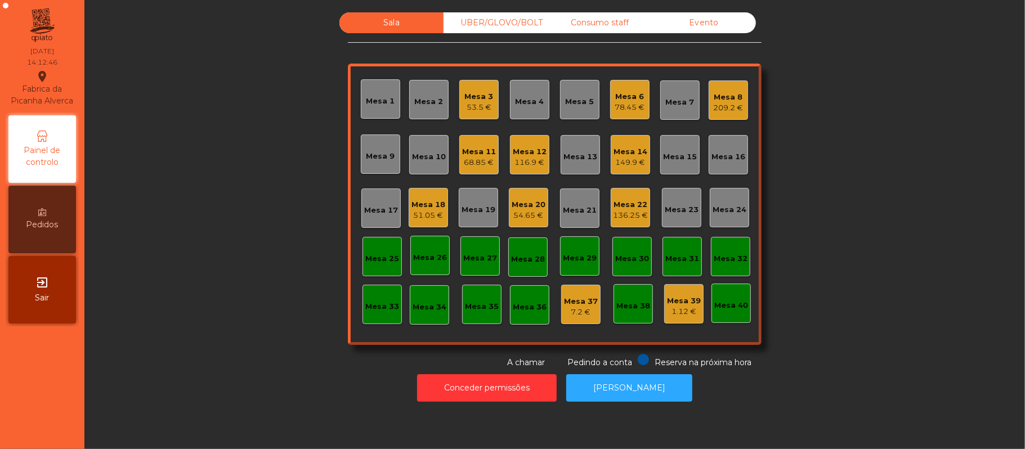
click at [577, 99] on div "Mesa 5" at bounding box center [580, 101] width 29 height 11
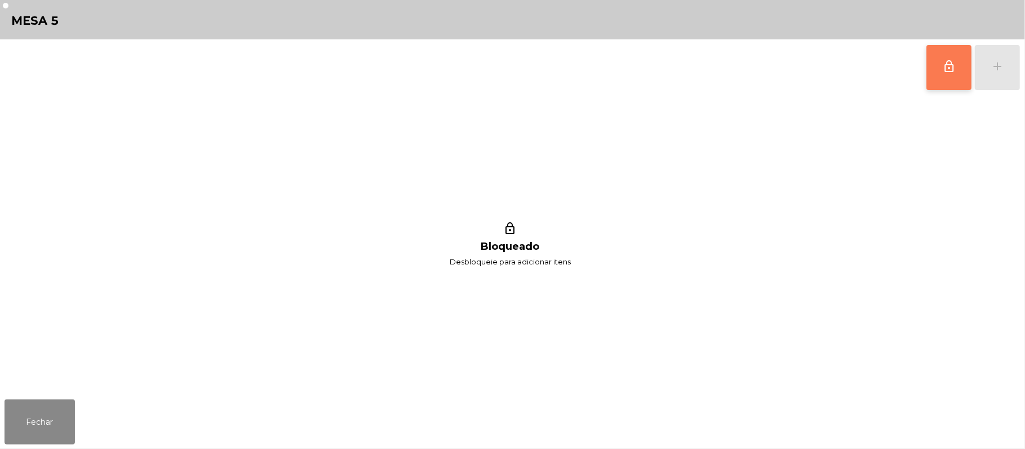
click at [944, 78] on button "lock_outline" at bounding box center [948, 67] width 45 height 45
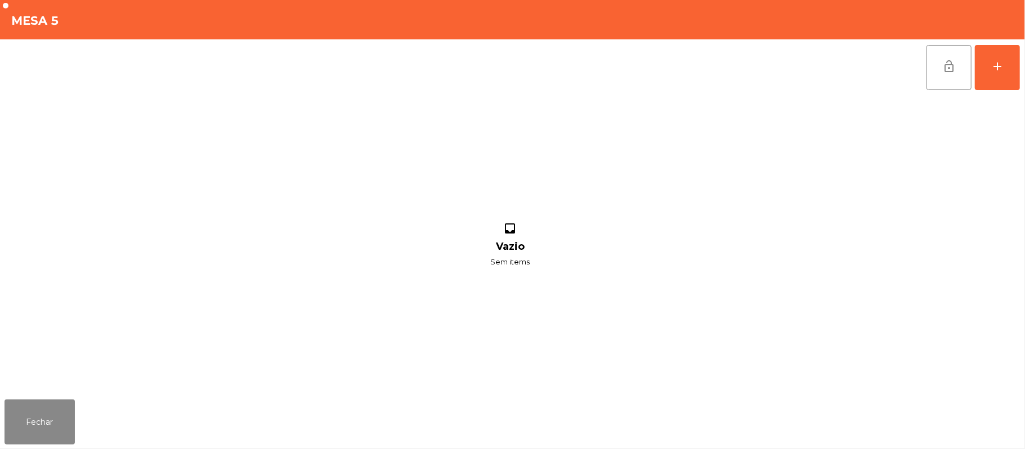
click at [1023, 66] on div "lock_open add inbox Vazio Sem items" at bounding box center [512, 217] width 1025 height 356
click at [998, 79] on button "add" at bounding box center [997, 67] width 45 height 45
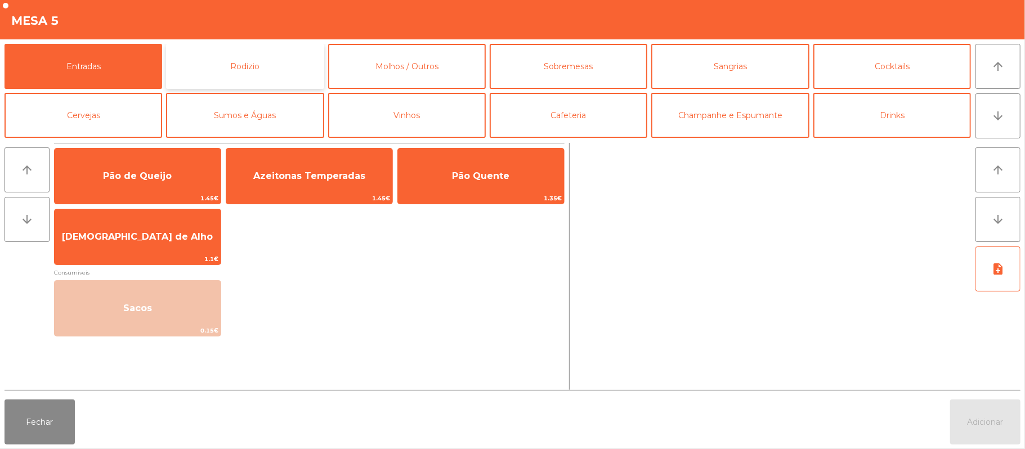
click at [243, 57] on button "Rodizio" at bounding box center [245, 66] width 158 height 45
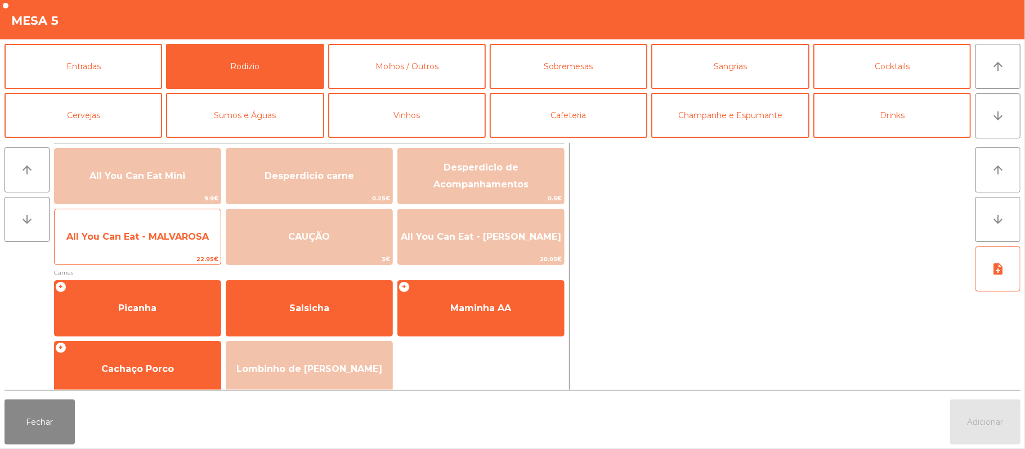
click at [136, 241] on span "All You Can Eat - MALVAROSA" at bounding box center [137, 236] width 142 height 11
click at [140, 241] on span "All You Can Eat - MALVAROSA" at bounding box center [137, 236] width 142 height 11
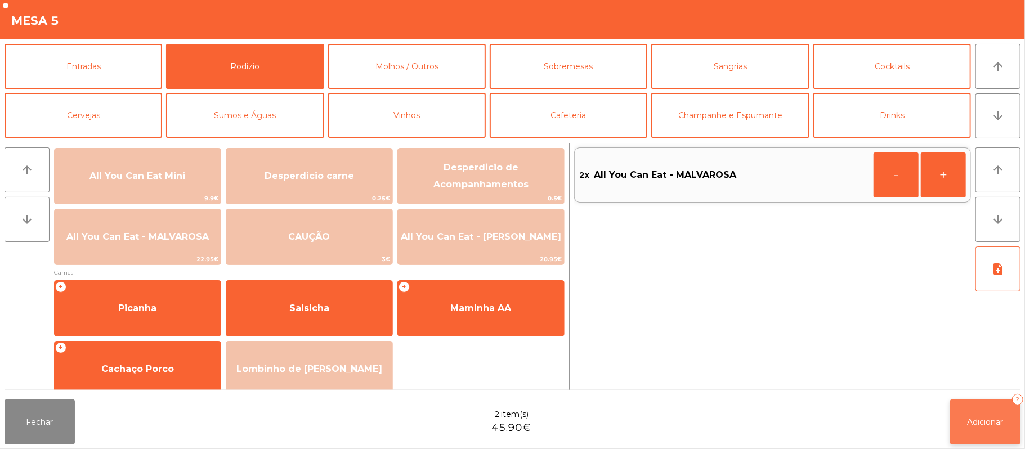
click at [968, 405] on button "Adicionar 2" at bounding box center [985, 422] width 70 height 45
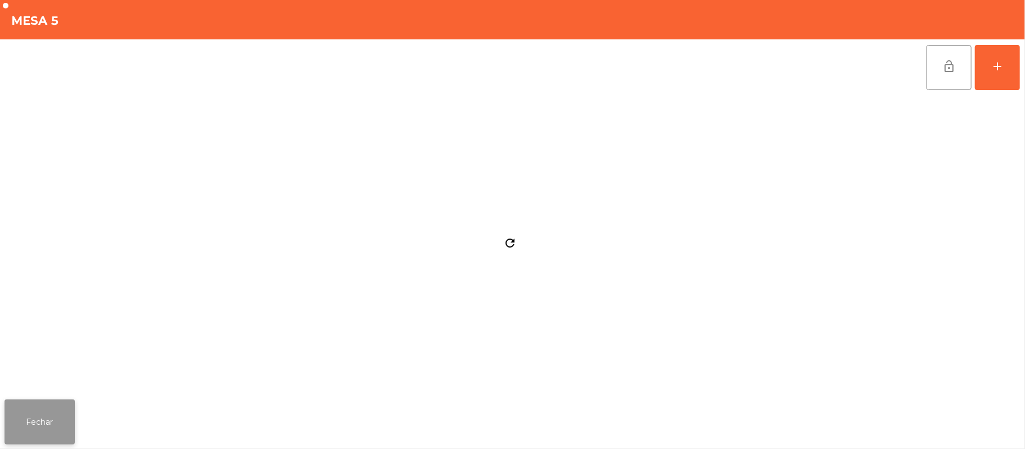
click at [34, 417] on button "Fechar" at bounding box center [40, 422] width 70 height 45
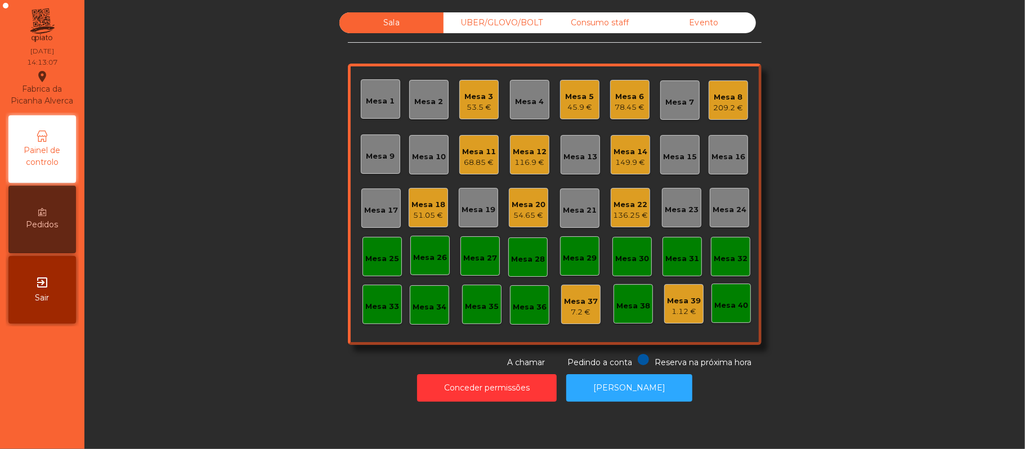
click at [629, 157] on div "149.9 €" at bounding box center [630, 162] width 34 height 11
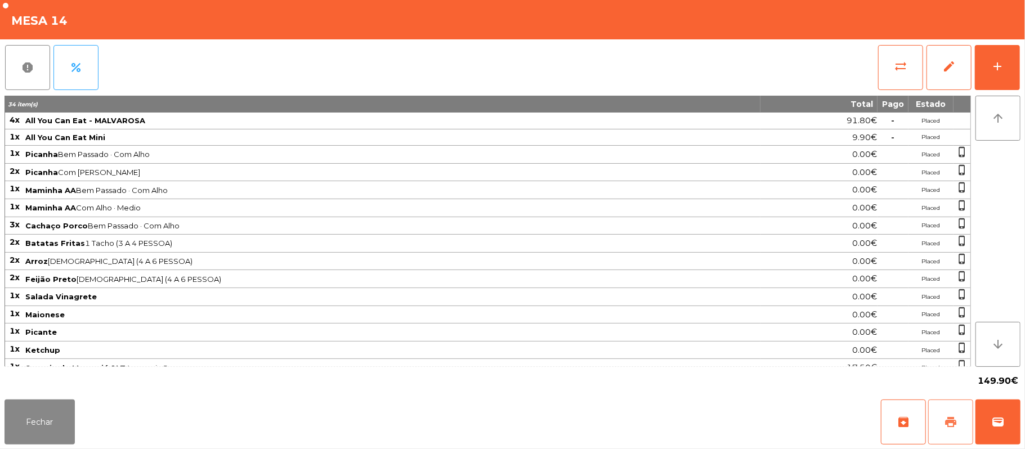
click at [957, 427] on button "print" at bounding box center [950, 422] width 45 height 45
click at [36, 416] on button "Fechar" at bounding box center [40, 422] width 70 height 45
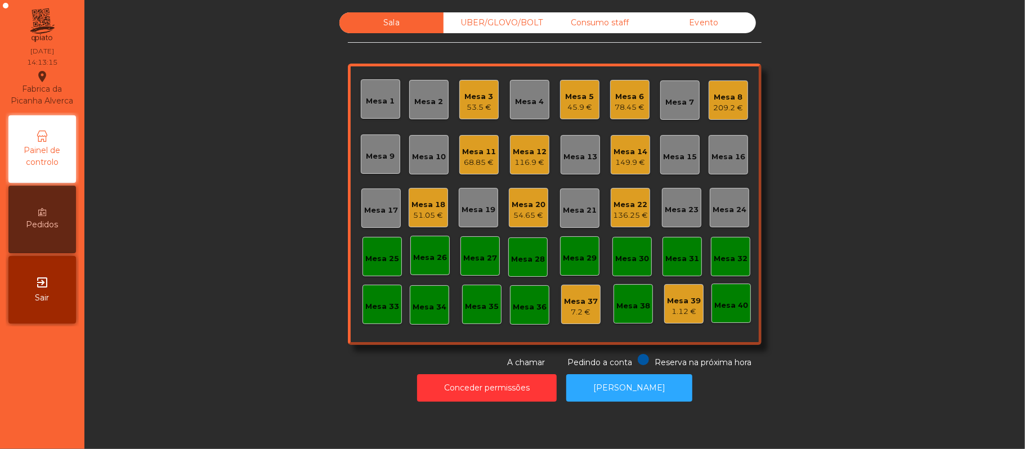
click at [629, 153] on div "Mesa 14" at bounding box center [630, 151] width 34 height 11
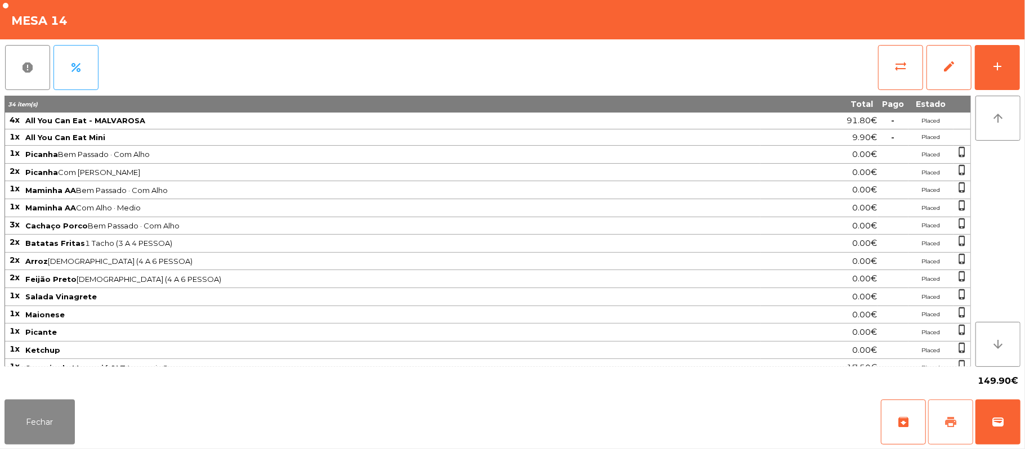
click at [941, 406] on button "print" at bounding box center [950, 422] width 45 height 45
click at [1016, 424] on button "wallet" at bounding box center [997, 422] width 45 height 45
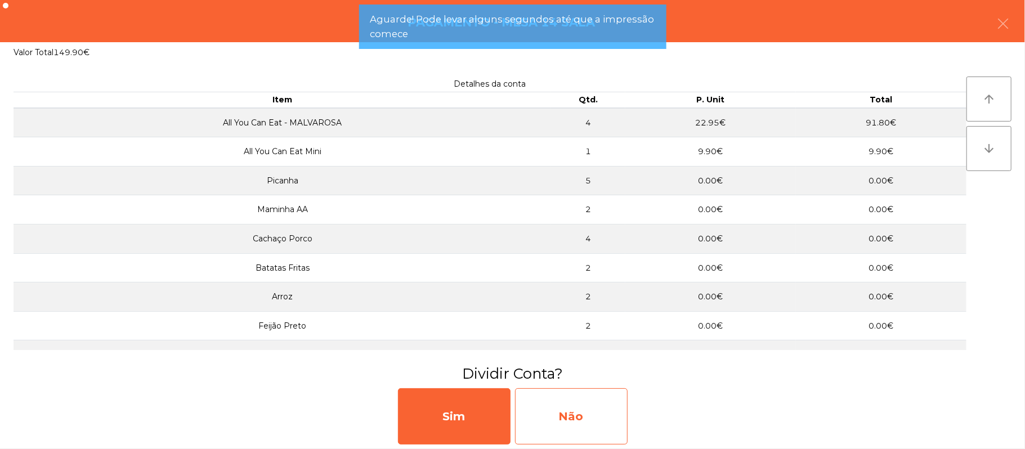
click at [565, 412] on div "Não" at bounding box center [571, 416] width 113 height 56
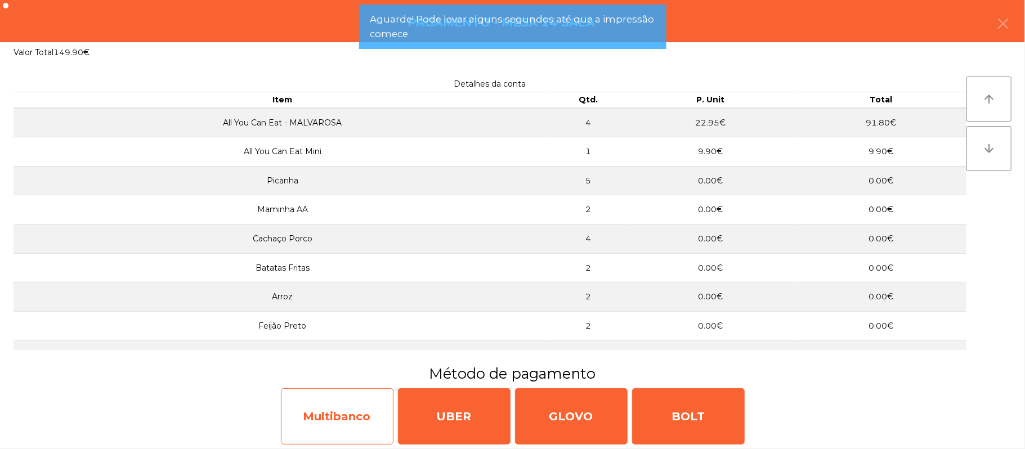
click at [338, 424] on div "Multibanco" at bounding box center [337, 416] width 113 height 56
select select "**"
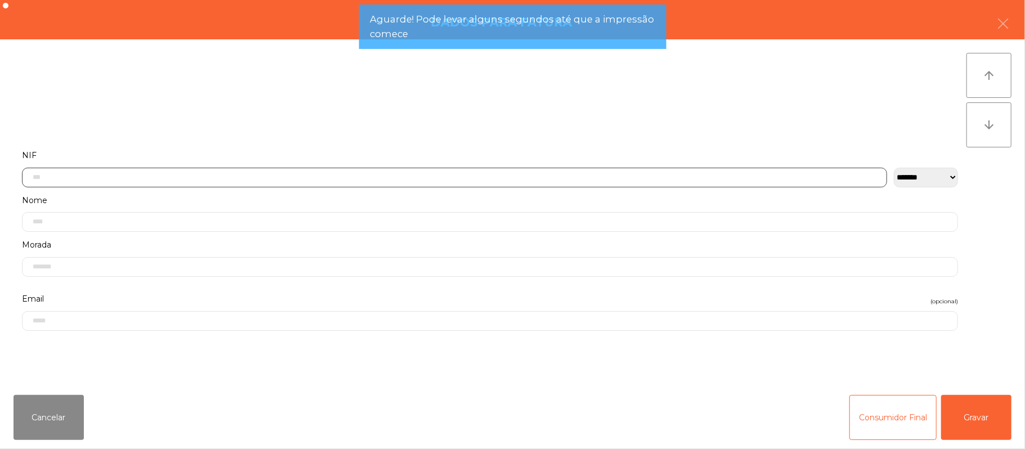
click at [332, 178] on input "text" at bounding box center [454, 178] width 865 height 20
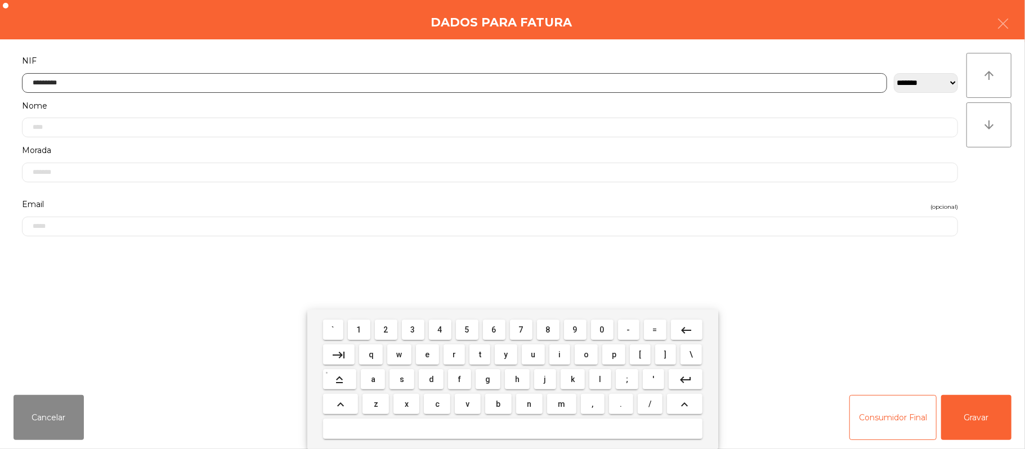
type input "*********"
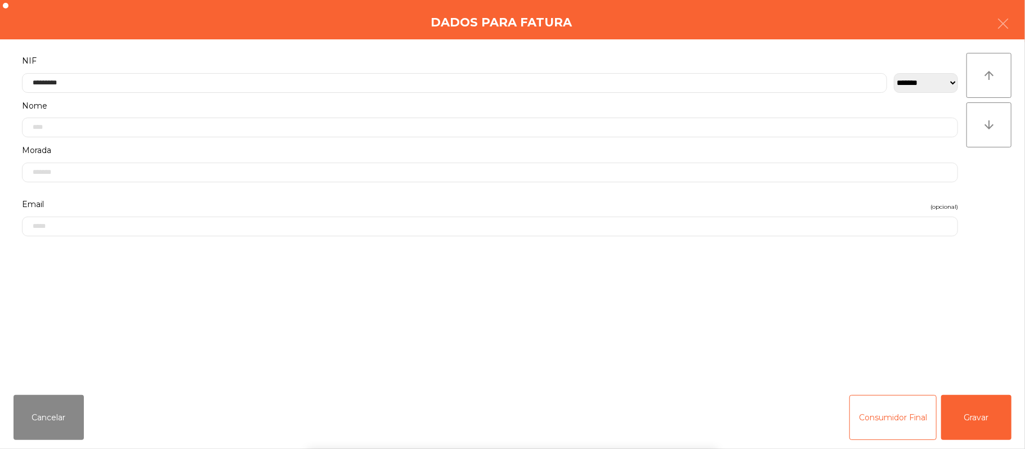
click at [985, 418] on div "` 1 2 3 4 5 6 7 8 9 0 - = keyboard_backspace keyboard_tab q w e r t y u i o p […" at bounding box center [512, 380] width 1025 height 140
click at [987, 409] on button "Gravar" at bounding box center [976, 417] width 70 height 45
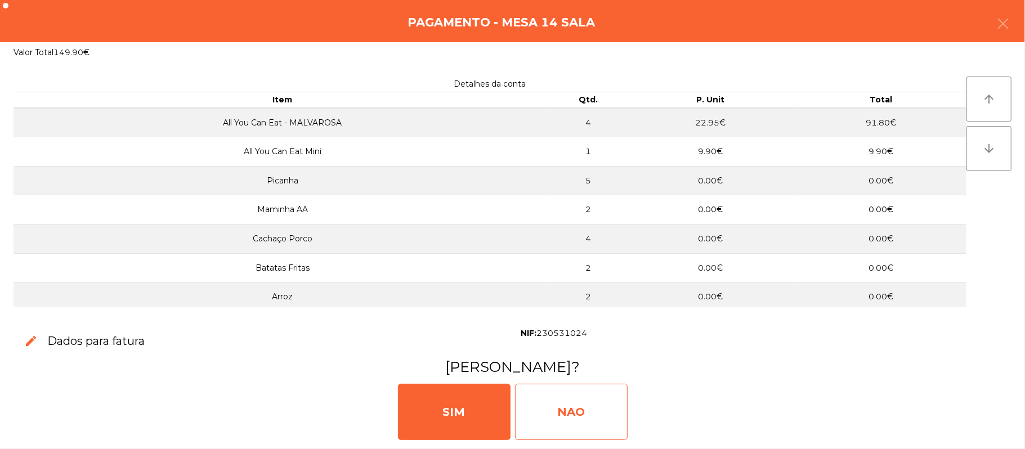
click at [579, 403] on div "NAO" at bounding box center [571, 412] width 113 height 56
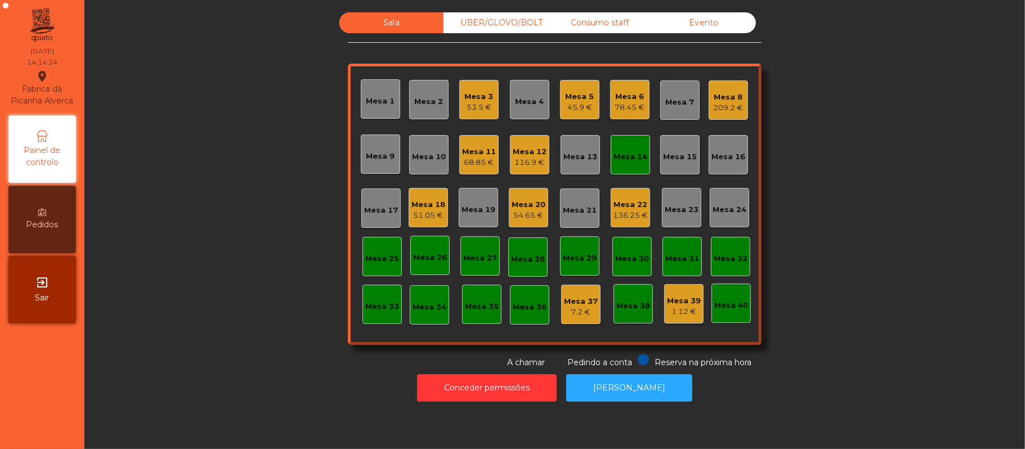
click at [620, 158] on div "Mesa 14" at bounding box center [630, 156] width 34 height 11
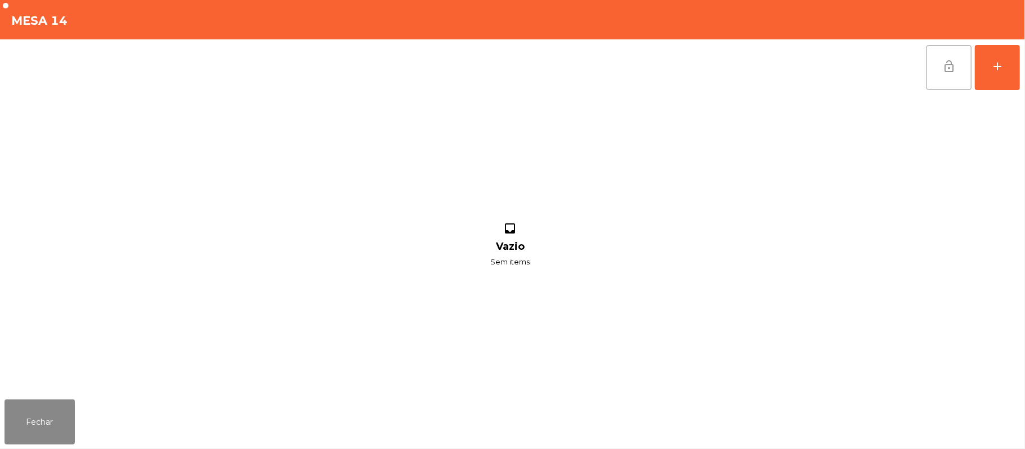
click at [942, 75] on button "lock_open" at bounding box center [948, 67] width 45 height 45
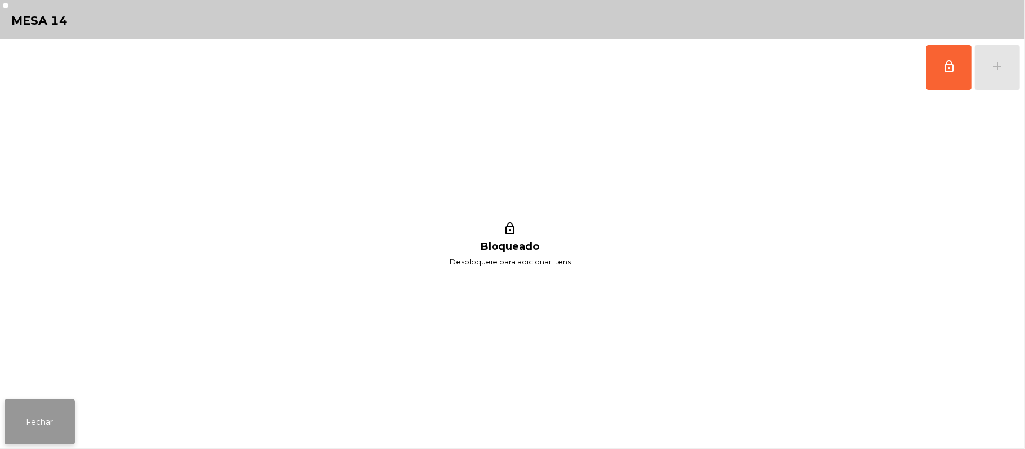
click at [55, 429] on button "Fechar" at bounding box center [40, 422] width 70 height 45
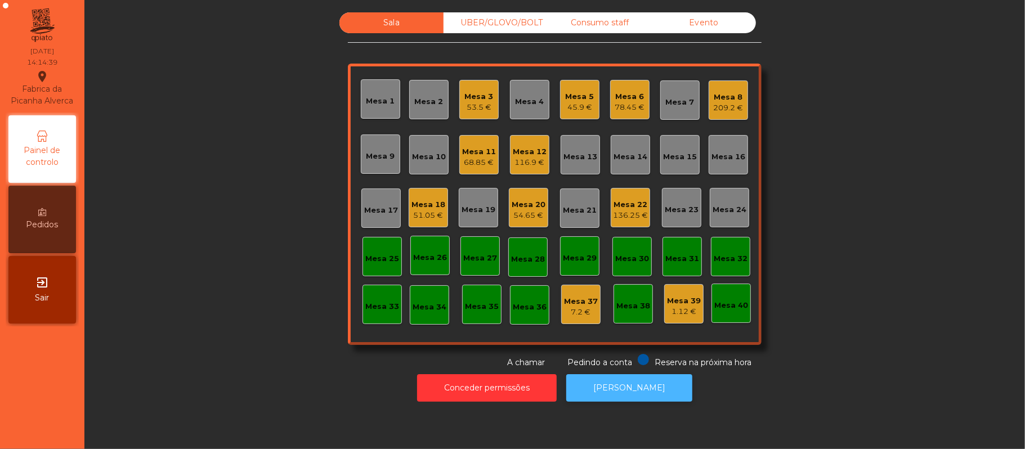
click at [616, 377] on button "[PERSON_NAME]" at bounding box center [629, 388] width 126 height 28
click at [714, 104] on div "209.2 €" at bounding box center [729, 107] width 30 height 11
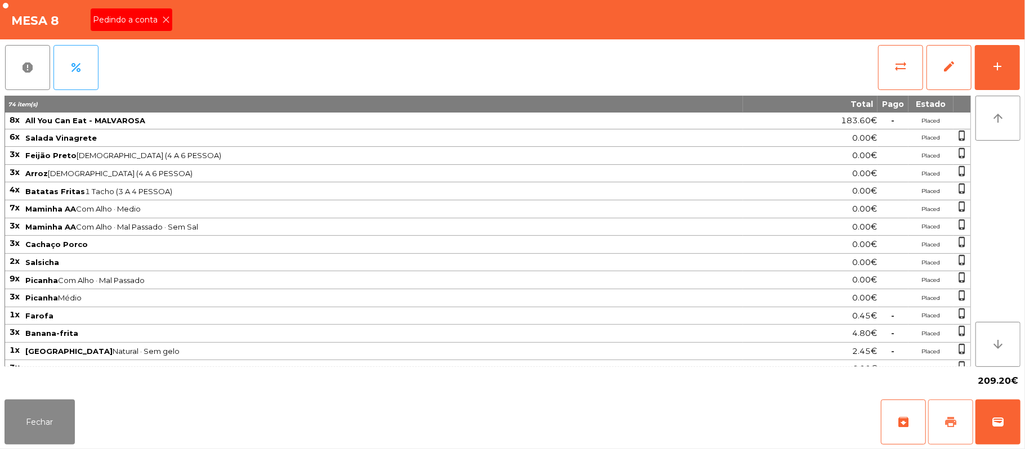
click at [951, 426] on span "print" at bounding box center [951, 422] width 14 height 14
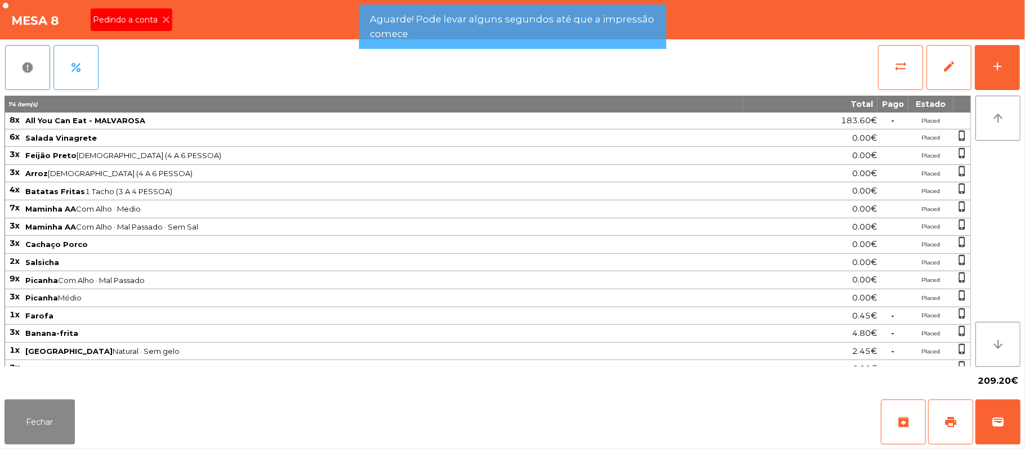
click at [165, 19] on icon at bounding box center [166, 20] width 8 height 8
click at [35, 444] on button "Fechar" at bounding box center [40, 422] width 70 height 45
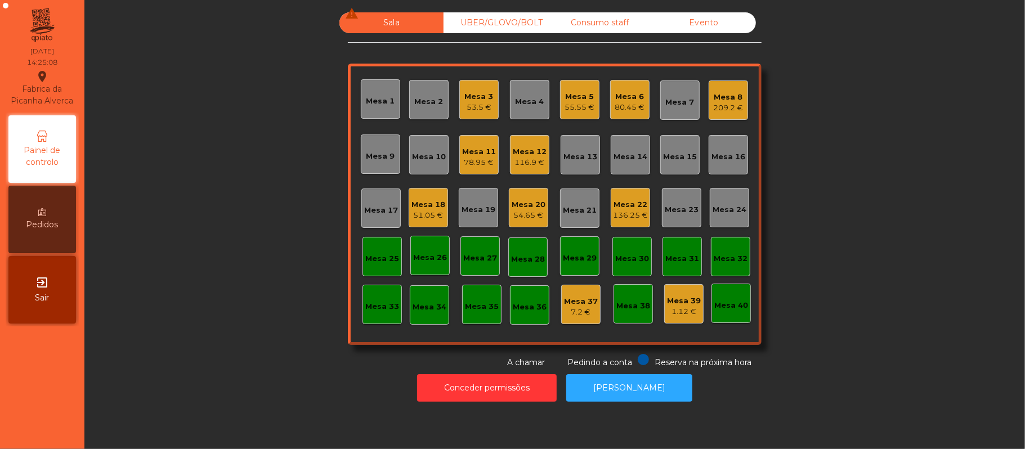
click at [469, 98] on div "Mesa 3" at bounding box center [479, 96] width 29 height 11
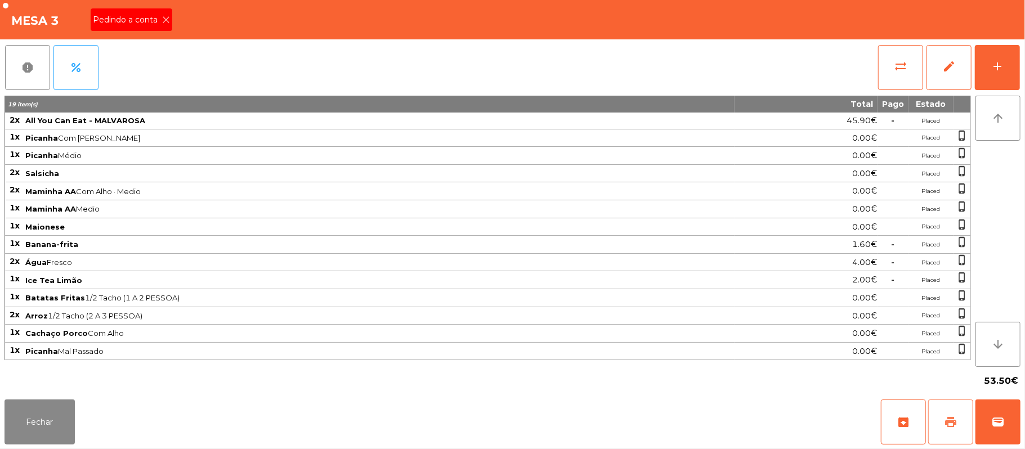
click at [957, 423] on button "print" at bounding box center [950, 422] width 45 height 45
click at [165, 19] on icon at bounding box center [166, 20] width 8 height 8
click at [38, 422] on button "Fechar" at bounding box center [40, 422] width 70 height 45
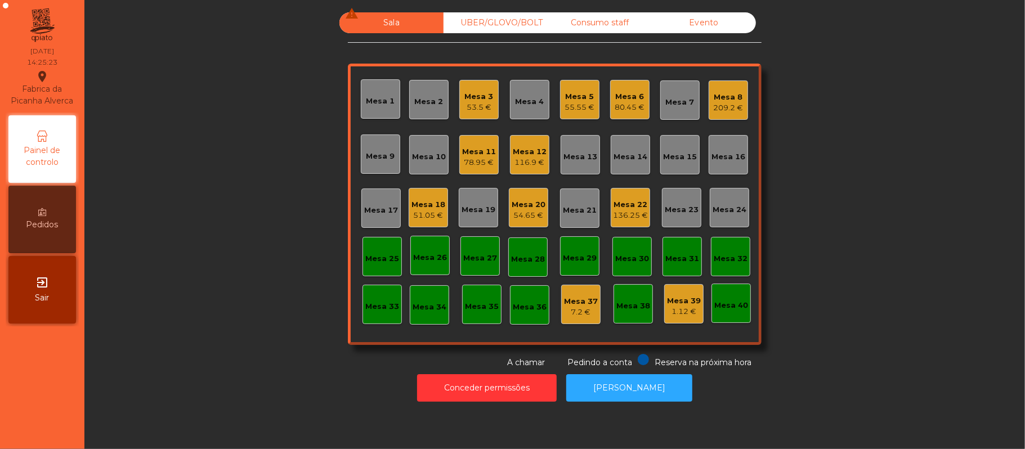
click at [530, 204] on div "Mesa 20" at bounding box center [529, 204] width 34 height 11
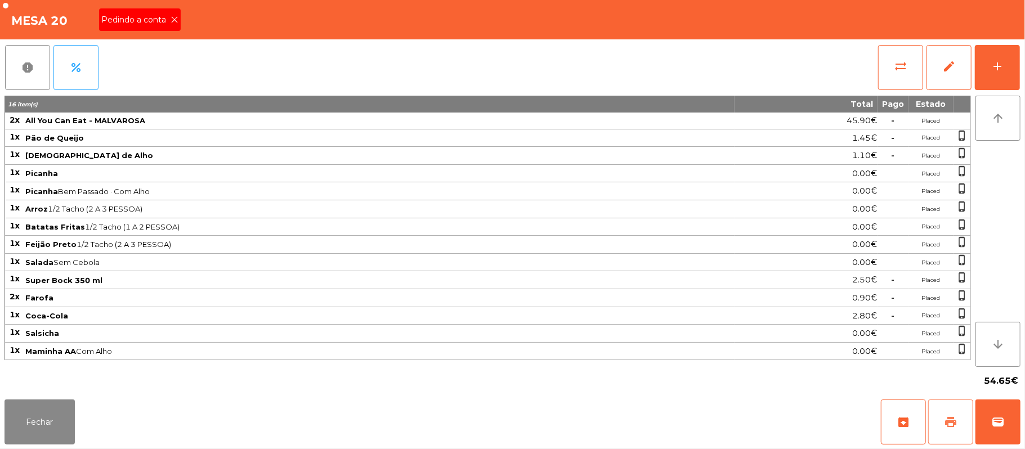
click at [942, 410] on button "print" at bounding box center [950, 422] width 45 height 45
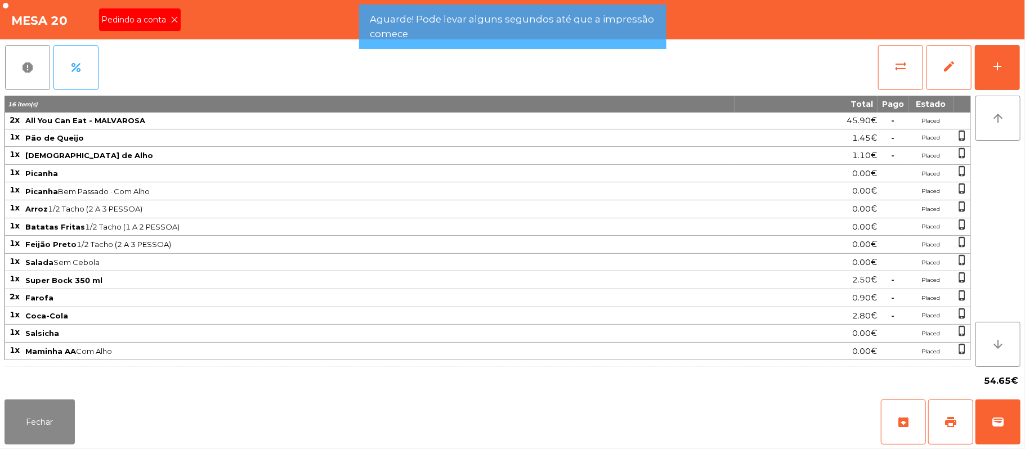
click at [174, 19] on icon at bounding box center [175, 20] width 8 height 8
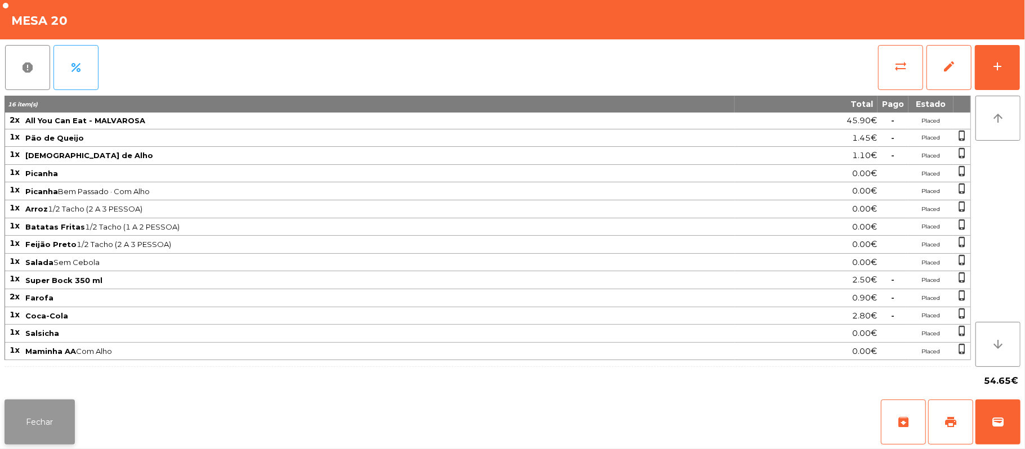
click at [64, 440] on button "Fechar" at bounding box center [40, 422] width 70 height 45
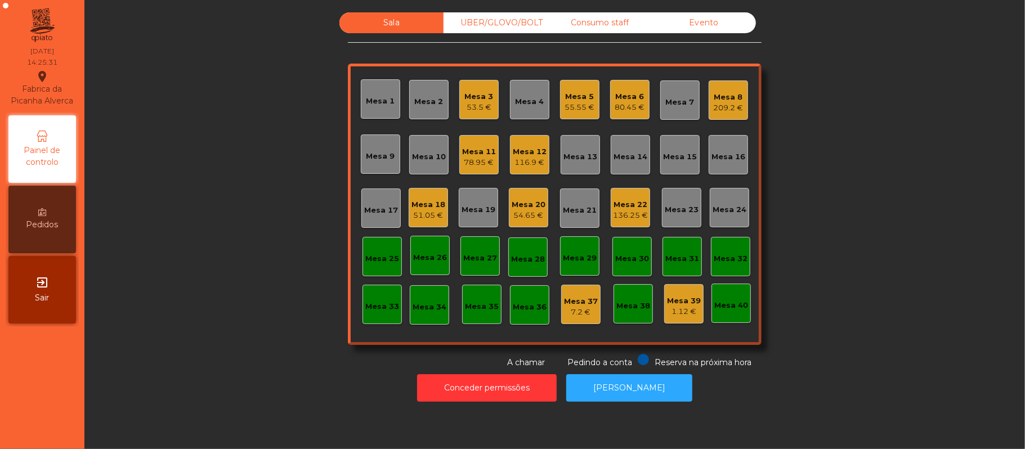
click at [431, 208] on div "Mesa 18" at bounding box center [428, 204] width 34 height 11
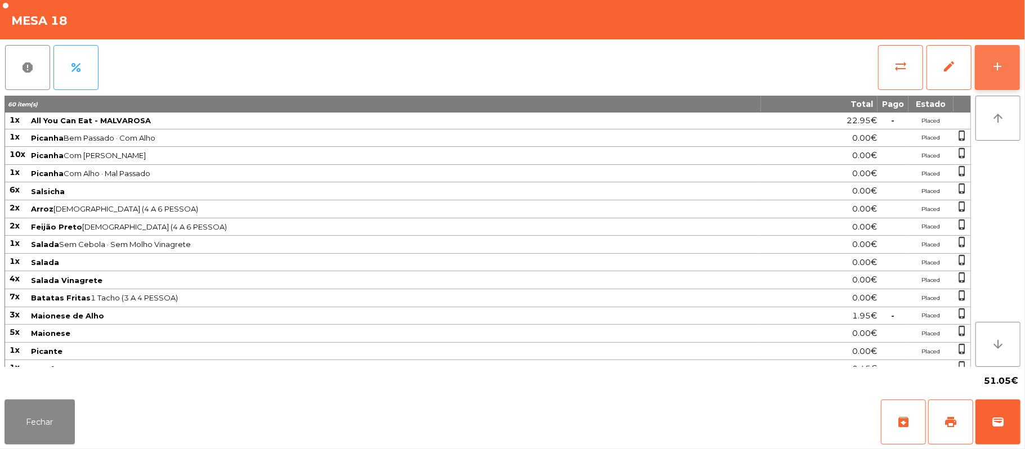
click at [996, 56] on button "add" at bounding box center [997, 67] width 45 height 45
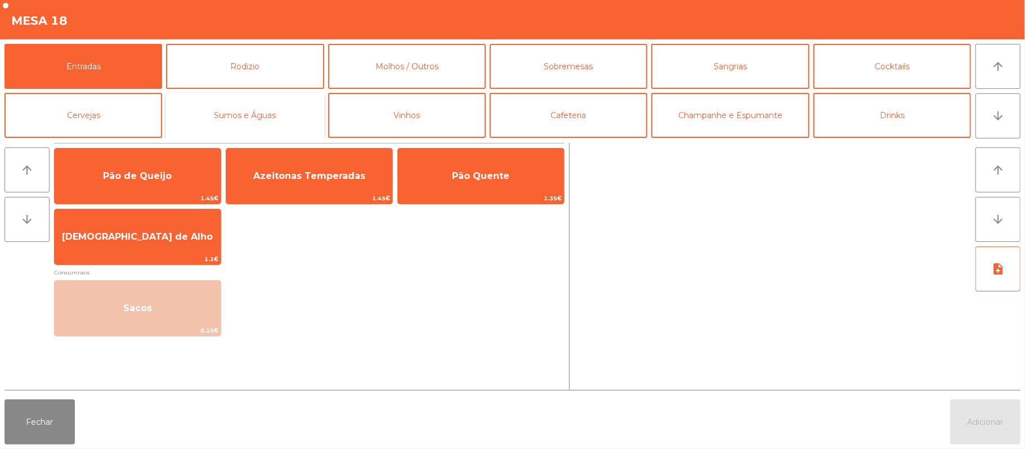
click at [241, 127] on button "Sumos e Águas" at bounding box center [245, 115] width 158 height 45
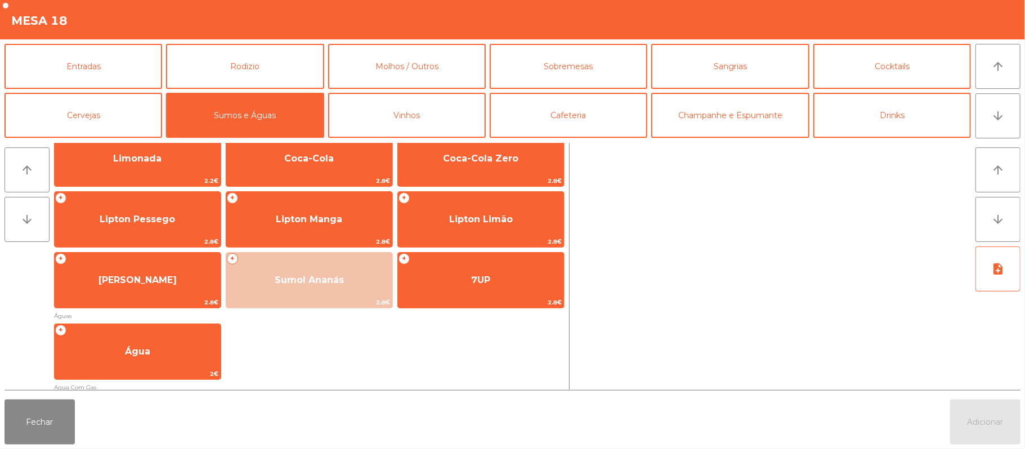
scroll to position [179, 0]
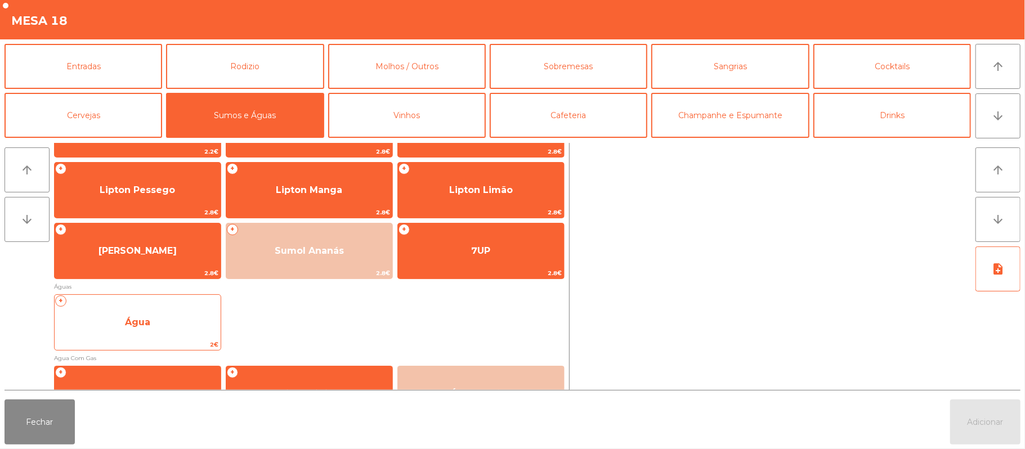
click at [207, 332] on span "Água" at bounding box center [138, 322] width 166 height 30
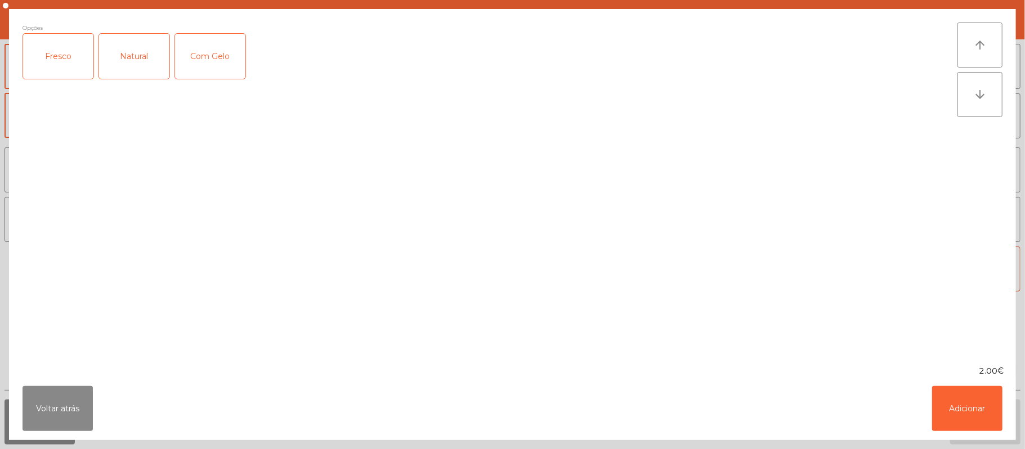
click at [60, 63] on div "Fresco" at bounding box center [58, 56] width 70 height 45
click at [971, 418] on button "Adicionar" at bounding box center [967, 408] width 70 height 45
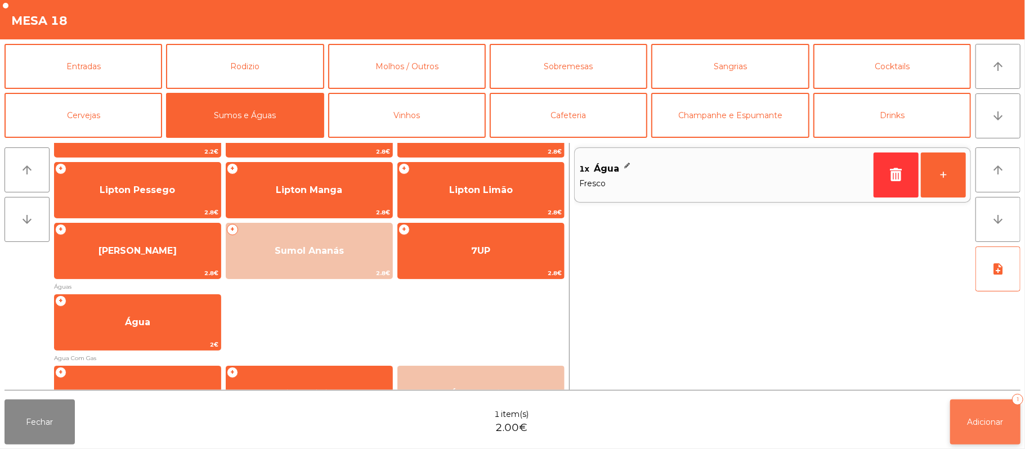
click at [993, 413] on button "Adicionar 1" at bounding box center [985, 422] width 70 height 45
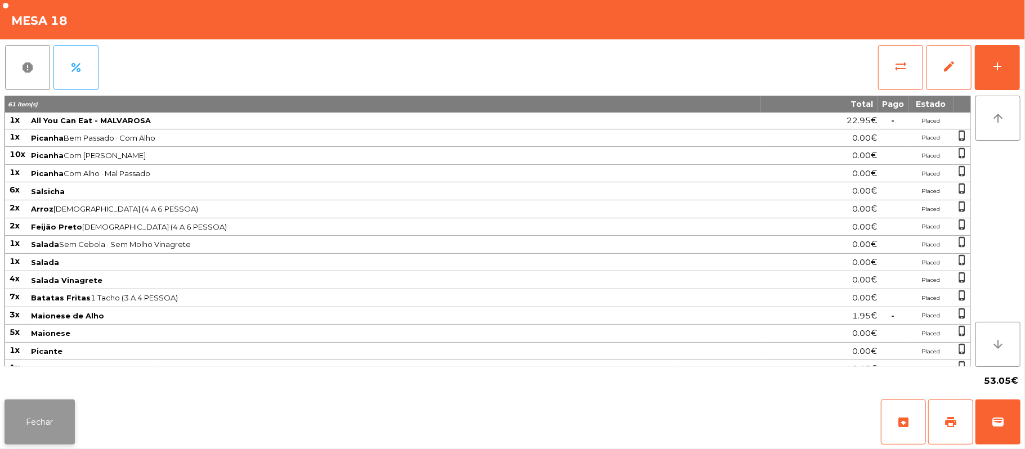
click at [7, 438] on button "Fechar" at bounding box center [40, 422] width 70 height 45
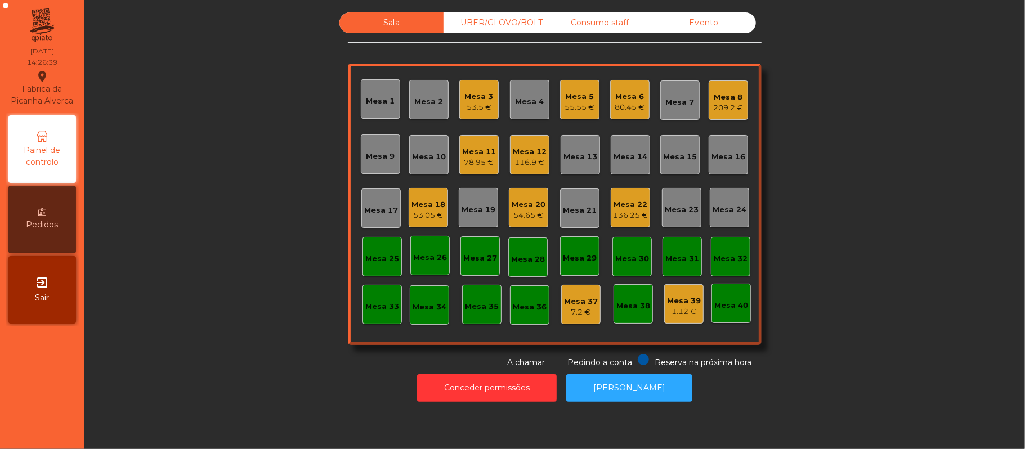
click at [468, 91] on div "Mesa 3" at bounding box center [479, 96] width 29 height 11
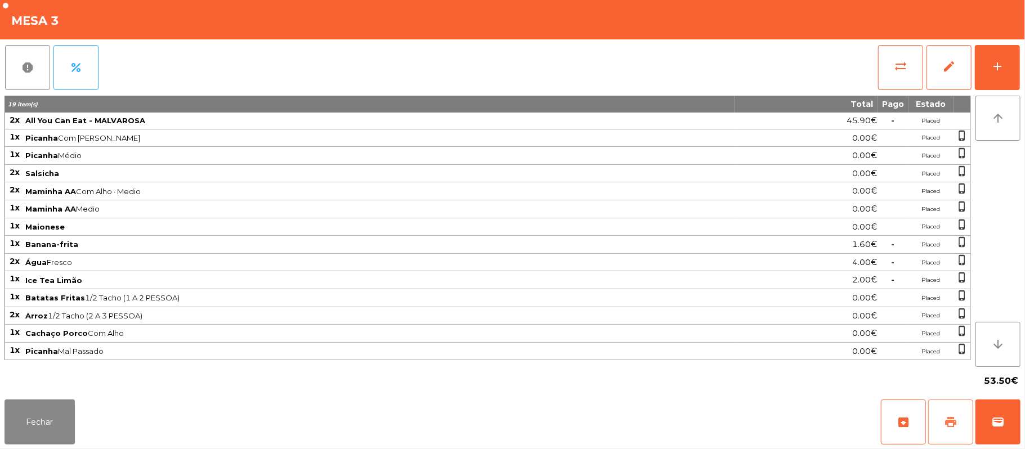
click at [956, 417] on span "print" at bounding box center [951, 422] width 14 height 14
click at [905, 68] on span "sync_alt" at bounding box center [901, 67] width 14 height 14
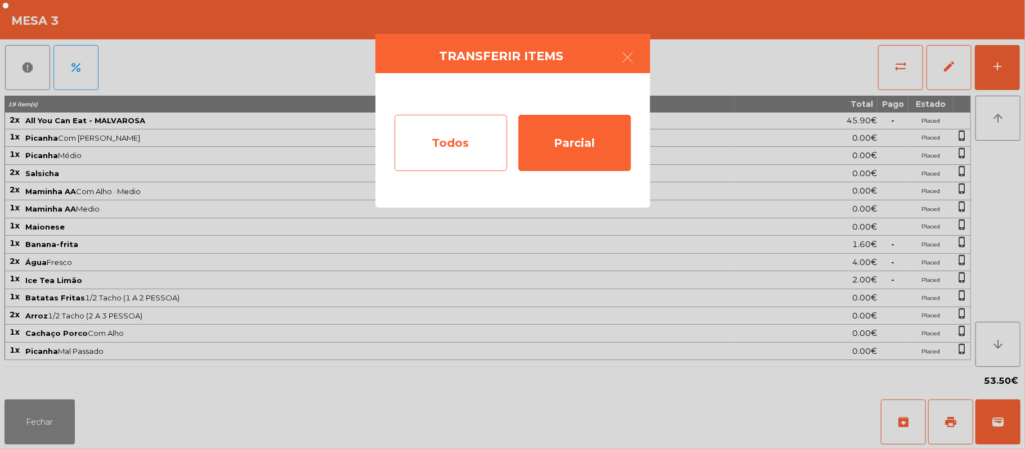
click at [483, 138] on div "Todos" at bounding box center [451, 143] width 113 height 56
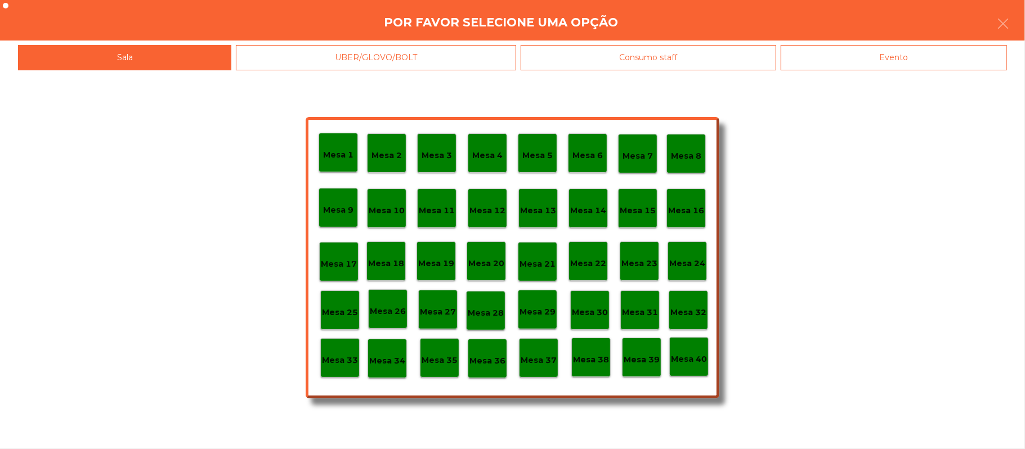
click at [890, 61] on div "Evento" at bounding box center [894, 57] width 226 height 25
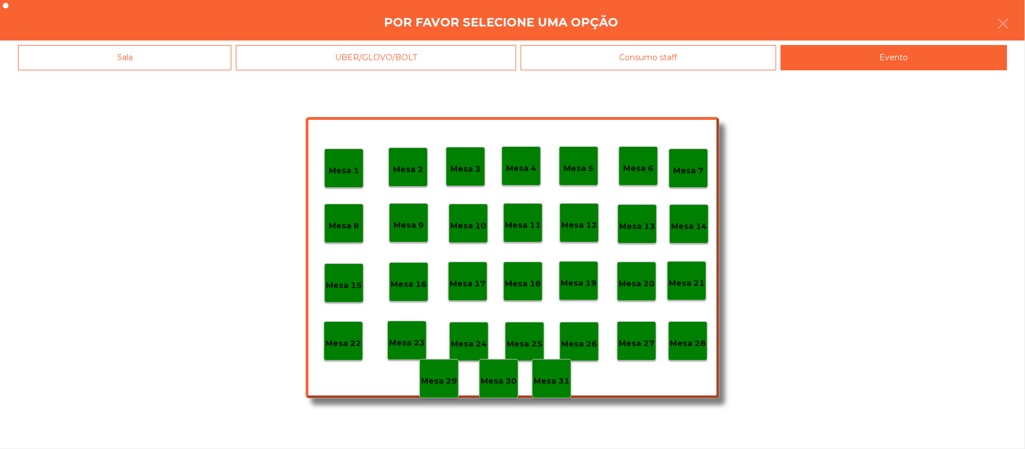
click at [687, 343] on p "Mesa 28" at bounding box center [688, 343] width 36 height 13
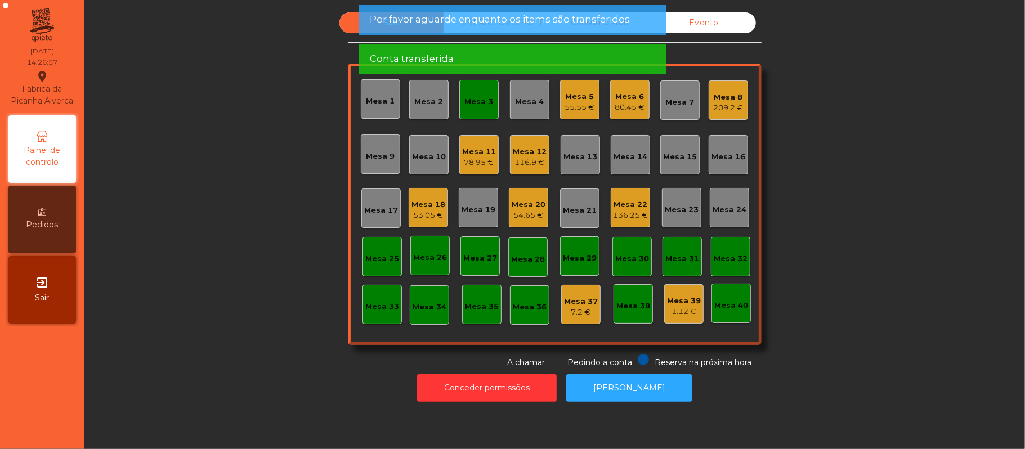
click at [482, 100] on div "Mesa 3" at bounding box center [479, 101] width 29 height 11
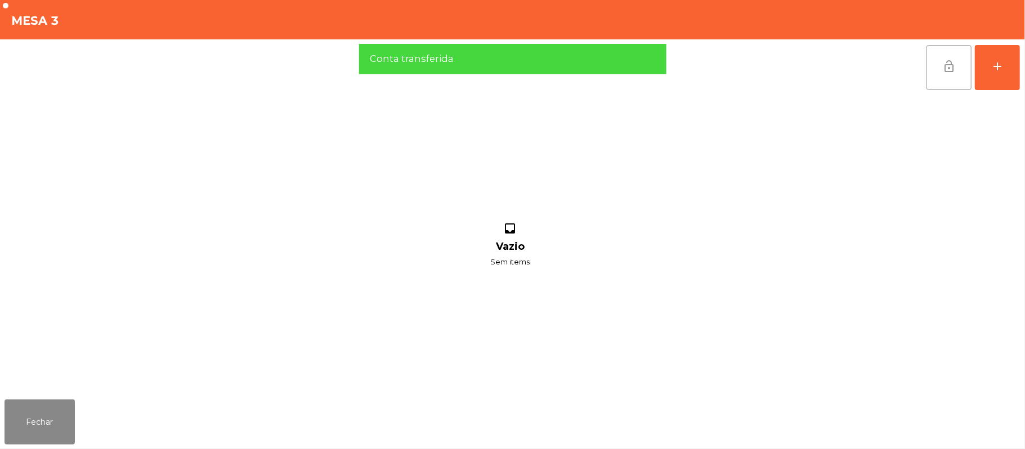
click at [937, 74] on button "lock_open" at bounding box center [948, 67] width 45 height 45
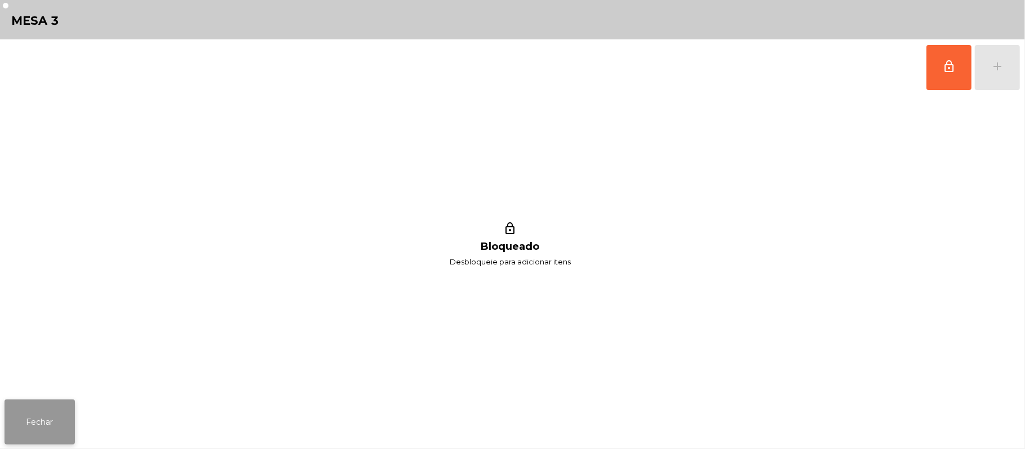
click at [62, 421] on button "Fechar" at bounding box center [40, 422] width 70 height 45
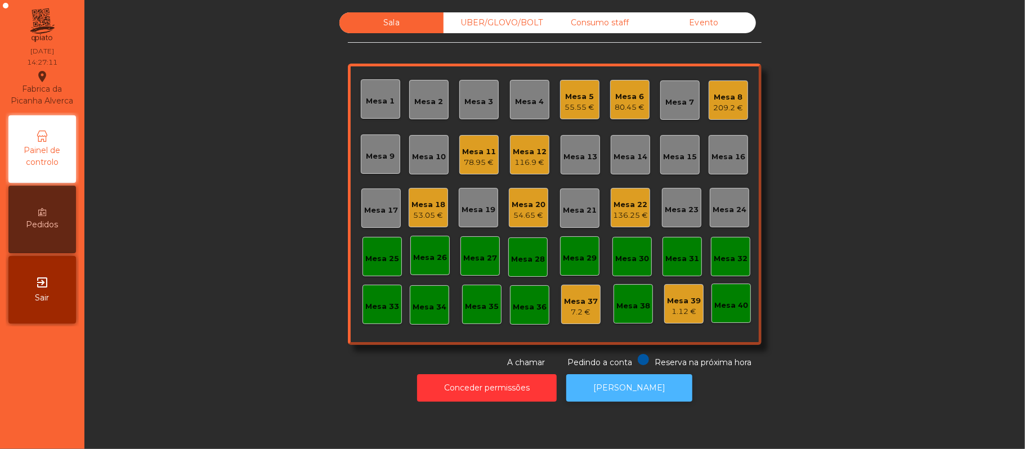
click at [631, 378] on button "[PERSON_NAME]" at bounding box center [629, 388] width 126 height 28
click at [724, 106] on div "209.2 €" at bounding box center [729, 107] width 30 height 11
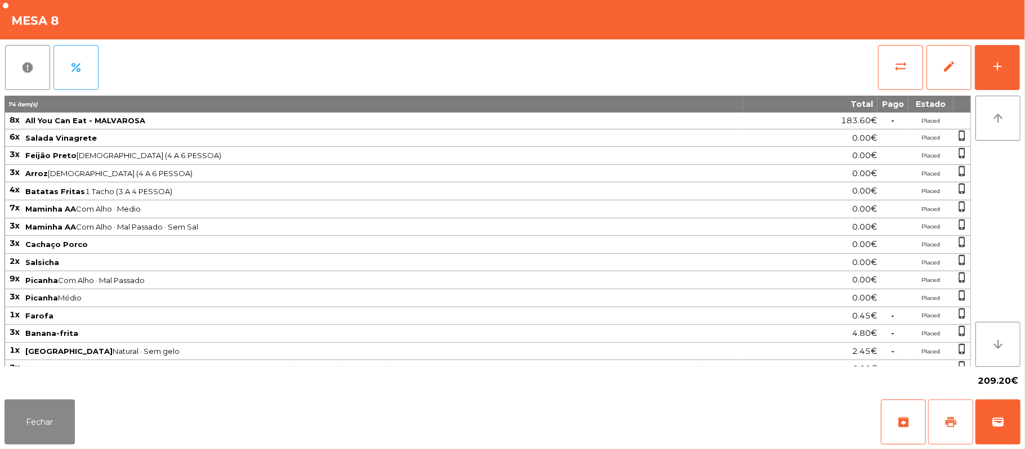
click at [953, 412] on button "print" at bounding box center [950, 422] width 45 height 45
click at [1016, 434] on button "wallet" at bounding box center [997, 422] width 45 height 45
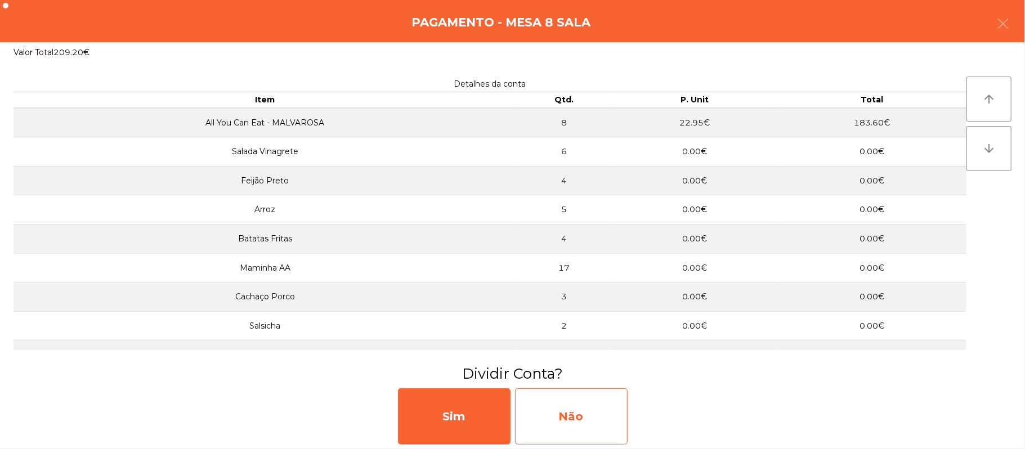
click at [563, 430] on div "Não" at bounding box center [571, 416] width 113 height 56
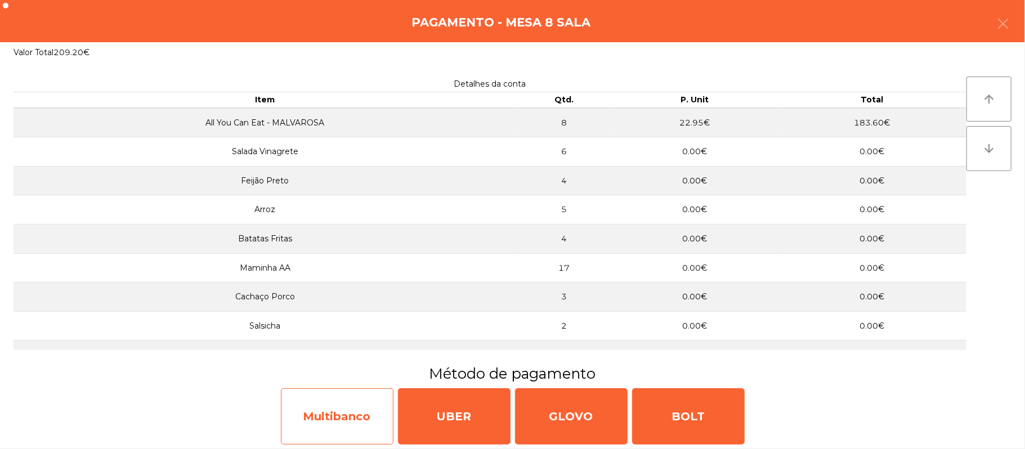
click at [349, 411] on div "Multibanco" at bounding box center [337, 416] width 113 height 56
select select "**"
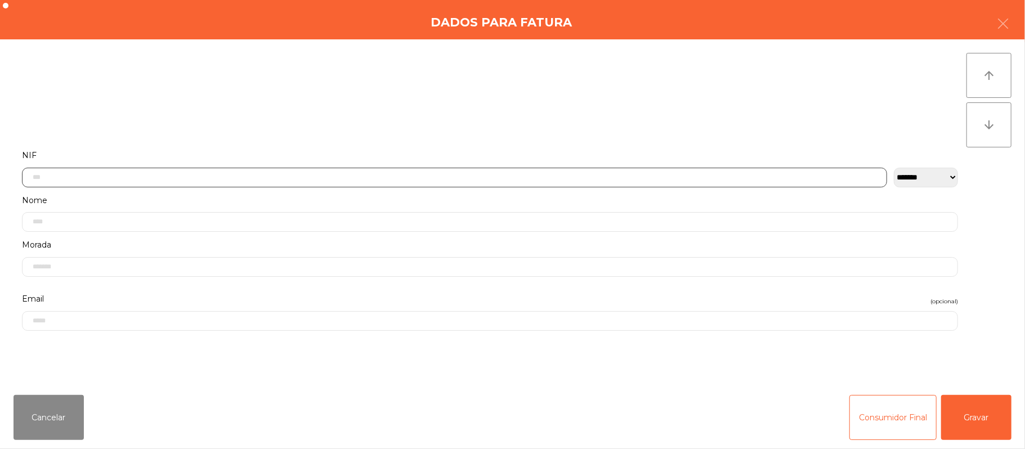
click at [240, 176] on input "text" at bounding box center [454, 178] width 865 height 20
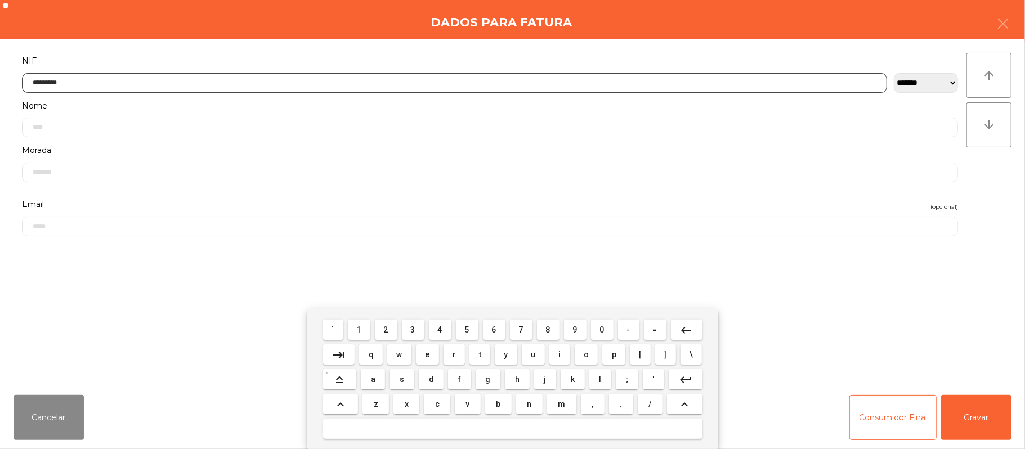
type input "*********"
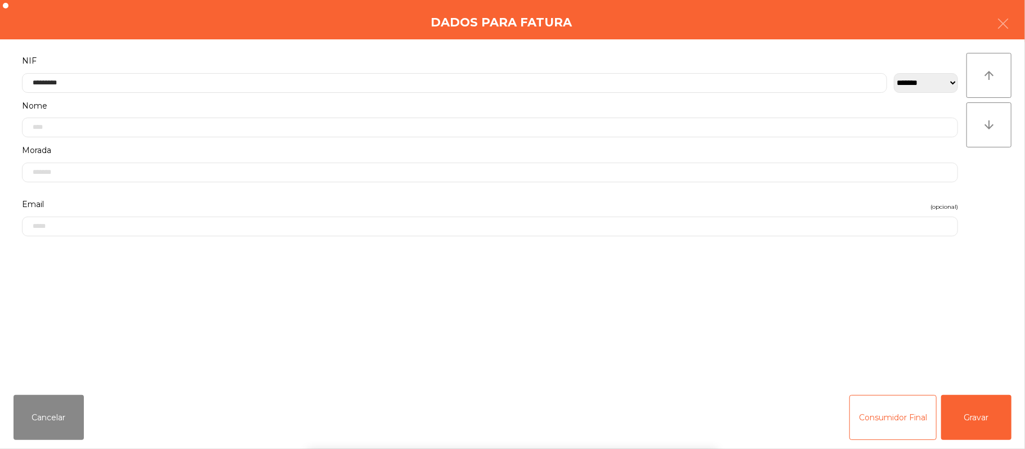
click at [996, 381] on div "` 1 2 3 4 5 6 7 8 9 0 - = keyboard_backspace keyboard_tab q w e r t y u i o p […" at bounding box center [512, 380] width 1025 height 140
click at [978, 418] on button "Gravar" at bounding box center [976, 417] width 70 height 45
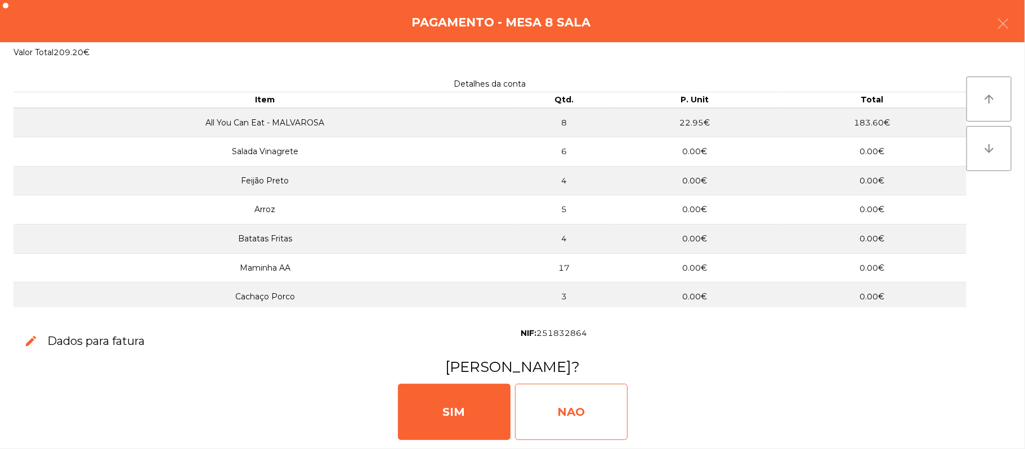
click at [561, 426] on div "NAO" at bounding box center [571, 412] width 113 height 56
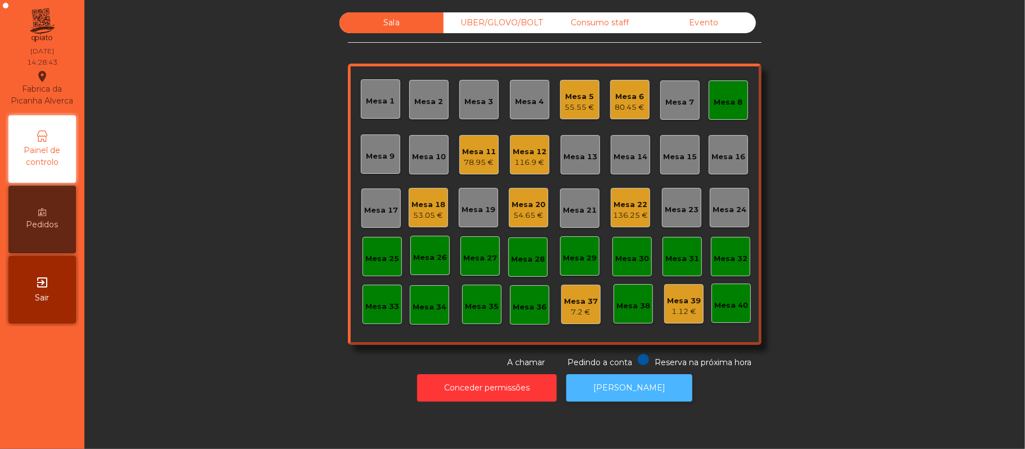
click at [608, 396] on button "[PERSON_NAME]" at bounding box center [629, 388] width 126 height 28
click at [717, 98] on div "Mesa 8" at bounding box center [728, 102] width 29 height 11
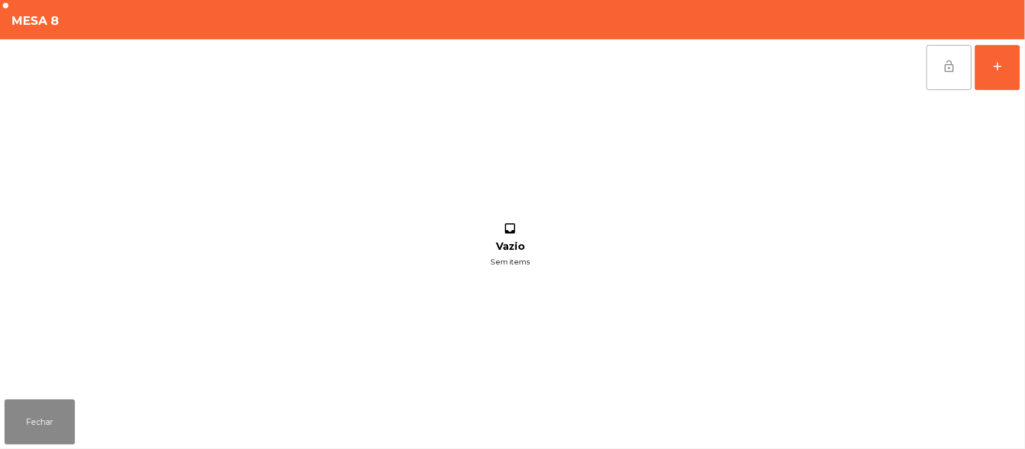
click at [958, 68] on button "lock_open" at bounding box center [948, 67] width 45 height 45
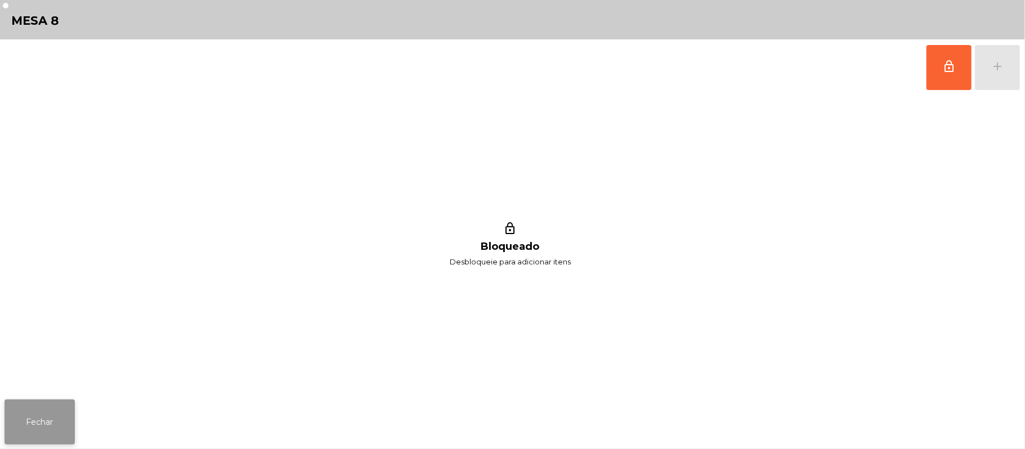
click at [64, 412] on button "Fechar" at bounding box center [40, 422] width 70 height 45
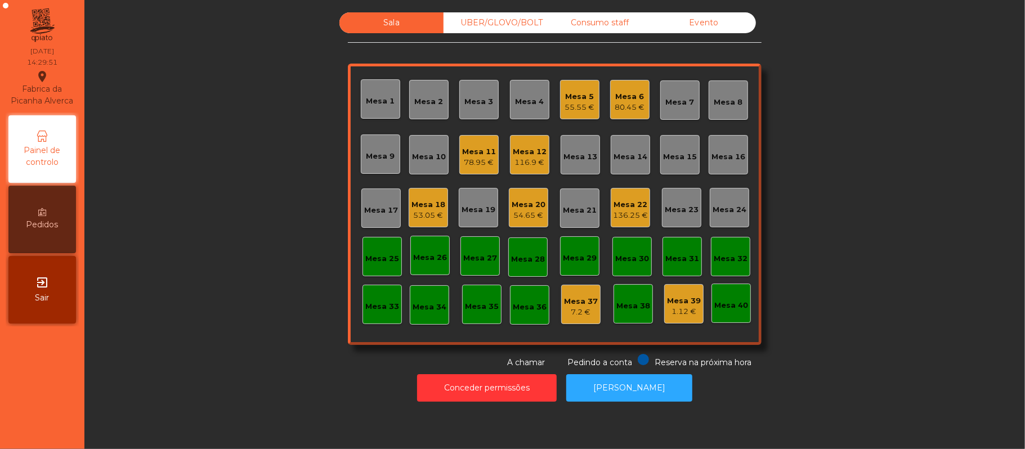
click at [568, 102] on div "55.55 €" at bounding box center [580, 107] width 30 height 11
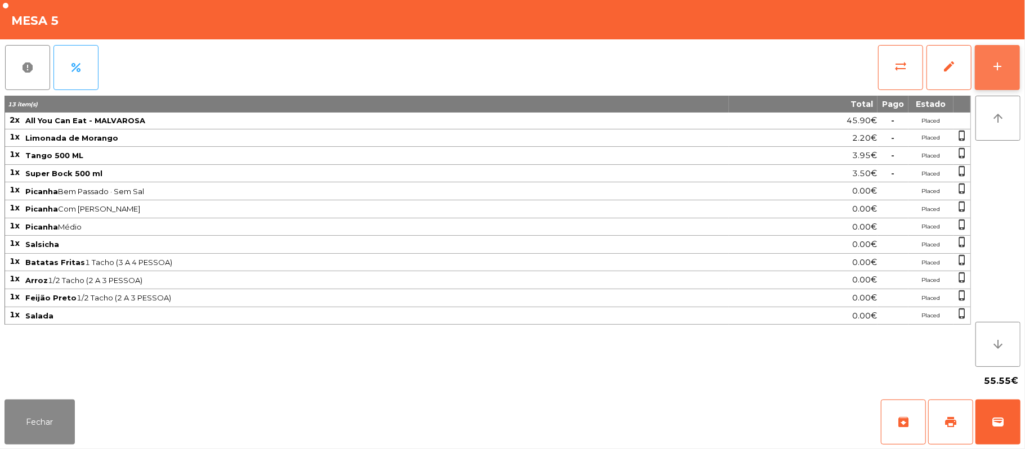
click at [1016, 73] on button "add" at bounding box center [997, 67] width 45 height 45
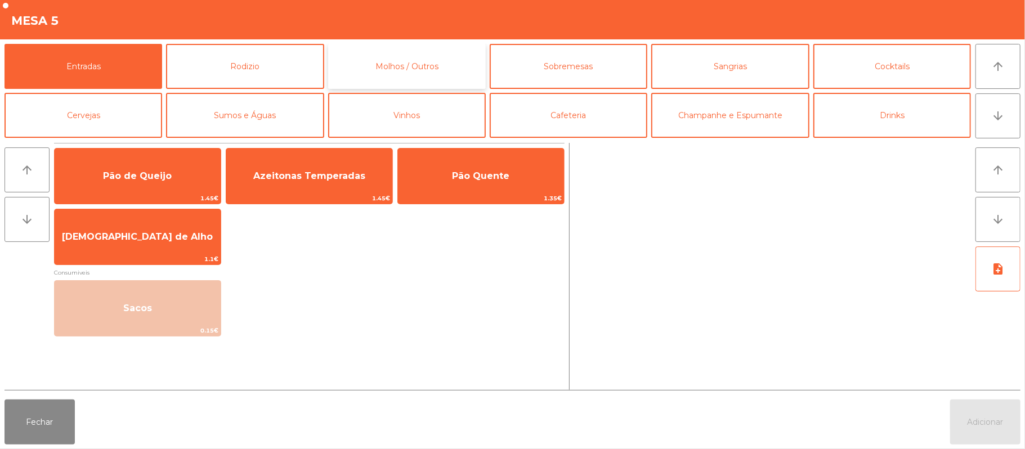
click at [415, 82] on button "Molhos / Outros" at bounding box center [407, 66] width 158 height 45
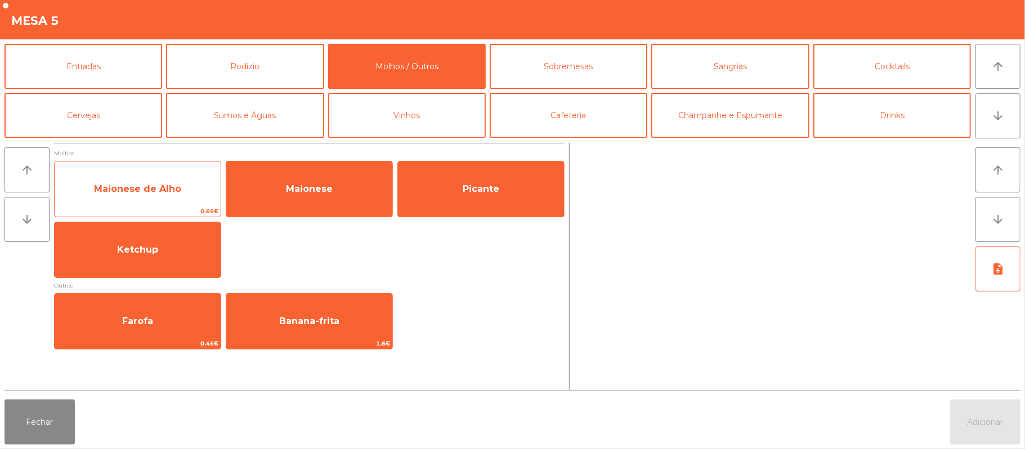
click at [188, 199] on span "Maionese de Alho" at bounding box center [138, 189] width 166 height 30
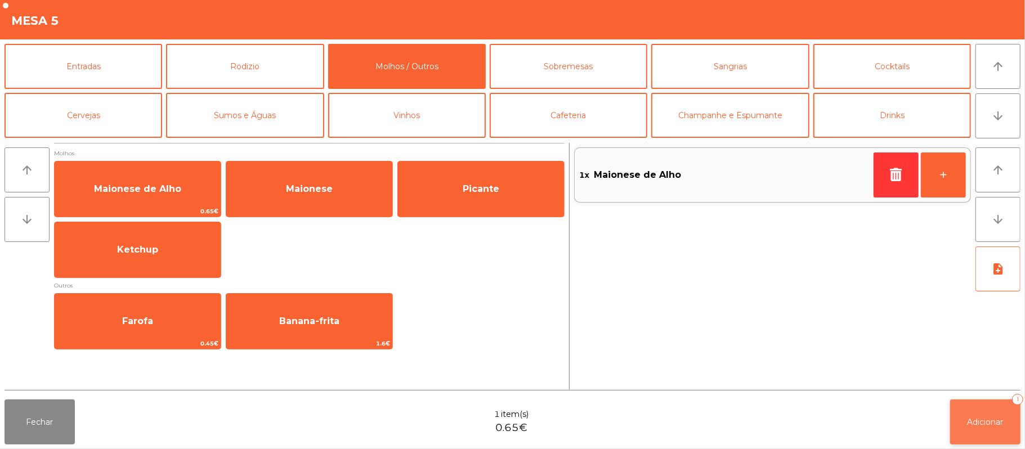
click at [987, 418] on span "Adicionar" at bounding box center [985, 422] width 36 height 10
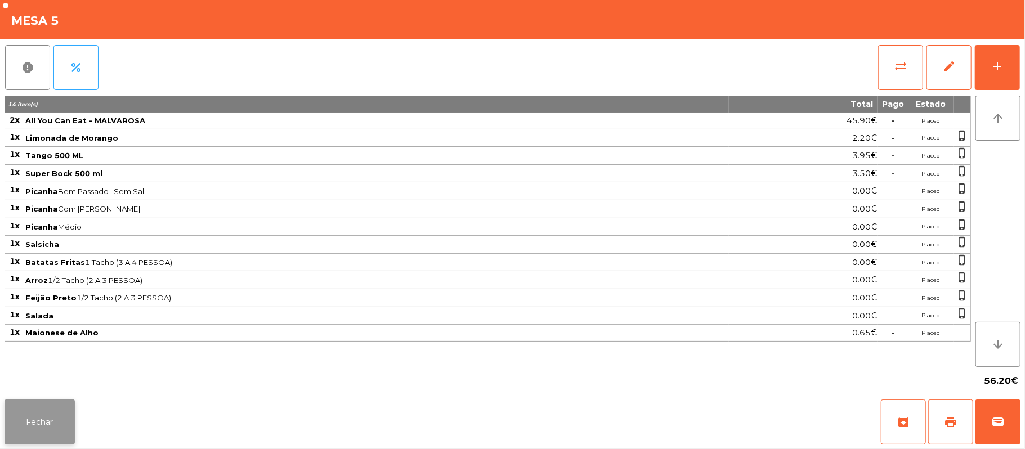
click at [64, 424] on button "Fechar" at bounding box center [40, 422] width 70 height 45
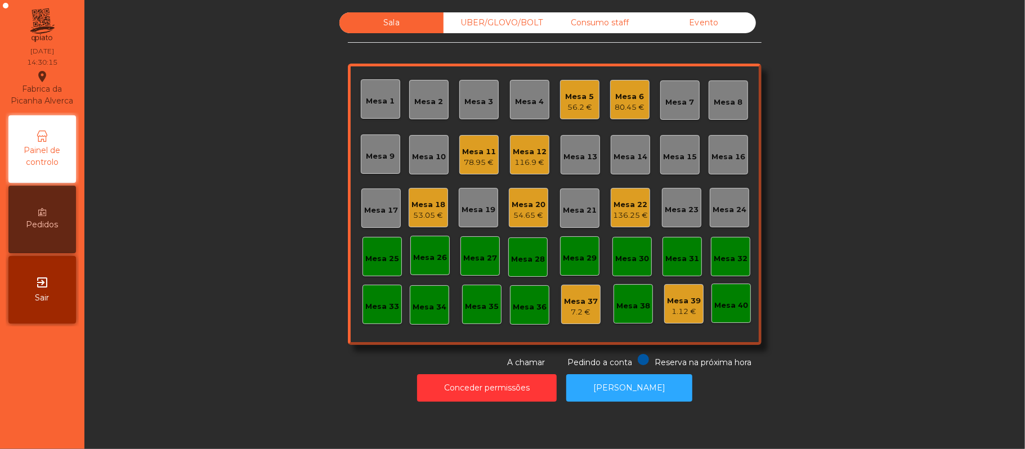
click at [518, 214] on div "54.65 €" at bounding box center [529, 215] width 34 height 11
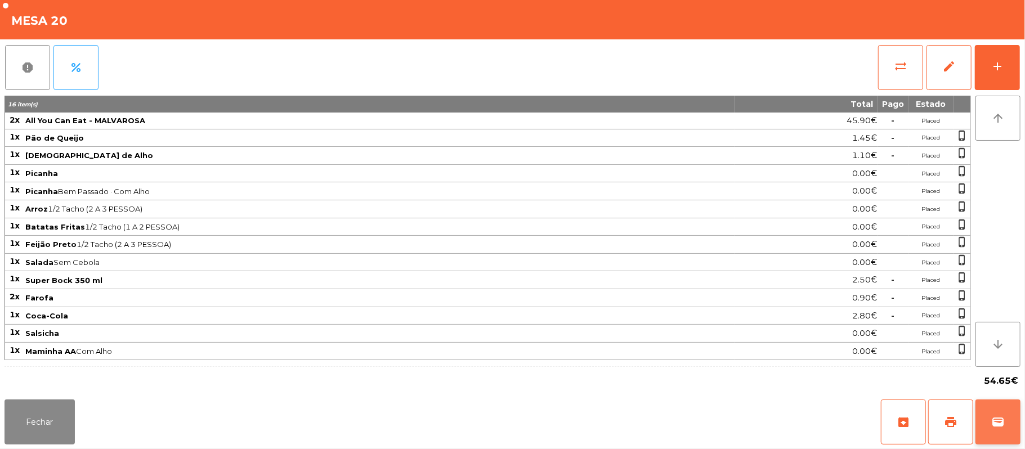
click at [988, 426] on button "wallet" at bounding box center [997, 422] width 45 height 45
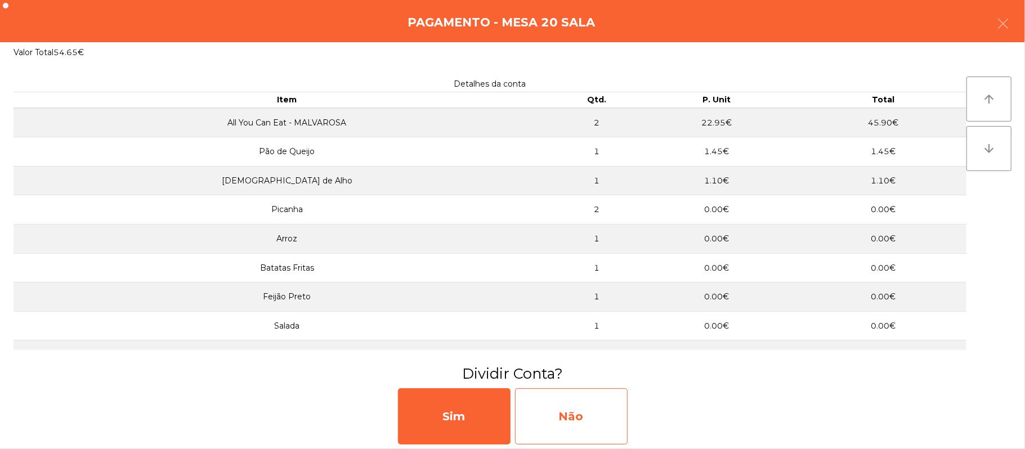
click at [574, 397] on div "Não" at bounding box center [571, 416] width 113 height 56
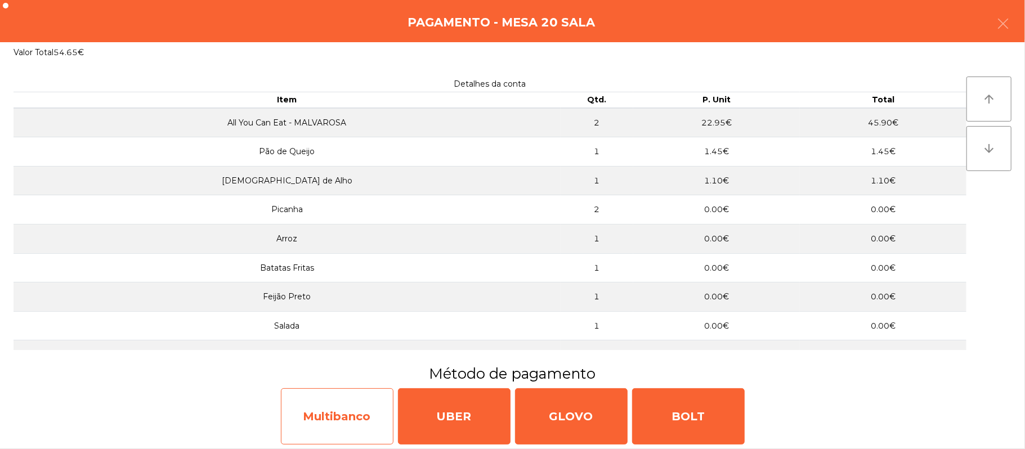
click at [360, 397] on div "Multibanco" at bounding box center [337, 416] width 113 height 56
select select "**"
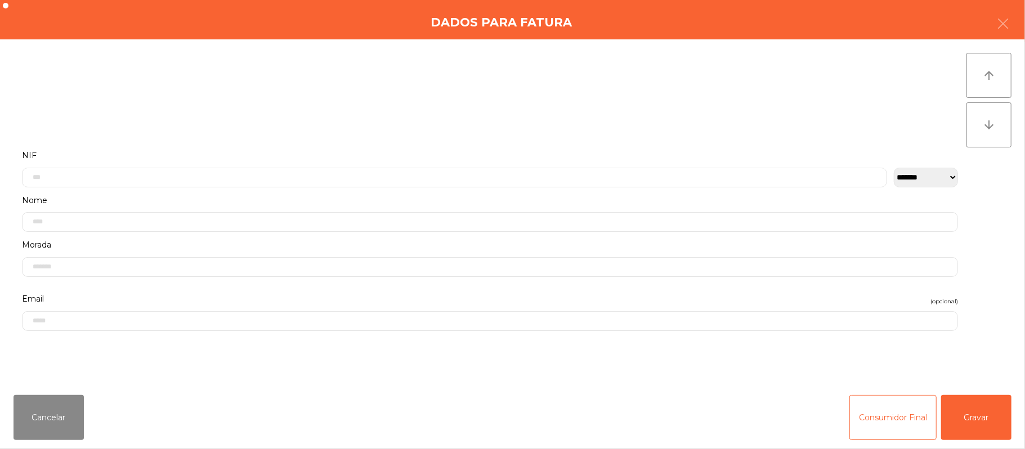
click at [514, 197] on label "Nome" at bounding box center [490, 200] width 936 height 15
click at [158, 138] on input "text" at bounding box center [454, 139] width 865 height 20
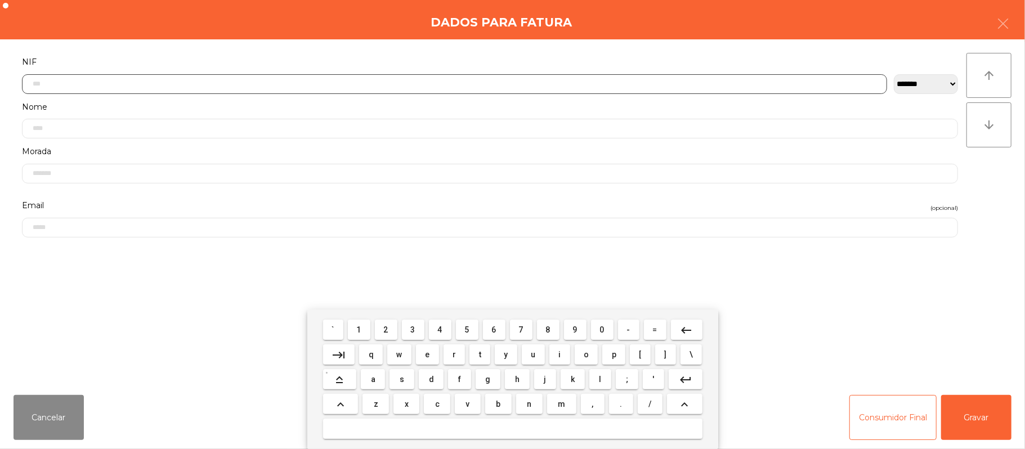
scroll to position [95, 0]
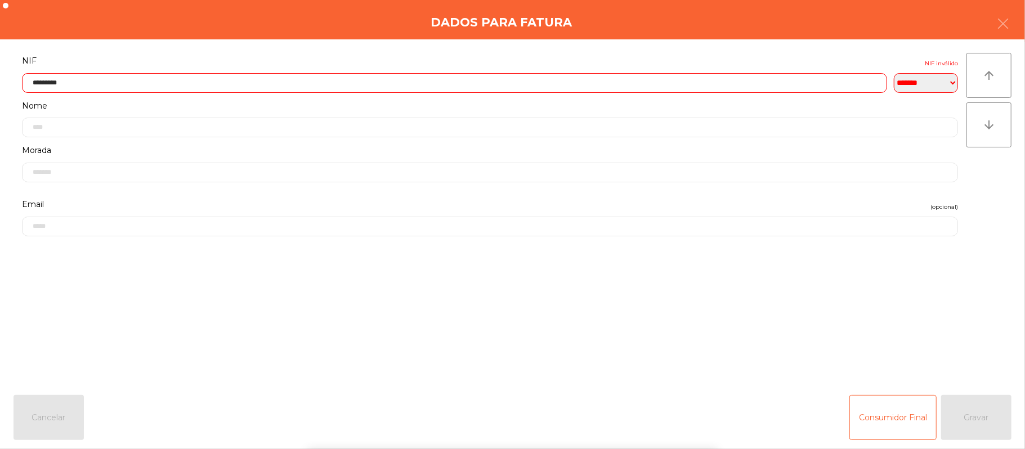
click at [897, 302] on form "**********" at bounding box center [490, 213] width 953 height 320
click at [111, 84] on input "*********" at bounding box center [454, 83] width 865 height 20
click at [64, 81] on input "*********" at bounding box center [454, 83] width 865 height 20
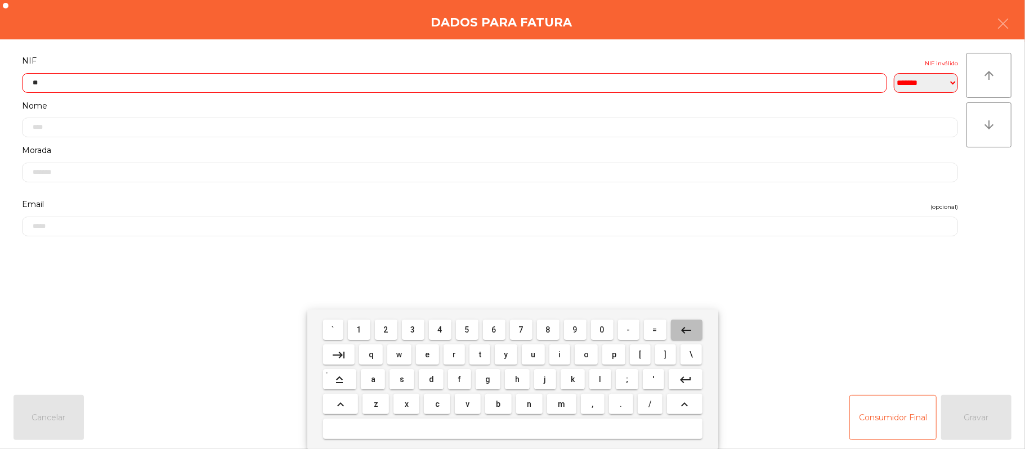
type input "*"
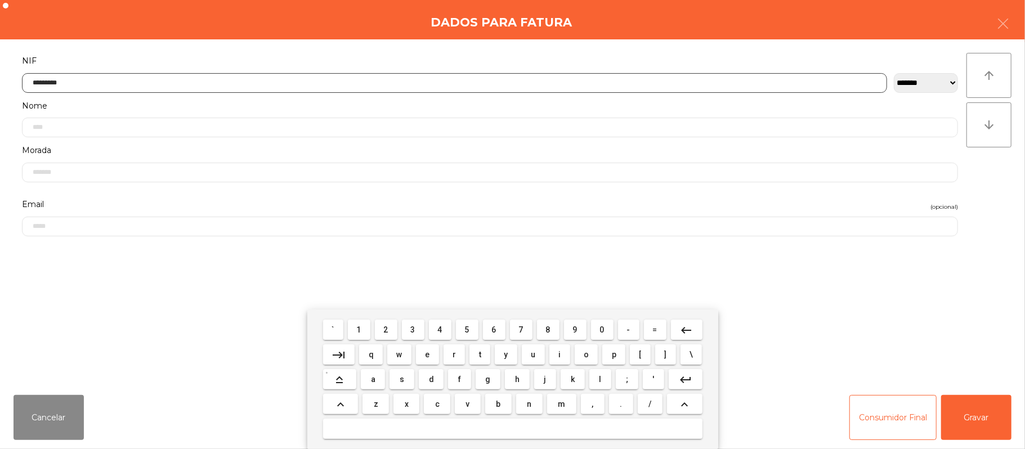
type input "*********"
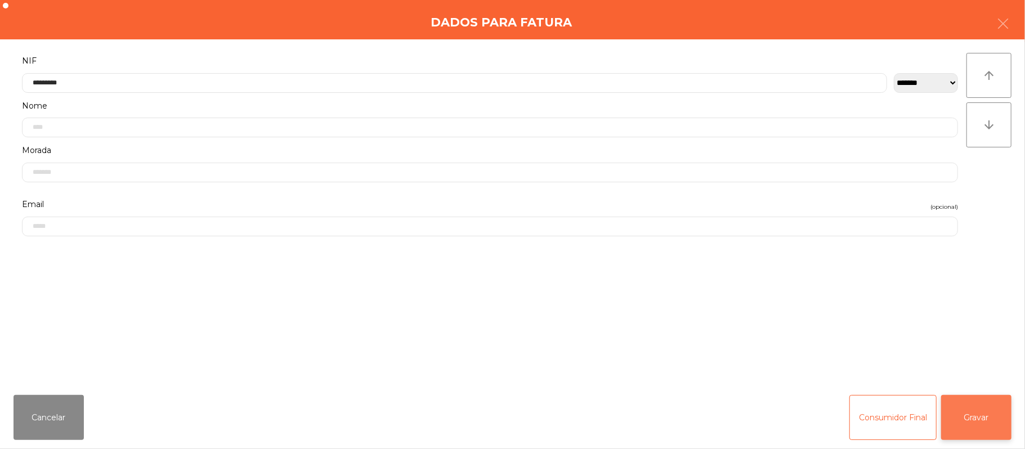
click at [973, 412] on button "Gravar" at bounding box center [976, 417] width 70 height 45
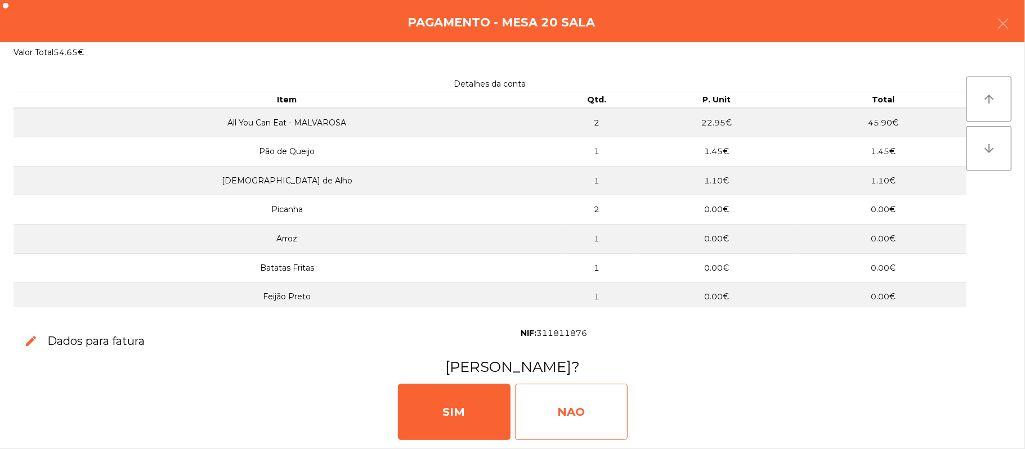
click at [572, 415] on div "NAO" at bounding box center [571, 412] width 113 height 56
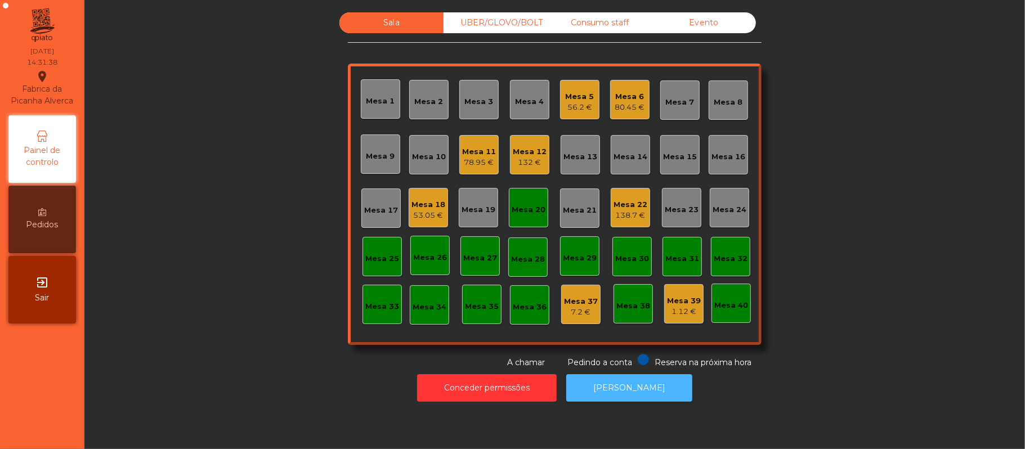
click at [609, 378] on button "[PERSON_NAME]" at bounding box center [629, 388] width 126 height 28
click at [536, 209] on div "Mesa 20" at bounding box center [529, 209] width 34 height 11
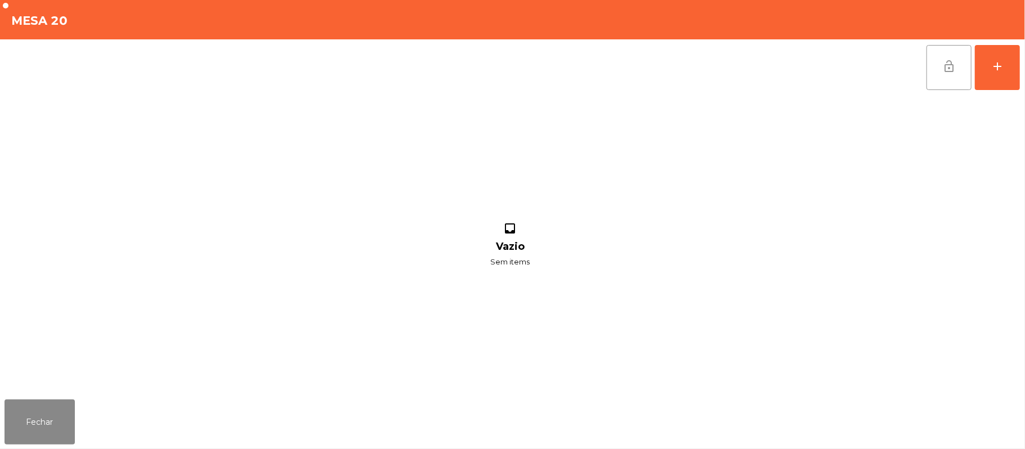
click at [939, 53] on button "lock_open" at bounding box center [948, 67] width 45 height 45
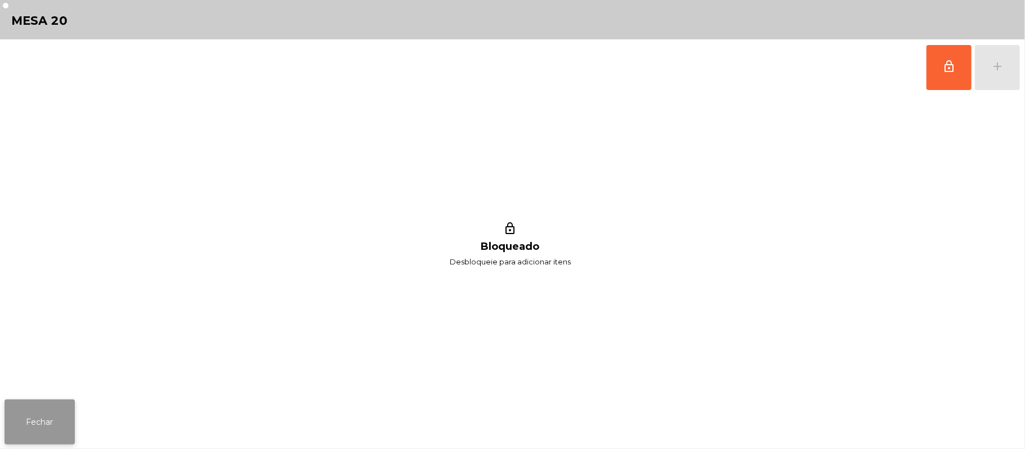
click at [69, 412] on button "Fechar" at bounding box center [40, 422] width 70 height 45
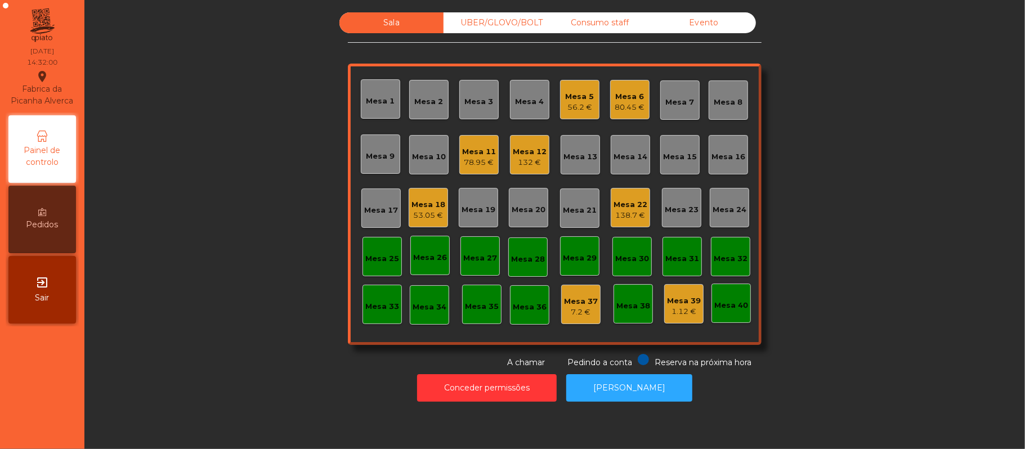
click at [523, 16] on div "UBER/GLOVO/BOLT" at bounding box center [496, 22] width 104 height 21
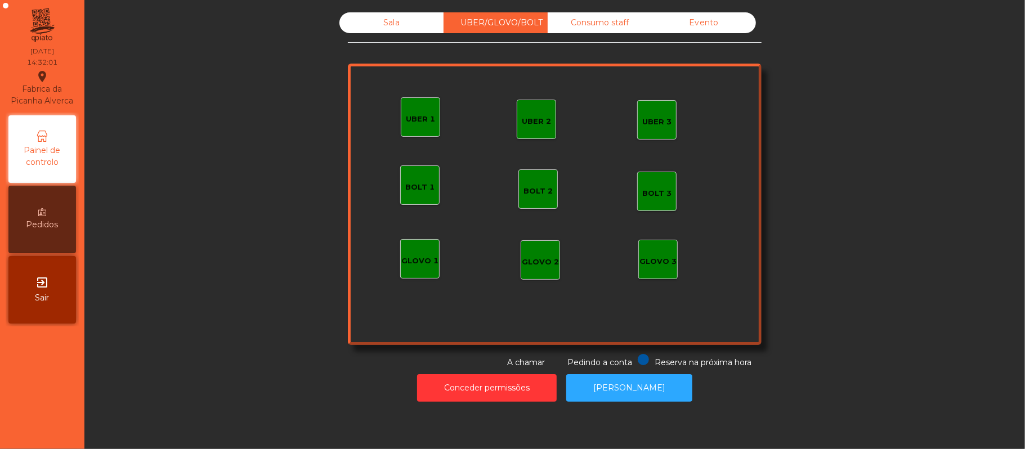
click at [429, 136] on div "UBER 1" at bounding box center [420, 116] width 39 height 39
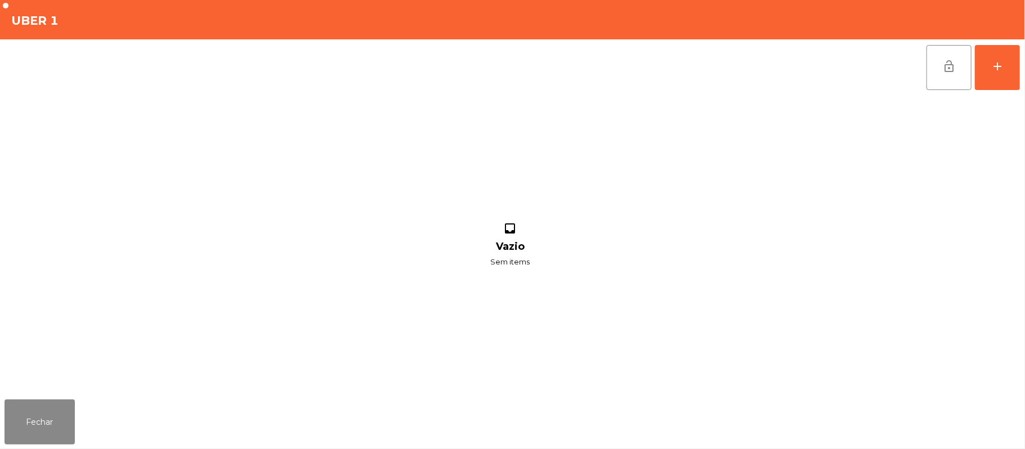
click at [1022, 68] on div "lock_open add inbox Vazio Sem items" at bounding box center [512, 217] width 1025 height 356
click at [1015, 74] on button "add" at bounding box center [997, 67] width 45 height 45
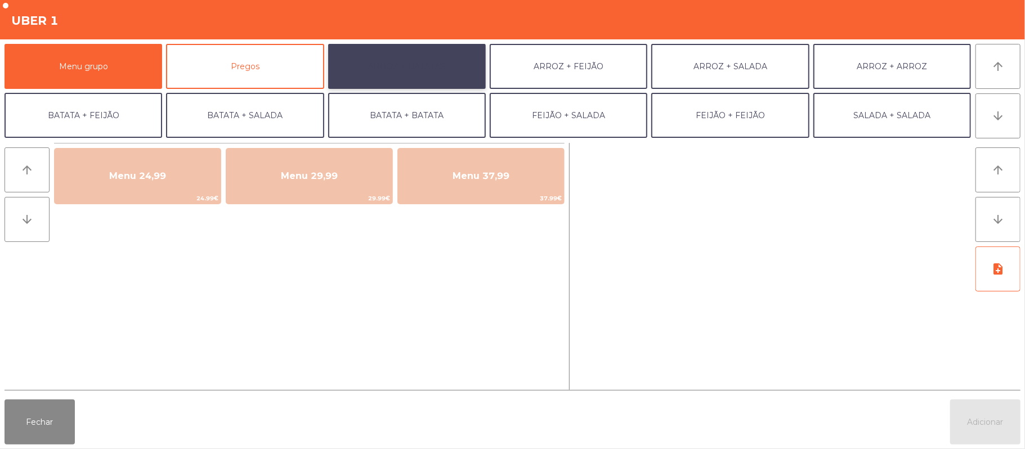
click at [433, 66] on button "ARROZ + BATATAS" at bounding box center [407, 66] width 158 height 45
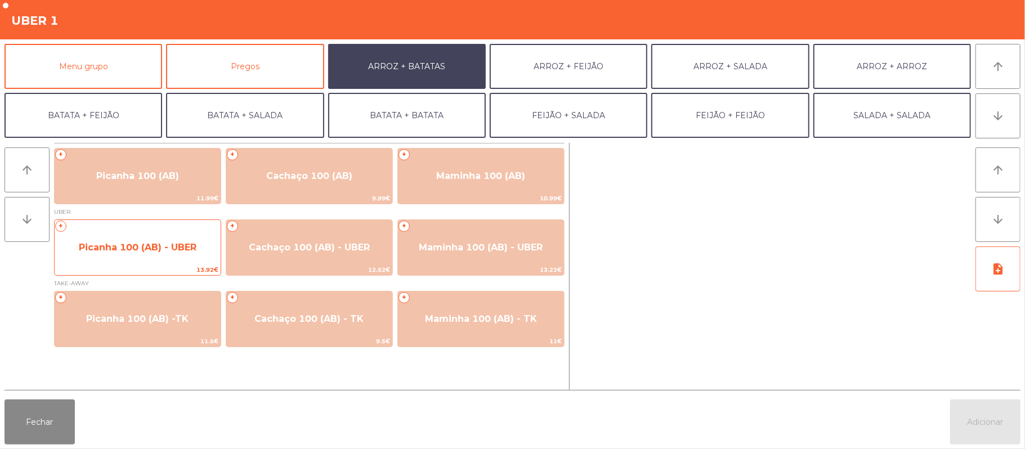
click at [163, 256] on span "Picanha 100 (AB) - UBER" at bounding box center [138, 247] width 166 height 30
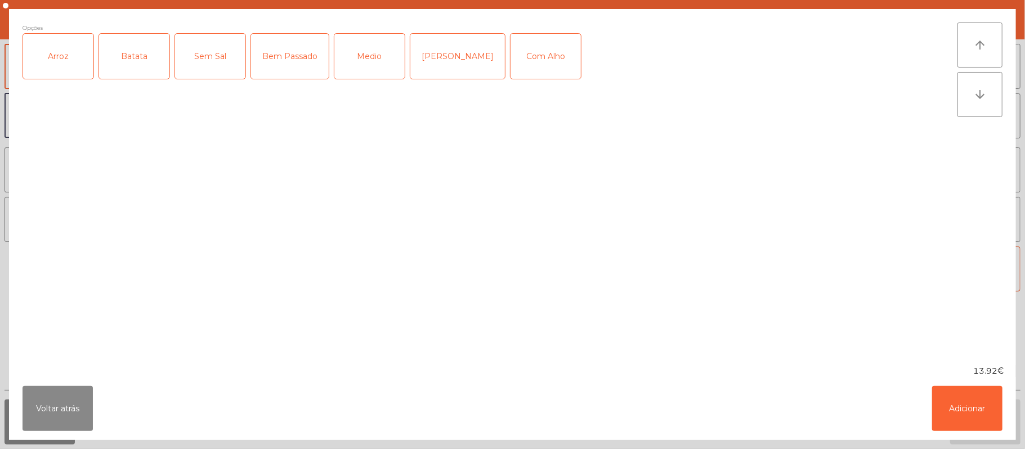
click at [64, 66] on div "Arroz" at bounding box center [58, 56] width 70 height 45
click at [136, 71] on div "Batata" at bounding box center [134, 56] width 70 height 45
click at [360, 68] on div "Medio" at bounding box center [369, 56] width 70 height 45
click at [941, 411] on button "Adicionar" at bounding box center [967, 408] width 70 height 45
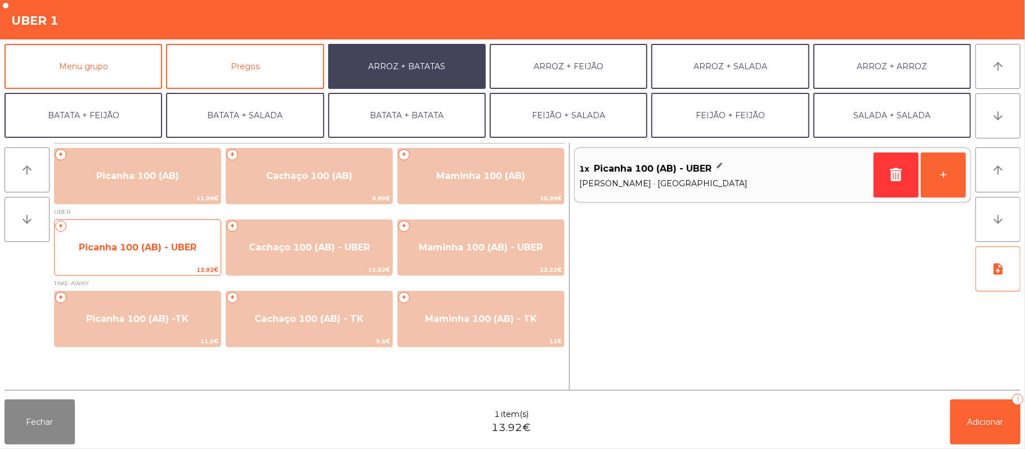
click at [179, 261] on span "Picanha 100 (AB) - UBER" at bounding box center [138, 247] width 166 height 30
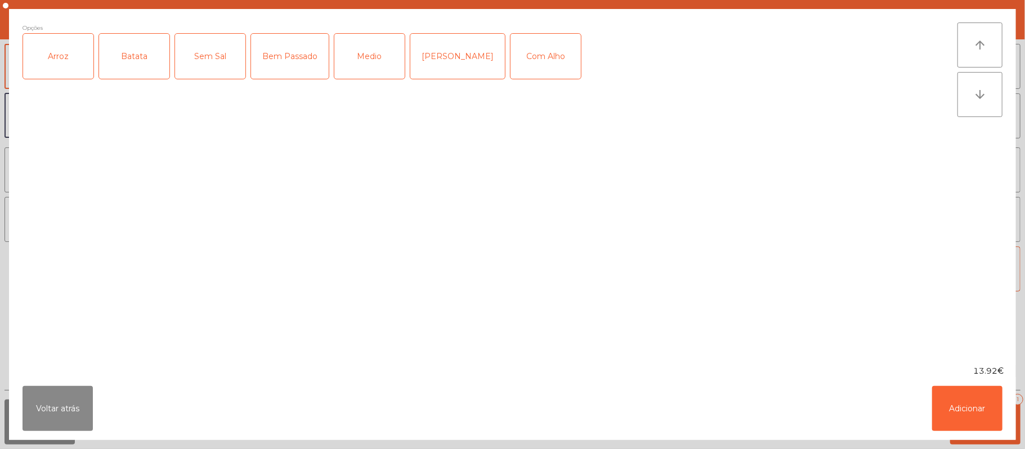
click at [64, 61] on div "Arroz" at bounding box center [58, 56] width 70 height 45
click at [117, 52] on div "Batata" at bounding box center [134, 56] width 70 height 45
click at [366, 61] on div "Medio" at bounding box center [369, 56] width 70 height 45
click at [64, 415] on button "Voltar atrás" at bounding box center [58, 408] width 70 height 45
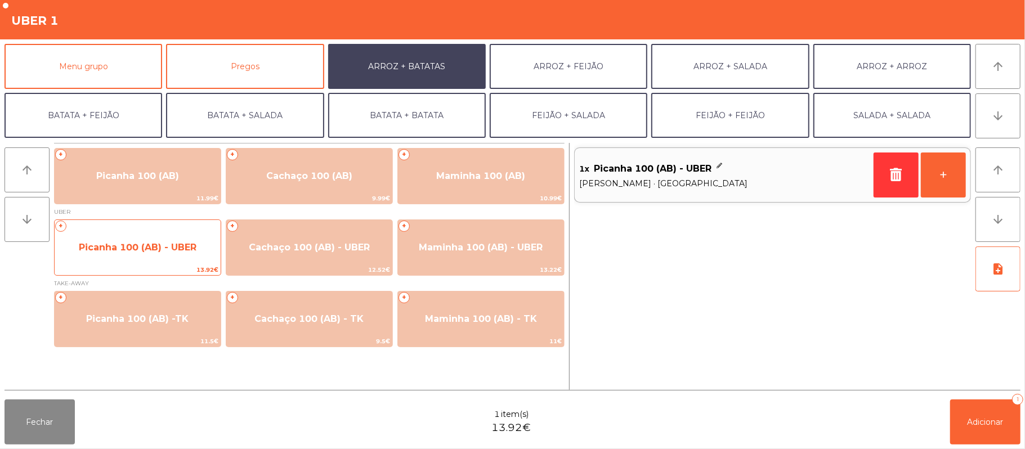
click at [172, 254] on span "Picanha 100 (AB) - UBER" at bounding box center [138, 247] width 166 height 30
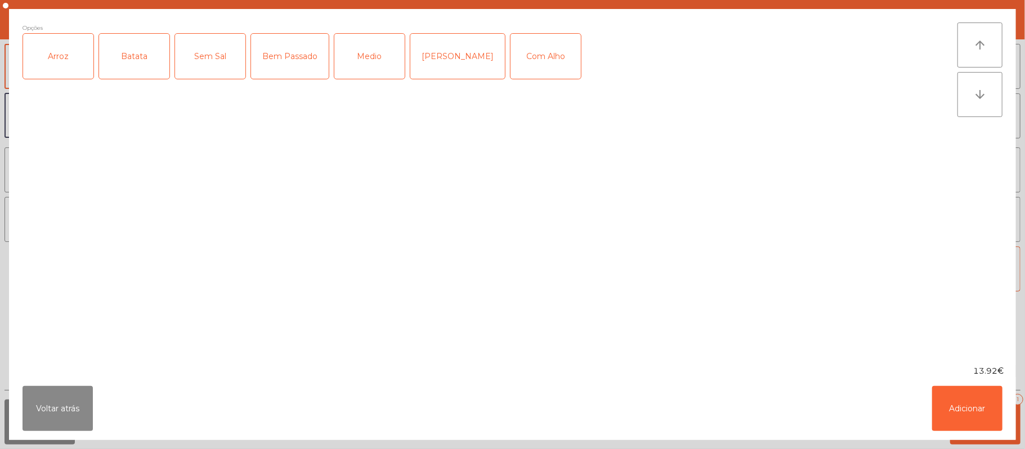
click at [71, 73] on div "Arroz" at bounding box center [58, 56] width 70 height 45
click at [135, 68] on div "Batata" at bounding box center [134, 56] width 70 height 45
click at [372, 74] on div "Medio" at bounding box center [369, 56] width 70 height 45
click at [966, 410] on button "Adicionar" at bounding box center [967, 408] width 70 height 45
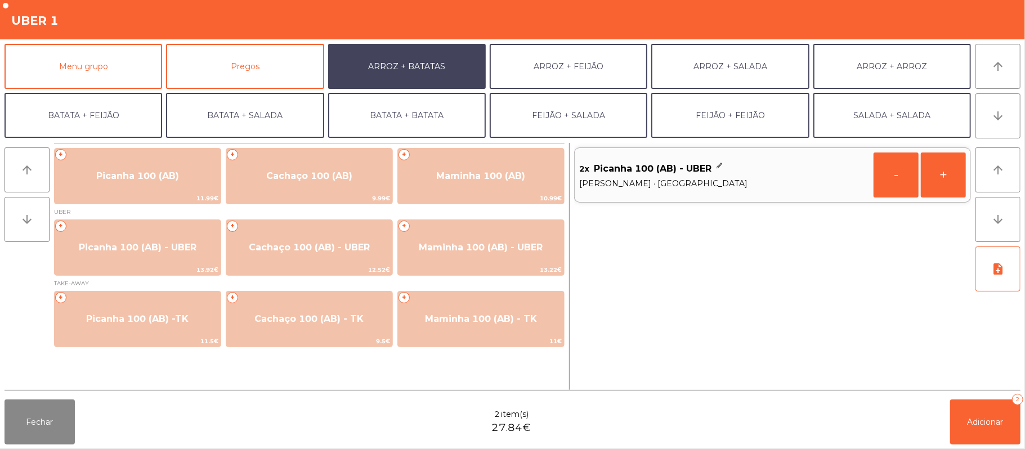
scroll to position [48, 0]
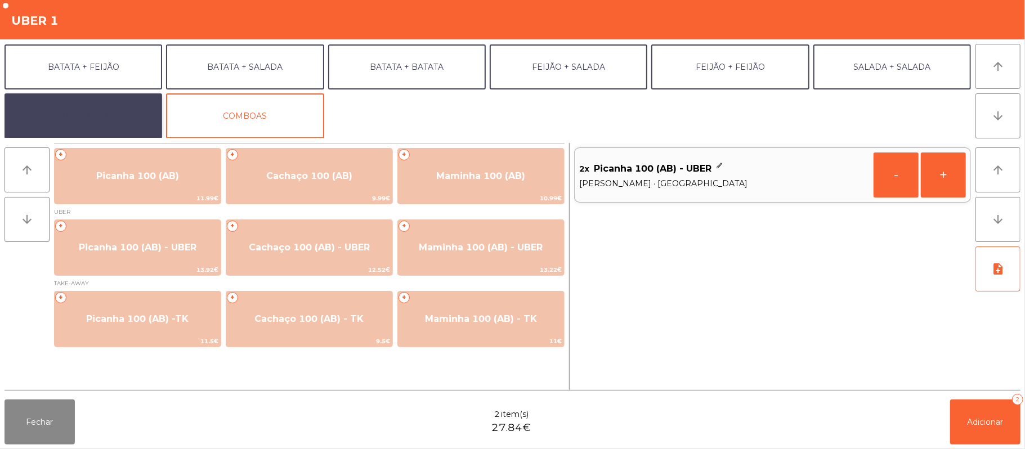
click at [89, 115] on button "EXTRAS UBER" at bounding box center [84, 115] width 158 height 45
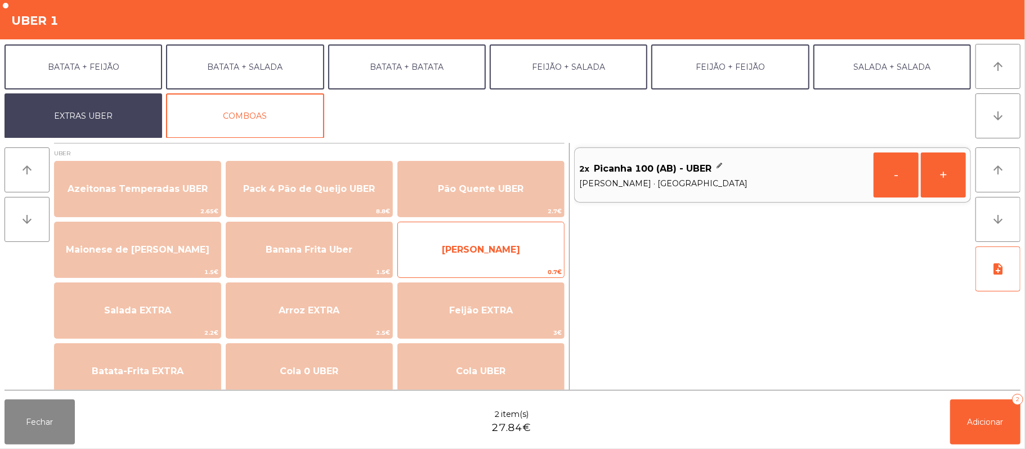
click at [500, 254] on span "Farofa Uber" at bounding box center [481, 249] width 78 height 11
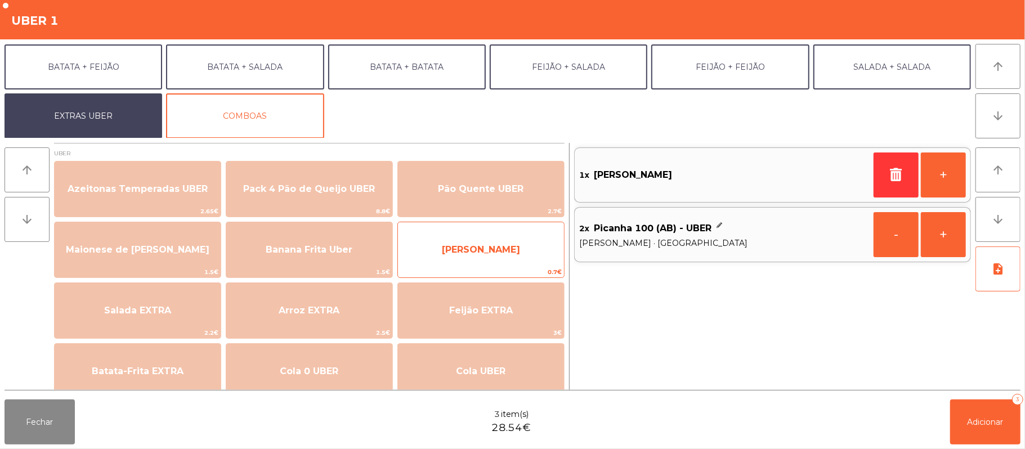
click at [496, 253] on span "Farofa Uber" at bounding box center [481, 249] width 78 height 11
click at [507, 249] on span "Farofa Uber" at bounding box center [481, 249] width 78 height 11
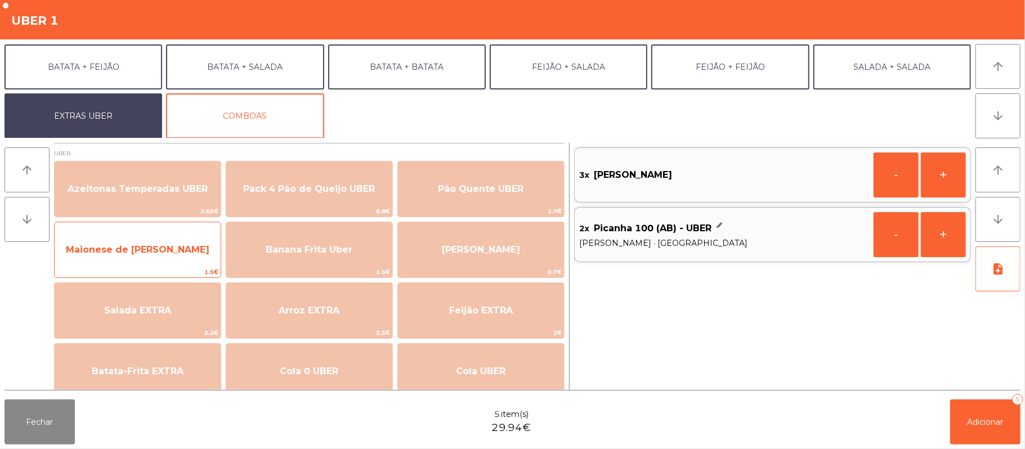
click at [205, 243] on span "Maionese de Alho UBER" at bounding box center [138, 250] width 166 height 30
click at [208, 241] on span "Maionese de Alho UBER" at bounding box center [138, 250] width 166 height 30
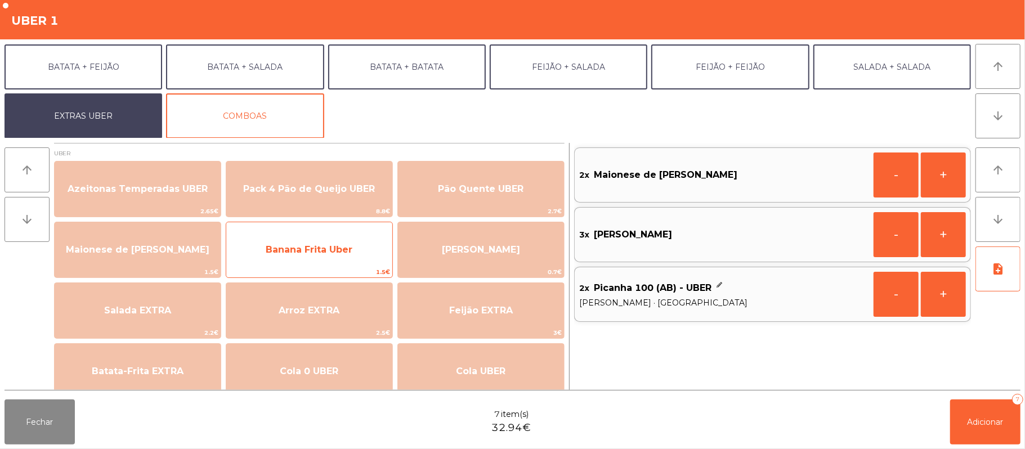
click at [349, 251] on span "Banana Frita Uber" at bounding box center [309, 249] width 87 height 11
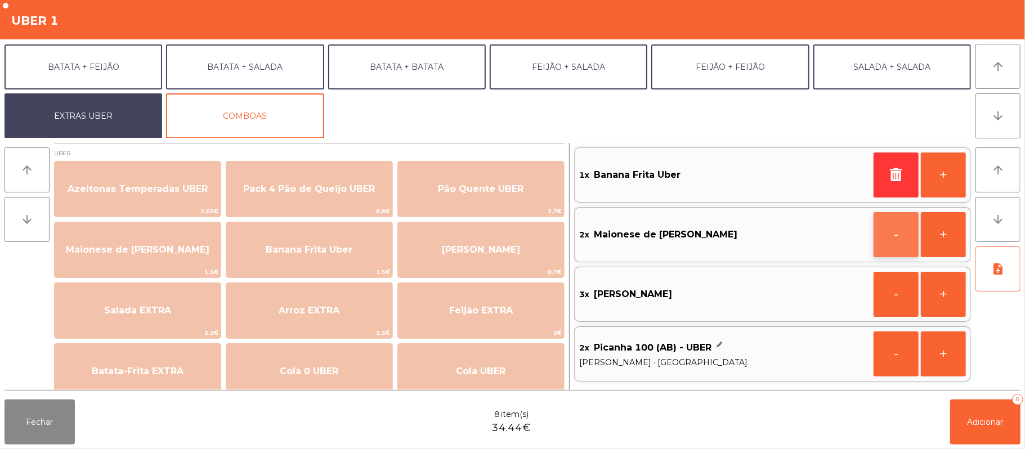
click at [890, 238] on button "-" at bounding box center [895, 234] width 45 height 45
click at [888, 239] on icon "button" at bounding box center [896, 234] width 17 height 14
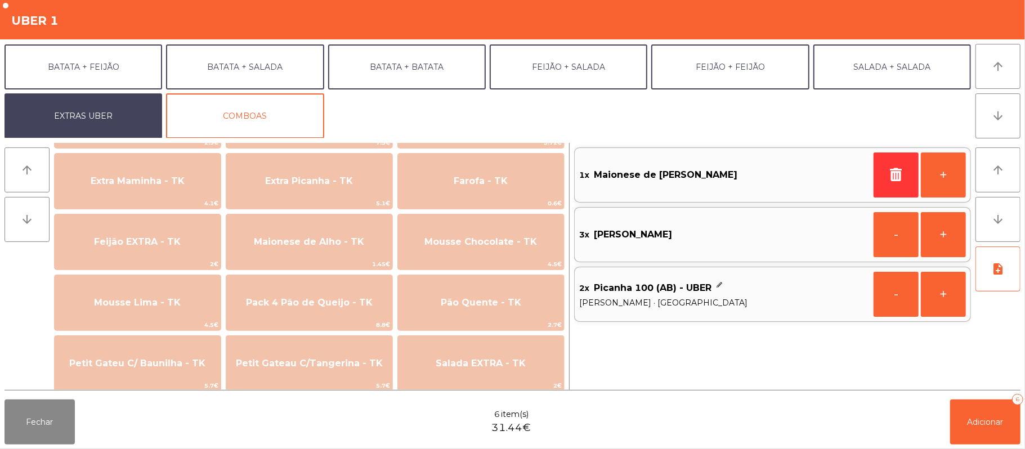
scroll to position [565, 0]
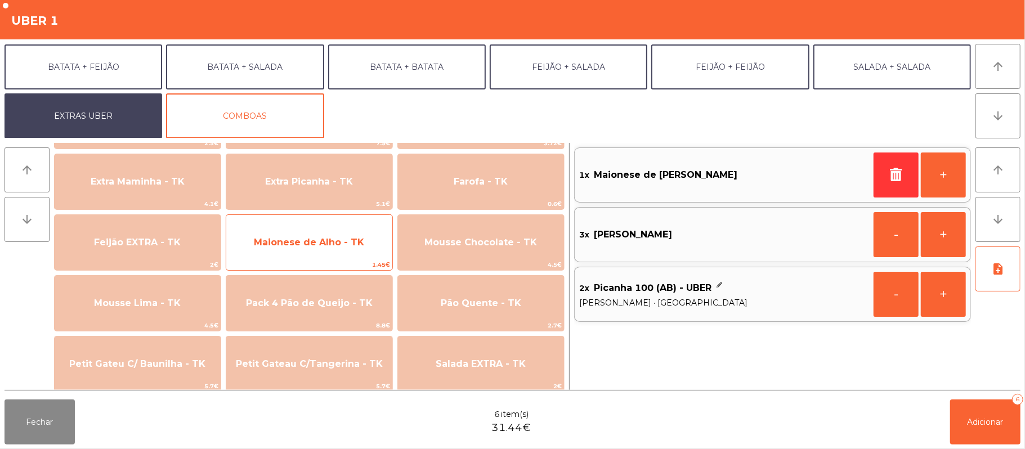
click at [365, 248] on span "Maionese de Alho - TK" at bounding box center [309, 242] width 166 height 30
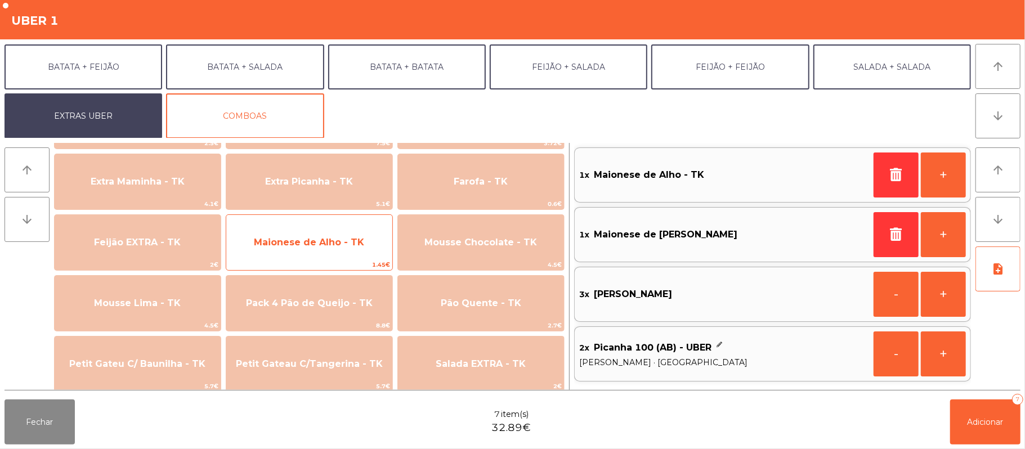
click at [366, 243] on span "Maionese de Alho - TK" at bounding box center [309, 242] width 166 height 30
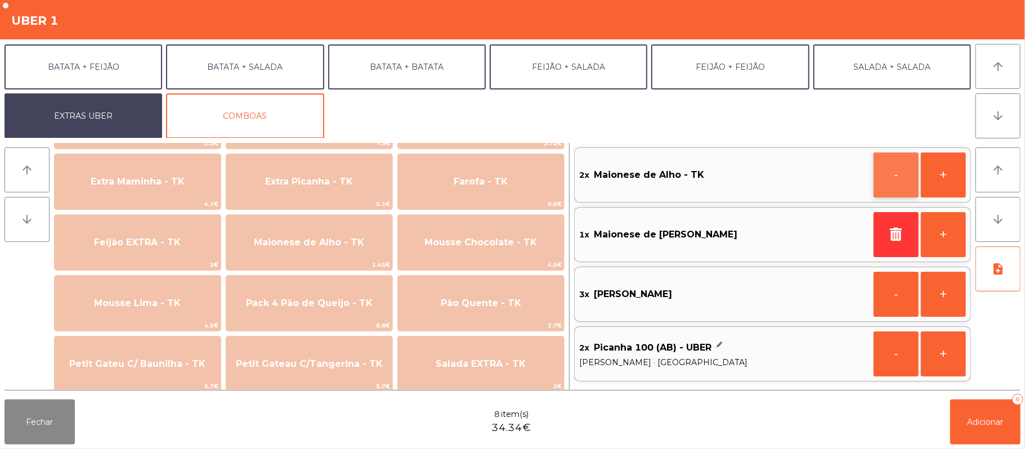
click at [886, 176] on button "-" at bounding box center [895, 175] width 45 height 45
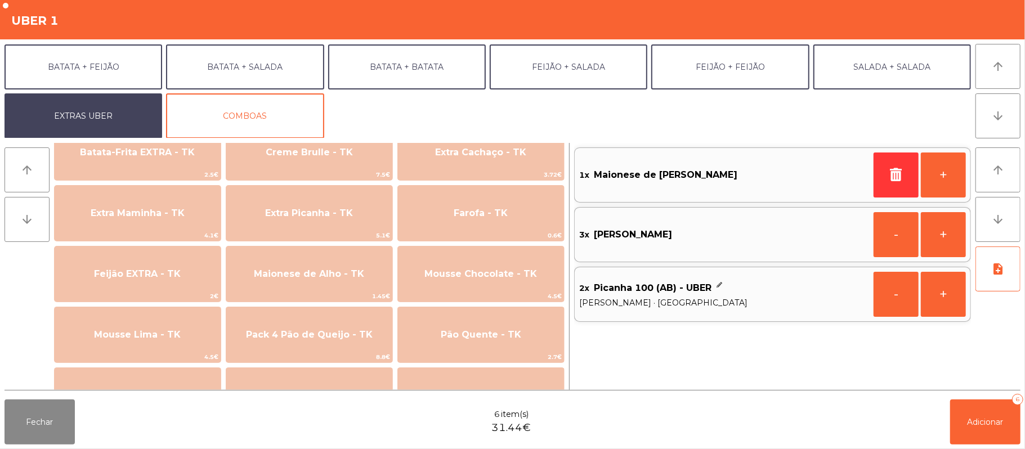
scroll to position [536, 0]
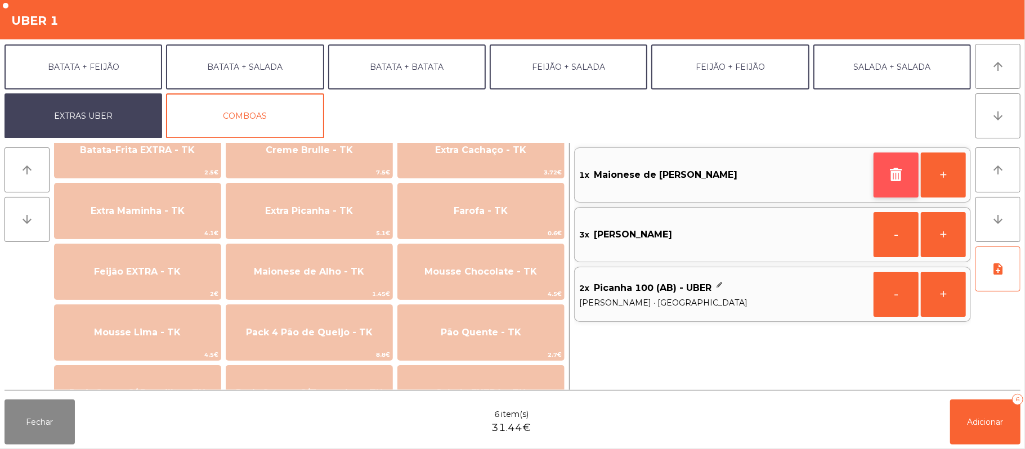
click at [892, 169] on icon "button" at bounding box center [896, 175] width 17 height 14
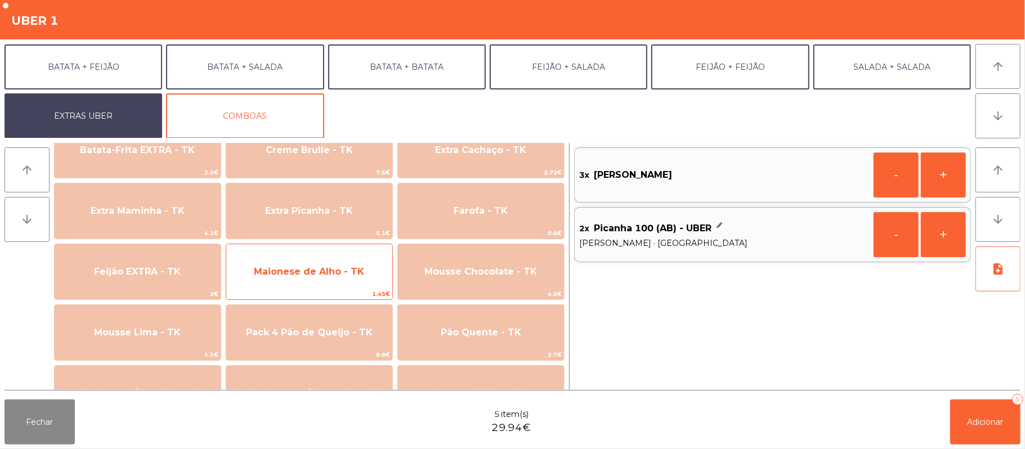
click at [340, 283] on span "Maionese de Alho - TK" at bounding box center [309, 272] width 166 height 30
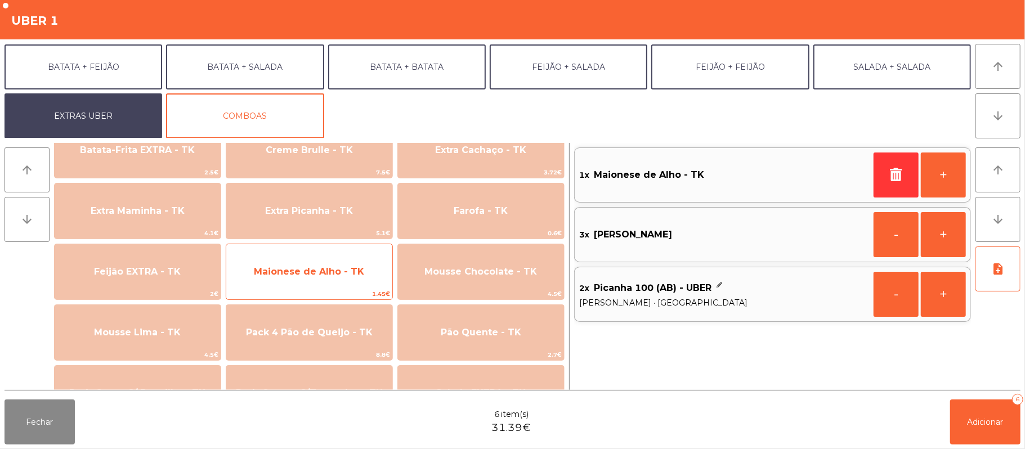
click at [353, 274] on span "Maionese de Alho - TK" at bounding box center [309, 271] width 110 height 11
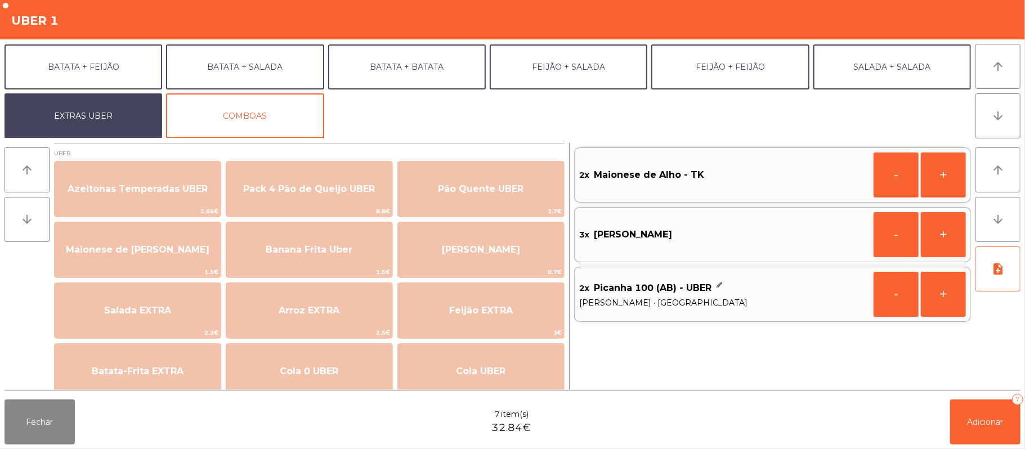
scroll to position [1, 0]
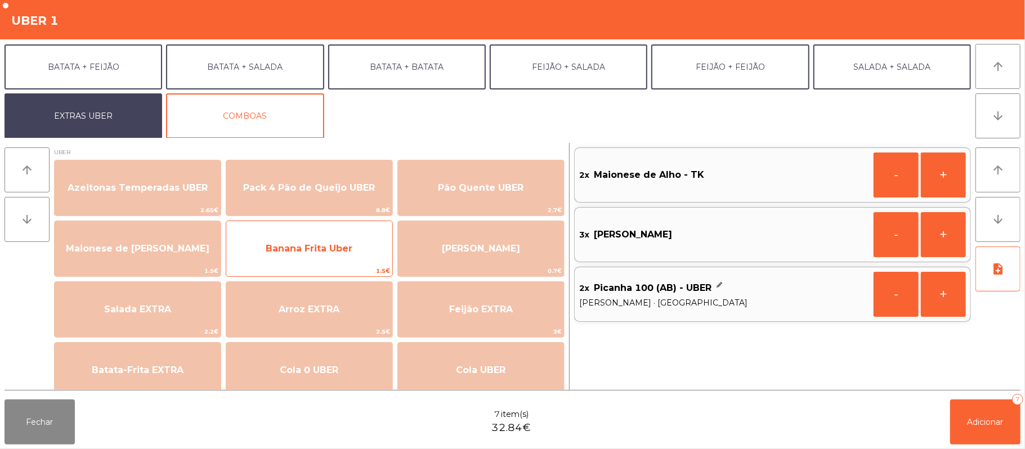
click at [367, 251] on span "Banana Frita Uber" at bounding box center [309, 249] width 166 height 30
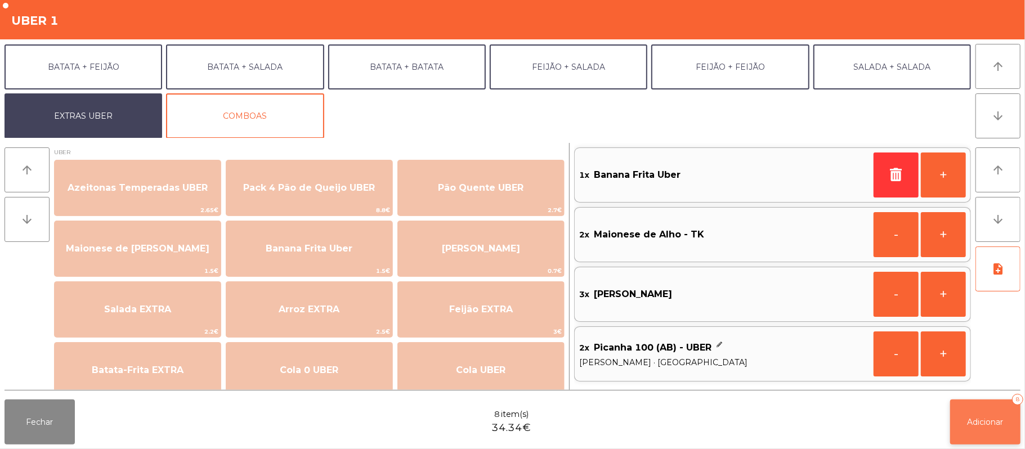
click at [977, 422] on span "Adicionar" at bounding box center [985, 422] width 36 height 10
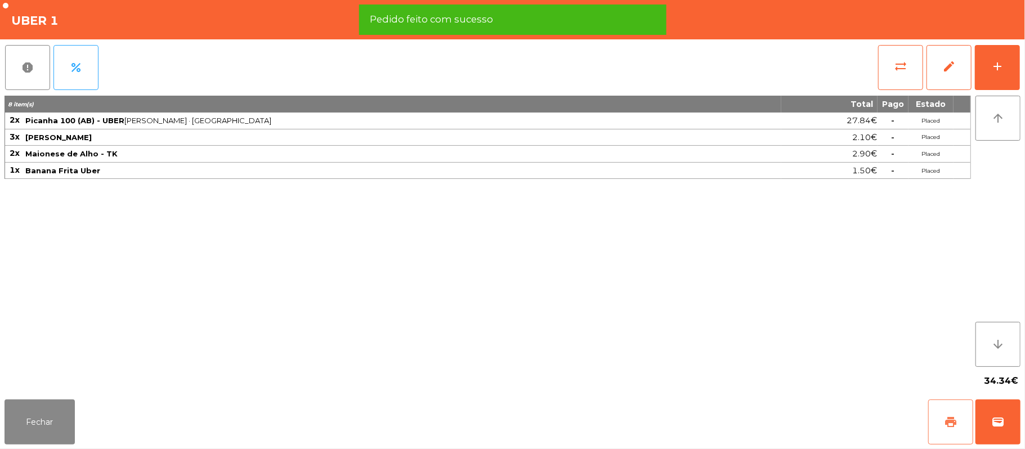
click at [930, 422] on button "print" at bounding box center [950, 422] width 45 height 45
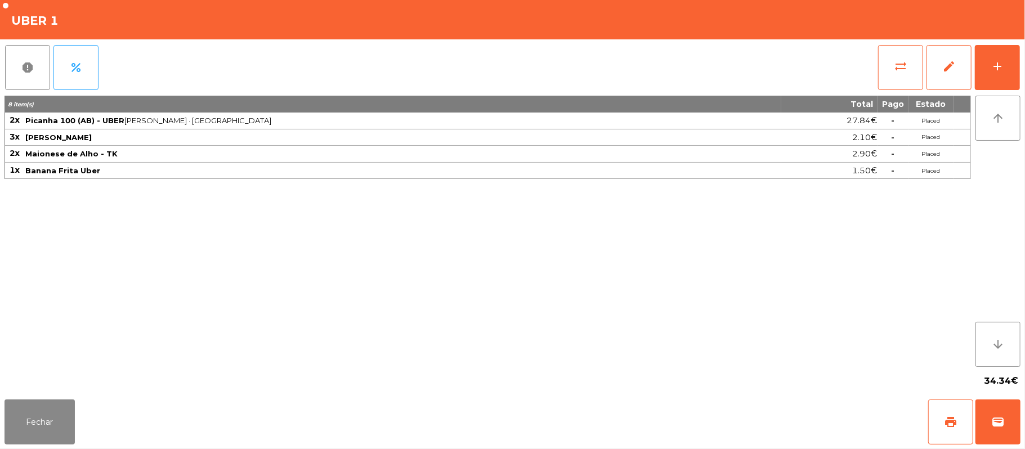
click at [1023, 432] on div "Fechar print wallet" at bounding box center [512, 422] width 1025 height 54
click at [1011, 422] on button "wallet" at bounding box center [997, 422] width 45 height 45
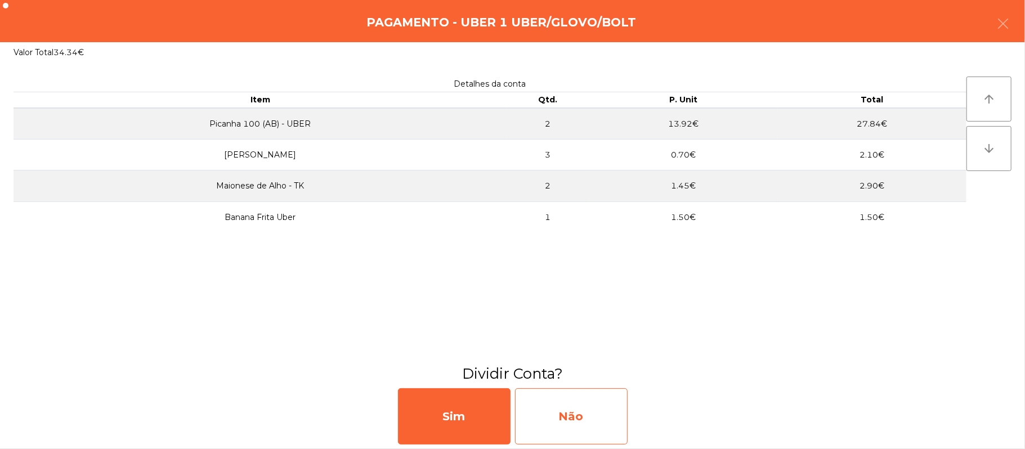
click at [562, 401] on div "Não" at bounding box center [571, 416] width 113 height 56
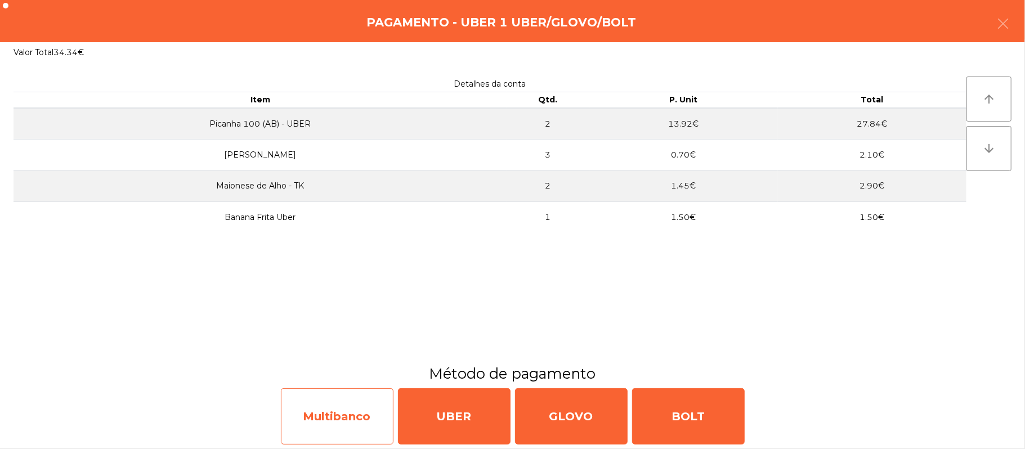
click at [352, 416] on div "Multibanco" at bounding box center [337, 416] width 113 height 56
select select "**"
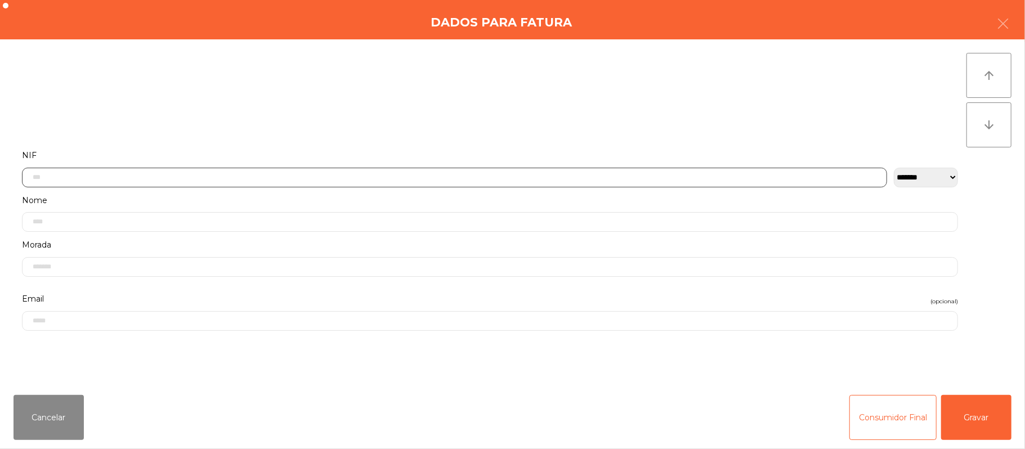
click at [401, 178] on input "text" at bounding box center [454, 178] width 865 height 20
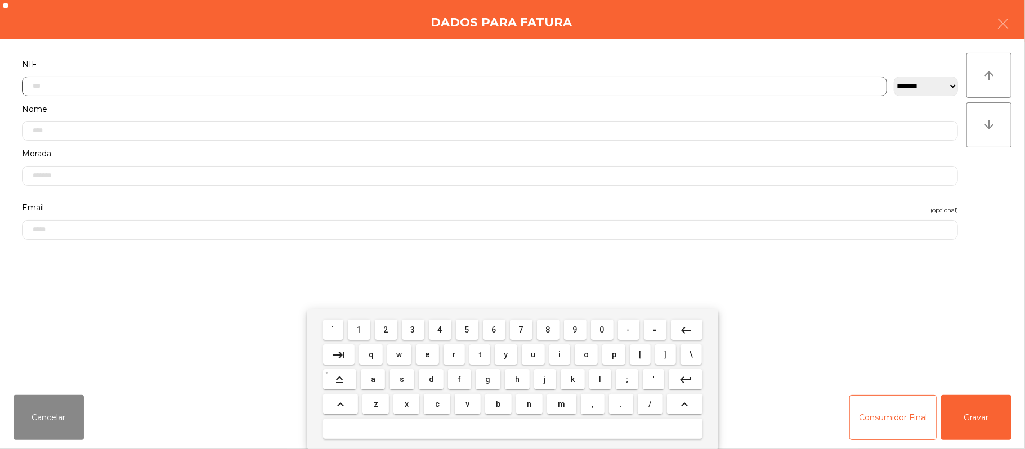
scroll to position [95, 0]
type input "*********"
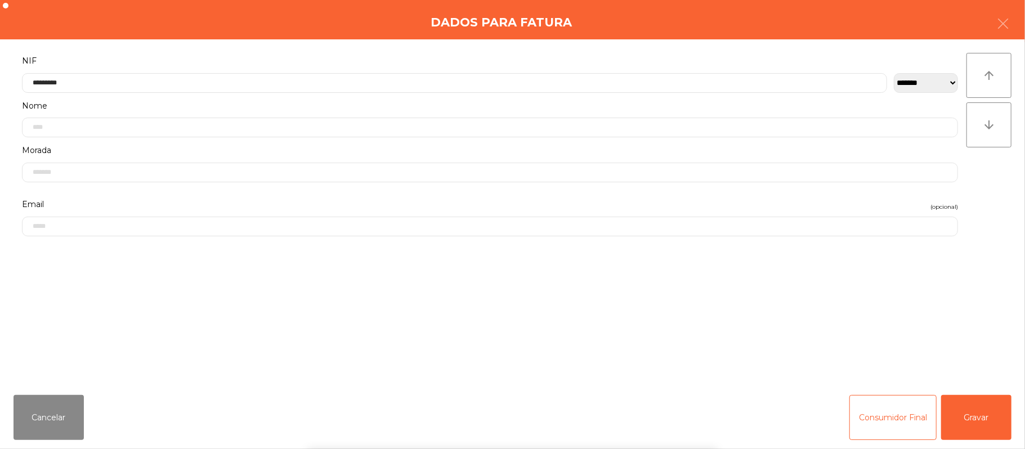
click at [969, 416] on div "` 1 2 3 4 5 6 7 8 9 0 - = keyboard_backspace keyboard_tab q w e r t y u i o p […" at bounding box center [512, 380] width 1025 height 140
click at [980, 406] on button "Gravar" at bounding box center [976, 417] width 70 height 45
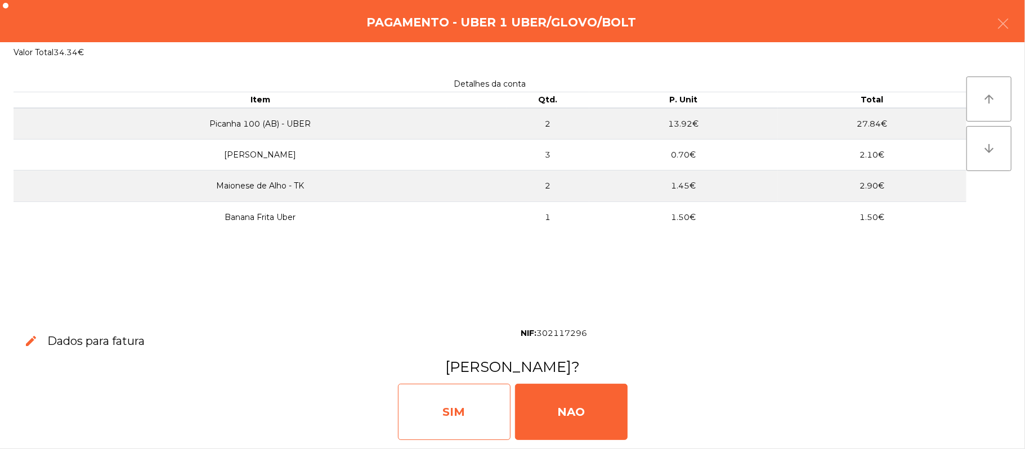
click at [466, 410] on div "SIM" at bounding box center [454, 412] width 113 height 56
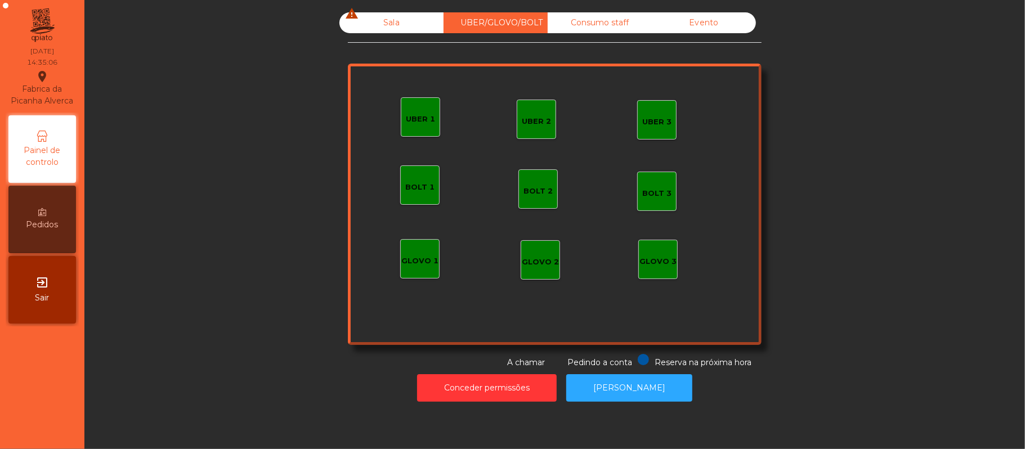
click at [368, 30] on div "Sala warning" at bounding box center [391, 22] width 104 height 21
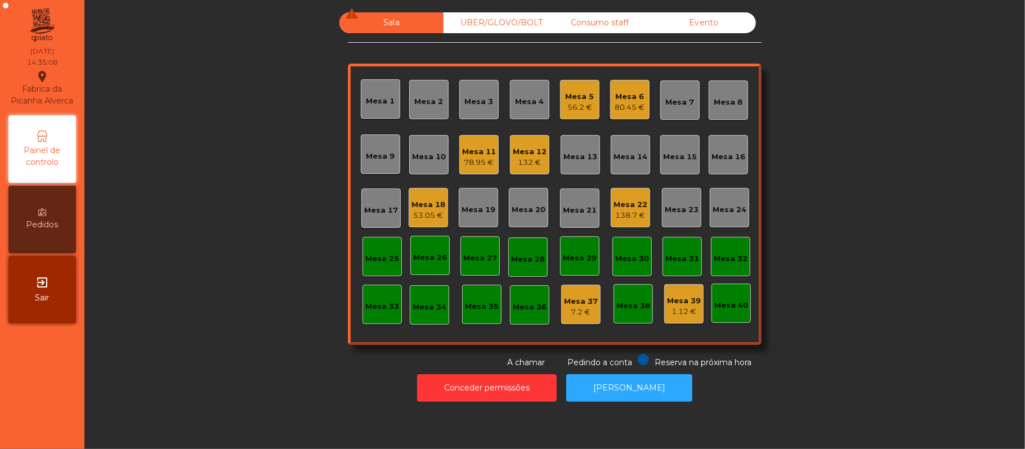
click at [613, 214] on div "138.7 €" at bounding box center [630, 215] width 34 height 11
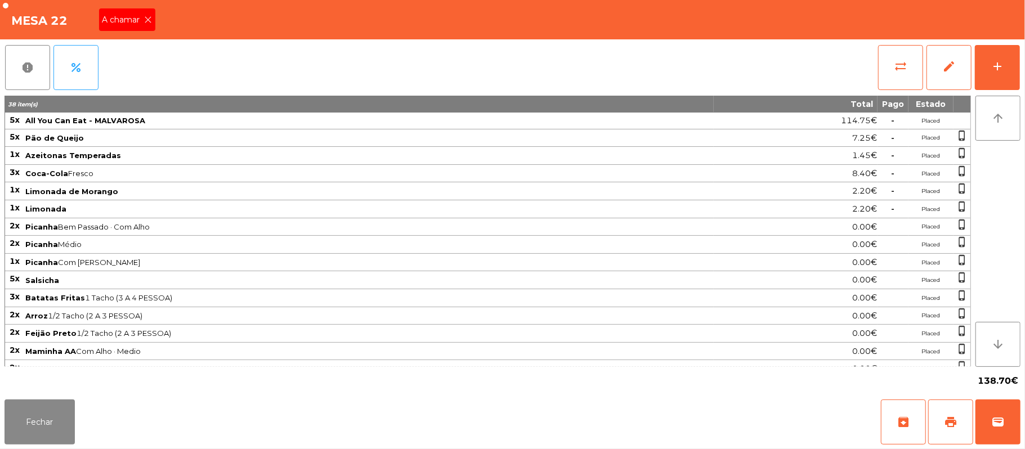
click at [149, 19] on icon at bounding box center [149, 20] width 8 height 8
click at [50, 423] on button "Fechar" at bounding box center [40, 422] width 70 height 45
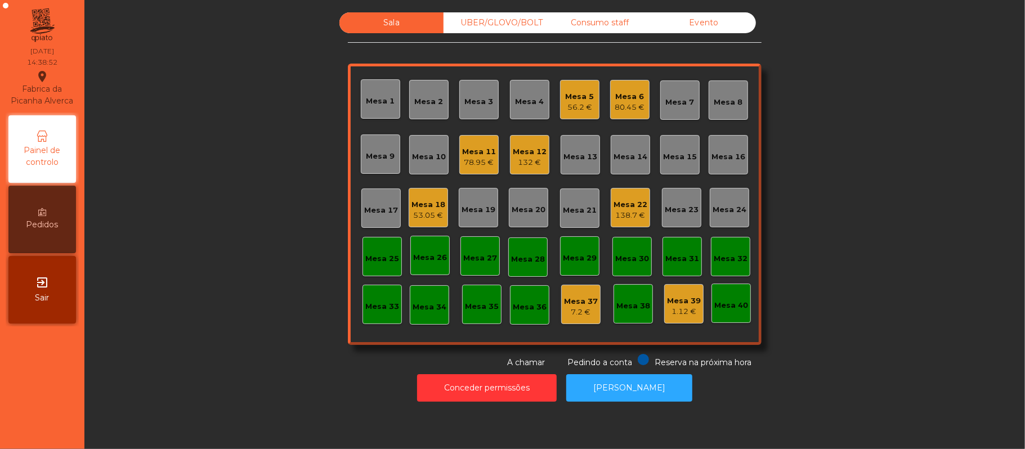
click at [579, 100] on div "Mesa 5" at bounding box center [580, 96] width 29 height 11
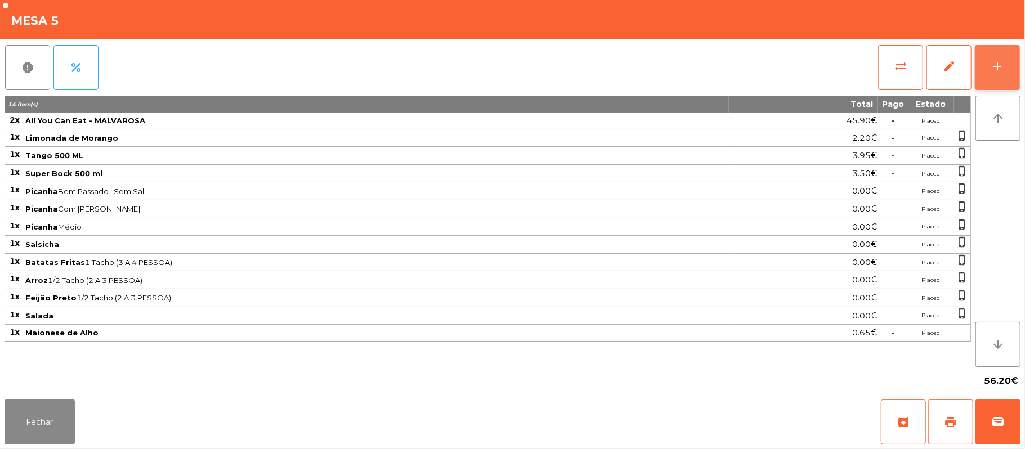
click at [1011, 72] on button "add" at bounding box center [997, 67] width 45 height 45
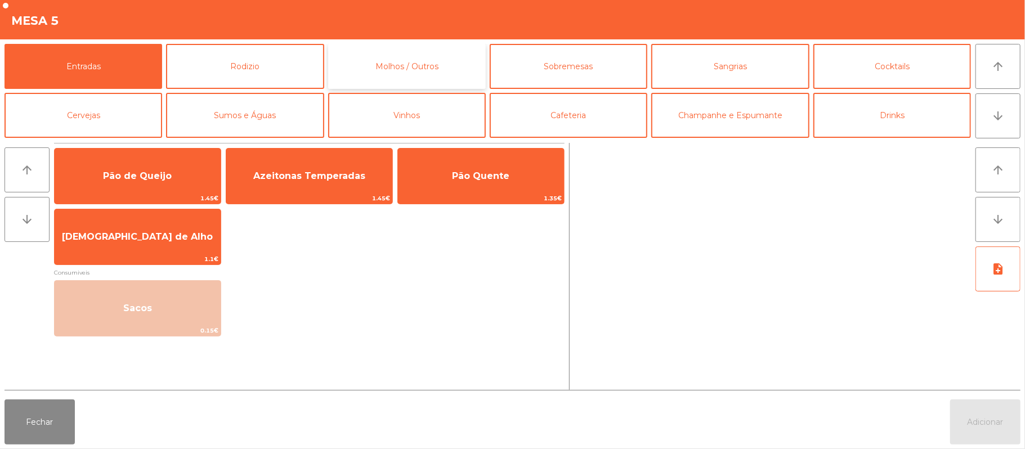
click at [368, 59] on button "Molhos / Outros" at bounding box center [407, 66] width 158 height 45
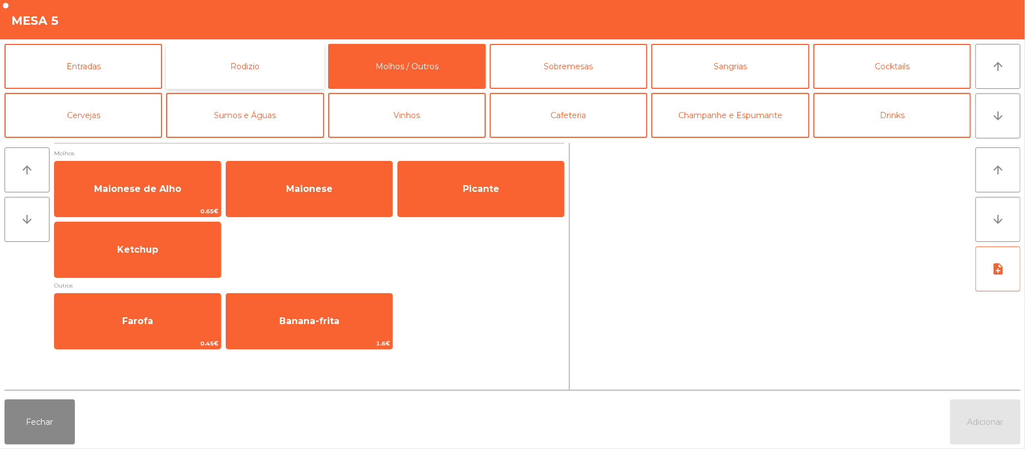
click at [293, 56] on button "Rodizio" at bounding box center [245, 66] width 158 height 45
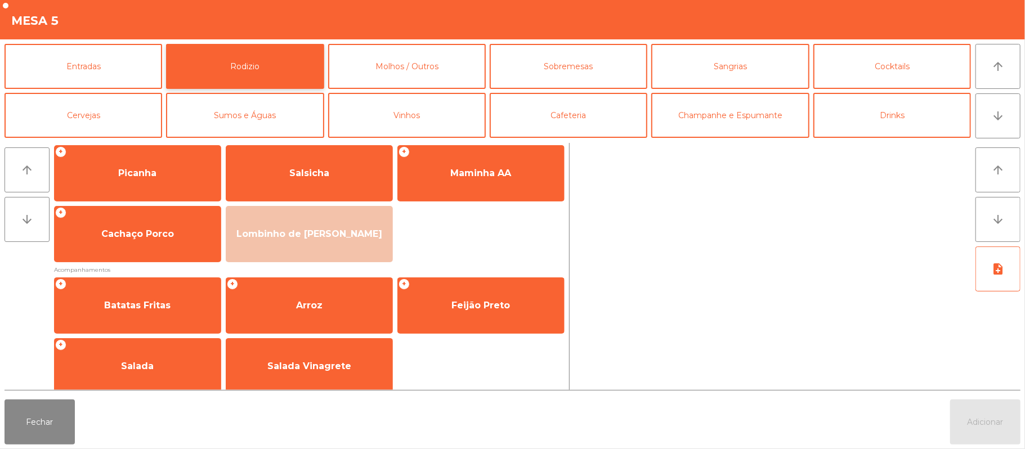
scroll to position [144, 0]
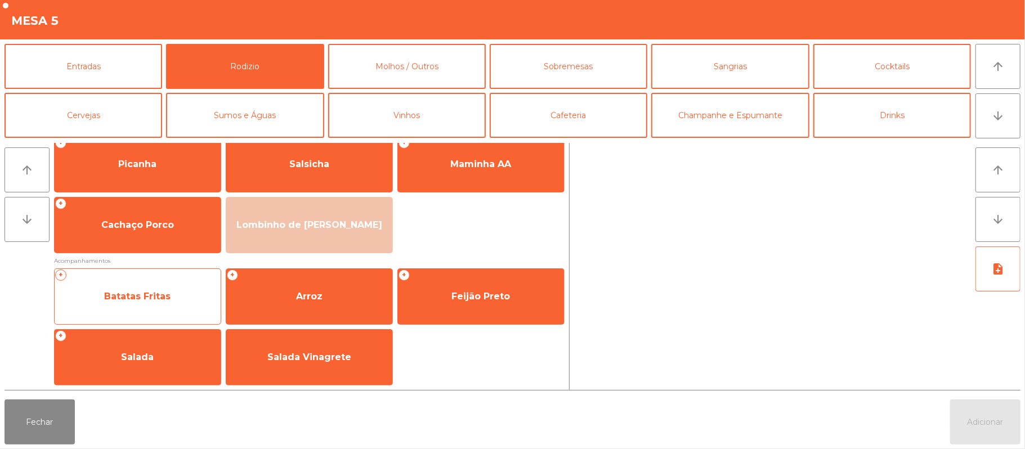
click at [187, 300] on span "Batatas Fritas" at bounding box center [138, 296] width 166 height 30
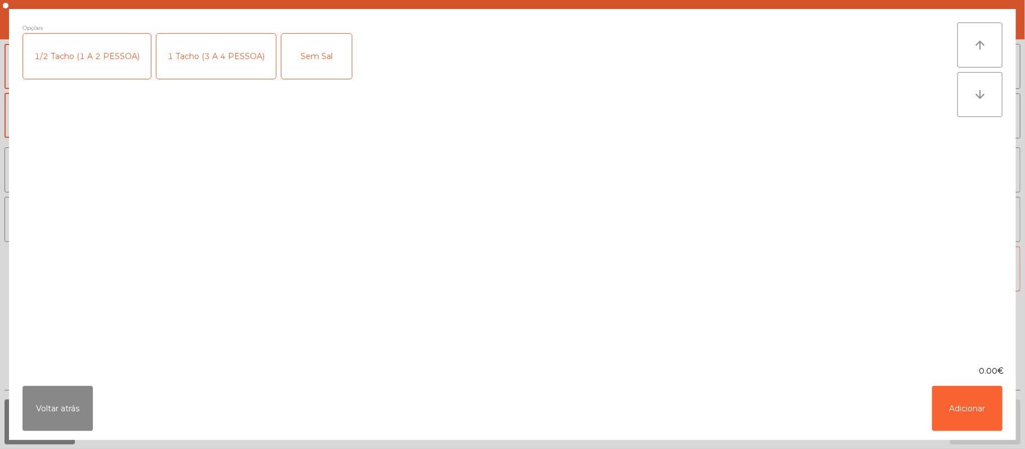
click at [221, 68] on div "1 Tacho (3 A 4 PESSOA)" at bounding box center [215, 56] width 119 height 45
click at [993, 421] on button "Adicionar" at bounding box center [967, 408] width 70 height 45
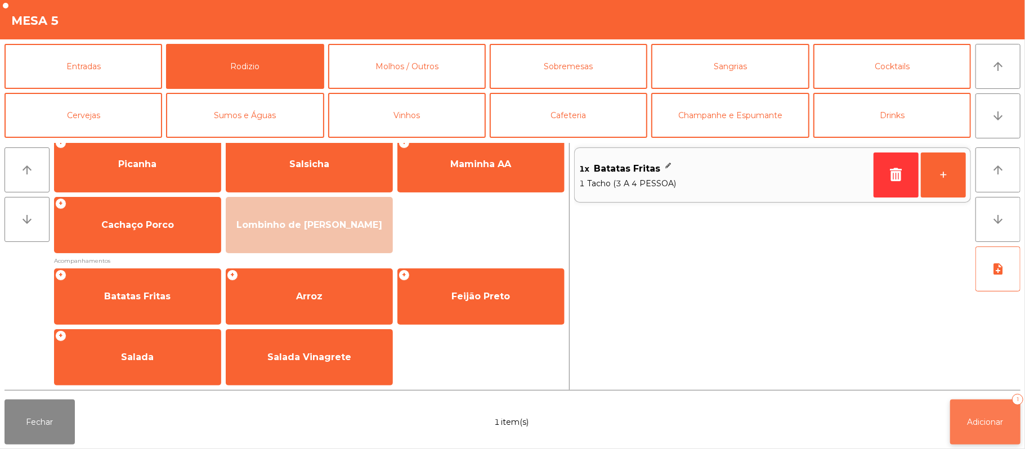
click at [991, 422] on span "Adicionar" at bounding box center [985, 422] width 36 height 10
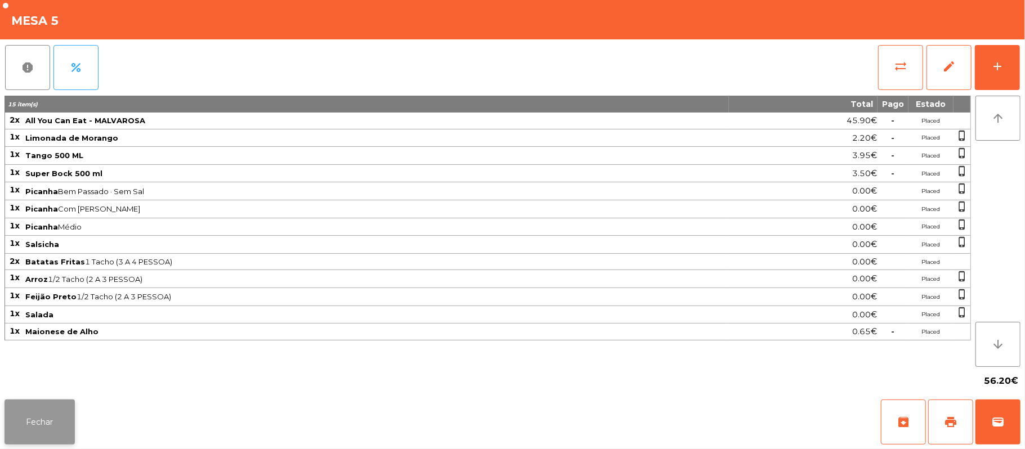
click at [37, 422] on button "Fechar" at bounding box center [40, 422] width 70 height 45
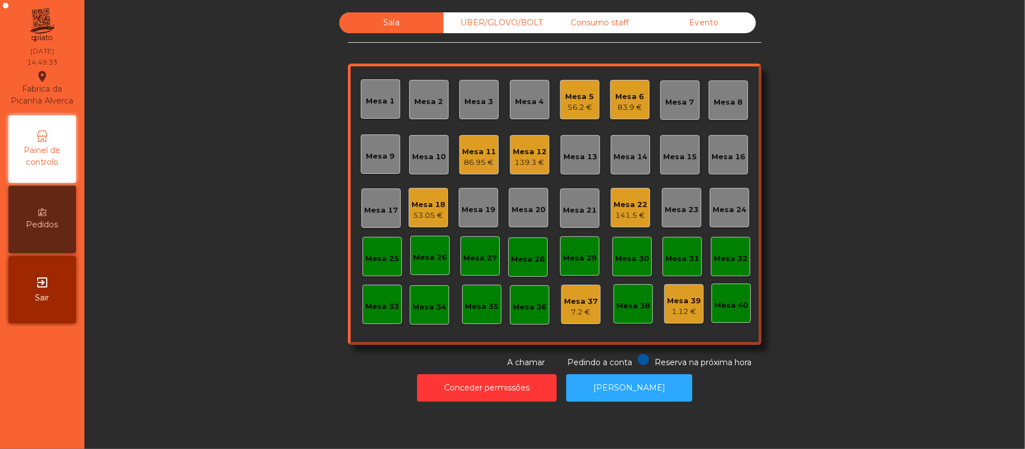
click at [589, 25] on div "Consumo staff" at bounding box center [600, 22] width 104 height 21
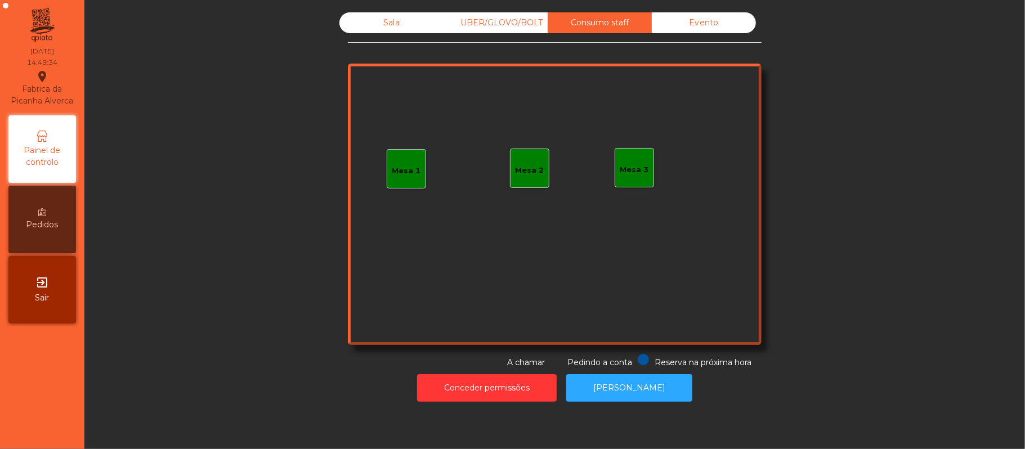
click at [404, 171] on div "Mesa 1" at bounding box center [406, 170] width 29 height 11
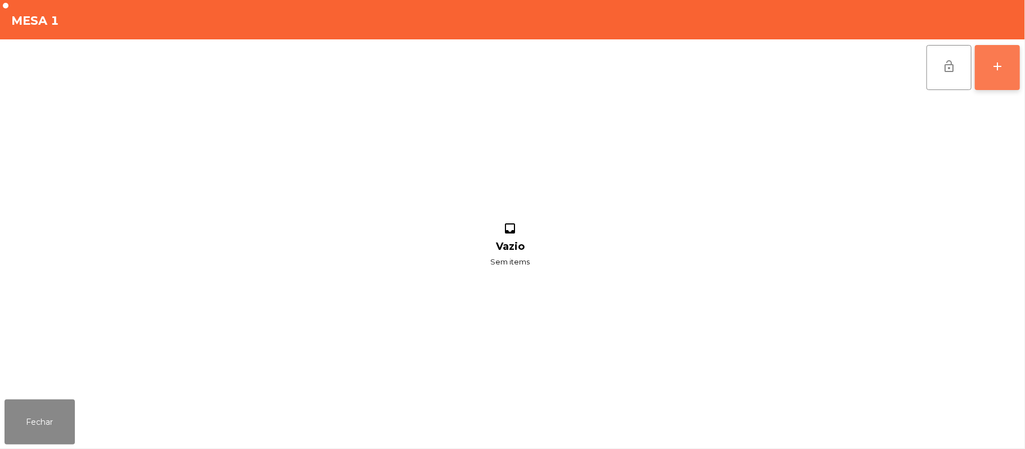
click at [1011, 59] on button "add" at bounding box center [997, 67] width 45 height 45
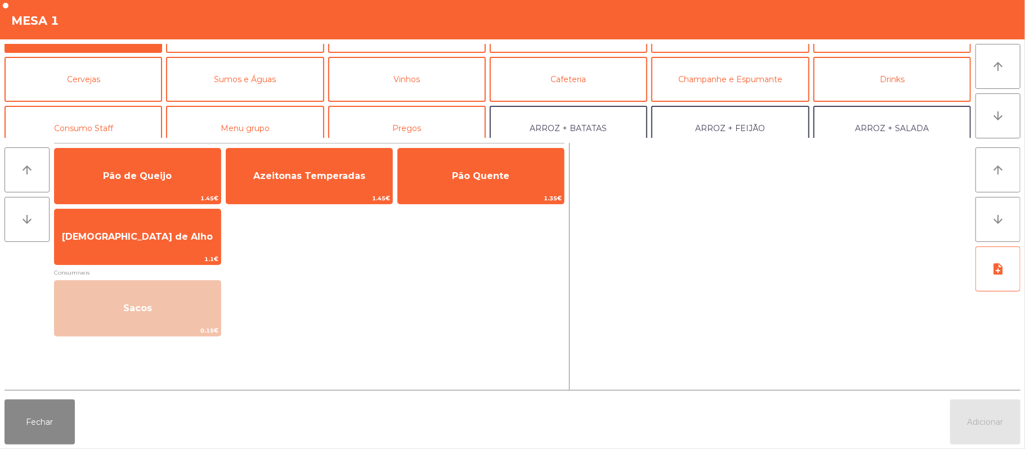
scroll to position [41, 0]
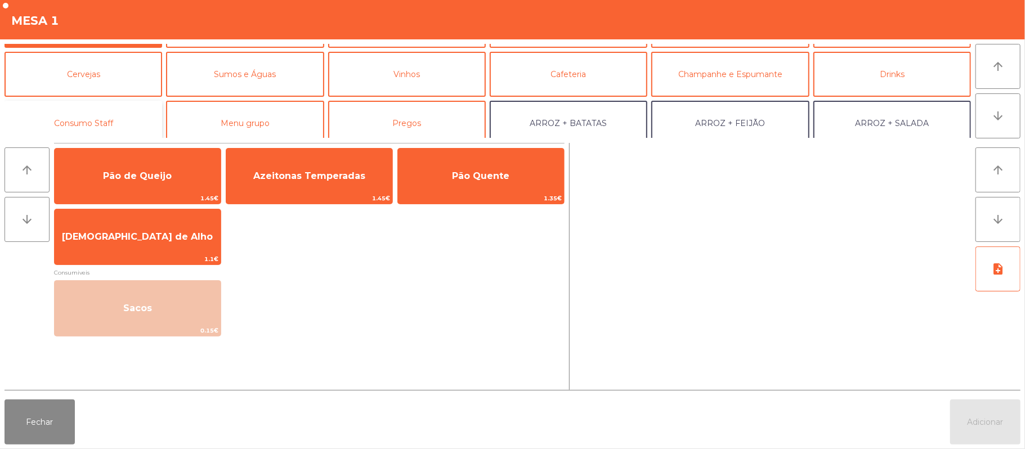
click at [111, 120] on button "Consumo Staff" at bounding box center [84, 123] width 158 height 45
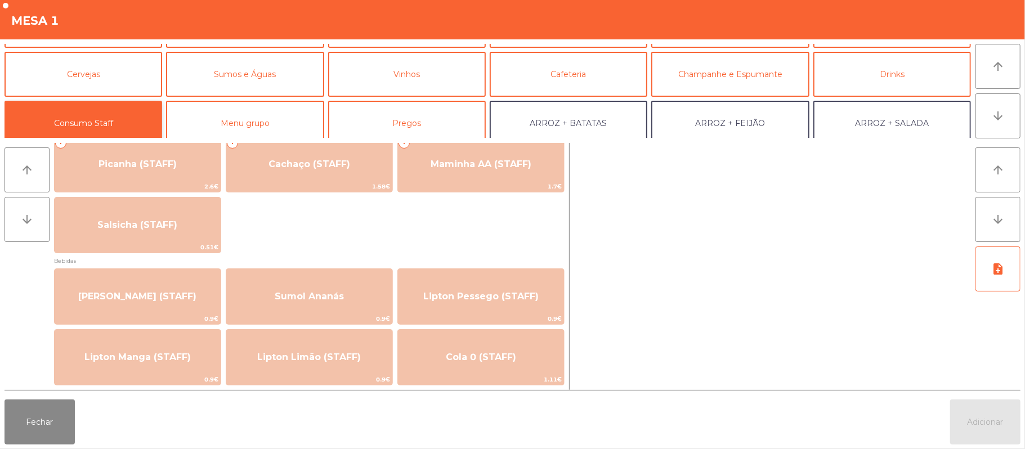
scroll to position [37, 0]
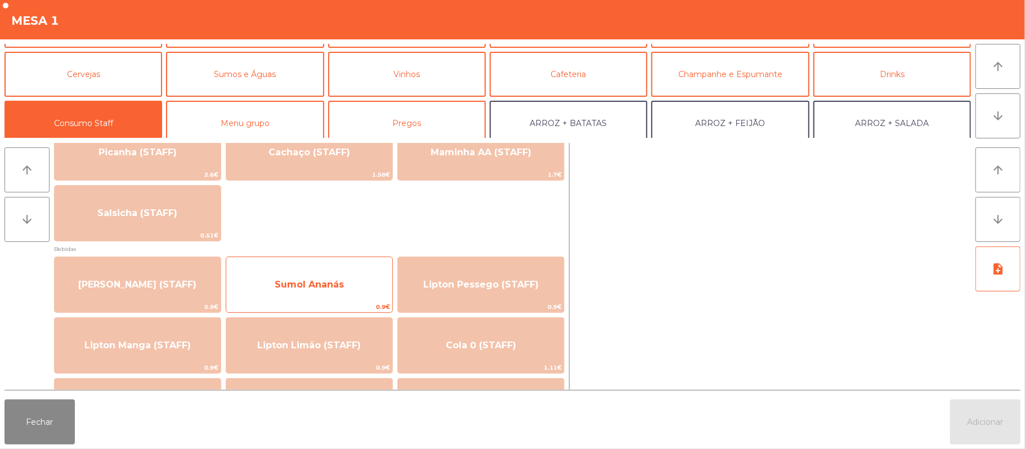
click at [337, 285] on span "Sumol Ananás" at bounding box center [309, 284] width 69 height 11
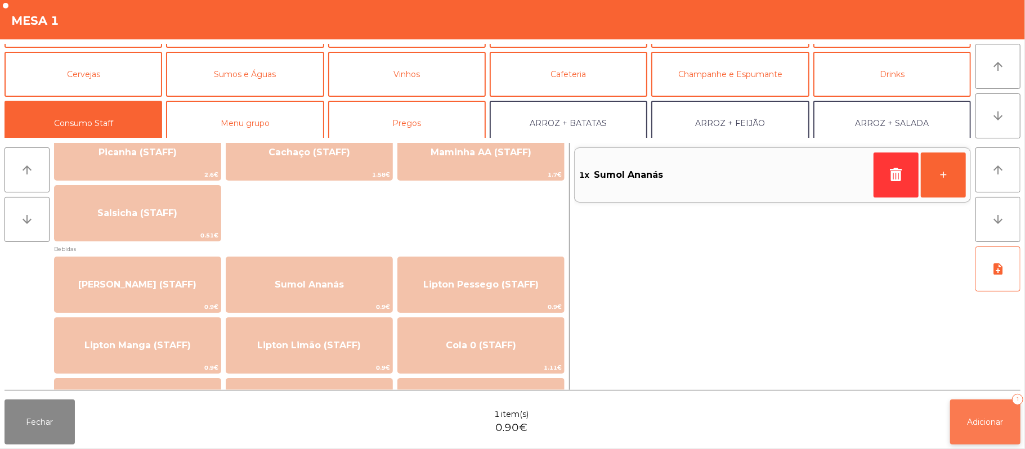
click at [1014, 439] on button "Adicionar 1" at bounding box center [985, 422] width 70 height 45
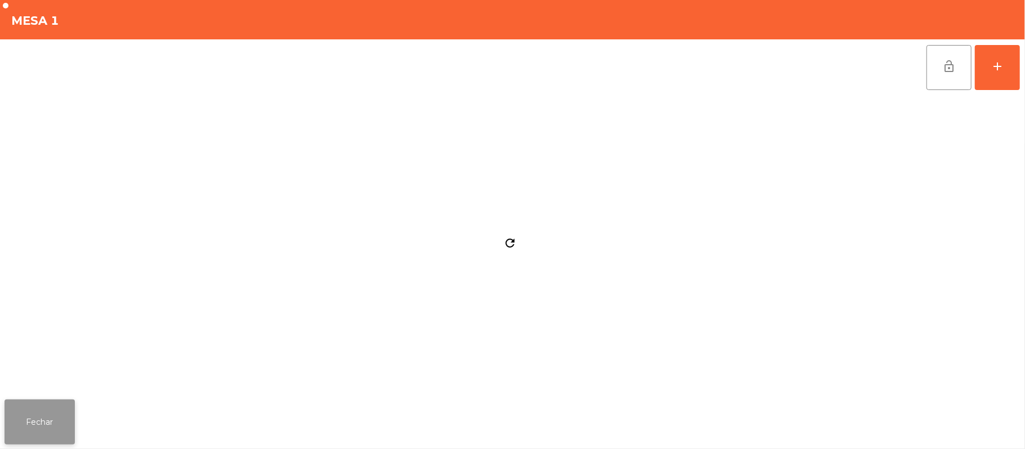
click at [15, 442] on button "Fechar" at bounding box center [40, 422] width 70 height 45
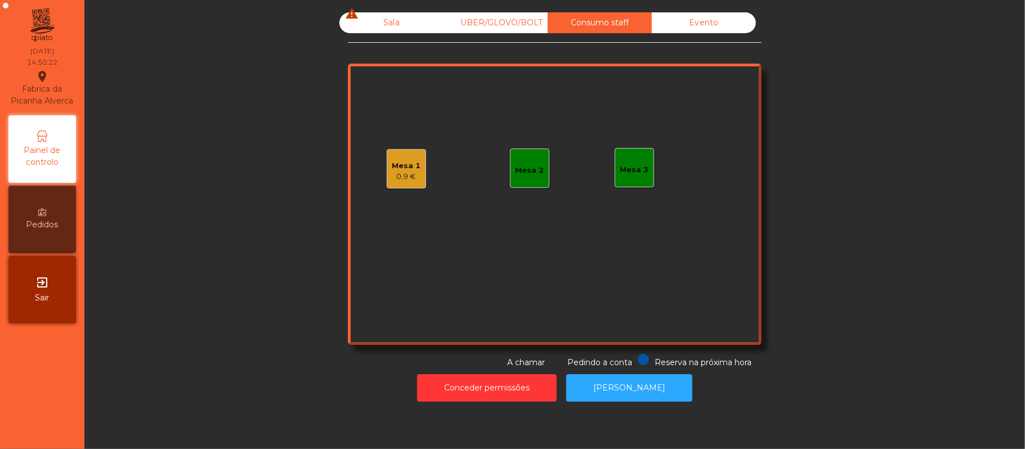
click at [386, 23] on div "Sala warning" at bounding box center [391, 22] width 104 height 21
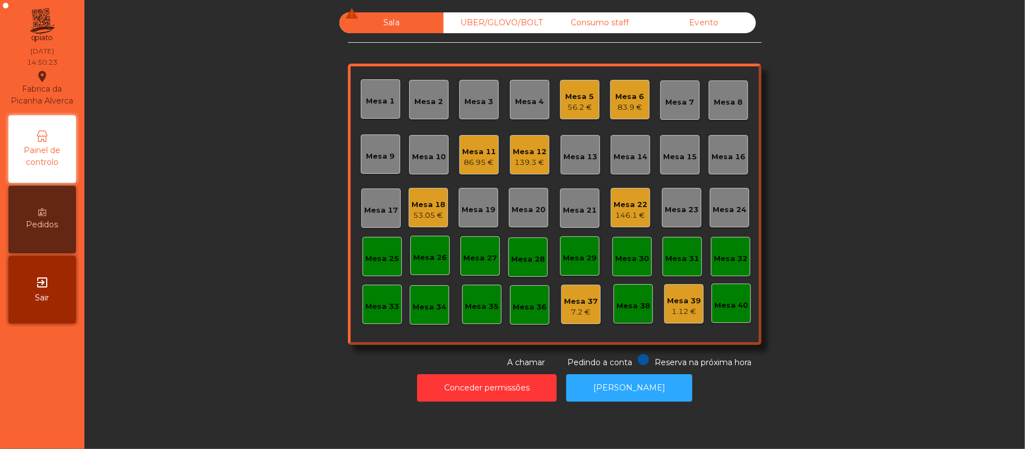
click at [428, 215] on div "53.05 €" at bounding box center [428, 215] width 34 height 11
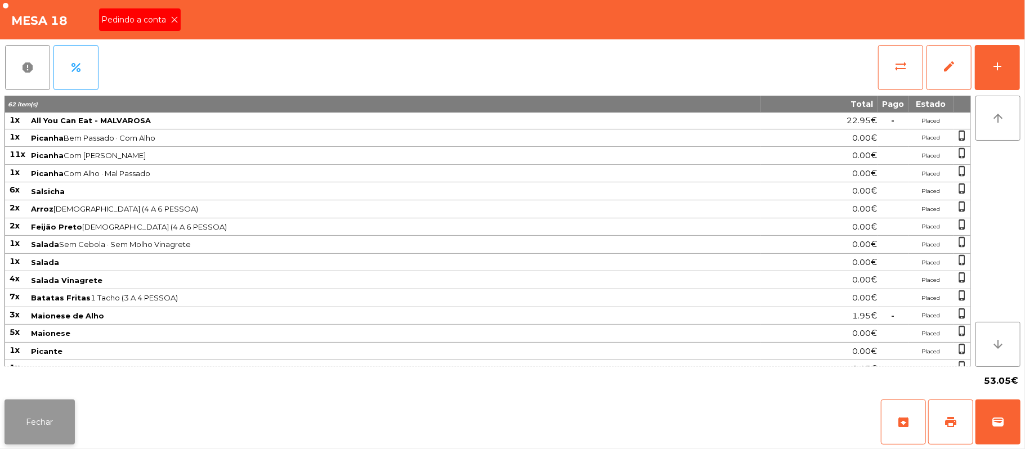
click at [57, 434] on button "Fechar" at bounding box center [40, 422] width 70 height 45
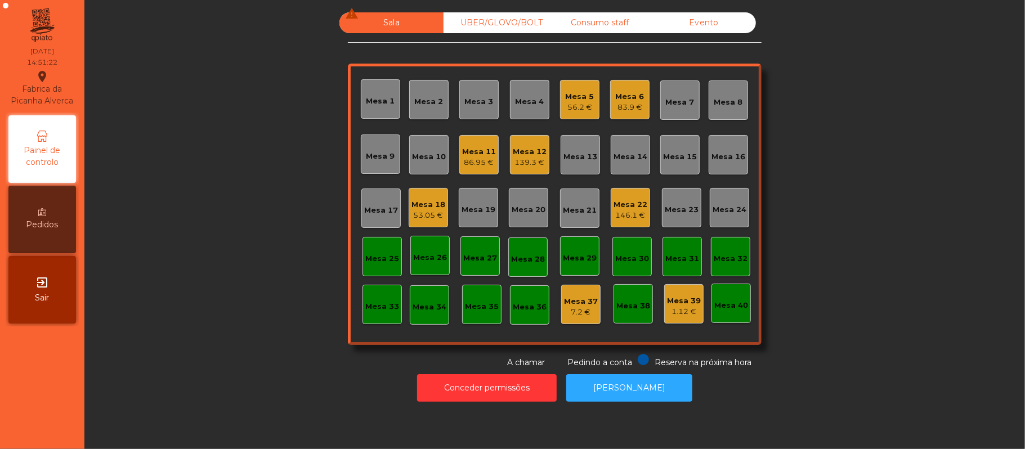
click at [419, 214] on div "53.05 €" at bounding box center [428, 215] width 34 height 11
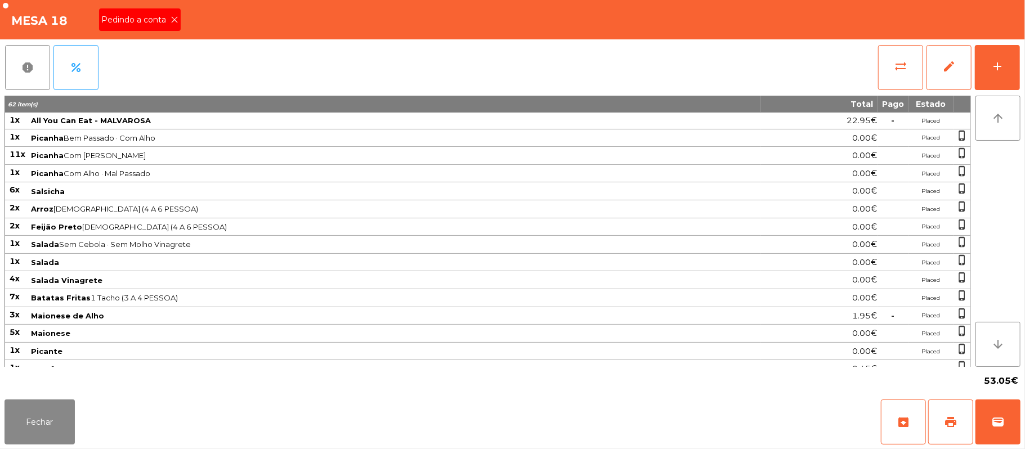
click at [173, 19] on icon at bounding box center [175, 20] width 8 height 8
click at [941, 419] on button "print" at bounding box center [950, 422] width 45 height 45
click at [7, 406] on button "Fechar" at bounding box center [40, 422] width 70 height 45
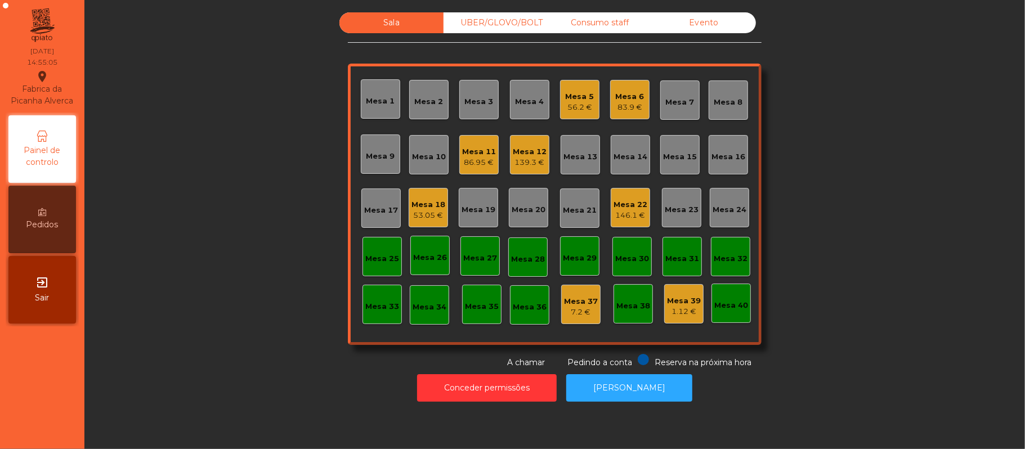
click at [518, 163] on div "139.3 €" at bounding box center [530, 162] width 34 height 11
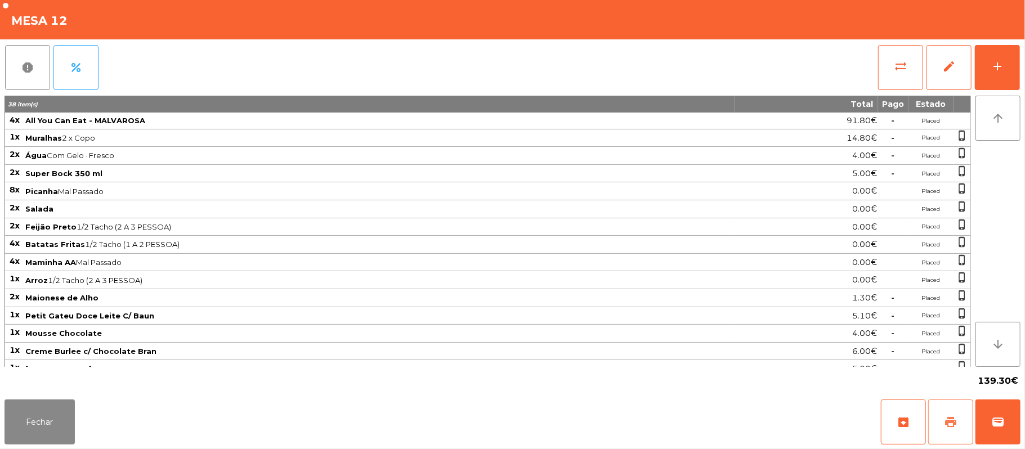
click at [942, 415] on button "print" at bounding box center [950, 422] width 45 height 45
click at [957, 424] on span "print" at bounding box center [951, 422] width 14 height 14
click at [1015, 416] on button "wallet" at bounding box center [997, 422] width 45 height 45
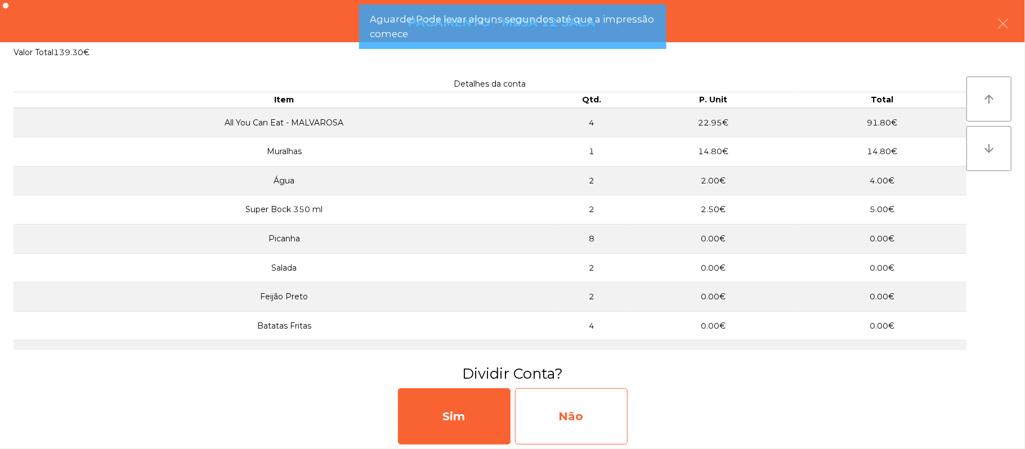
click at [602, 406] on div "Não" at bounding box center [571, 416] width 113 height 56
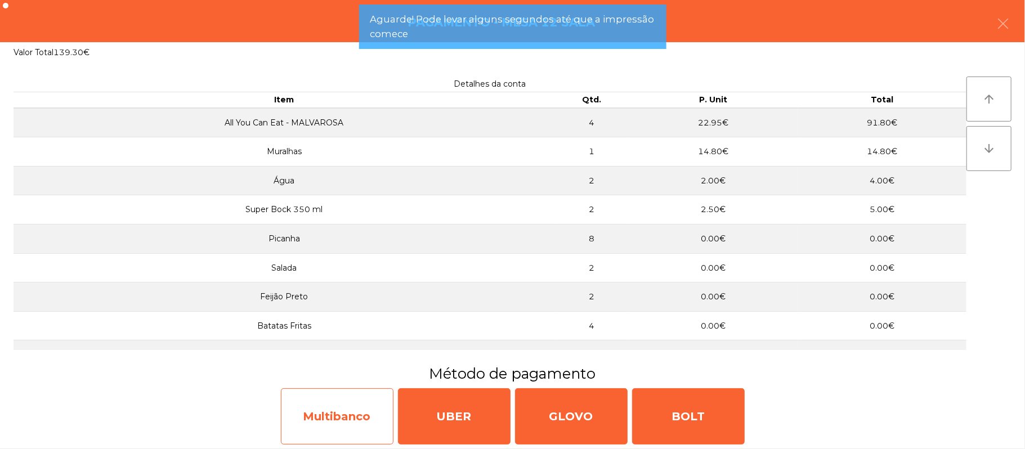
click at [340, 410] on div "Multibanco" at bounding box center [337, 416] width 113 height 56
select select "**"
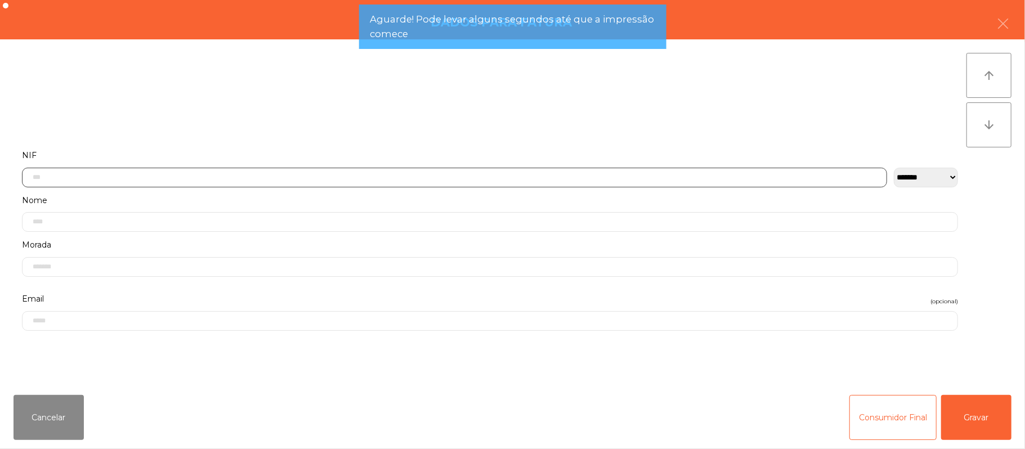
click at [246, 176] on input "text" at bounding box center [454, 178] width 865 height 20
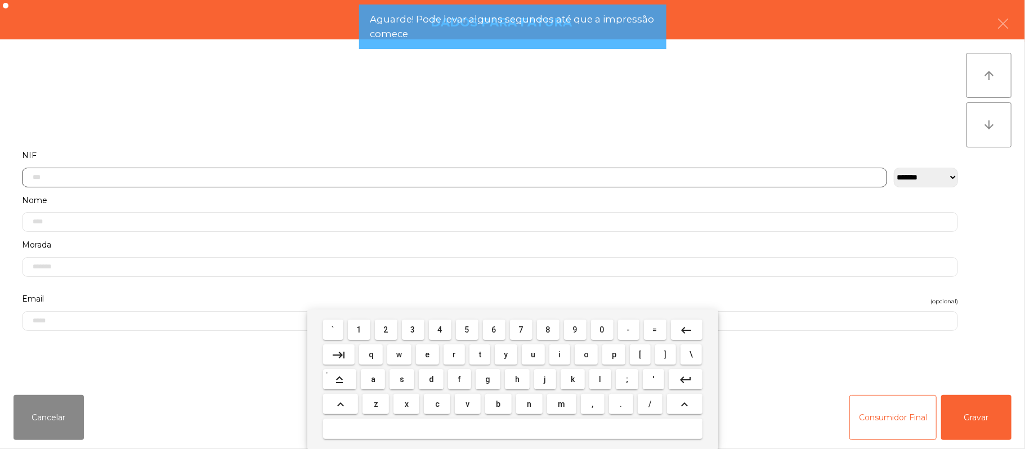
scroll to position [95, 0]
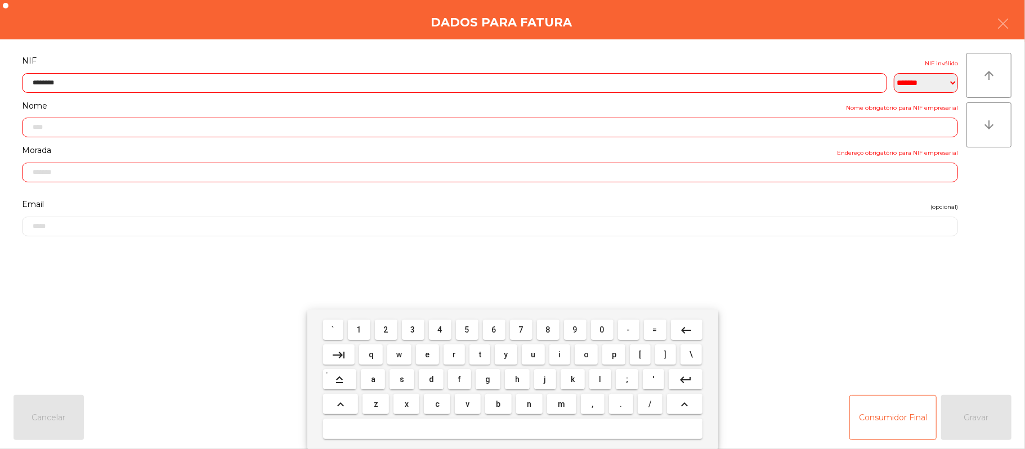
type input "*********"
type input "**********"
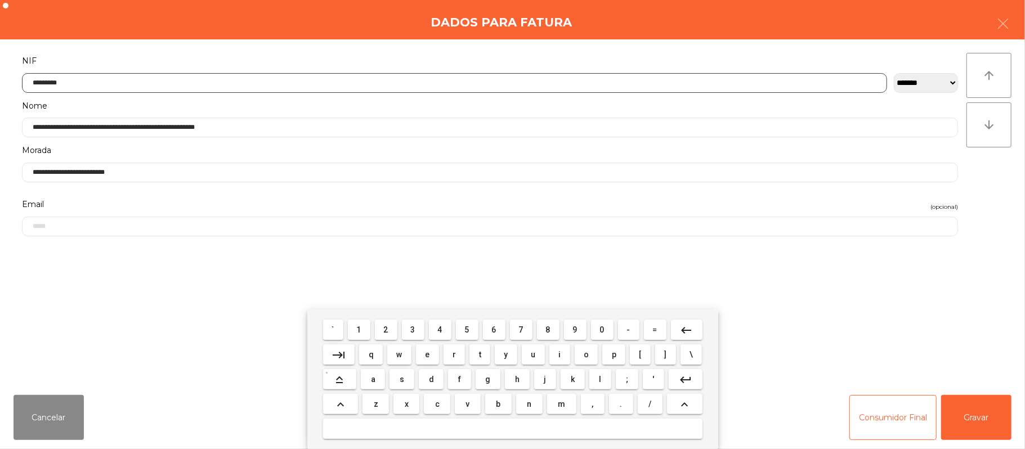
type input "*********"
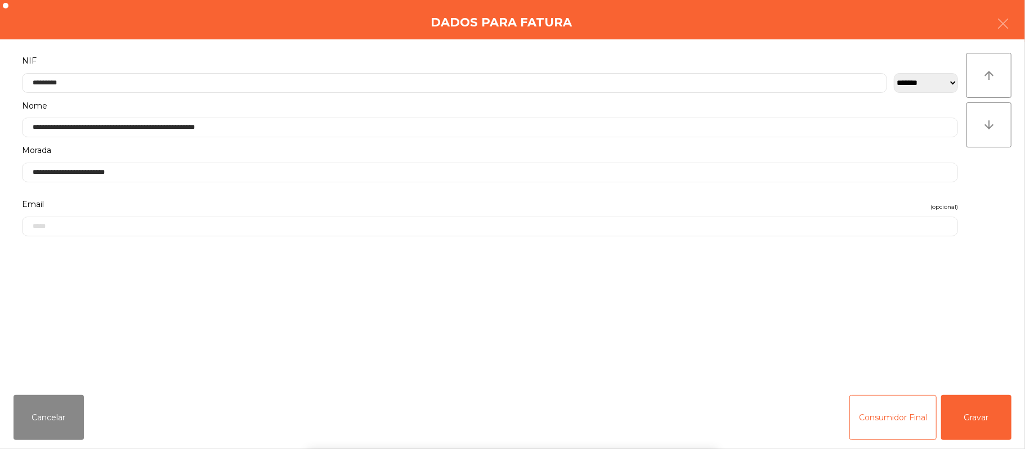
click at [988, 418] on div "` 1 2 3 4 5 6 7 8 9 0 - = keyboard_backspace keyboard_tab q w e r t y u i o p […" at bounding box center [512, 380] width 1025 height 140
click at [983, 410] on button "Gravar" at bounding box center [976, 417] width 70 height 45
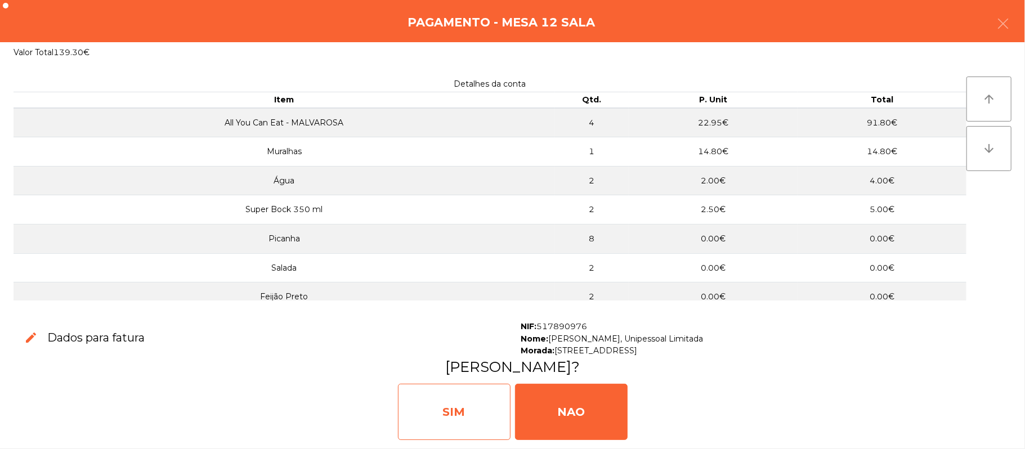
click at [468, 404] on div "SIM" at bounding box center [454, 412] width 113 height 56
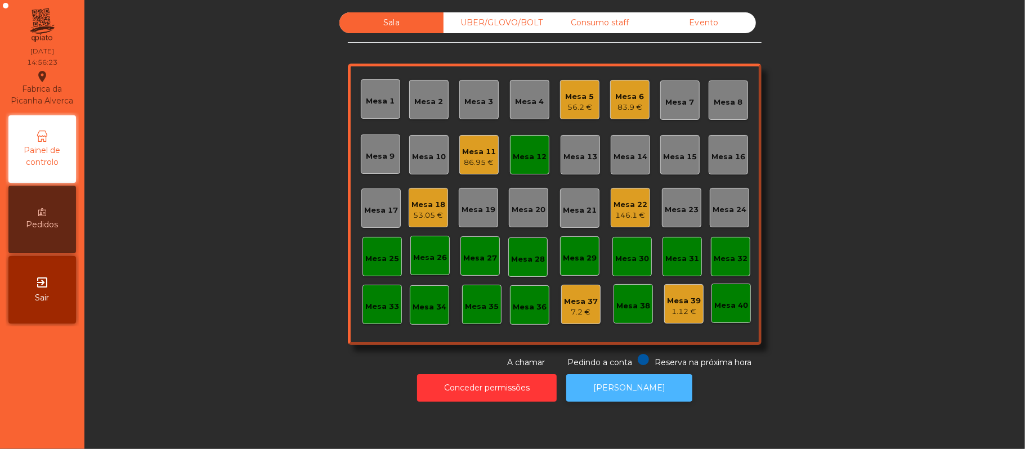
click at [636, 388] on button "[PERSON_NAME]" at bounding box center [629, 388] width 126 height 28
click at [529, 167] on div "Mesa 12" at bounding box center [529, 154] width 39 height 39
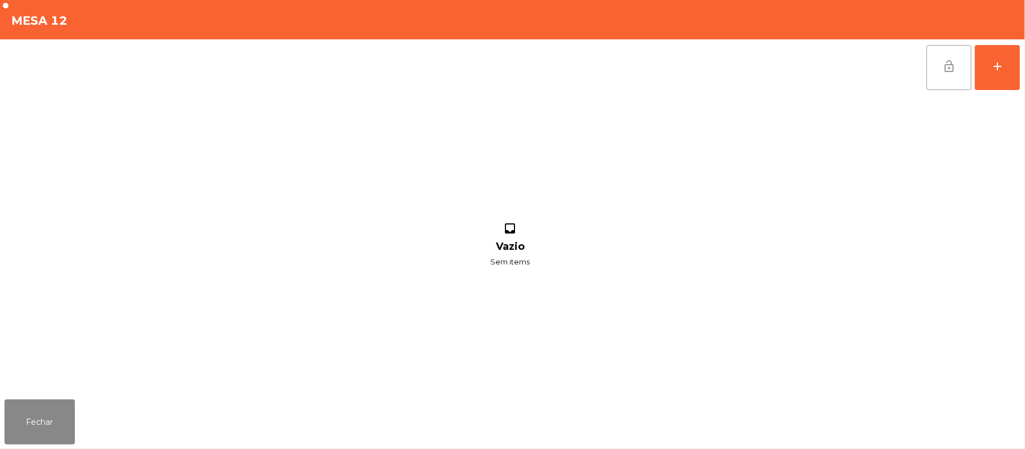
click at [939, 60] on button "lock_open" at bounding box center [948, 67] width 45 height 45
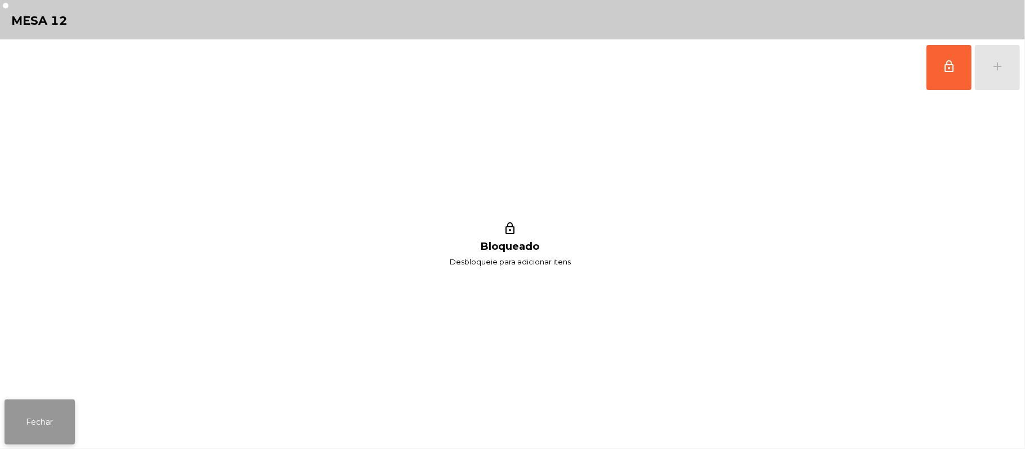
click at [70, 415] on button "Fechar" at bounding box center [40, 422] width 70 height 45
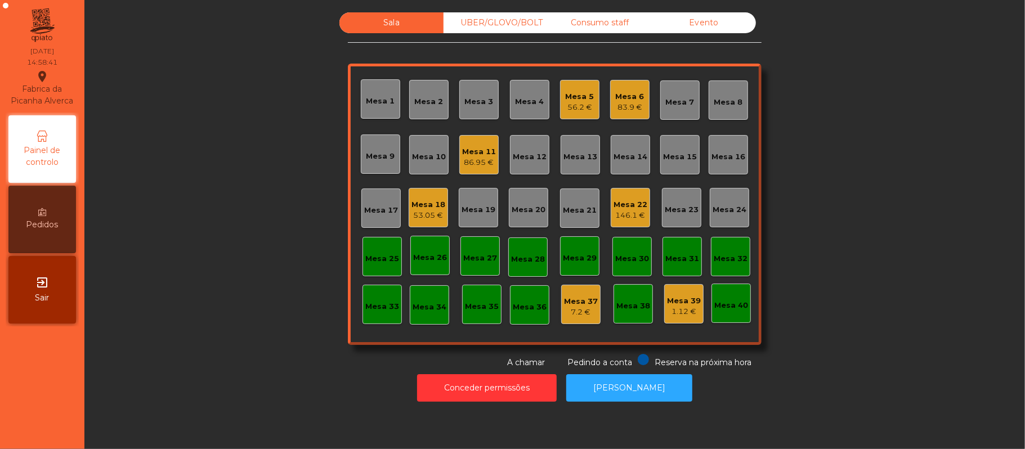
click at [435, 210] on div "53.05 €" at bounding box center [428, 215] width 34 height 11
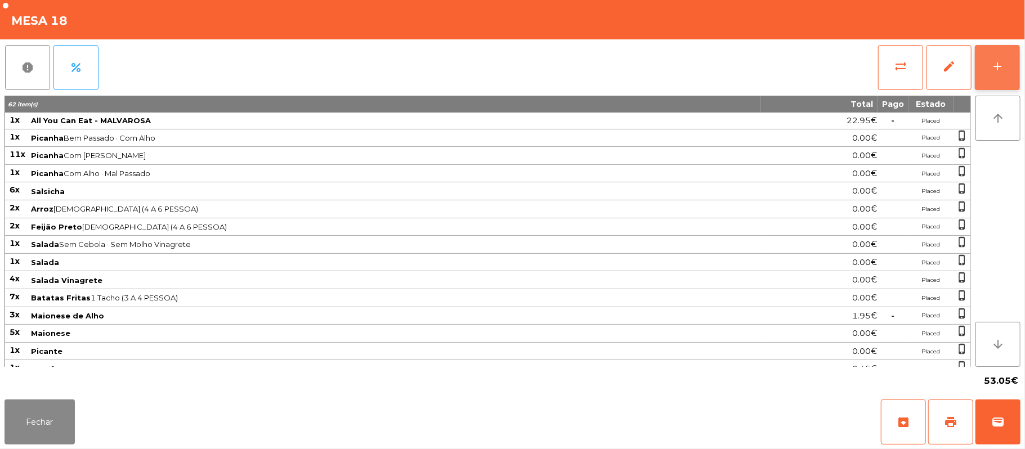
click at [991, 70] on div "add" at bounding box center [998, 67] width 14 height 14
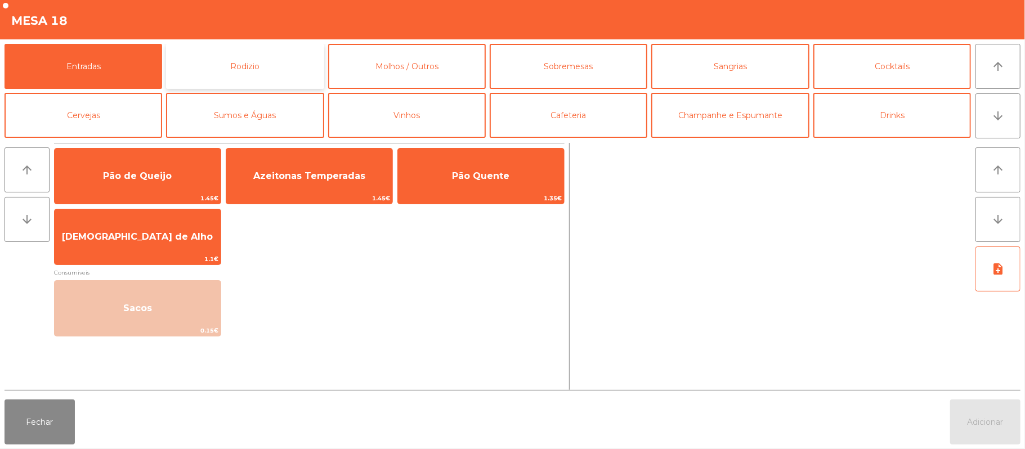
click at [265, 59] on button "Rodizio" at bounding box center [245, 66] width 158 height 45
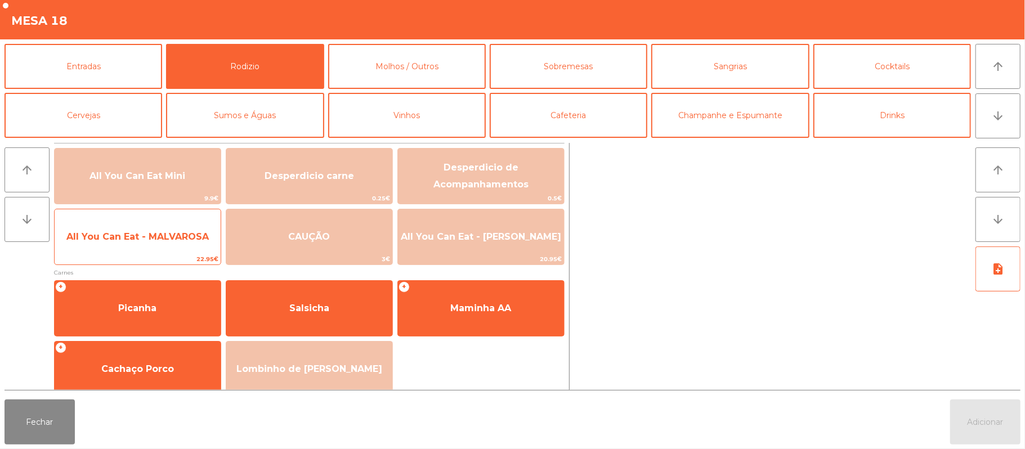
click at [131, 250] on span "All You Can Eat - MALVAROSA" at bounding box center [138, 237] width 166 height 30
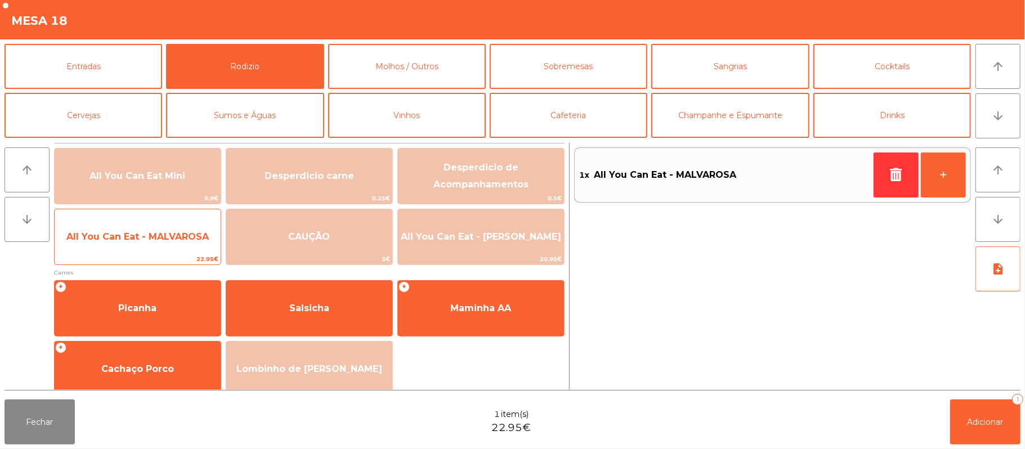
click at [134, 243] on span "All You Can Eat - MALVAROSA" at bounding box center [138, 237] width 166 height 30
click at [136, 232] on span "All You Can Eat - MALVAROSA" at bounding box center [137, 236] width 142 height 11
click at [136, 235] on span "All You Can Eat - MALVAROSA" at bounding box center [137, 236] width 142 height 11
click at [138, 231] on span "All You Can Eat - MALVAROSA" at bounding box center [137, 236] width 142 height 11
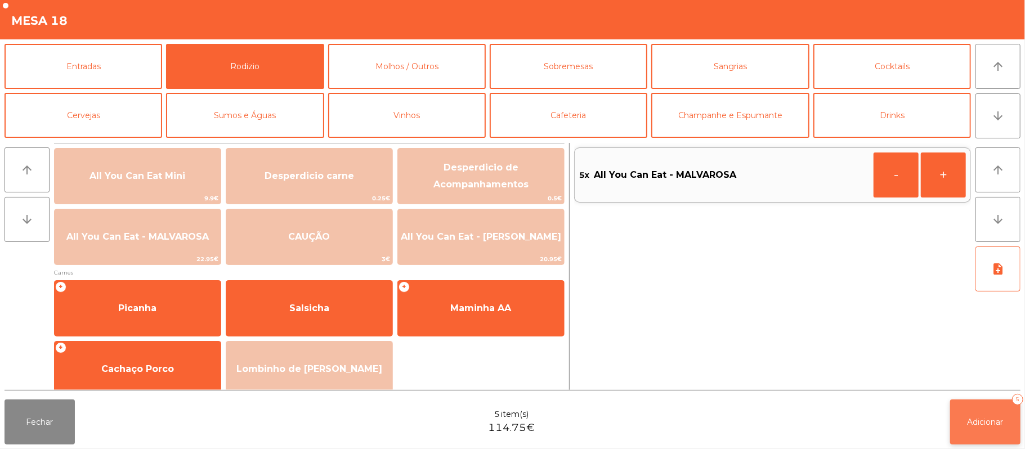
click at [982, 408] on button "Adicionar 5" at bounding box center [985, 422] width 70 height 45
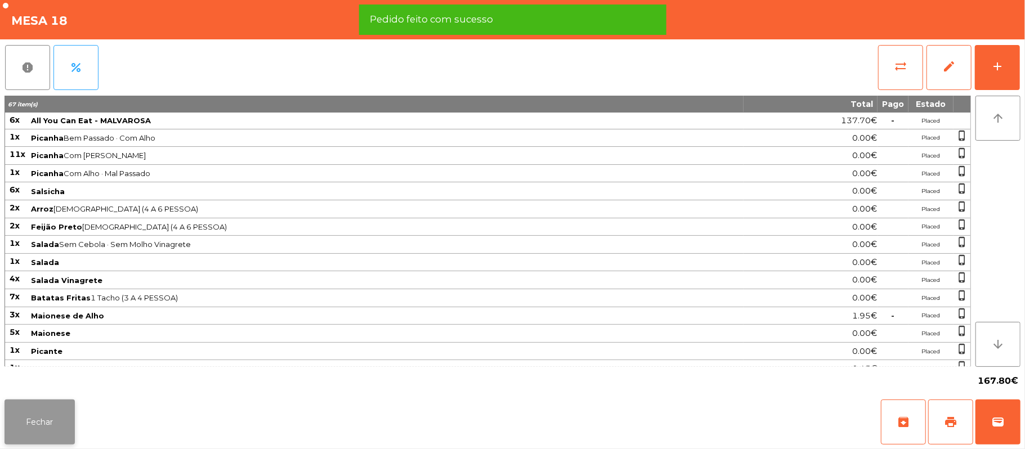
click at [60, 424] on button "Fechar" at bounding box center [40, 422] width 70 height 45
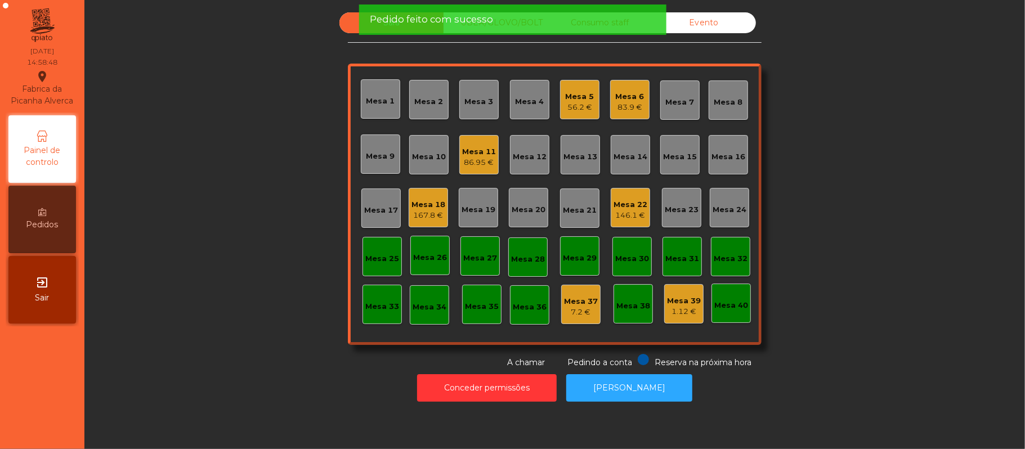
click at [431, 204] on div "Mesa 18" at bounding box center [428, 204] width 34 height 11
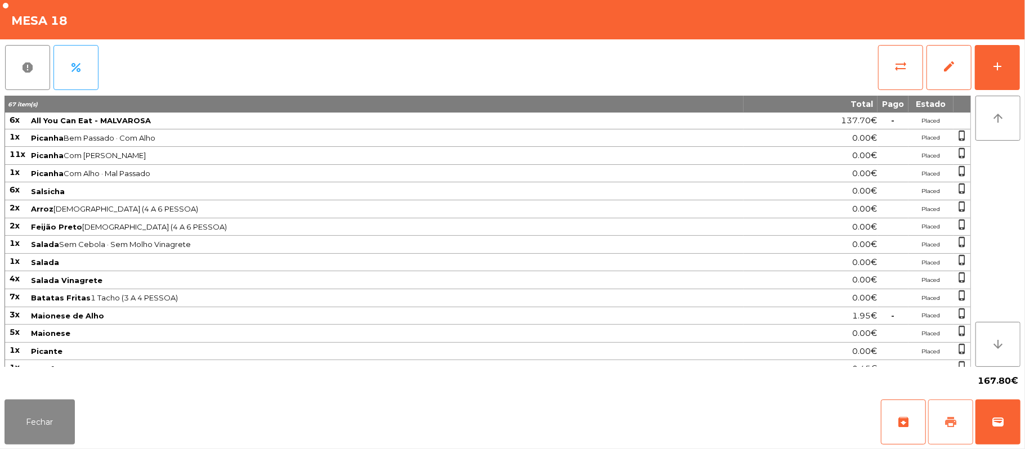
click at [953, 426] on span "print" at bounding box center [951, 422] width 14 height 14
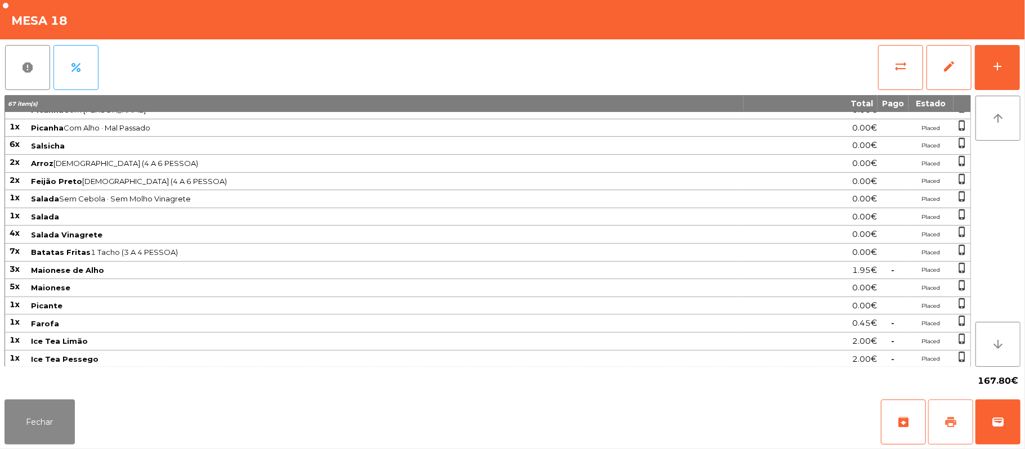
scroll to position [0, 0]
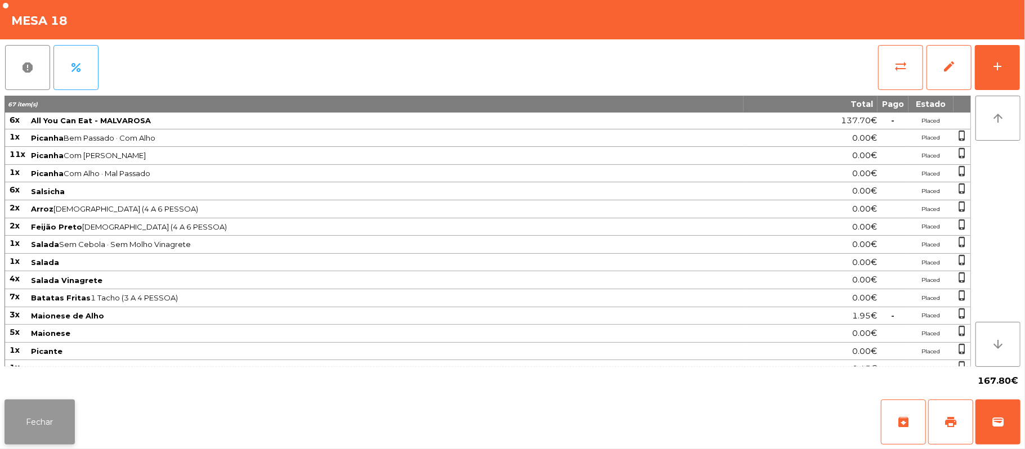
click at [51, 418] on button "Fechar" at bounding box center [40, 422] width 70 height 45
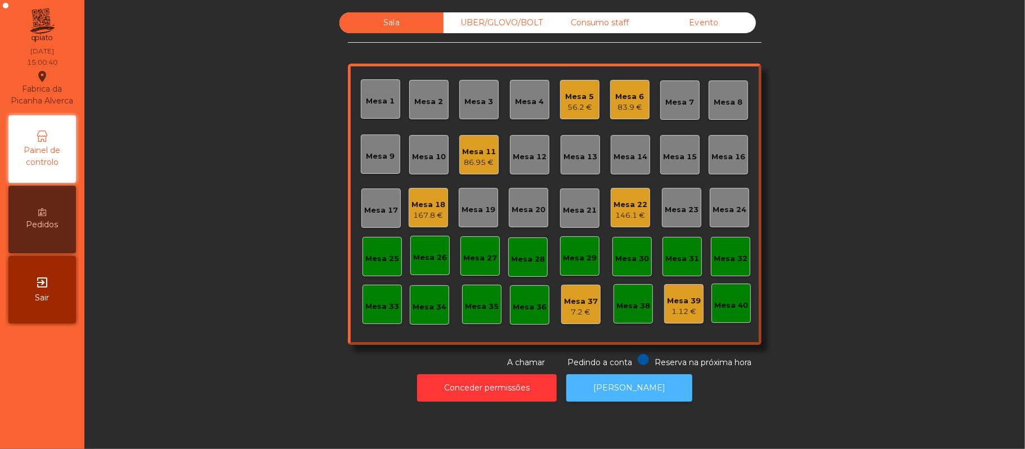
click at [638, 379] on button "[PERSON_NAME]" at bounding box center [629, 388] width 126 height 28
click at [665, 398] on button "[PERSON_NAME]" at bounding box center [629, 388] width 126 height 28
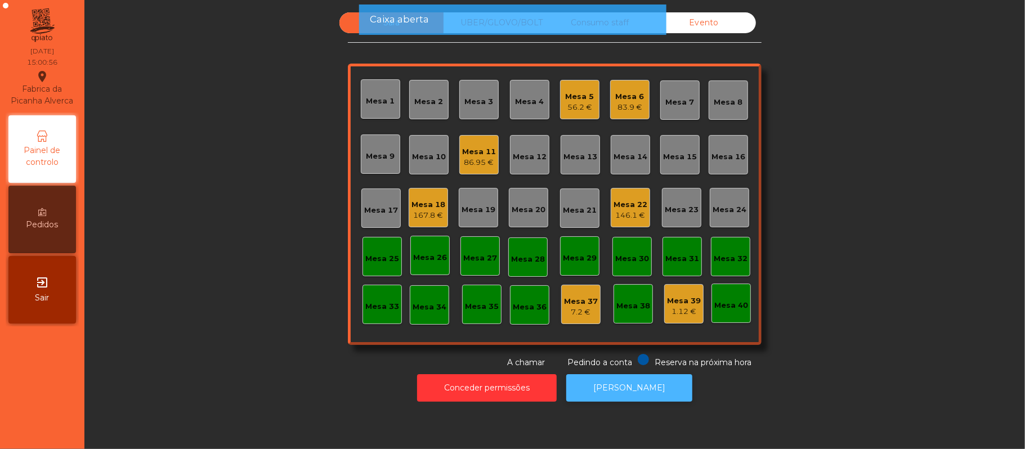
click at [674, 390] on button "[PERSON_NAME]" at bounding box center [629, 388] width 126 height 28
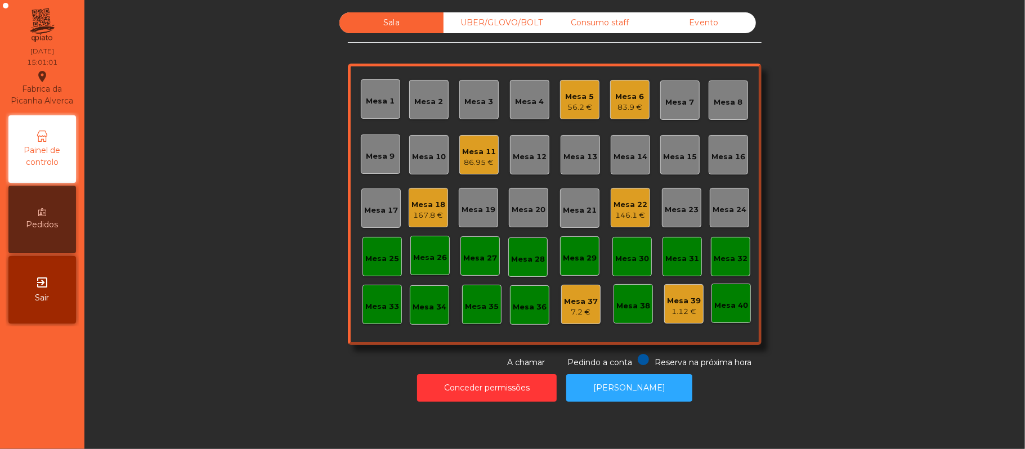
click at [418, 200] on div "Mesa 18" at bounding box center [428, 204] width 34 height 11
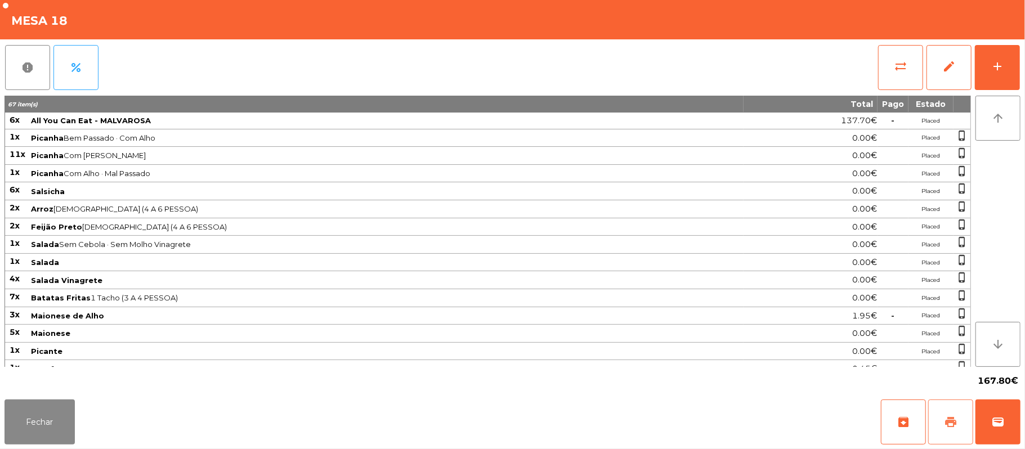
click at [939, 410] on button "print" at bounding box center [950, 422] width 45 height 45
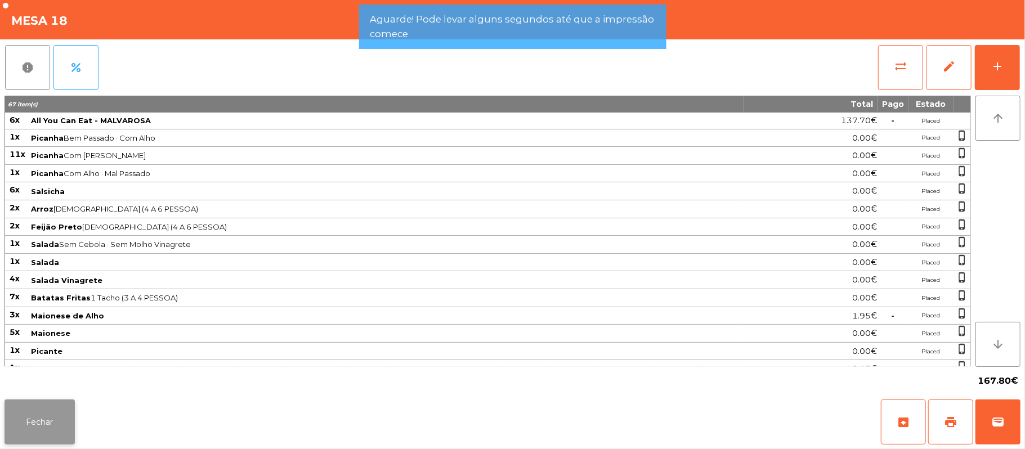
click at [57, 408] on button "Fechar" at bounding box center [40, 422] width 70 height 45
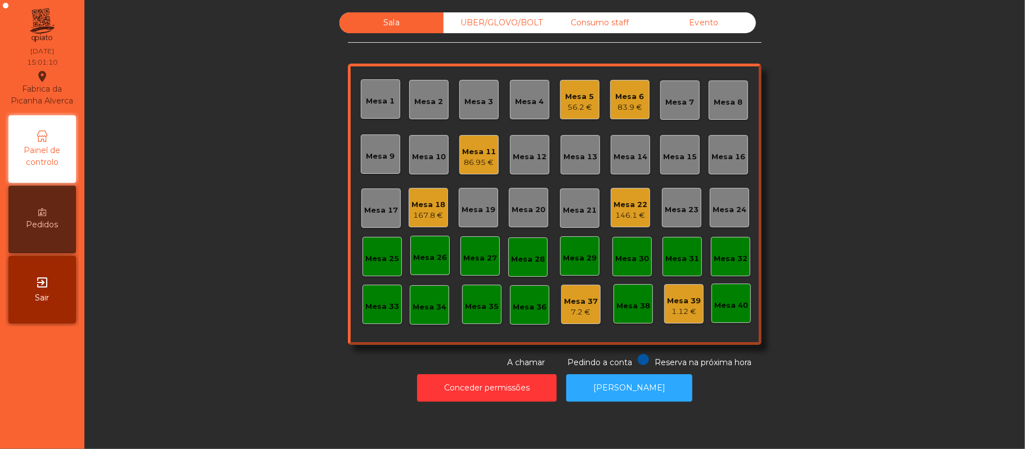
click at [635, 114] on div "Mesa 6 83.9 €" at bounding box center [629, 99] width 39 height 39
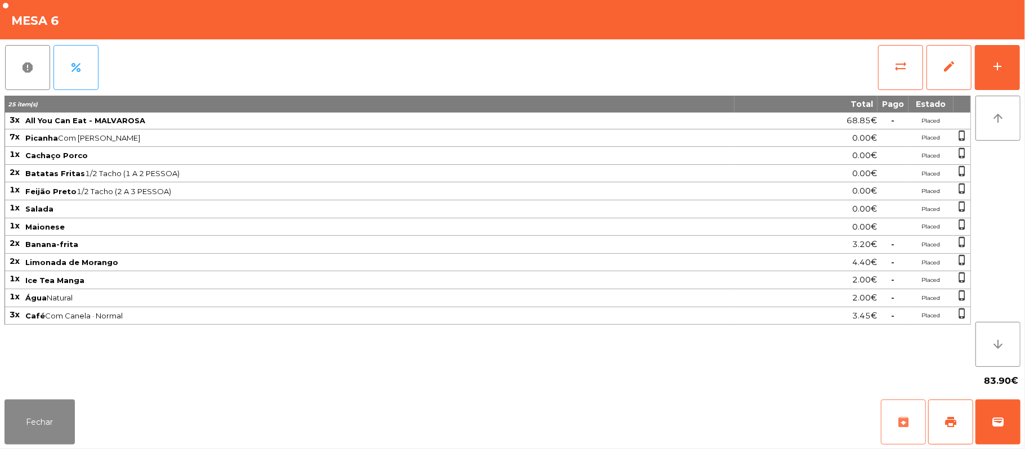
click at [919, 418] on button "archive" at bounding box center [903, 422] width 45 height 45
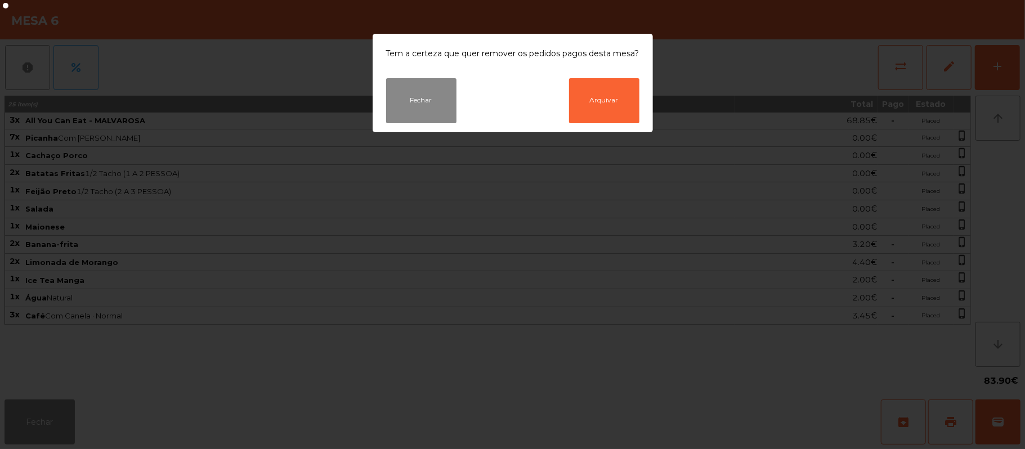
click at [287, 363] on ngb-modal-window "Tem a certeza que quer remover os pedidos pagos desta mesa? Fechar Arquivar" at bounding box center [512, 224] width 1025 height 449
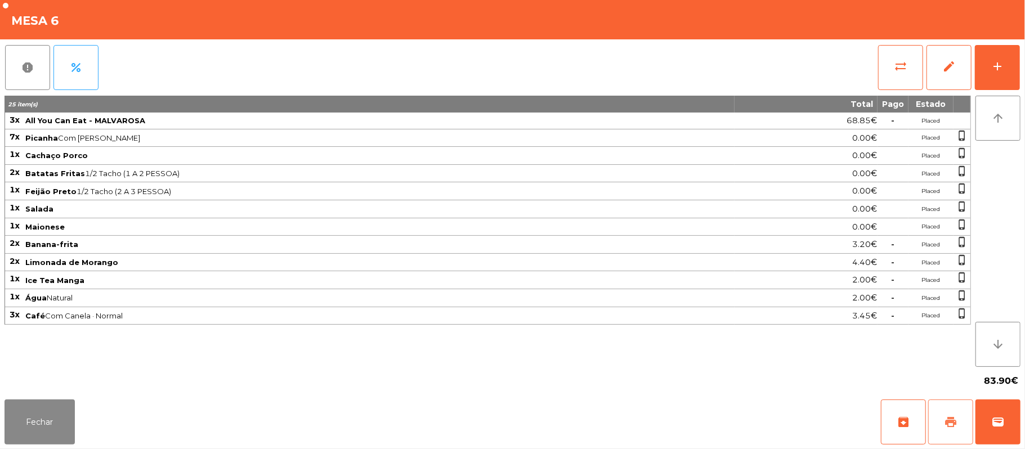
click at [942, 432] on button "print" at bounding box center [950, 422] width 45 height 45
click at [940, 408] on button "print" at bounding box center [950, 422] width 45 height 45
click at [1016, 413] on button "wallet" at bounding box center [997, 422] width 45 height 45
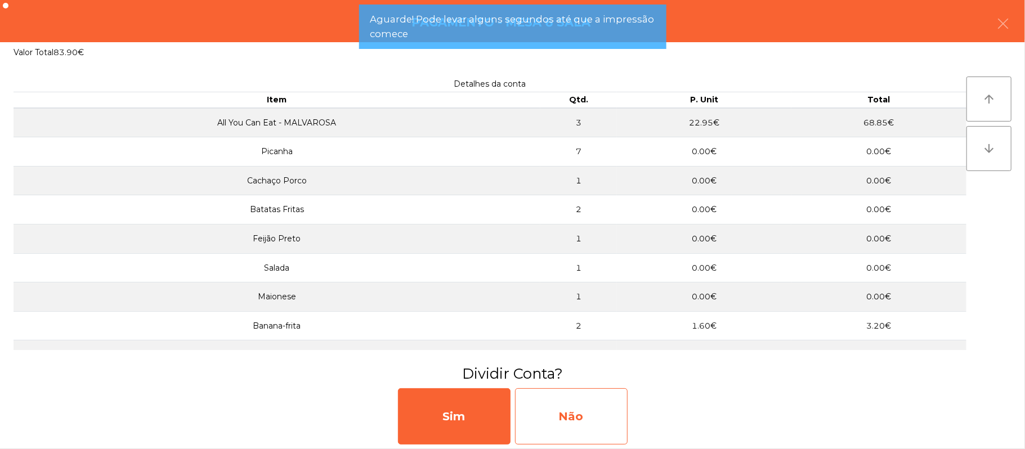
click at [562, 416] on div "Não" at bounding box center [571, 416] width 113 height 56
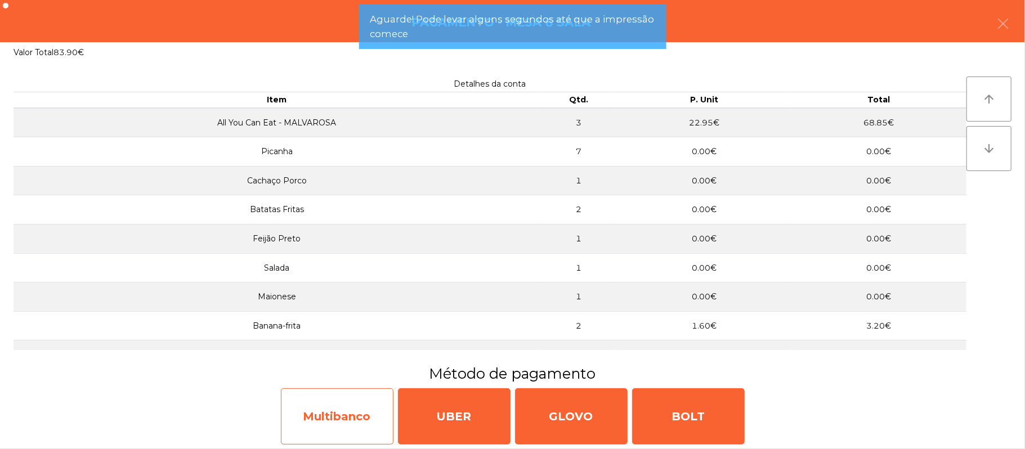
click at [337, 417] on div "Multibanco" at bounding box center [337, 416] width 113 height 56
select select "**"
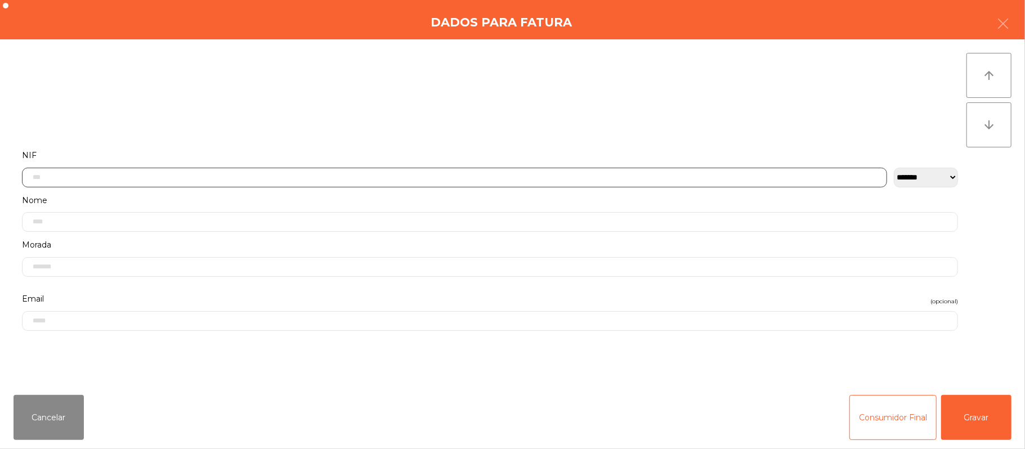
click at [281, 177] on input "text" at bounding box center [454, 178] width 865 height 20
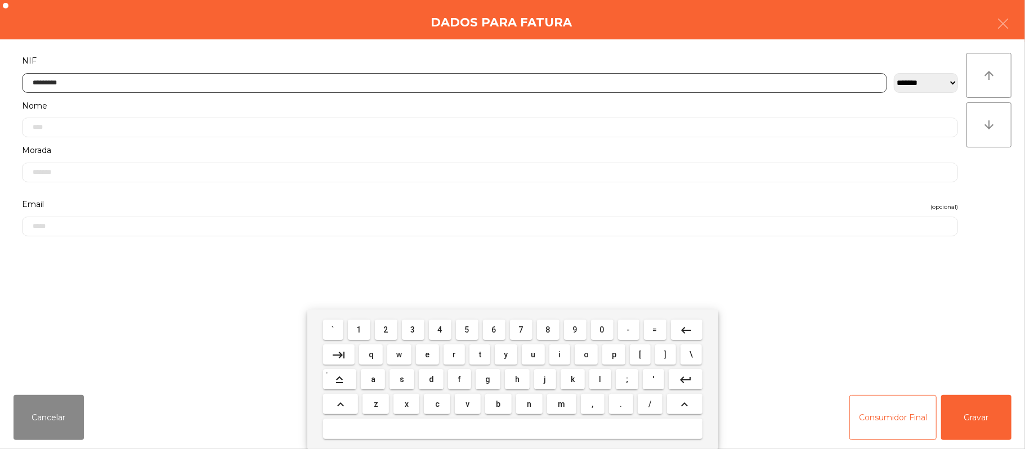
type input "*********"
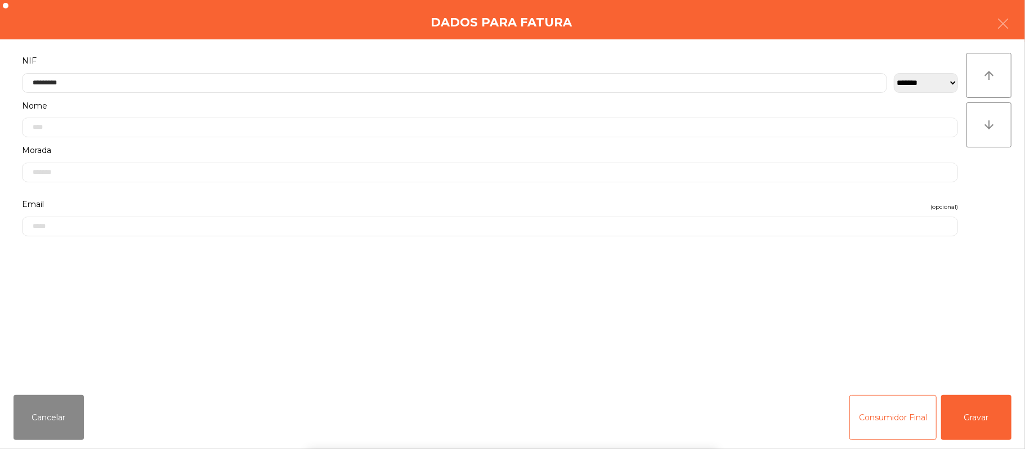
click at [973, 403] on div "` 1 2 3 4 5 6 7 8 9 0 - = keyboard_backspace keyboard_tab q w e r t y u i o p […" at bounding box center [512, 380] width 1025 height 140
click at [984, 401] on button "Gravar" at bounding box center [976, 417] width 70 height 45
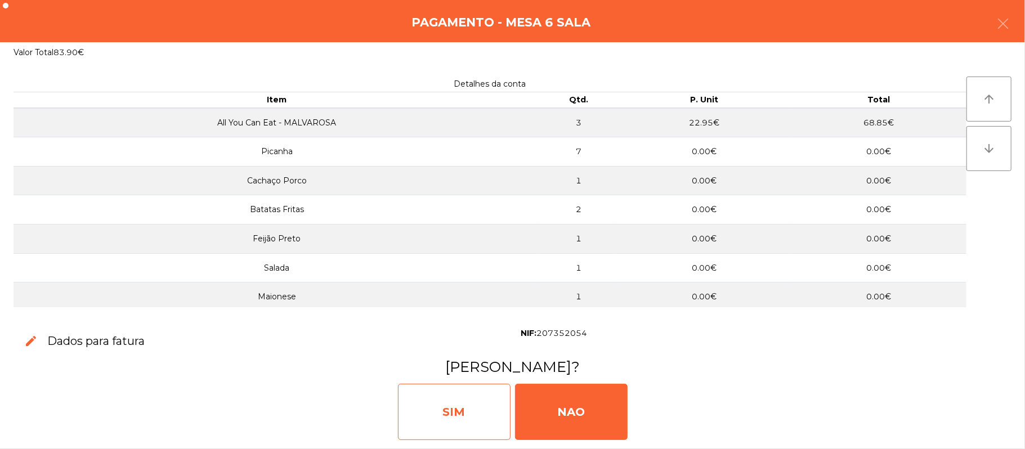
click at [463, 398] on div "SIM" at bounding box center [454, 412] width 113 height 56
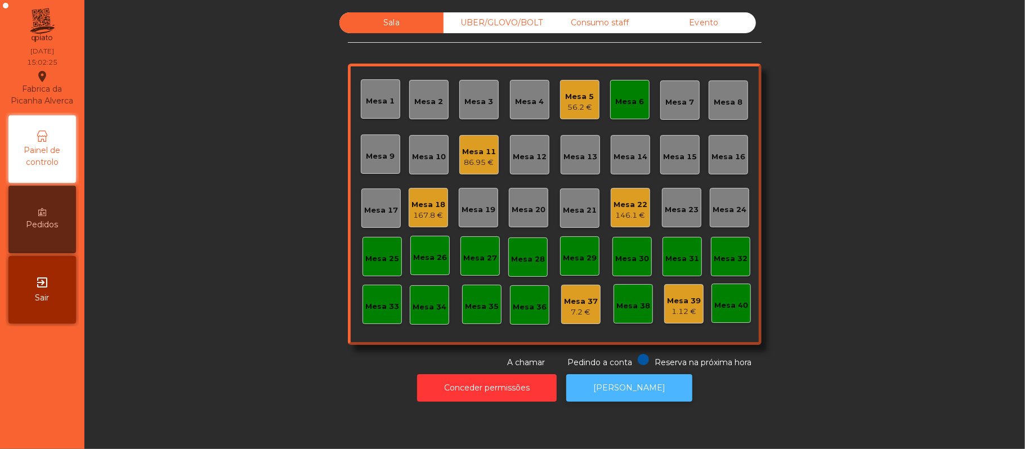
click at [639, 383] on button "[PERSON_NAME]" at bounding box center [629, 388] width 126 height 28
click at [638, 385] on button "[PERSON_NAME]" at bounding box center [629, 388] width 126 height 28
click at [635, 375] on button "[PERSON_NAME]" at bounding box center [629, 388] width 126 height 28
click at [462, 167] on div "86.95 €" at bounding box center [479, 162] width 34 height 11
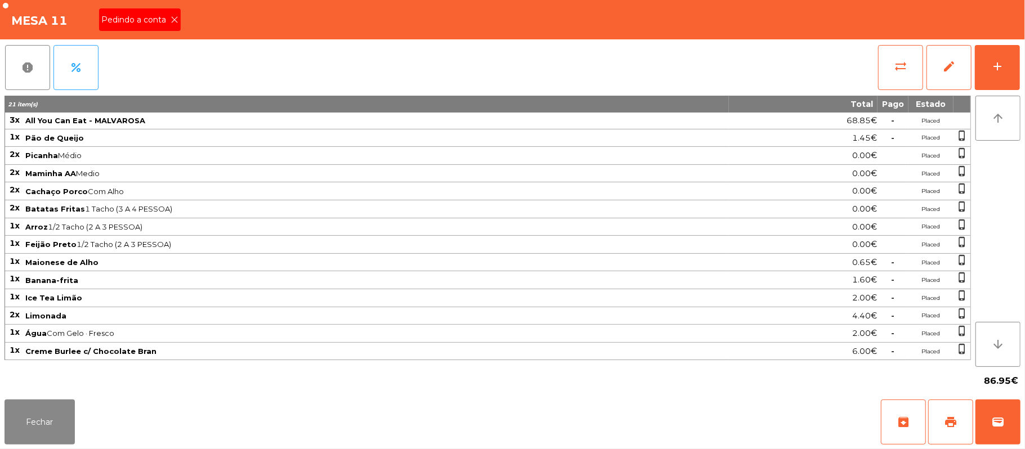
click at [164, 16] on span "Pedindo a conta" at bounding box center [135, 20] width 69 height 12
click at [939, 413] on button "print" at bounding box center [950, 422] width 45 height 45
click at [37, 416] on button "Fechar" at bounding box center [40, 422] width 70 height 45
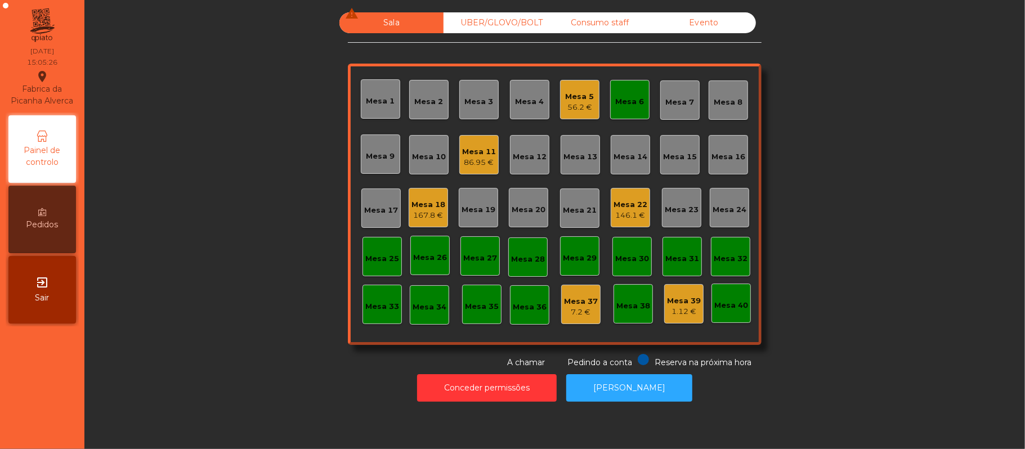
click at [466, 163] on div "86.95 €" at bounding box center [479, 162] width 34 height 11
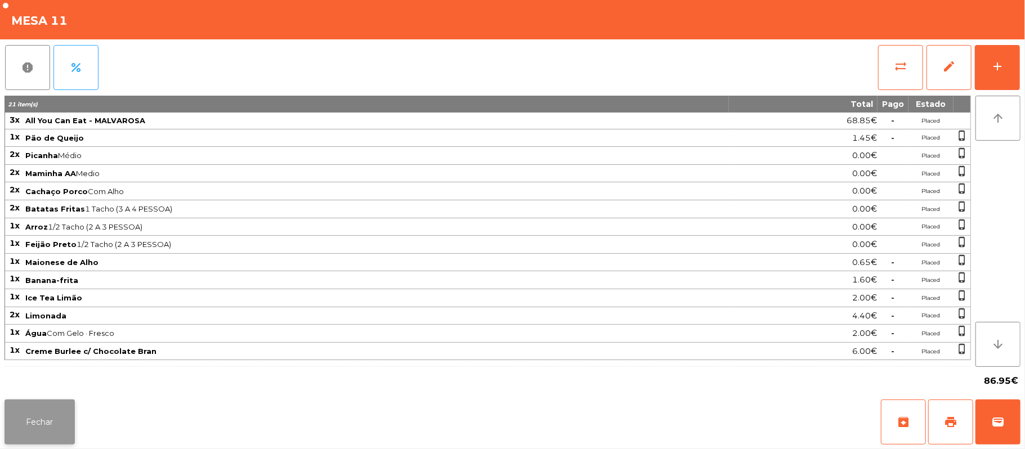
click at [61, 422] on button "Fechar" at bounding box center [40, 422] width 70 height 45
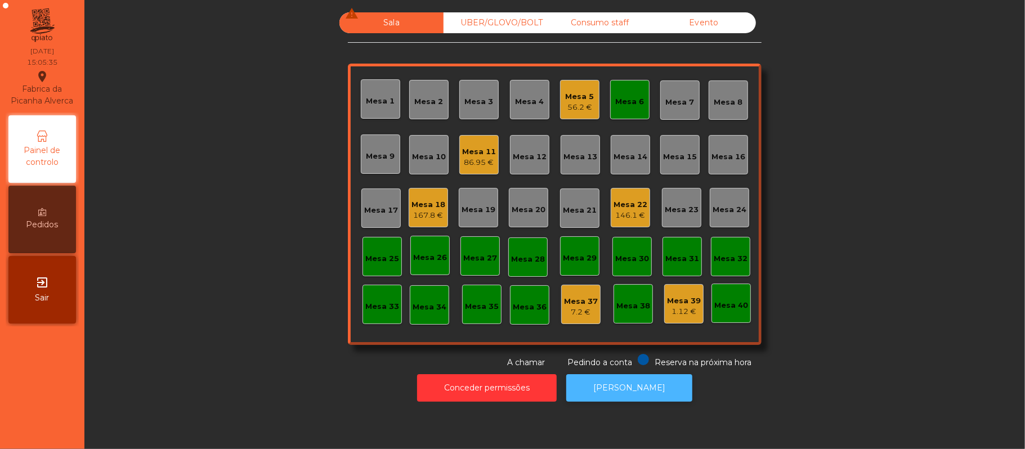
click at [642, 397] on button "[PERSON_NAME]" at bounding box center [629, 388] width 126 height 28
click at [491, 165] on div "Mesa 11 86.95 €" at bounding box center [478, 154] width 39 height 39
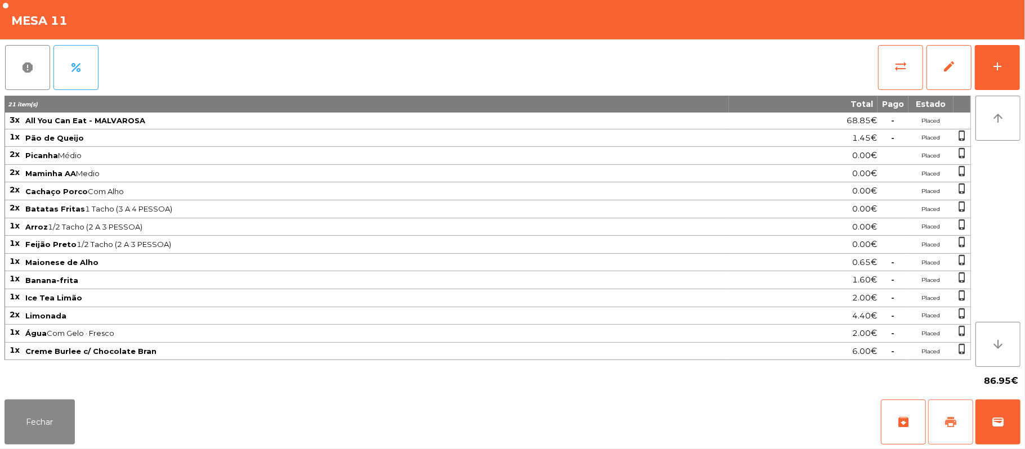
click at [950, 412] on button "print" at bounding box center [950, 422] width 45 height 45
click at [72, 426] on button "Fechar" at bounding box center [40, 422] width 70 height 45
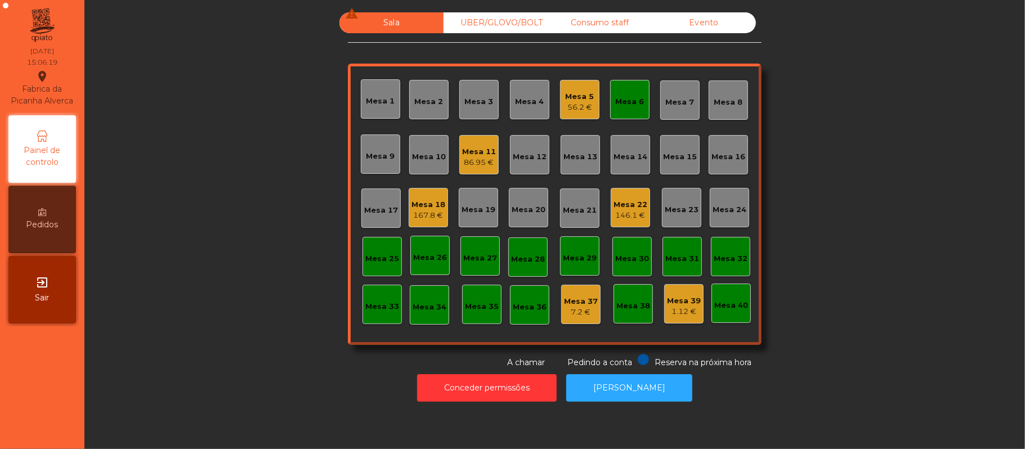
click at [485, 164] on div "86.95 €" at bounding box center [479, 162] width 34 height 11
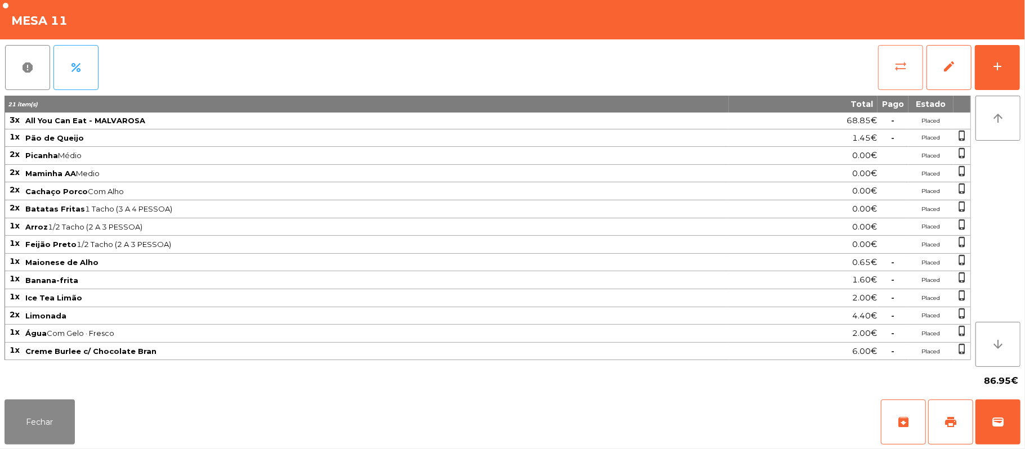
click at [889, 72] on button "sync_alt" at bounding box center [900, 67] width 45 height 45
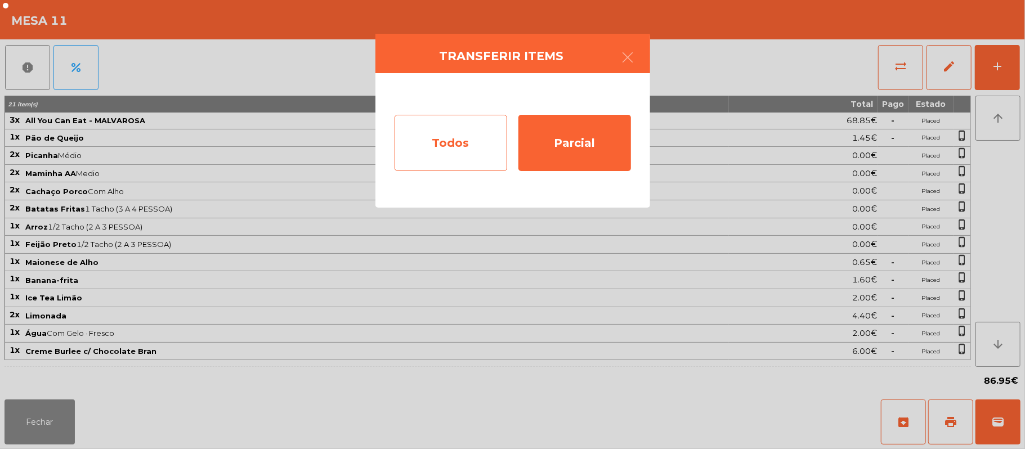
click at [485, 154] on div "Todos" at bounding box center [451, 143] width 113 height 56
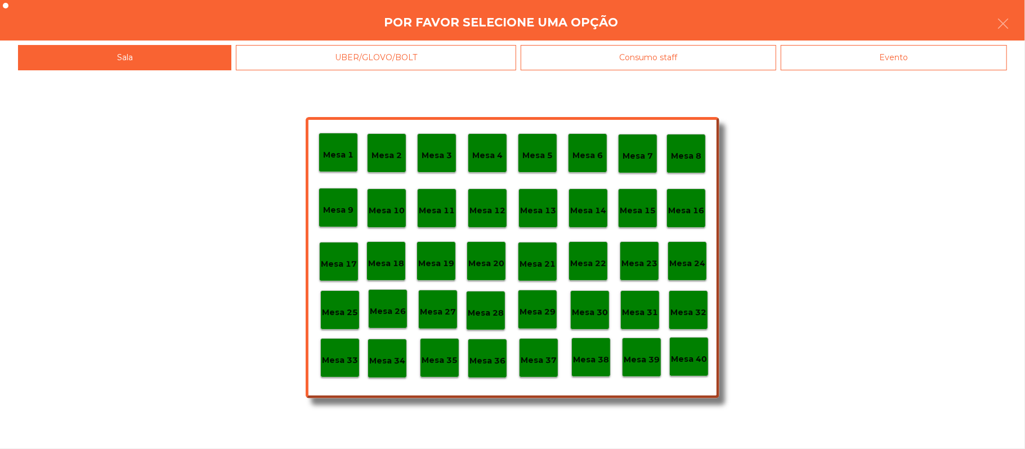
click at [852, 56] on div "Evento" at bounding box center [894, 57] width 226 height 25
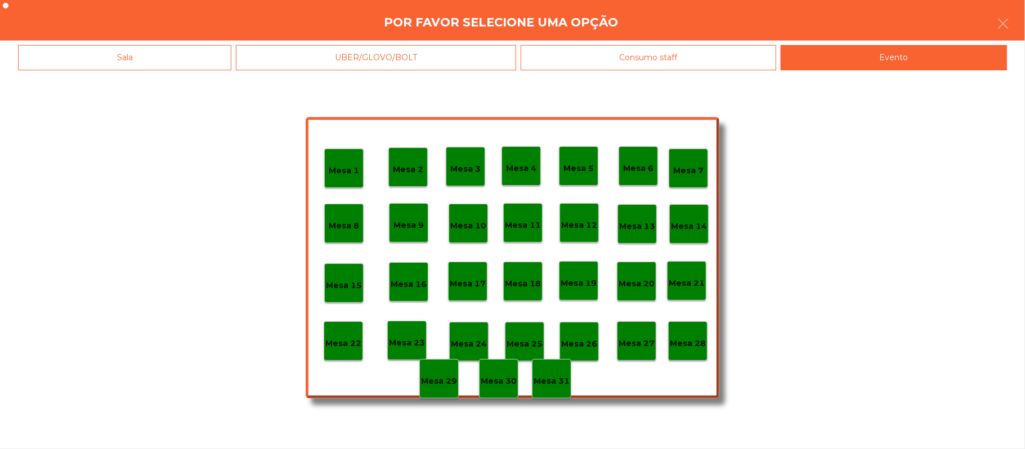
click at [689, 339] on p "Mesa 28" at bounding box center [688, 343] width 36 height 13
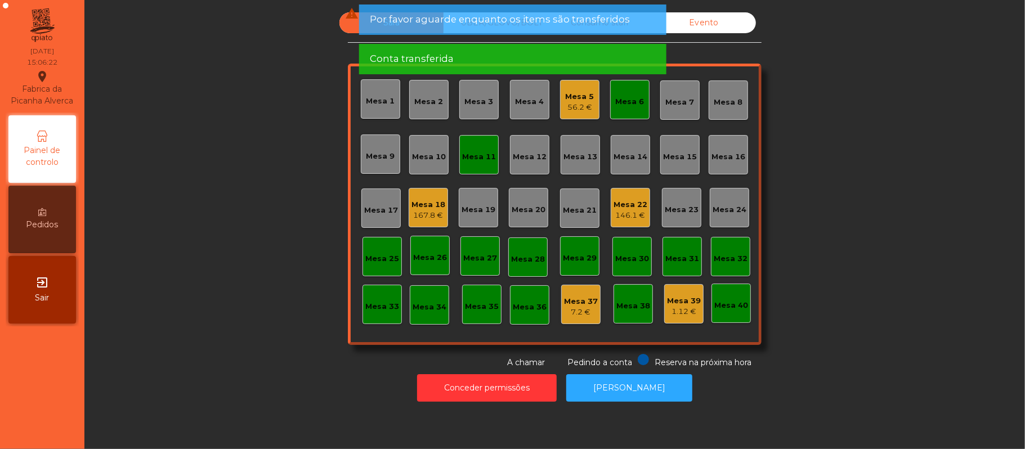
click at [570, 99] on div "Mesa 5" at bounding box center [580, 96] width 29 height 11
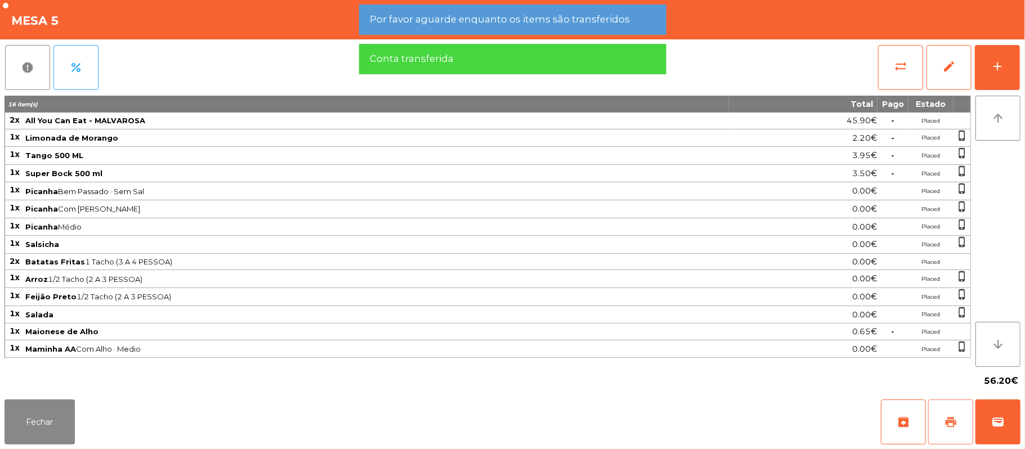
click at [950, 415] on span "print" at bounding box center [951, 422] width 14 height 14
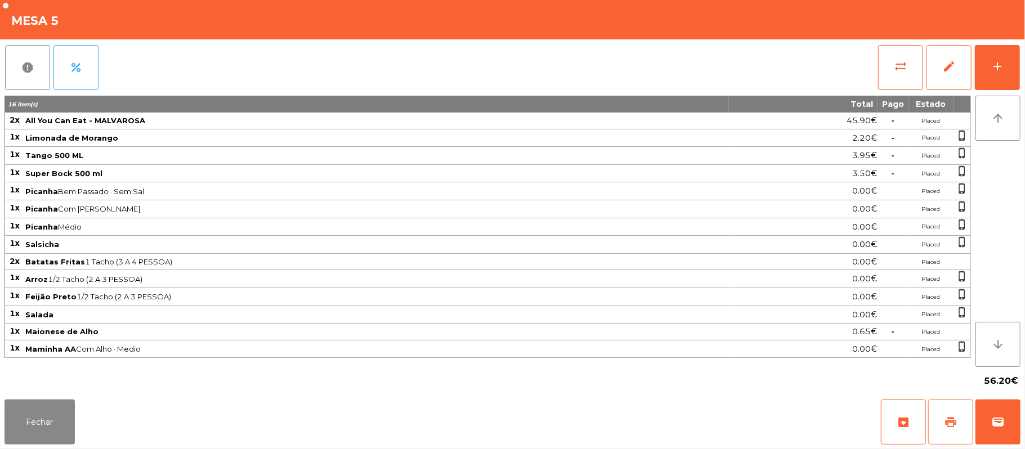
click at [961, 404] on button "print" at bounding box center [950, 422] width 45 height 45
click at [1022, 435] on div "Fechar archive print wallet" at bounding box center [512, 422] width 1025 height 54
click at [993, 421] on span "wallet" at bounding box center [998, 422] width 14 height 14
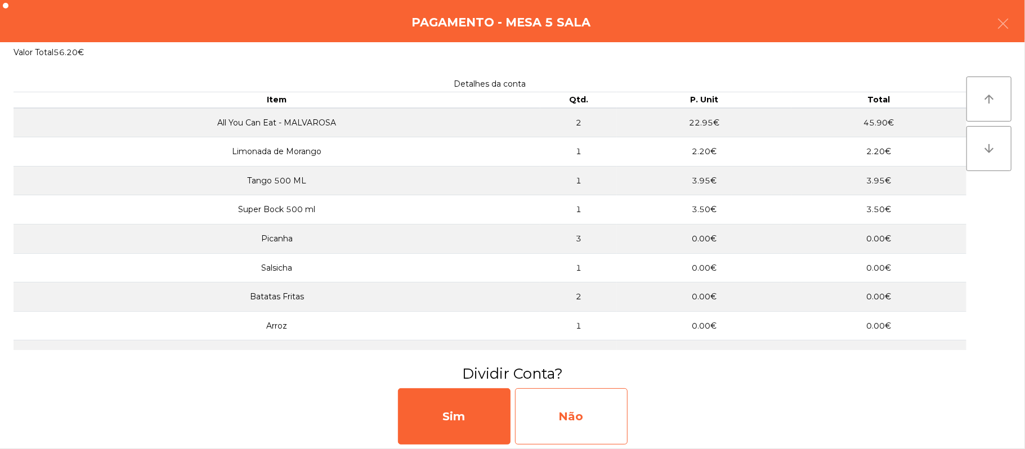
click at [566, 417] on div "Não" at bounding box center [571, 416] width 113 height 56
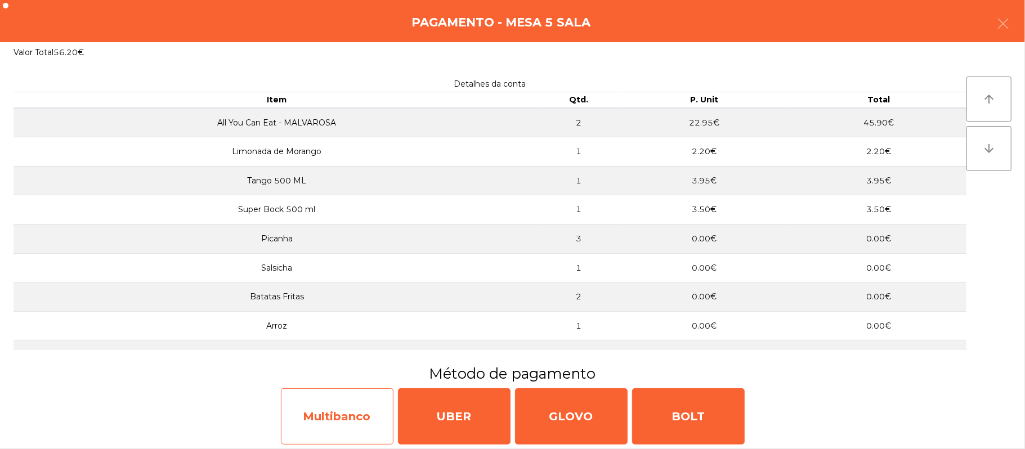
click at [358, 424] on div "Multibanco" at bounding box center [337, 416] width 113 height 56
select select "**"
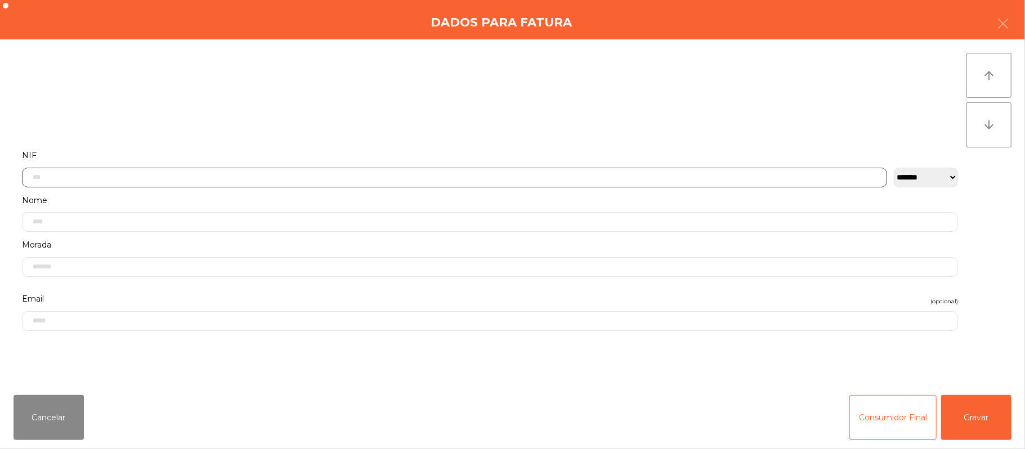
click at [190, 178] on input "text" at bounding box center [454, 178] width 865 height 20
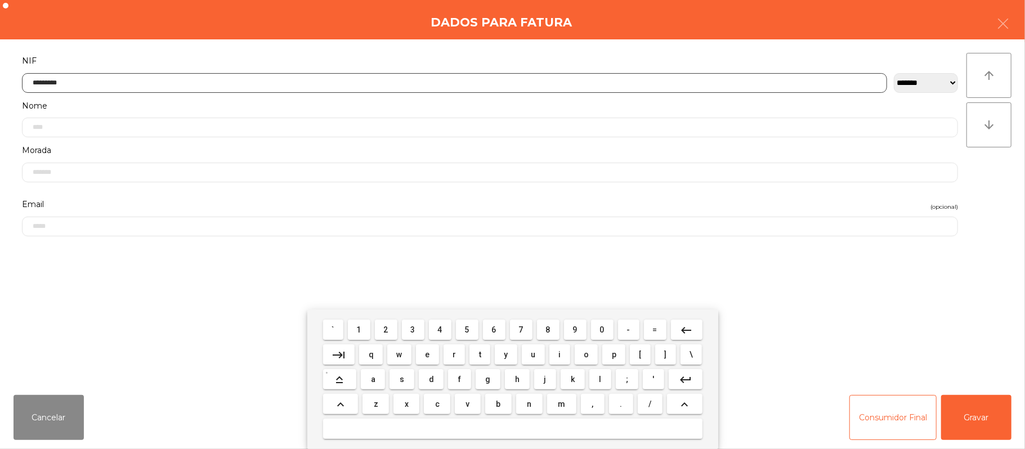
type input "*********"
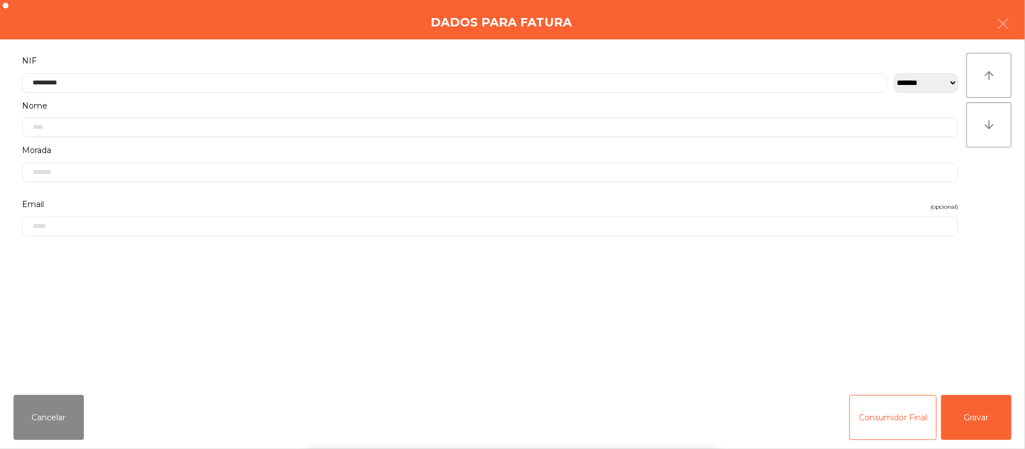
click at [984, 408] on div "` 1 2 3 4 5 6 7 8 9 0 - = keyboard_backspace keyboard_tab q w e r t y u i o p […" at bounding box center [512, 380] width 1025 height 140
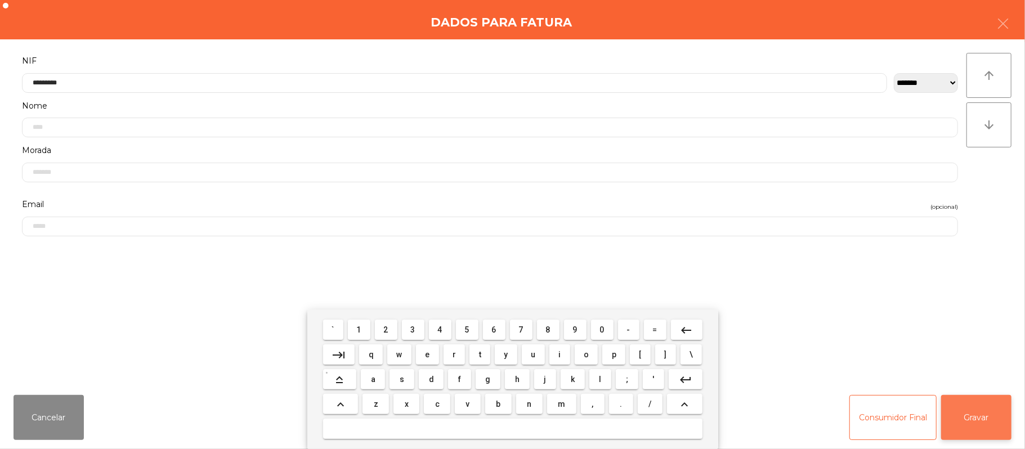
click at [984, 410] on button "Gravar" at bounding box center [976, 417] width 70 height 45
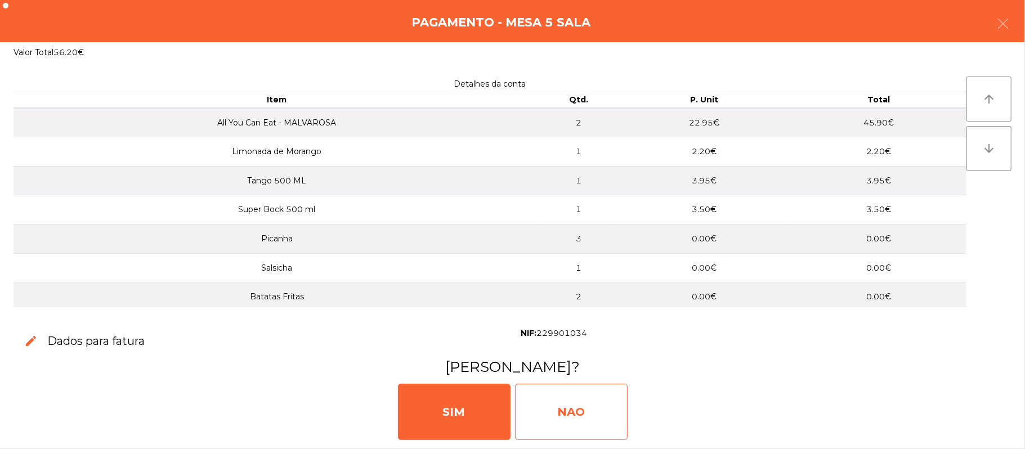
click at [613, 388] on div "NAO" at bounding box center [571, 412] width 113 height 56
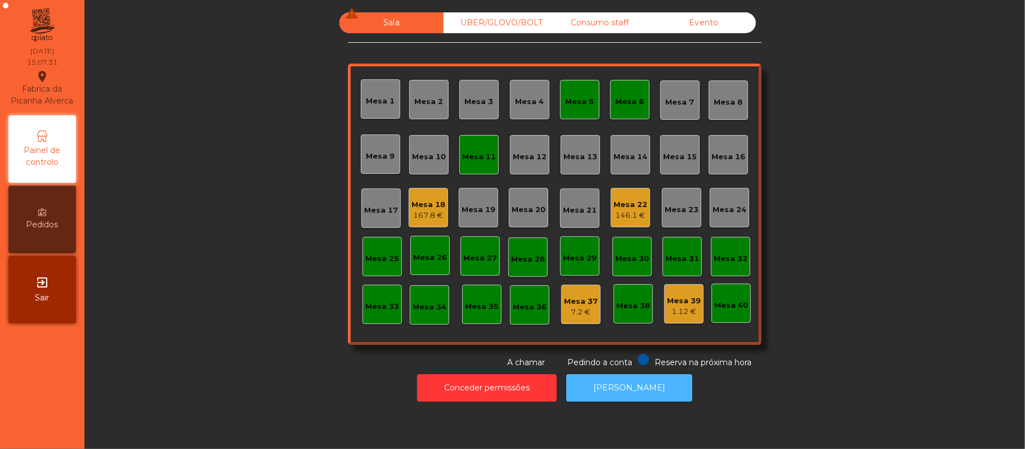
click at [626, 384] on button "[PERSON_NAME]" at bounding box center [629, 388] width 126 height 28
click at [566, 99] on div "Mesa 5" at bounding box center [580, 101] width 29 height 11
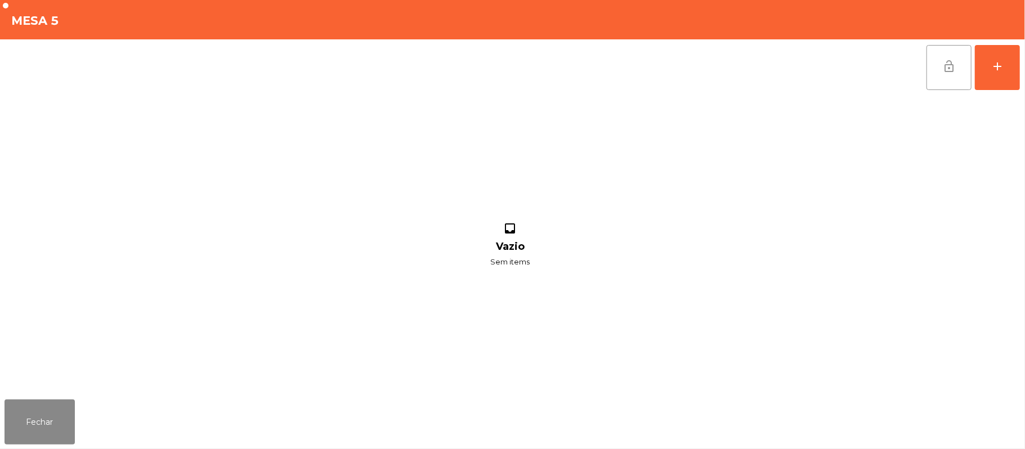
click at [946, 70] on span "lock_open" at bounding box center [949, 67] width 14 height 14
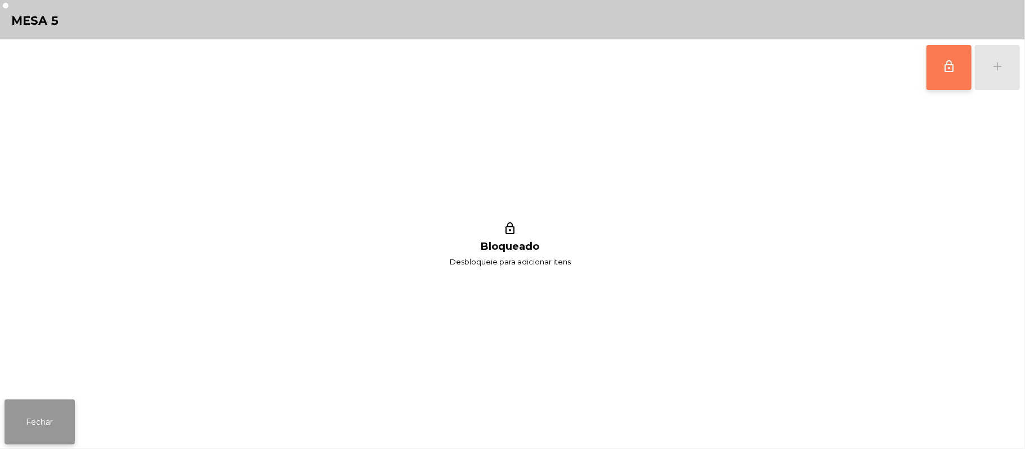
click at [50, 415] on button "Fechar" at bounding box center [40, 422] width 70 height 45
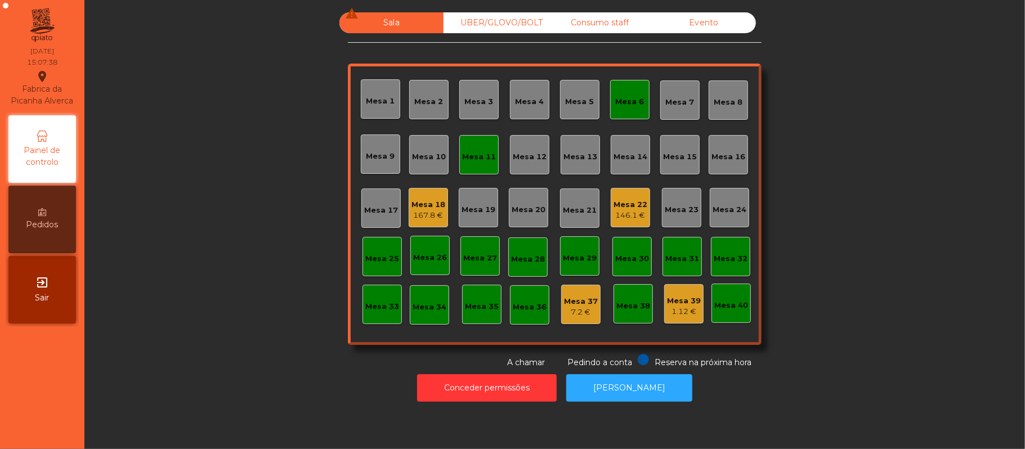
click at [636, 111] on div "Mesa 6" at bounding box center [629, 99] width 39 height 39
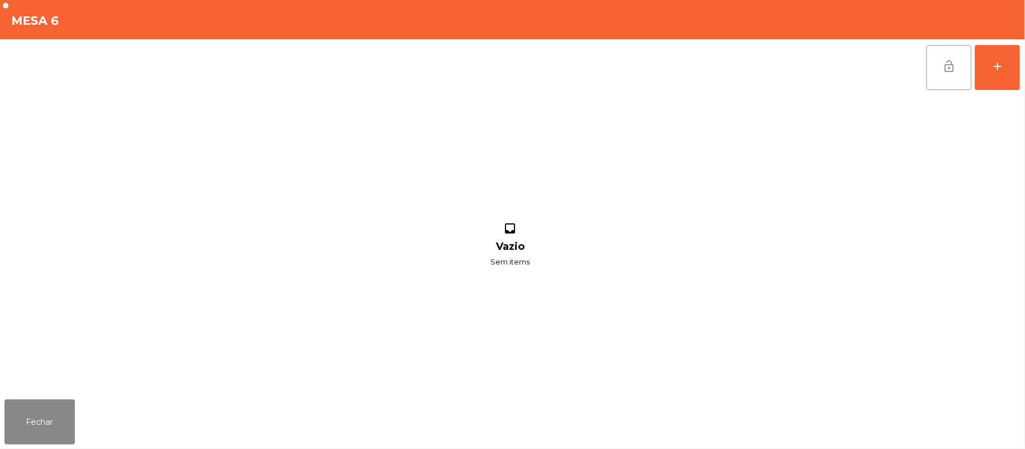
click at [958, 66] on button "lock_open" at bounding box center [948, 67] width 45 height 45
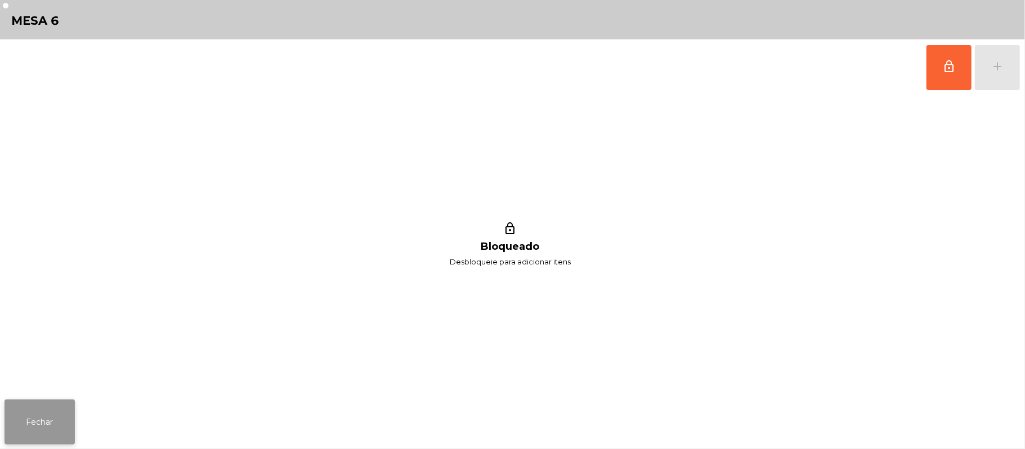
click at [41, 400] on button "Fechar" at bounding box center [40, 422] width 70 height 45
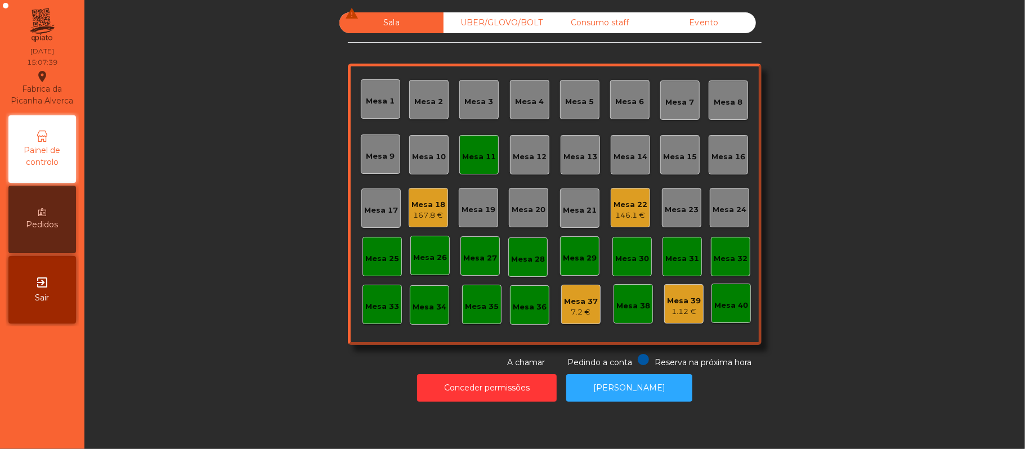
click at [478, 167] on div "Mesa 11" at bounding box center [478, 154] width 39 height 39
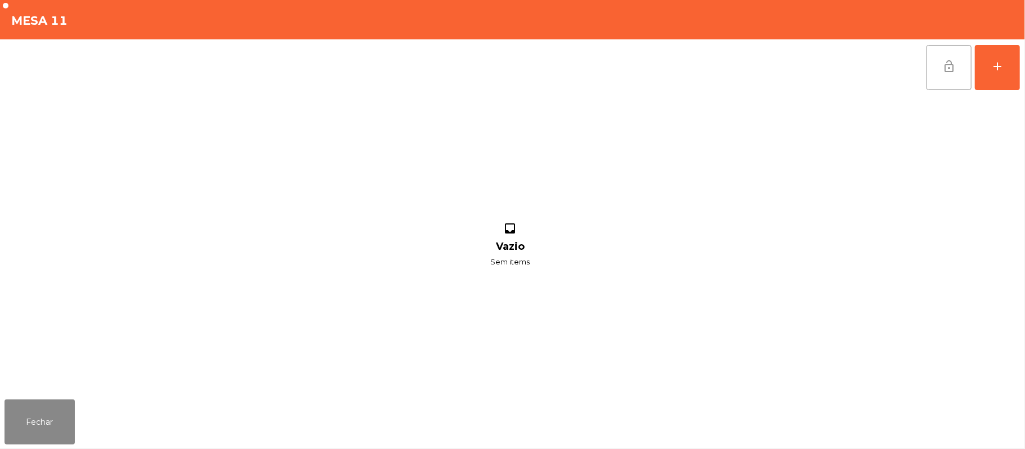
click at [959, 75] on button "lock_open" at bounding box center [948, 67] width 45 height 45
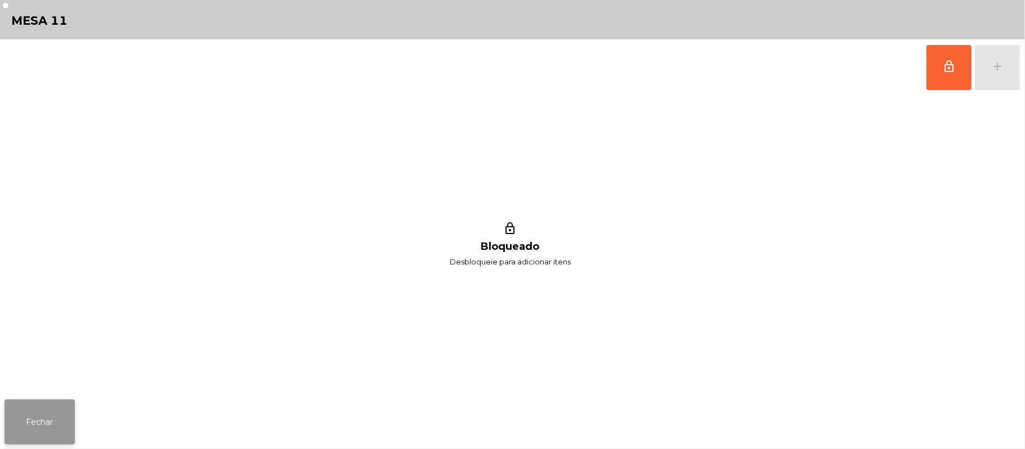
click at [45, 421] on button "Fechar" at bounding box center [40, 422] width 70 height 45
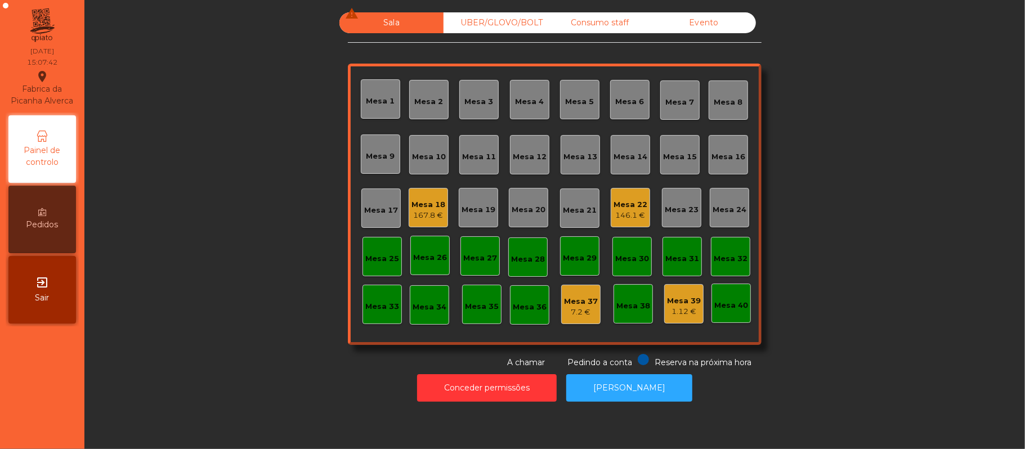
click at [621, 214] on div "146.1 €" at bounding box center [630, 215] width 34 height 11
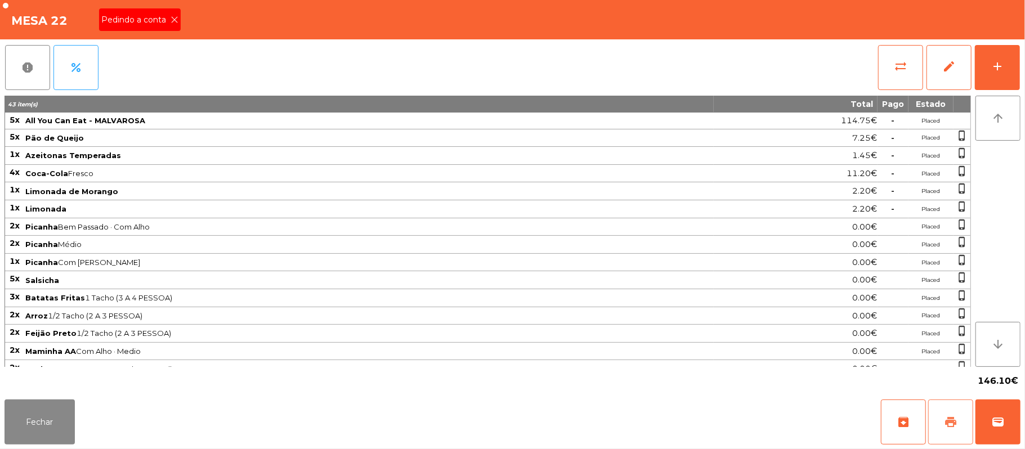
click at [948, 423] on span "print" at bounding box center [951, 422] width 14 height 14
click at [57, 424] on button "Fechar" at bounding box center [40, 422] width 70 height 45
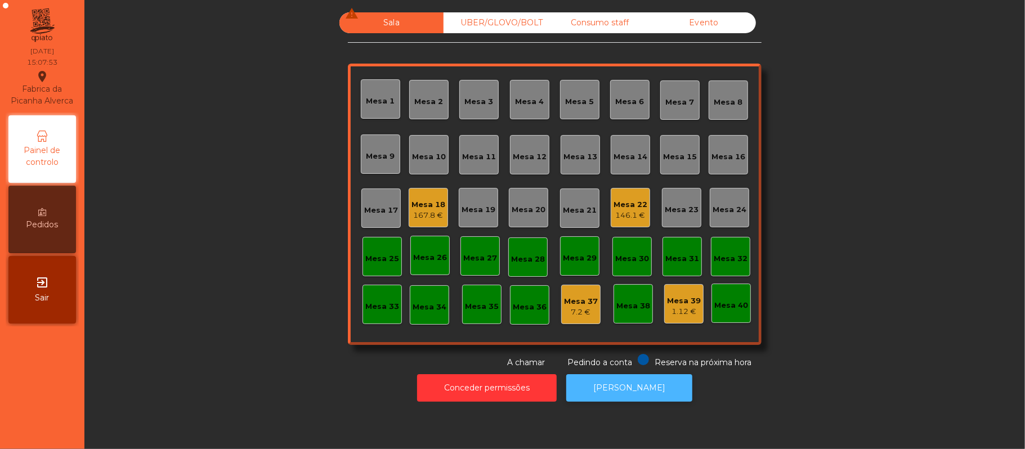
click at [639, 392] on button "[PERSON_NAME]" at bounding box center [629, 388] width 126 height 28
click at [422, 205] on div "Mesa 18" at bounding box center [428, 204] width 34 height 11
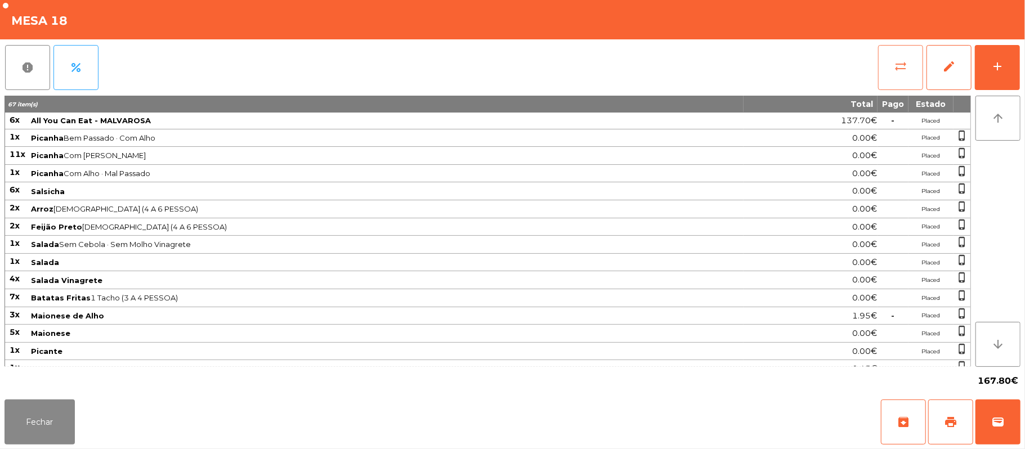
click at [888, 61] on button "sync_alt" at bounding box center [900, 67] width 45 height 45
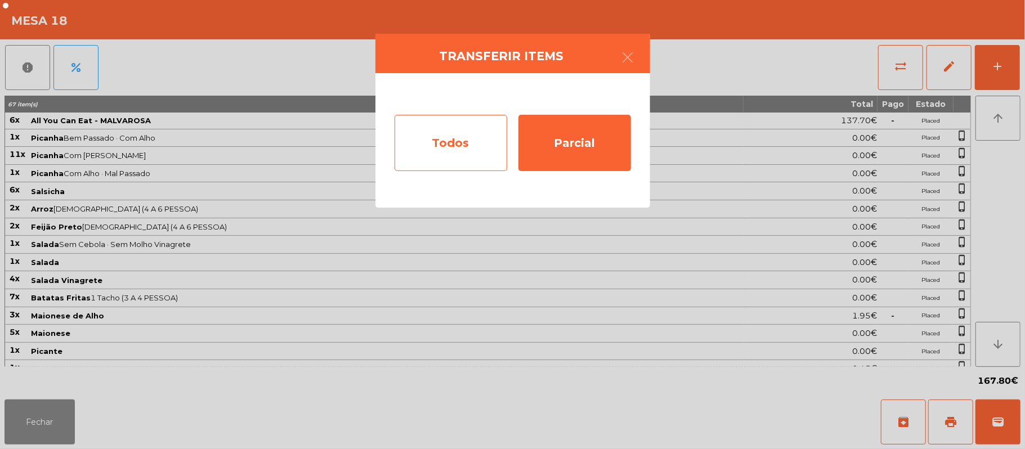
click at [440, 149] on div "Todos" at bounding box center [451, 143] width 113 height 56
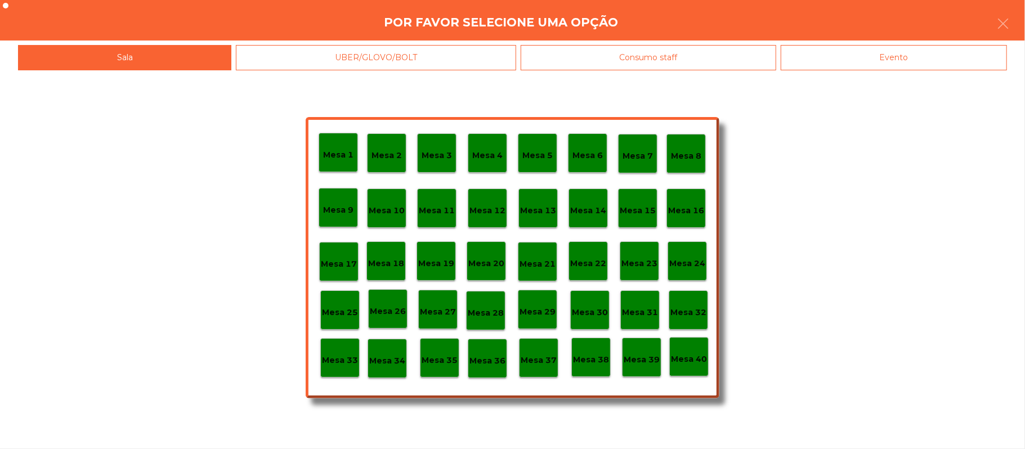
click at [912, 56] on div "Evento" at bounding box center [894, 57] width 226 height 25
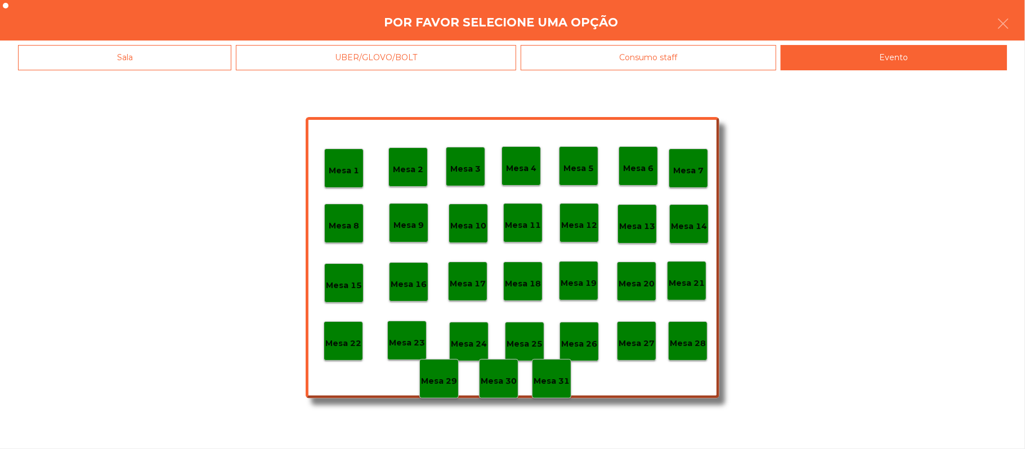
click at [689, 350] on div "Mesa 28" at bounding box center [687, 340] width 39 height 39
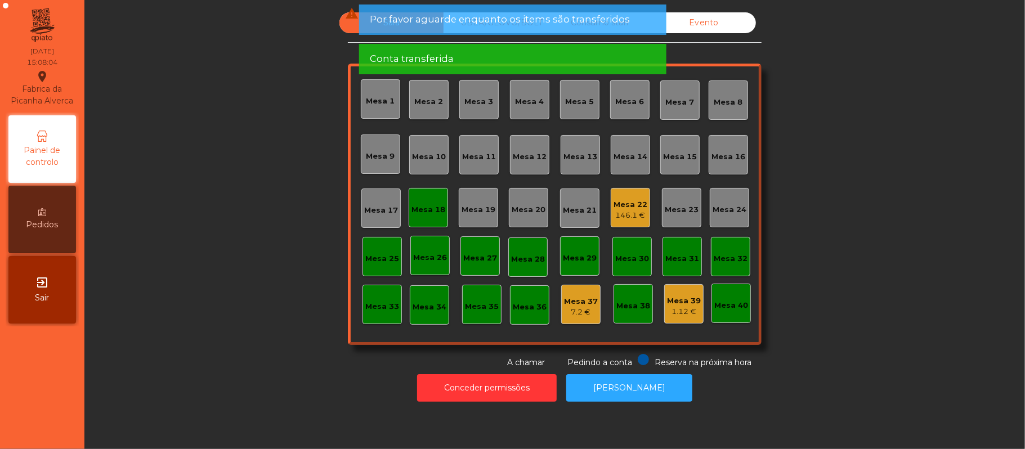
click at [615, 208] on div "Mesa 22" at bounding box center [630, 204] width 34 height 11
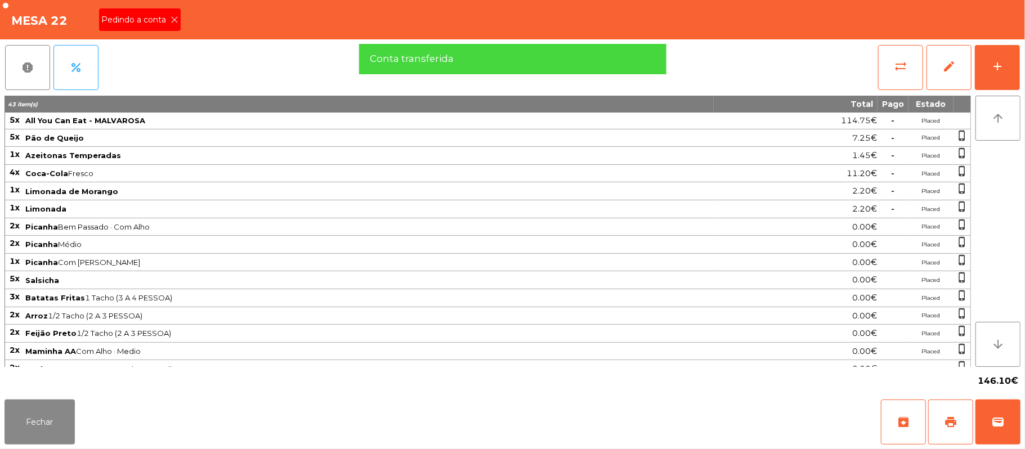
click at [173, 19] on icon at bounding box center [175, 20] width 8 height 8
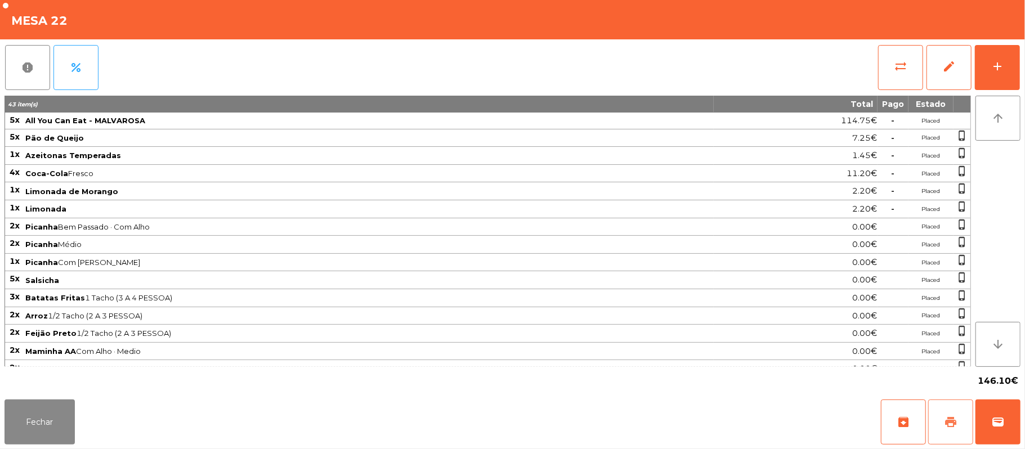
click at [946, 407] on button "print" at bounding box center [950, 422] width 45 height 45
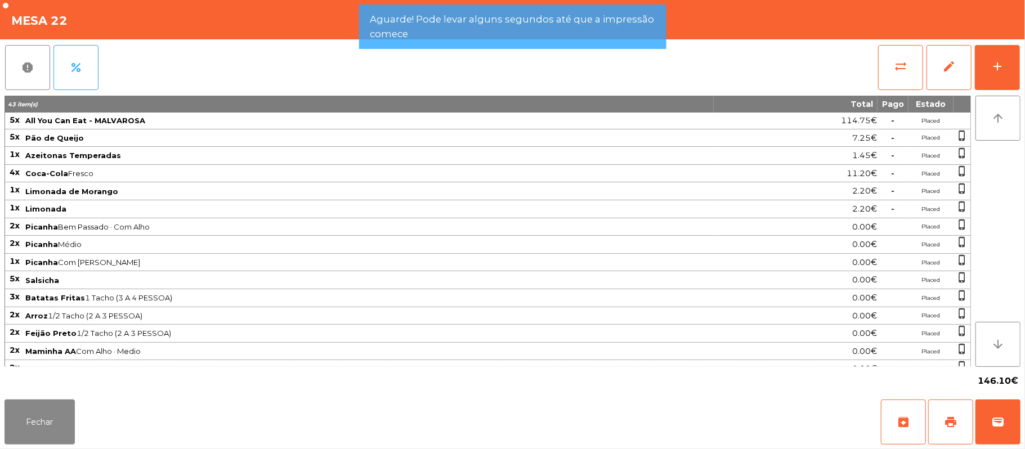
click at [1023, 431] on div "Fechar archive print wallet" at bounding box center [512, 422] width 1025 height 54
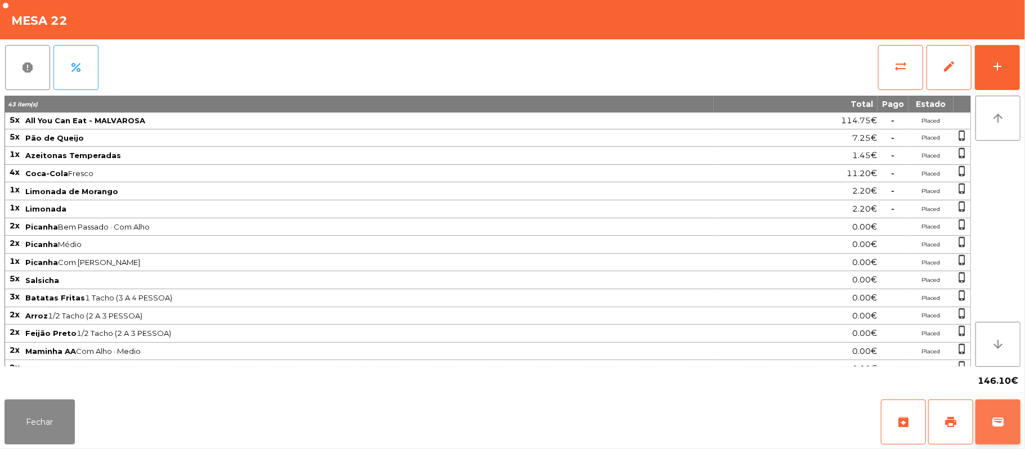
click at [1000, 414] on button "wallet" at bounding box center [997, 422] width 45 height 45
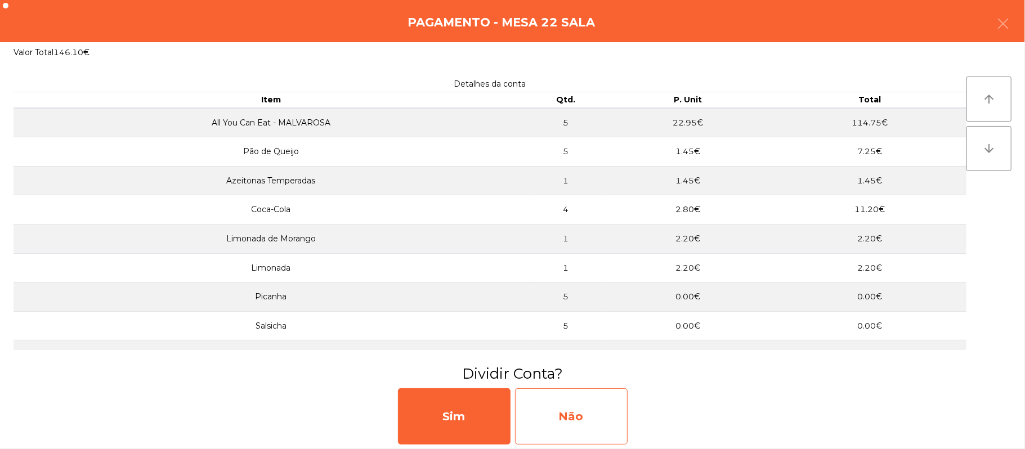
click at [566, 397] on div "Não" at bounding box center [571, 416] width 113 height 56
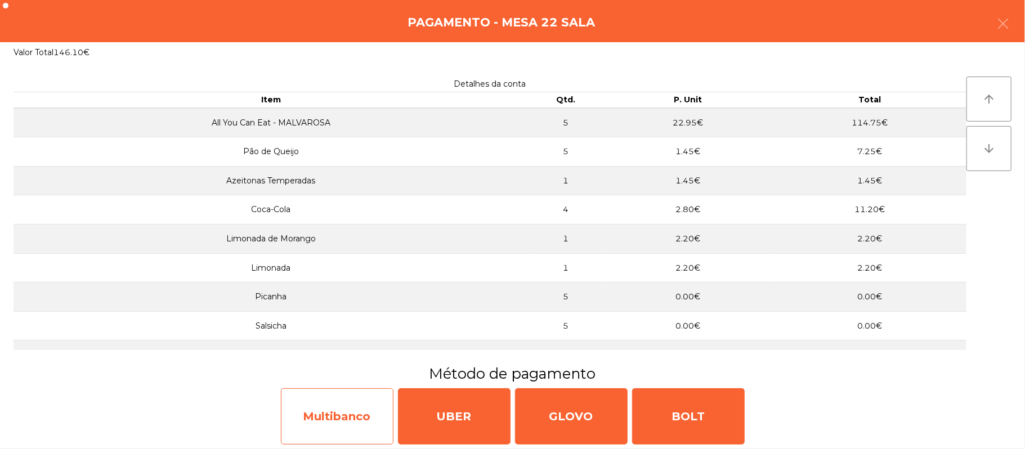
click at [369, 422] on div "Multibanco" at bounding box center [337, 416] width 113 height 56
select select "**"
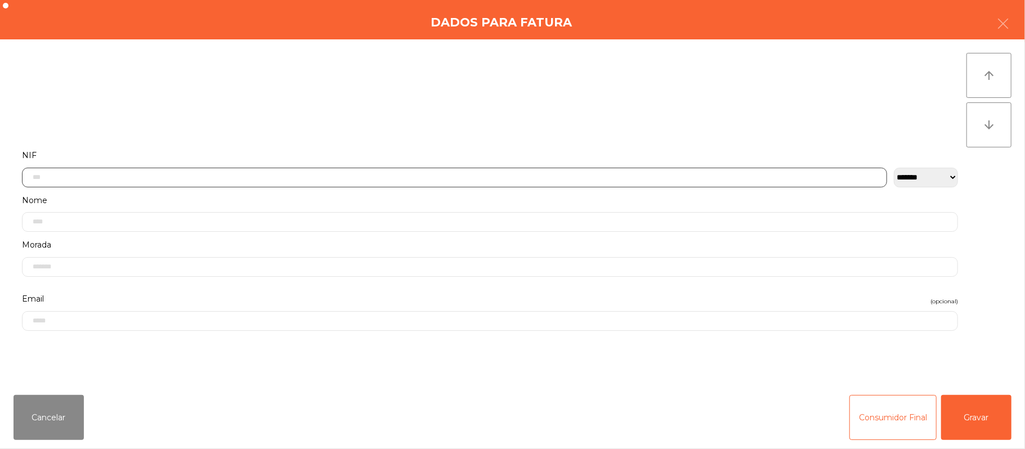
click at [232, 177] on input "text" at bounding box center [454, 178] width 865 height 20
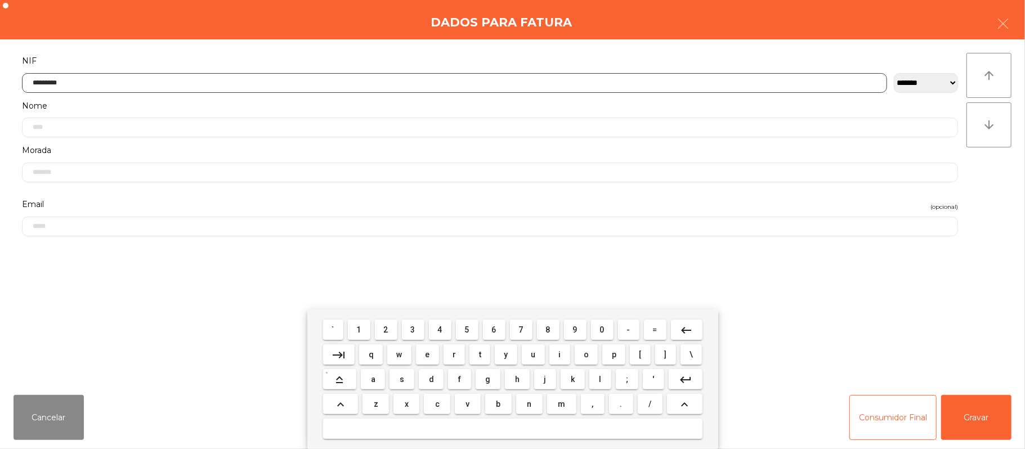
type input "*********"
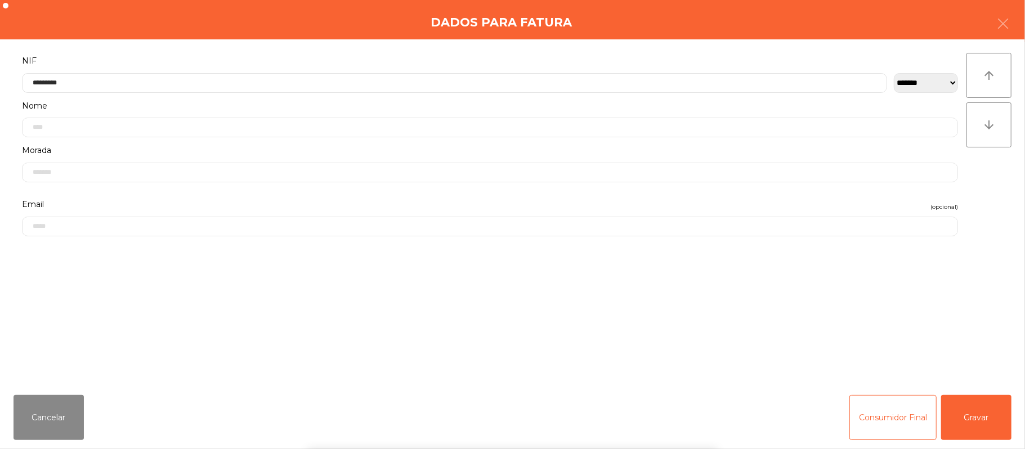
click at [960, 416] on div "` 1 2 3 4 5 6 7 8 9 0 - = keyboard_backspace keyboard_tab q w e r t y u i o p […" at bounding box center [512, 380] width 1025 height 140
click at [968, 395] on button "Gravar" at bounding box center [976, 417] width 70 height 45
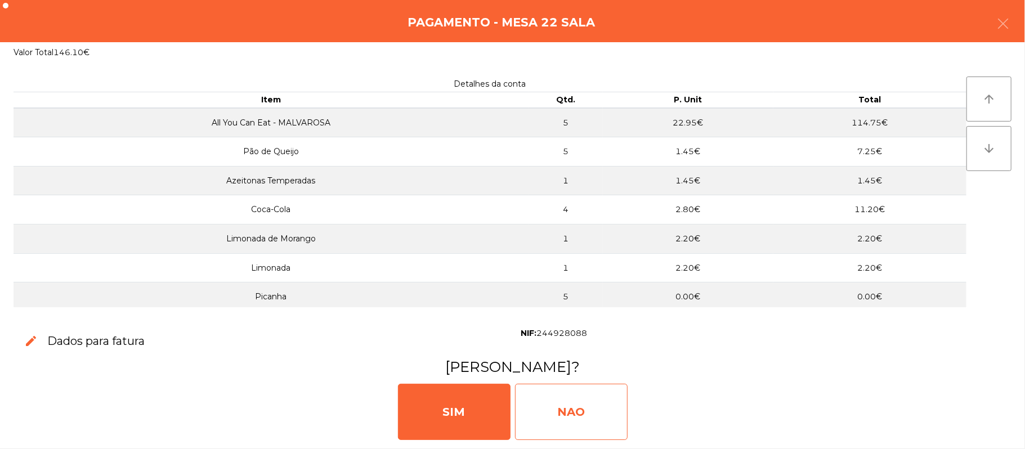
click at [594, 413] on div "NAO" at bounding box center [571, 412] width 113 height 56
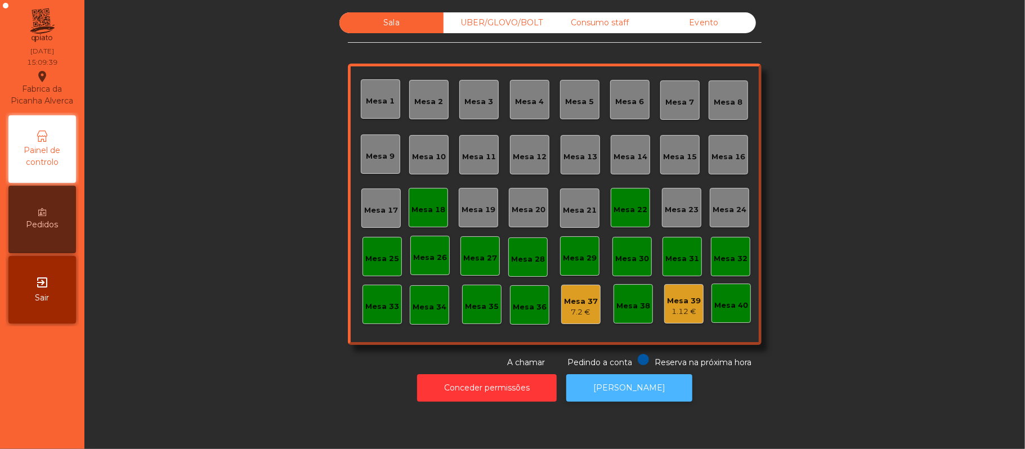
click at [633, 398] on button "[PERSON_NAME]" at bounding box center [629, 388] width 126 height 28
click at [419, 212] on div "Mesa 18" at bounding box center [428, 209] width 34 height 11
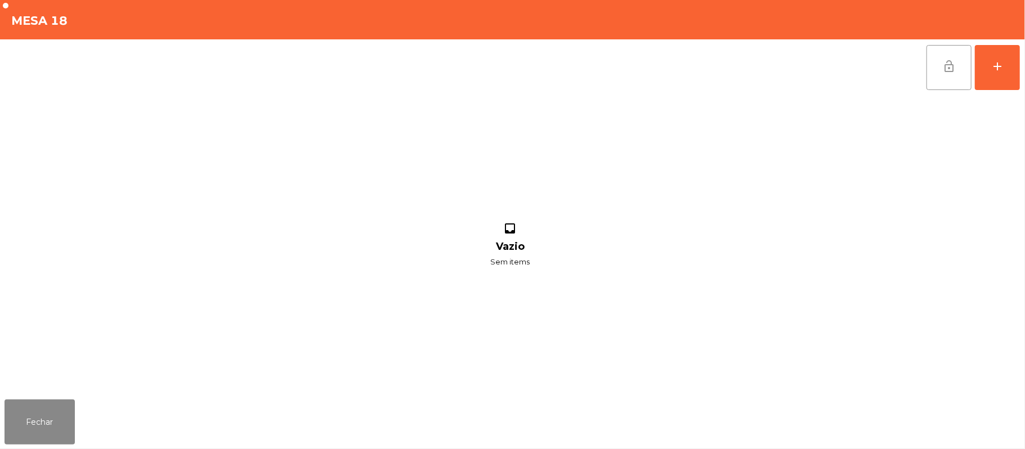
click at [947, 73] on button "lock_open" at bounding box center [948, 67] width 45 height 45
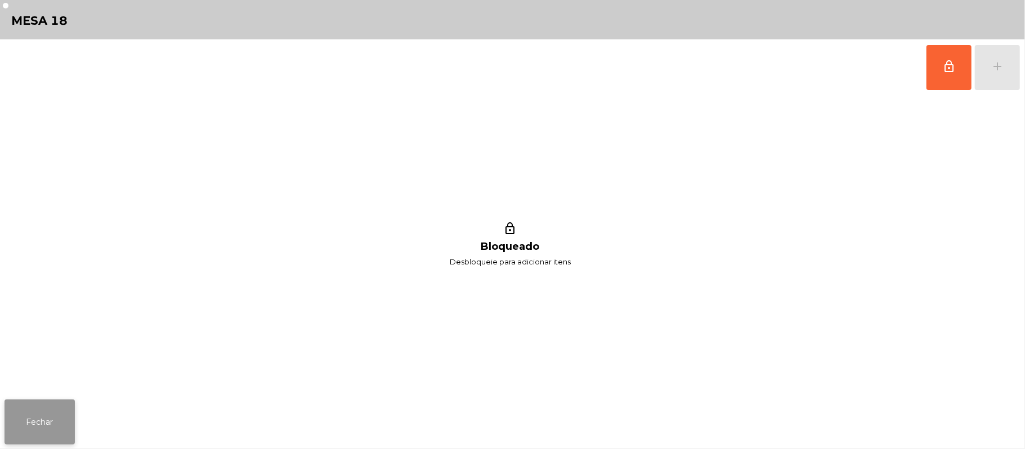
click at [64, 422] on button "Fechar" at bounding box center [40, 422] width 70 height 45
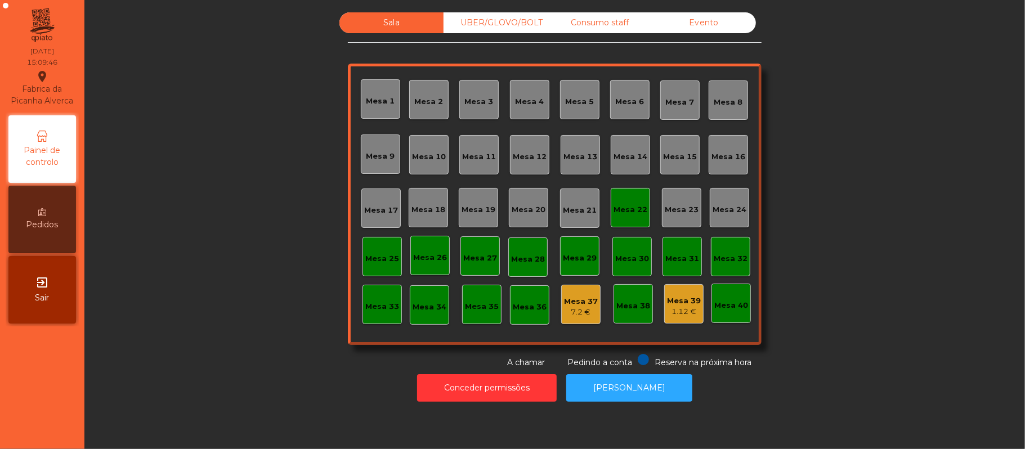
click at [624, 201] on div "Mesa 22" at bounding box center [630, 208] width 34 height 16
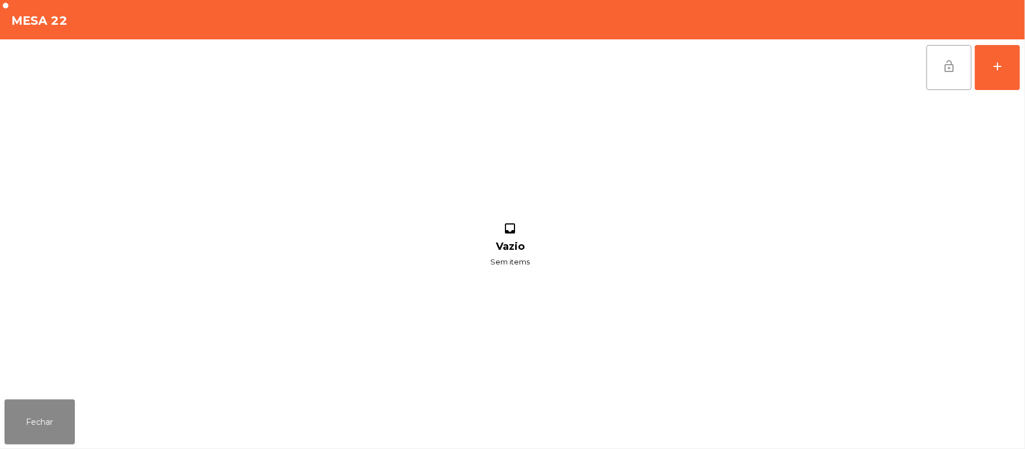
click at [941, 55] on button "lock_open" at bounding box center [948, 67] width 45 height 45
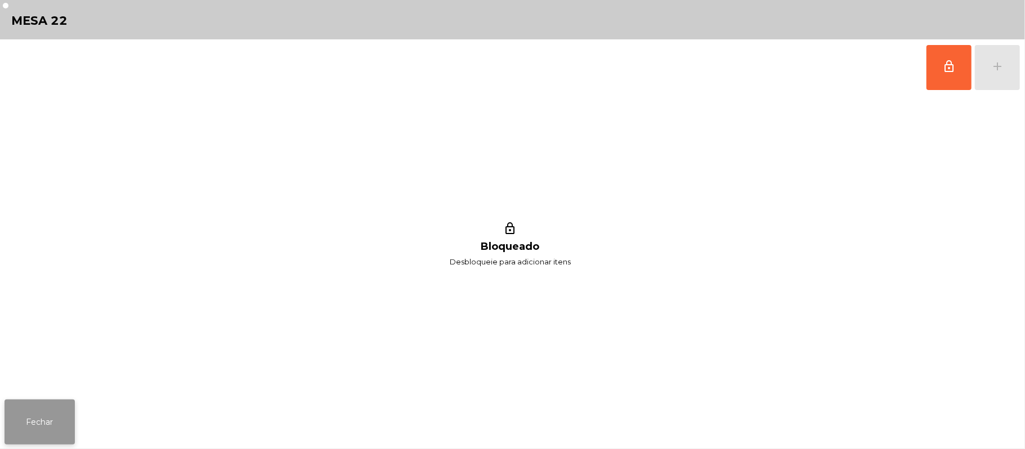
click at [55, 425] on button "Fechar" at bounding box center [40, 422] width 70 height 45
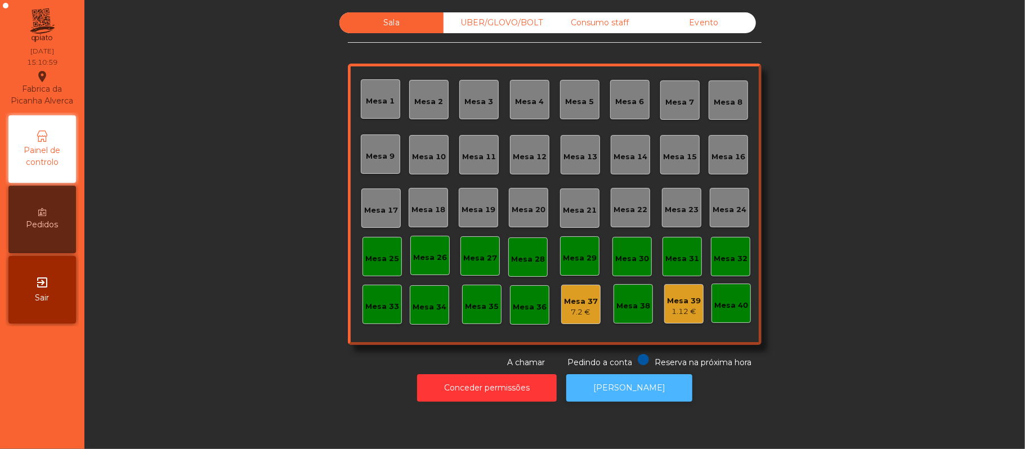
click at [638, 399] on button "[PERSON_NAME]" at bounding box center [629, 388] width 126 height 28
click at [620, 388] on button "[PERSON_NAME]" at bounding box center [629, 388] width 126 height 28
click at [518, 25] on div "UBER/GLOVO/BOLT" at bounding box center [496, 22] width 104 height 21
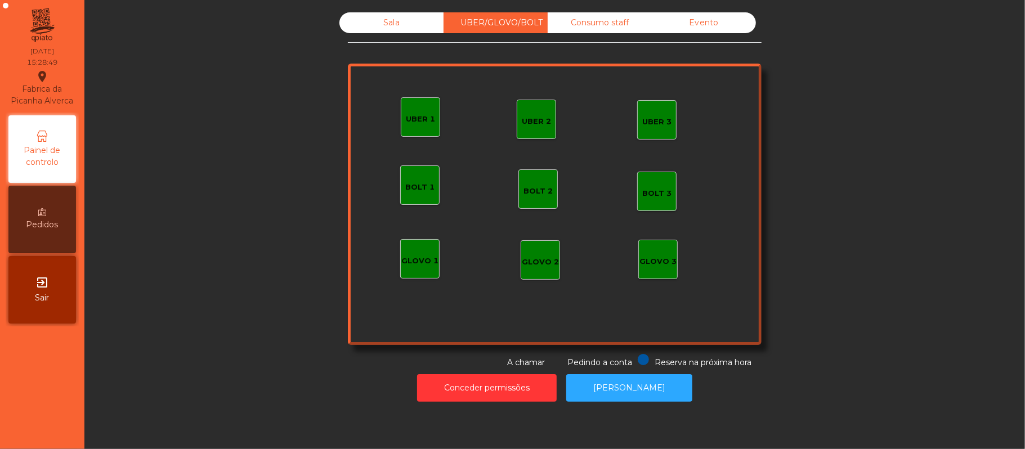
click at [598, 23] on div "Consumo staff" at bounding box center [600, 22] width 104 height 21
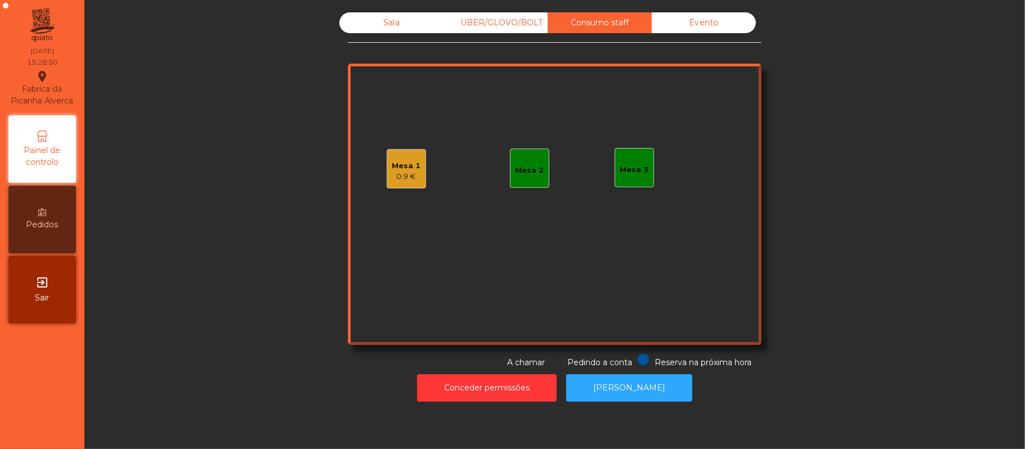
click at [682, 30] on div "Evento" at bounding box center [704, 22] width 104 height 21
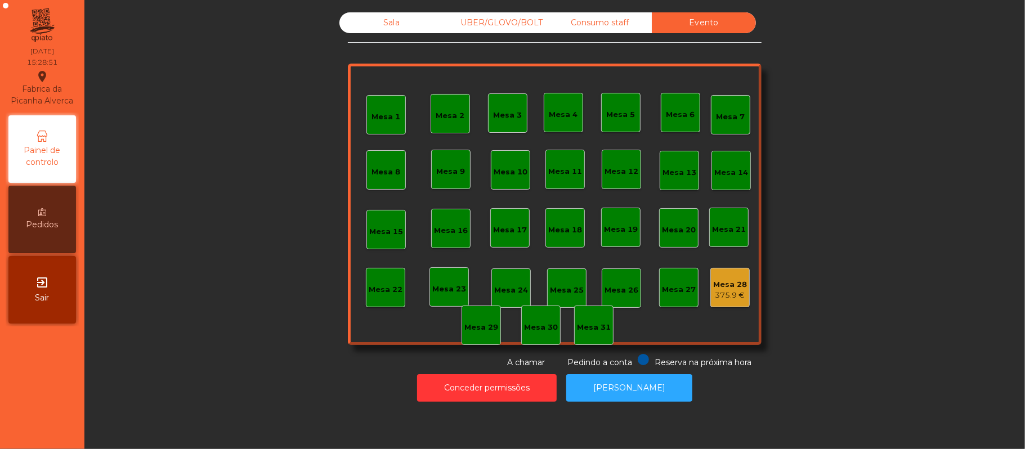
click at [609, 25] on div "Consumo staff" at bounding box center [600, 22] width 104 height 21
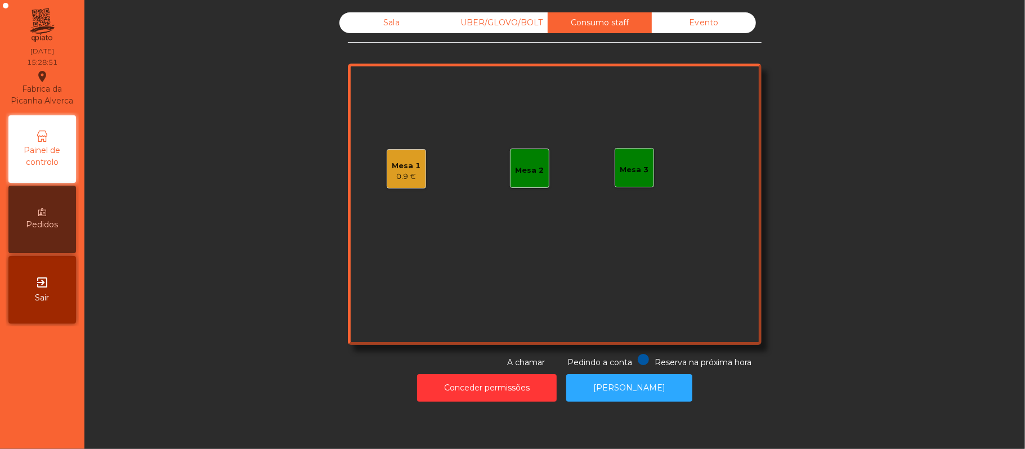
click at [487, 23] on div "UBER/GLOVO/BOLT" at bounding box center [496, 22] width 104 height 21
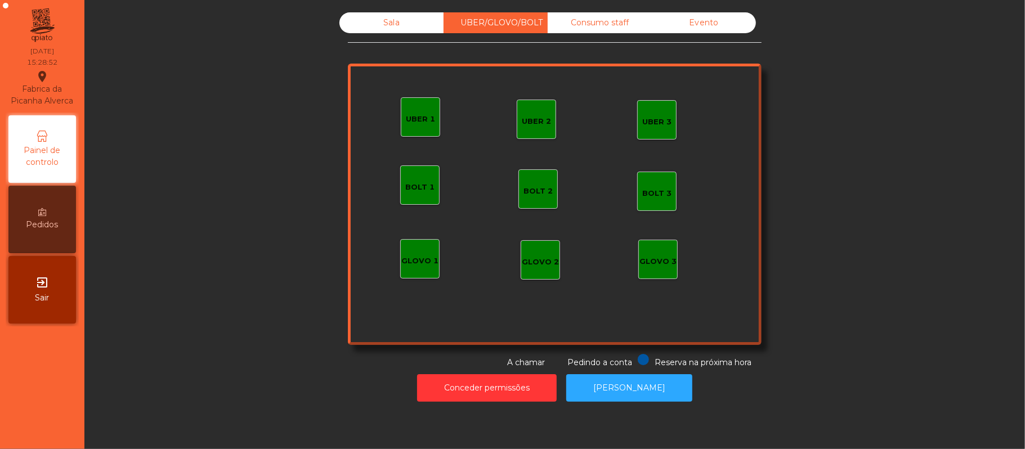
click at [409, 23] on div "Sala" at bounding box center [391, 22] width 104 height 21
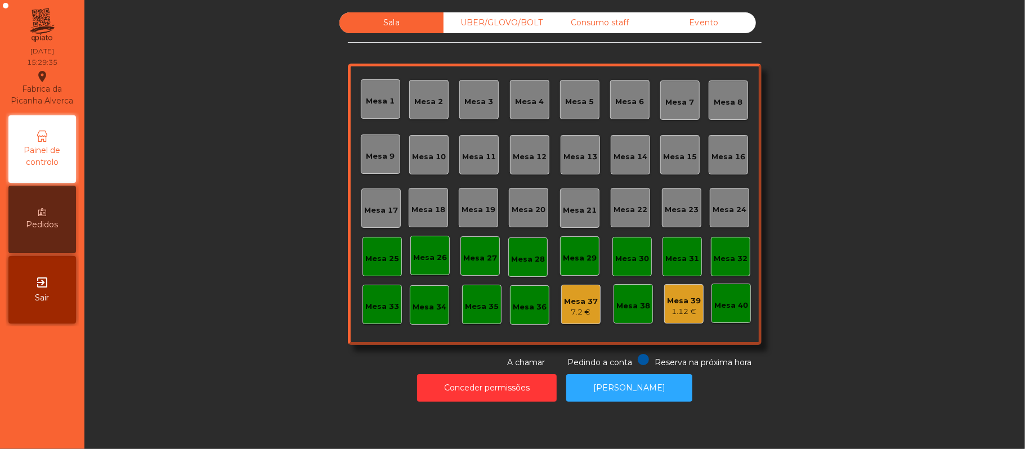
click at [588, 30] on div "Consumo staff" at bounding box center [600, 22] width 104 height 21
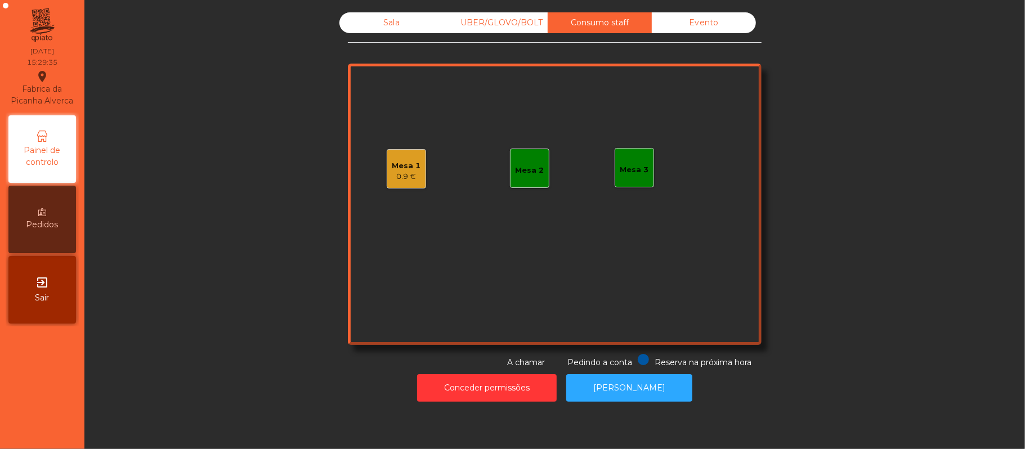
click at [403, 180] on div "0.9 €" at bounding box center [406, 176] width 29 height 11
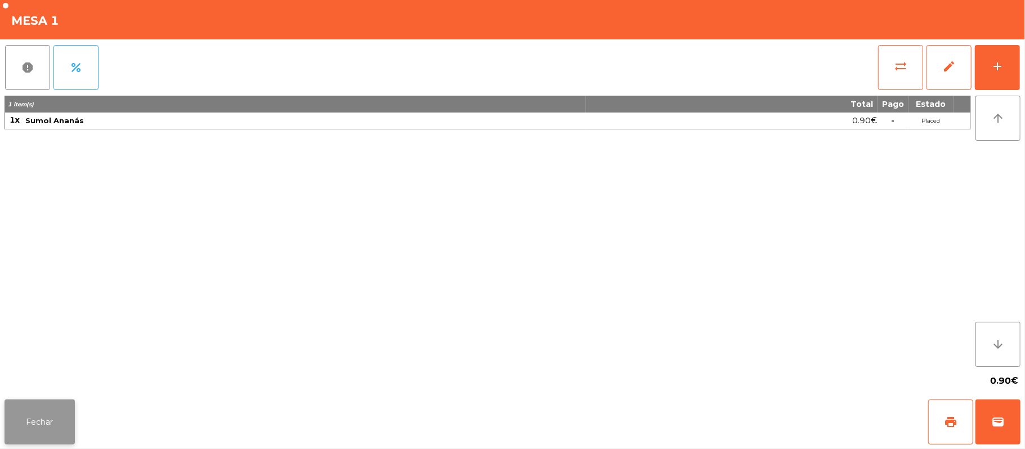
click at [39, 425] on button "Fechar" at bounding box center [40, 422] width 70 height 45
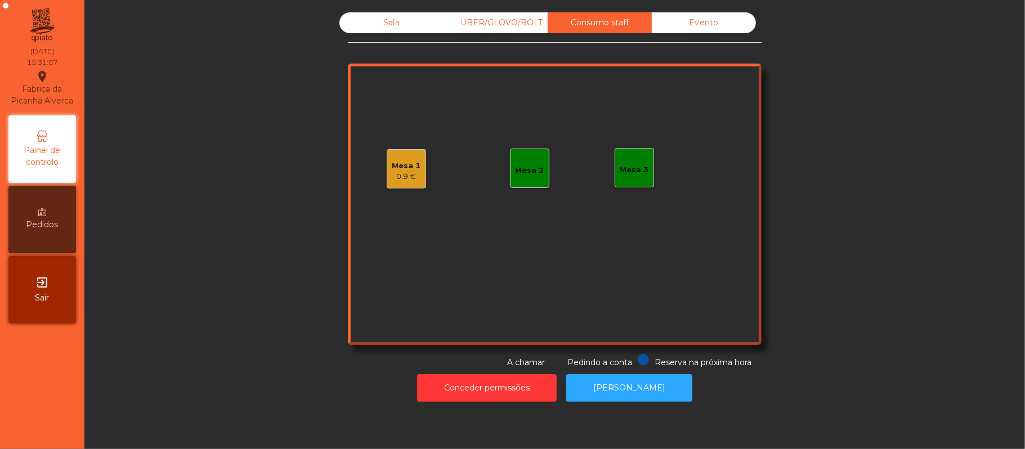
click at [397, 177] on div "0.9 €" at bounding box center [406, 176] width 29 height 11
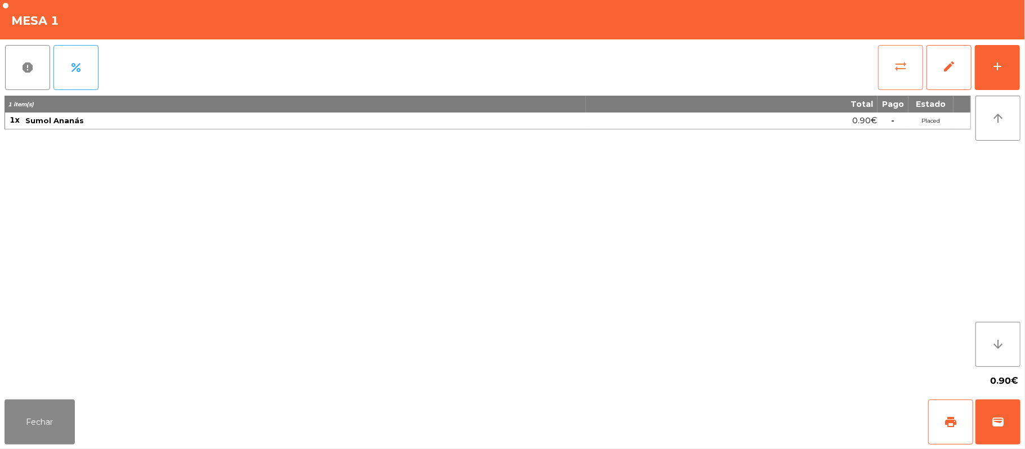
click at [901, 80] on button "sync_alt" at bounding box center [900, 67] width 45 height 45
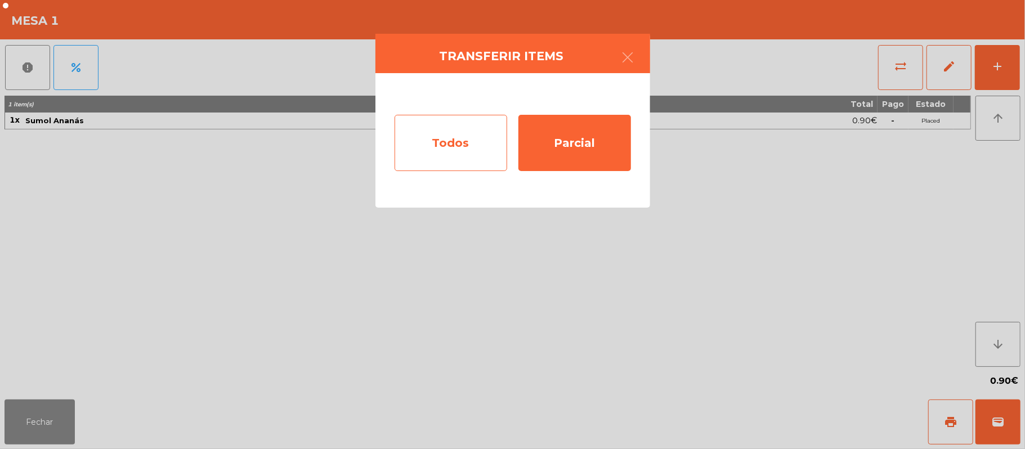
click at [465, 140] on div "Todos" at bounding box center [451, 143] width 113 height 56
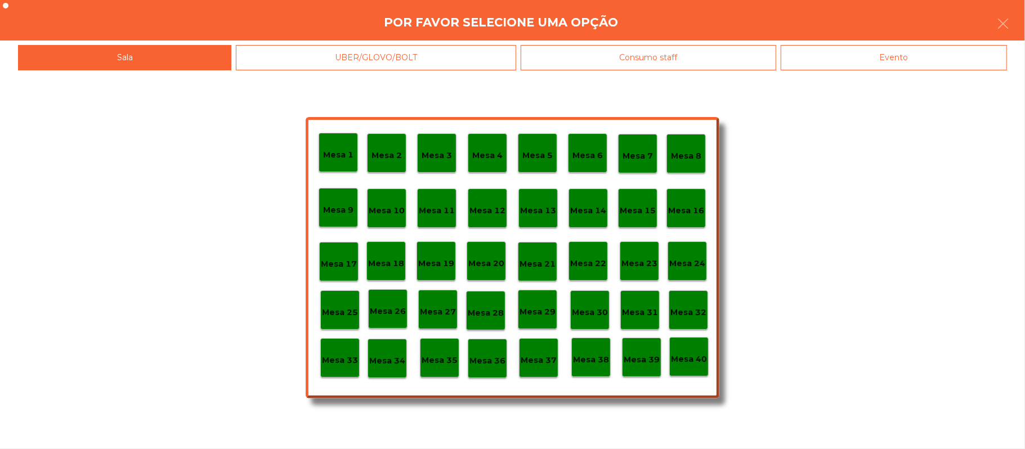
click at [868, 64] on div "Evento" at bounding box center [894, 57] width 226 height 25
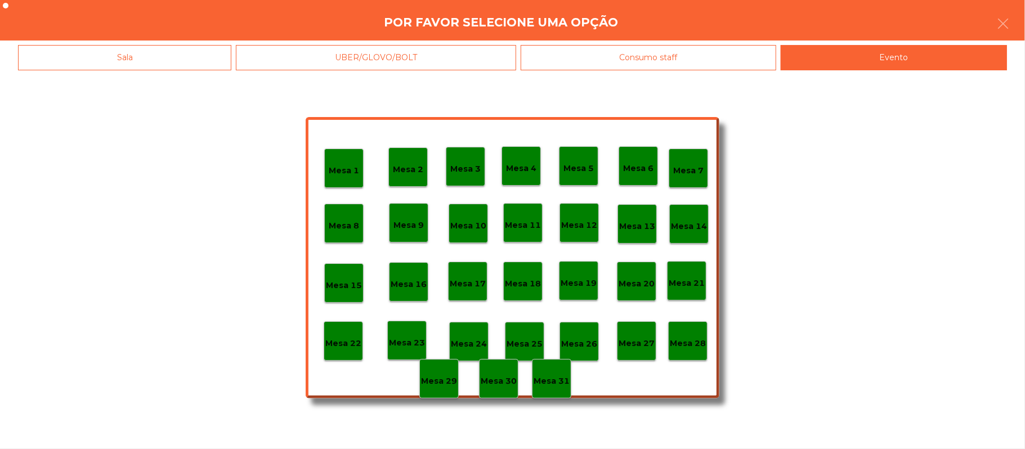
click at [684, 354] on div "Mesa 28" at bounding box center [687, 340] width 39 height 39
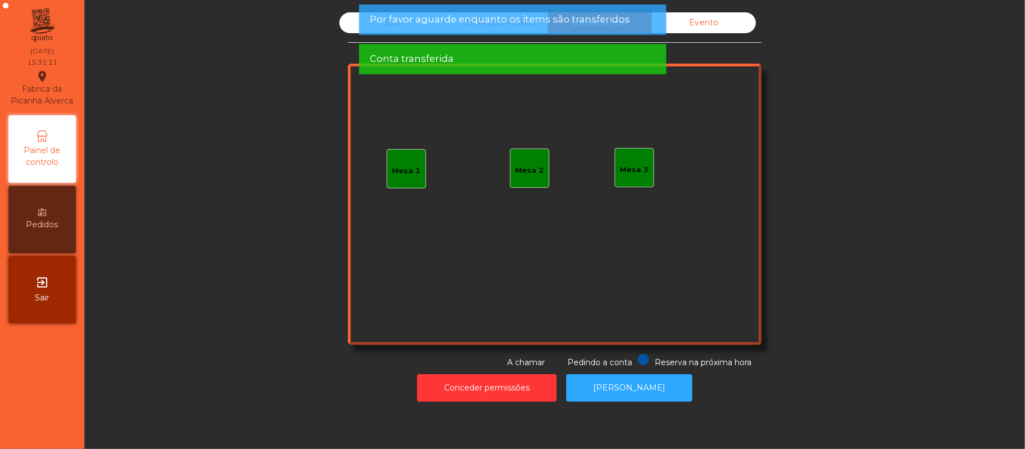
click at [695, 21] on div "Evento" at bounding box center [704, 22] width 104 height 21
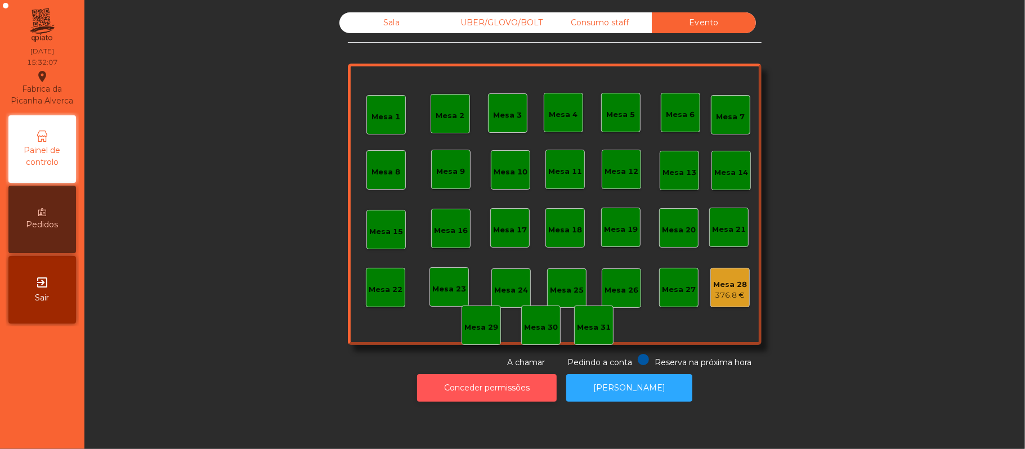
click at [482, 388] on button "Conceder permissões" at bounding box center [487, 388] width 140 height 28
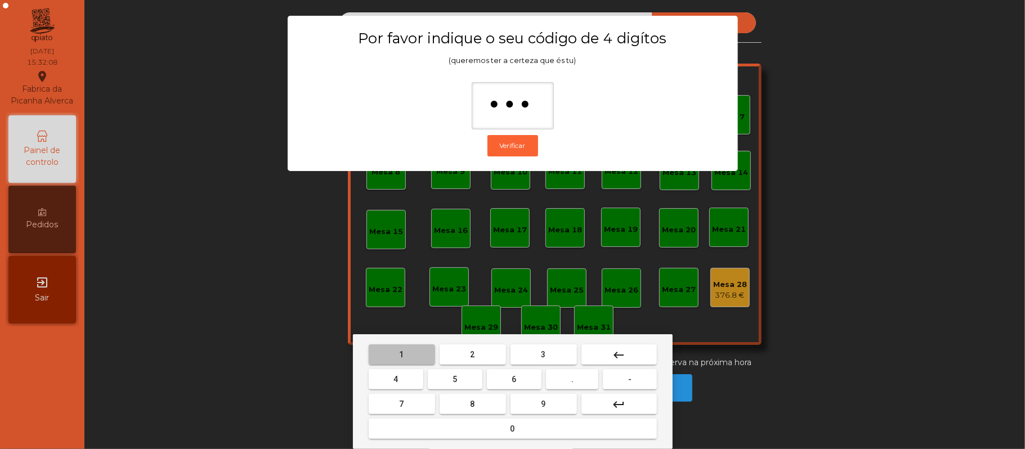
type input "****"
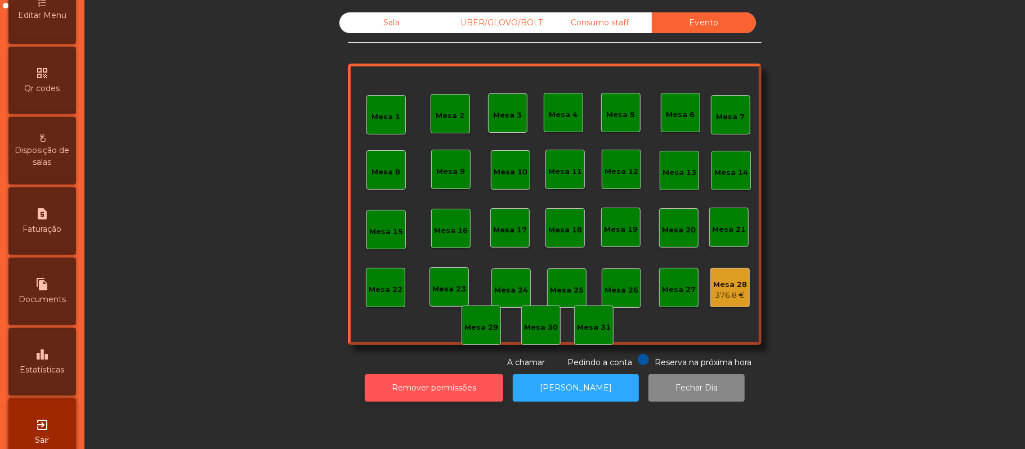
scroll to position [316, 0]
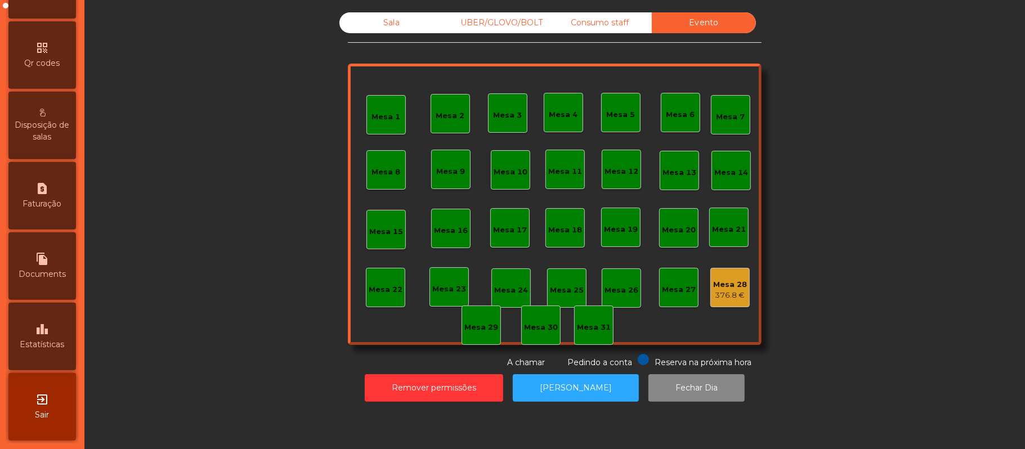
click at [61, 337] on div "leaderboard Estatísticas" at bounding box center [42, 337] width 68 height 68
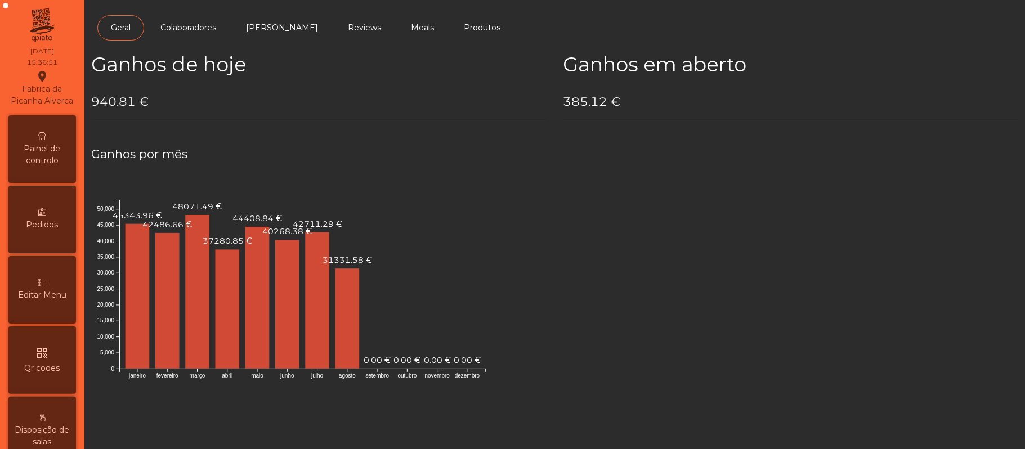
click at [63, 134] on div "Painel de controlo" at bounding box center [42, 149] width 68 height 68
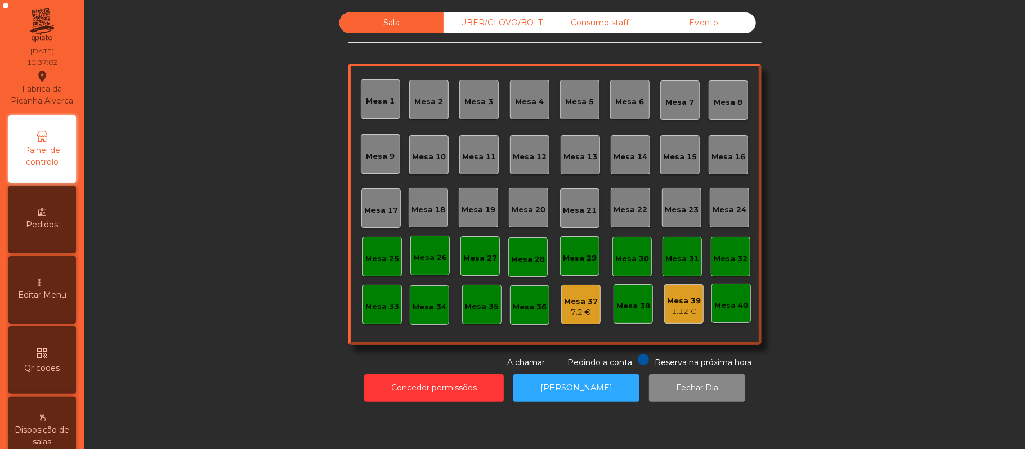
click at [505, 32] on div "UBER/GLOVO/BOLT" at bounding box center [496, 22] width 104 height 21
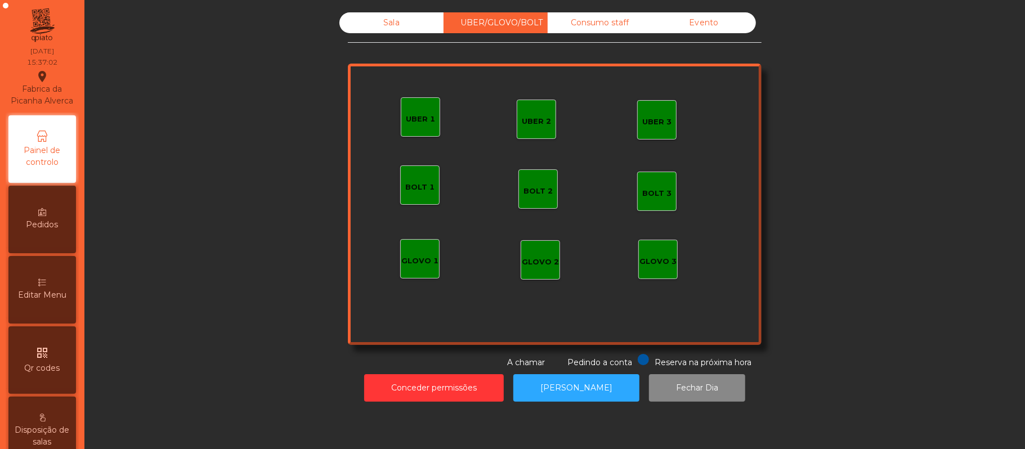
click at [611, 23] on div "Consumo staff" at bounding box center [600, 22] width 104 height 21
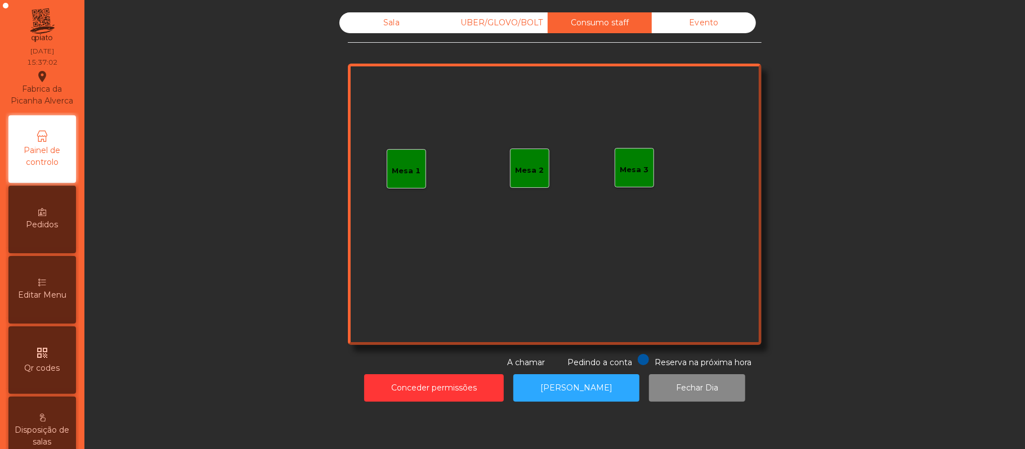
click at [713, 27] on div "Evento" at bounding box center [704, 22] width 104 height 21
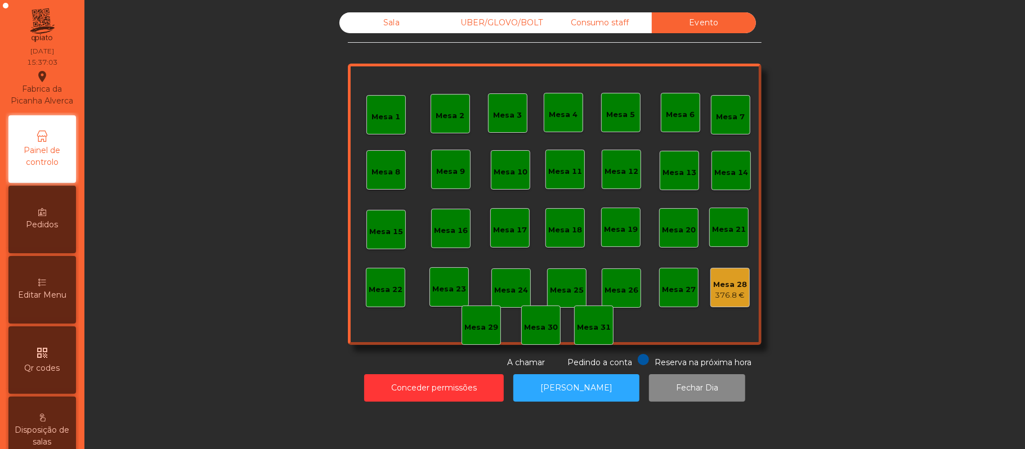
click at [394, 30] on div "Sala" at bounding box center [391, 22] width 104 height 21
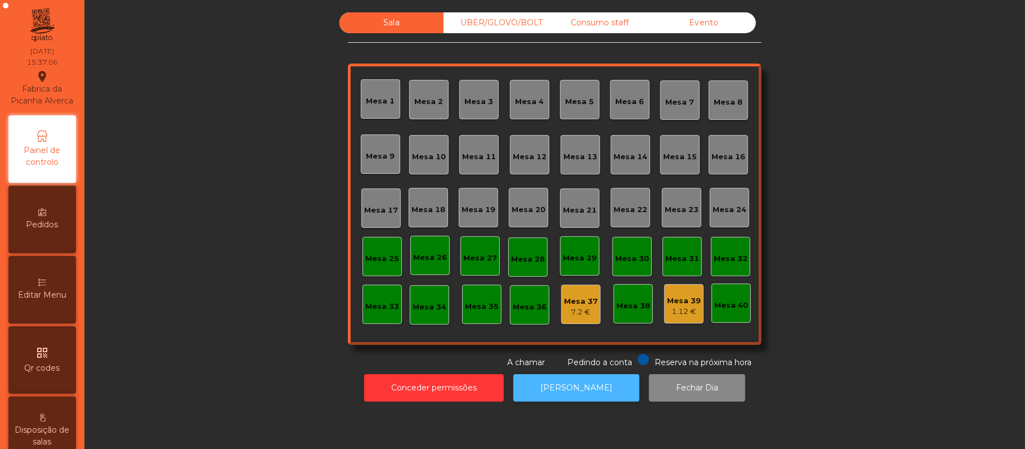
click at [568, 388] on button "[PERSON_NAME]" at bounding box center [576, 388] width 126 height 28
